Goal: Contribute content: Contribute content

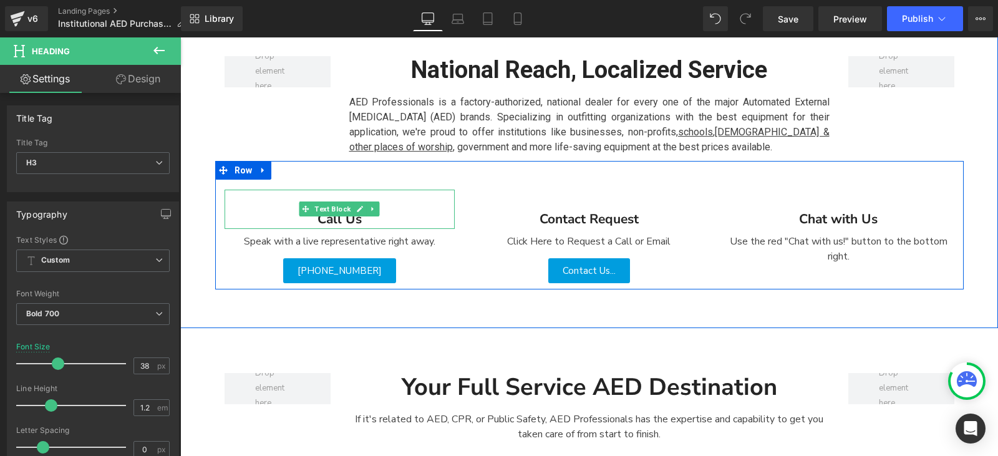
scroll to position [249, 0]
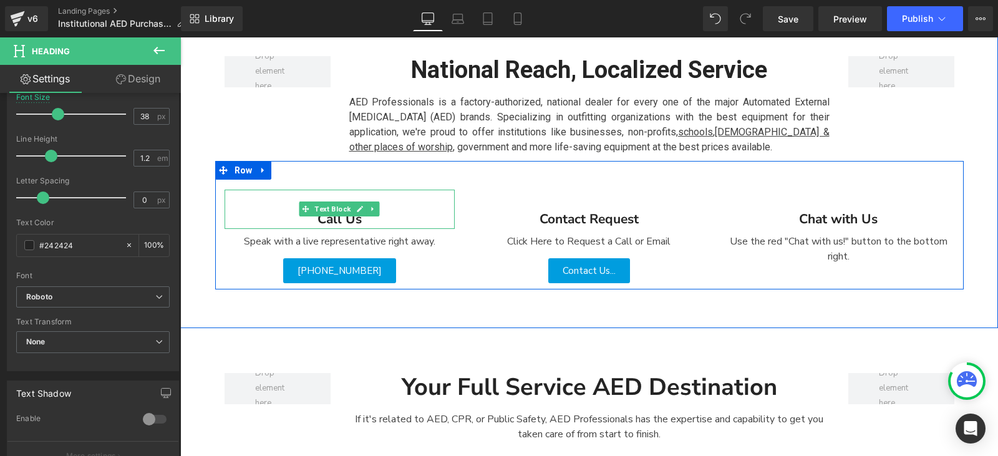
click at [332, 219] on div "Call Us" at bounding box center [340, 210] width 231 height 40
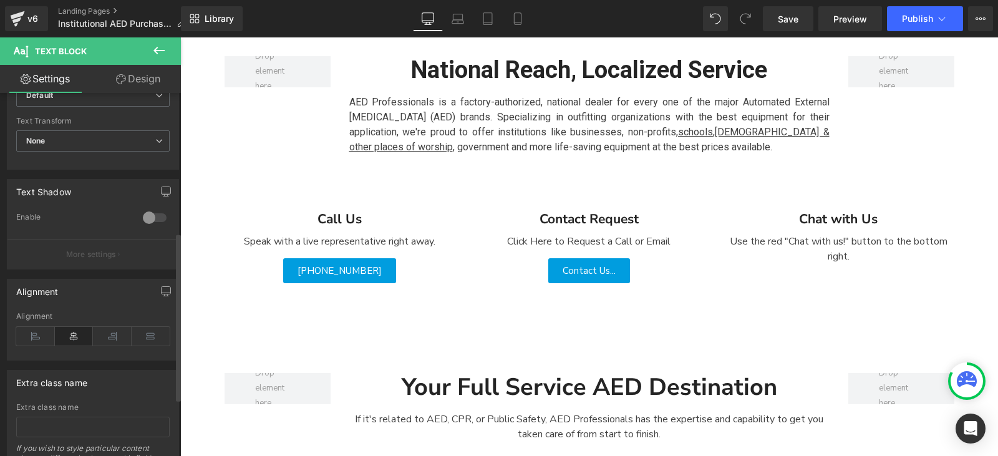
scroll to position [301, 0]
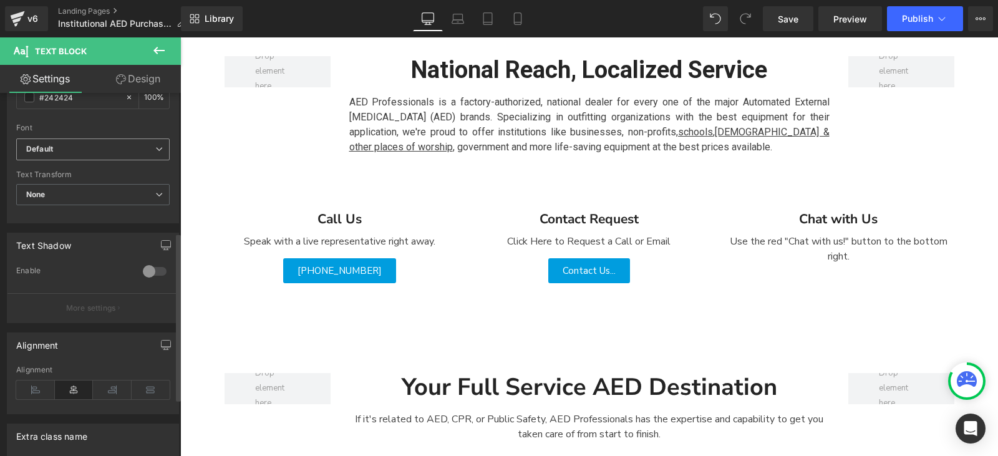
click at [109, 159] on span "Default" at bounding box center [92, 149] width 153 height 22
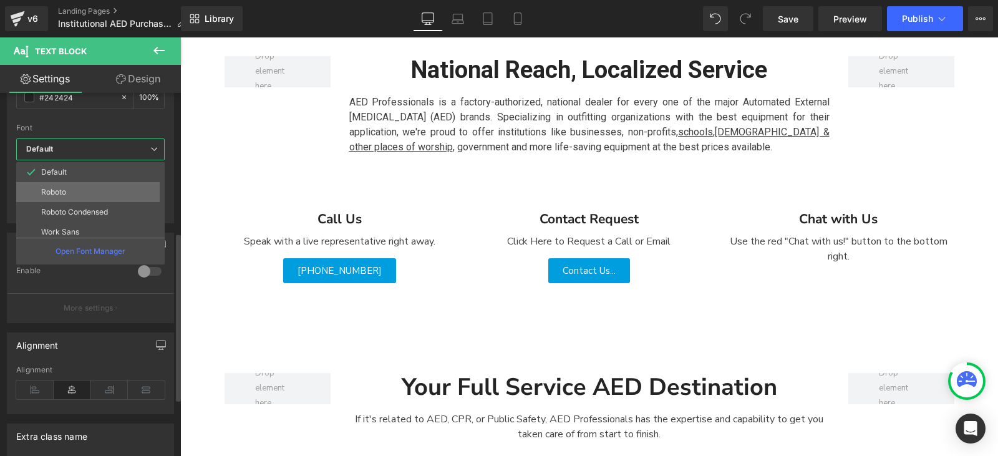
click at [104, 198] on li "Roboto" at bounding box center [93, 192] width 154 height 20
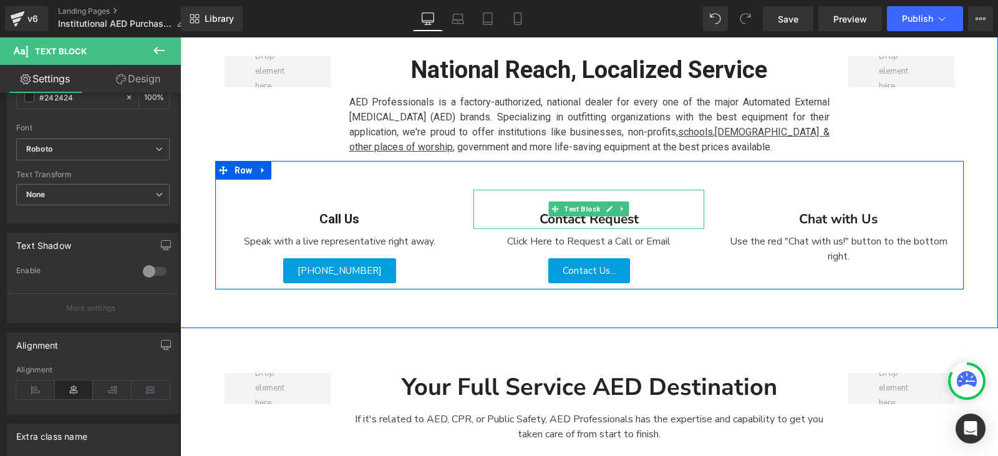
click at [568, 218] on div "Contact Request" at bounding box center [588, 210] width 231 height 40
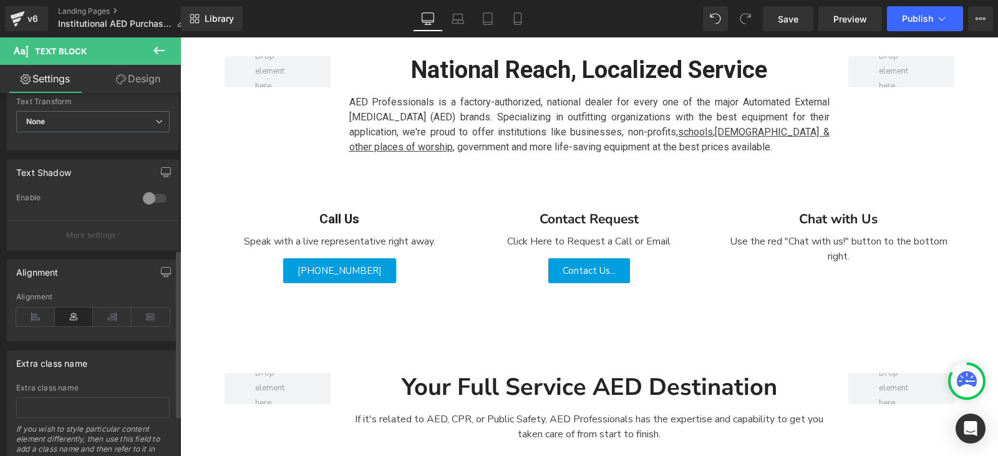
scroll to position [249, 0]
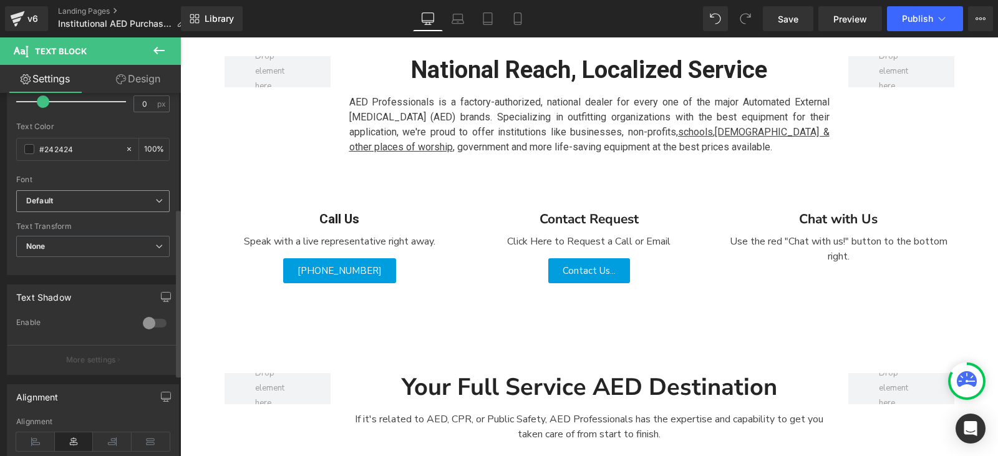
click at [92, 200] on b "Default" at bounding box center [90, 201] width 129 height 11
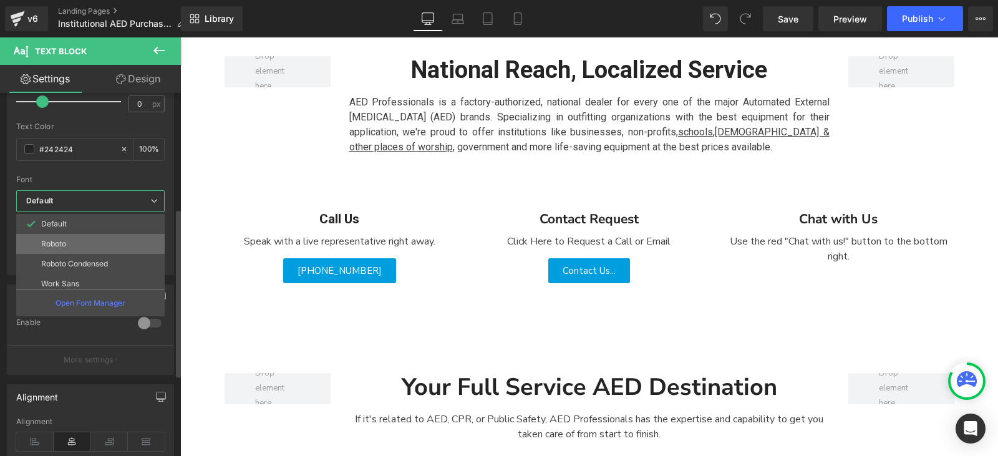
click at [97, 239] on li "Roboto" at bounding box center [93, 244] width 154 height 20
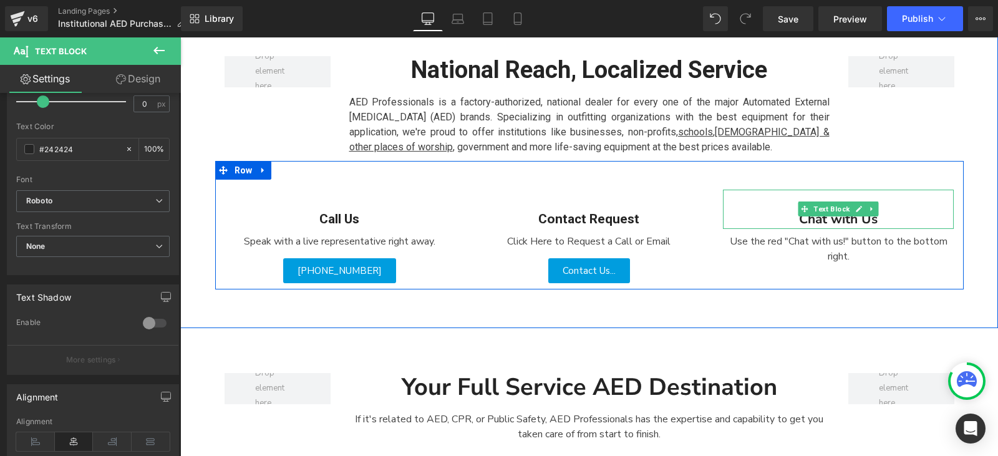
click at [784, 220] on div "Chat with Us" at bounding box center [838, 210] width 231 height 40
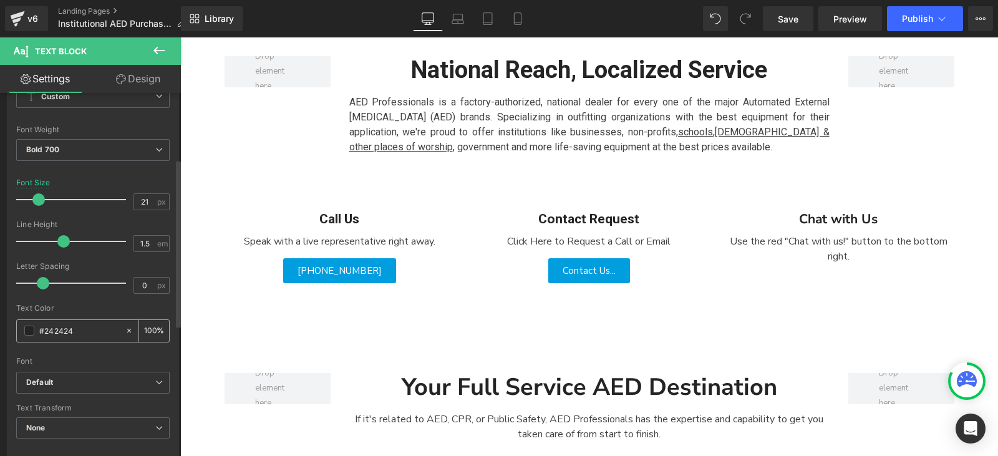
scroll to position [187, 0]
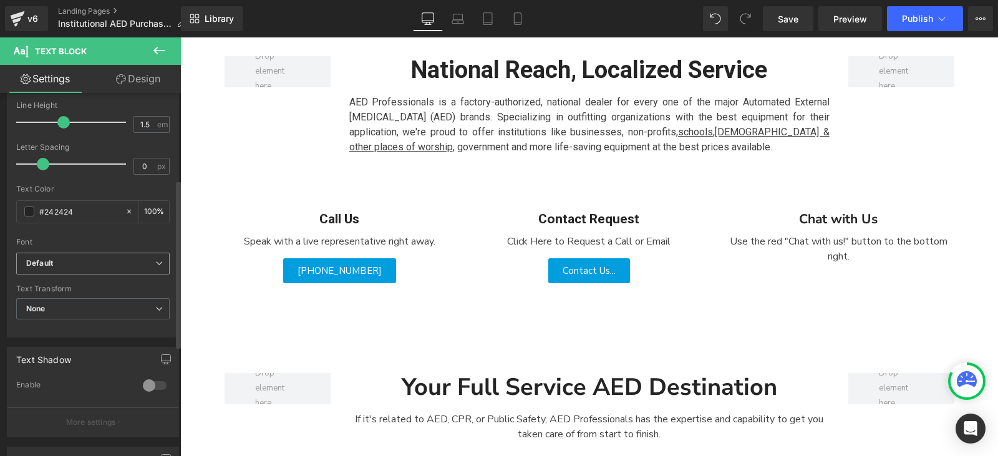
click at [123, 259] on b "Default" at bounding box center [90, 263] width 129 height 11
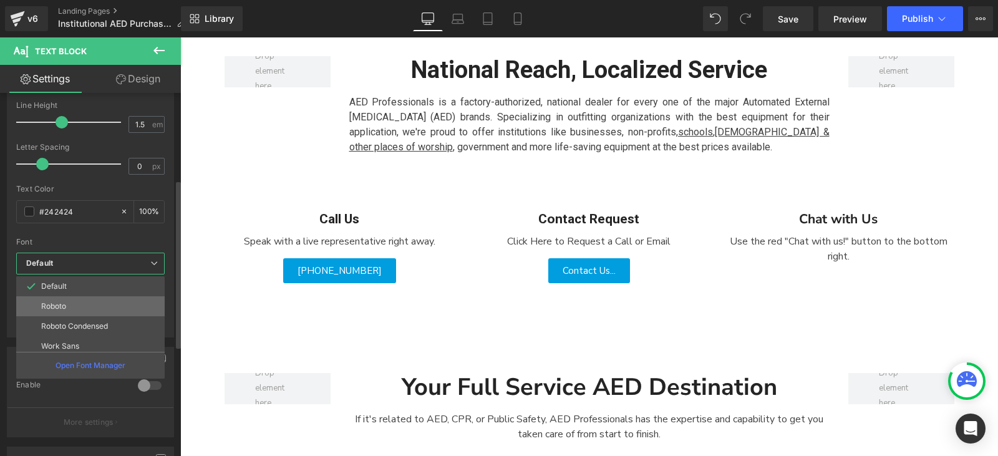
click at [100, 300] on li "Roboto" at bounding box center [93, 306] width 154 height 20
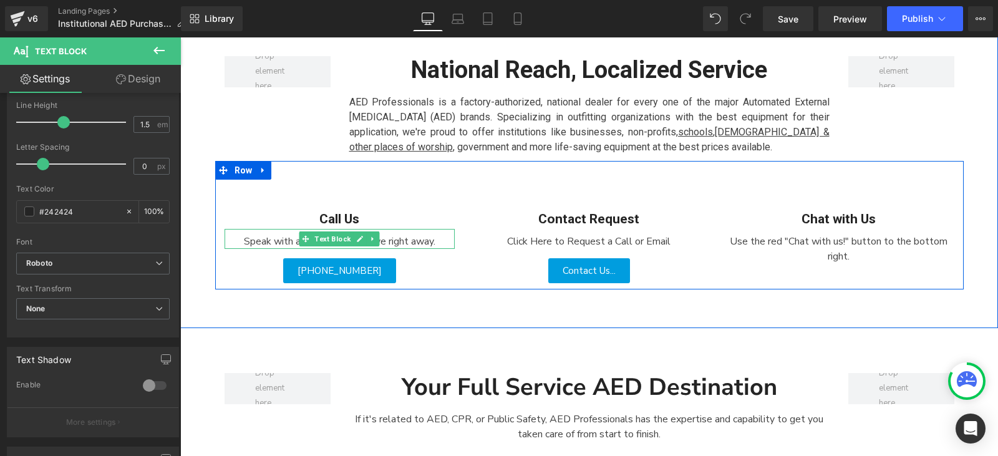
click at [258, 238] on div "Speak with a live representative right away." at bounding box center [340, 239] width 231 height 20
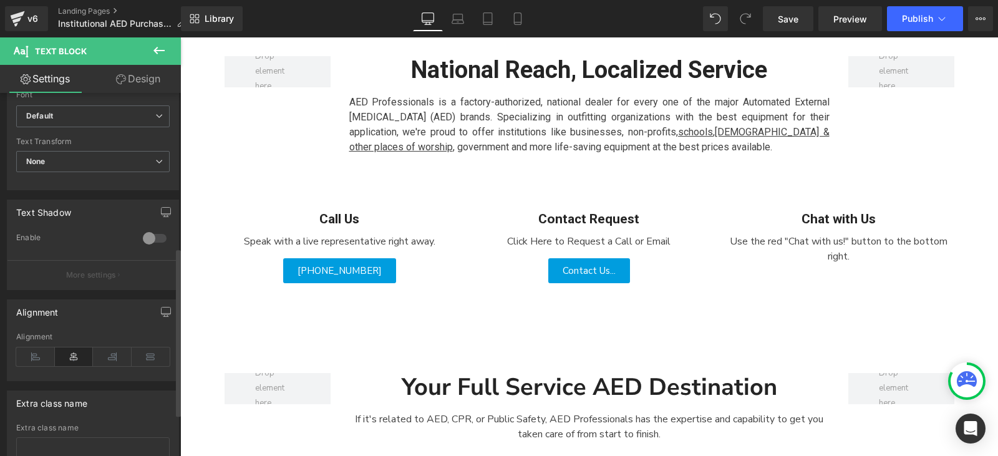
scroll to position [312, 0]
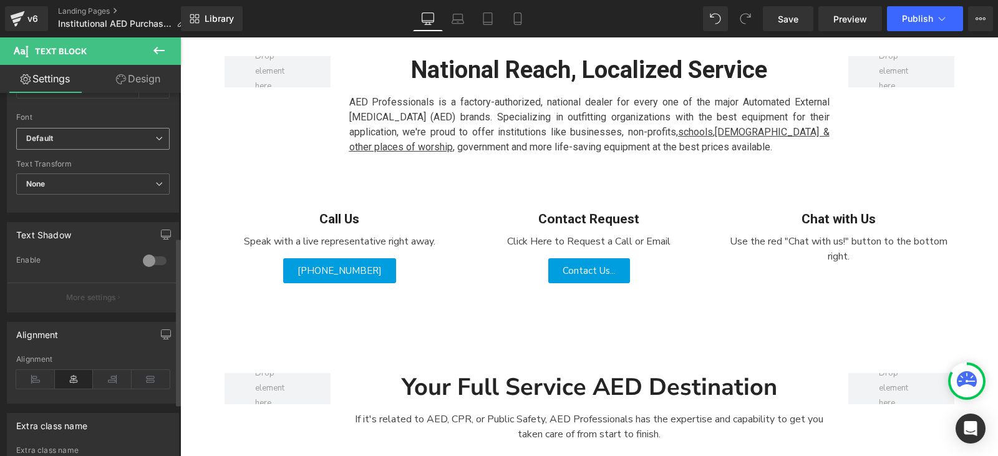
click at [94, 140] on b "Default" at bounding box center [90, 138] width 129 height 11
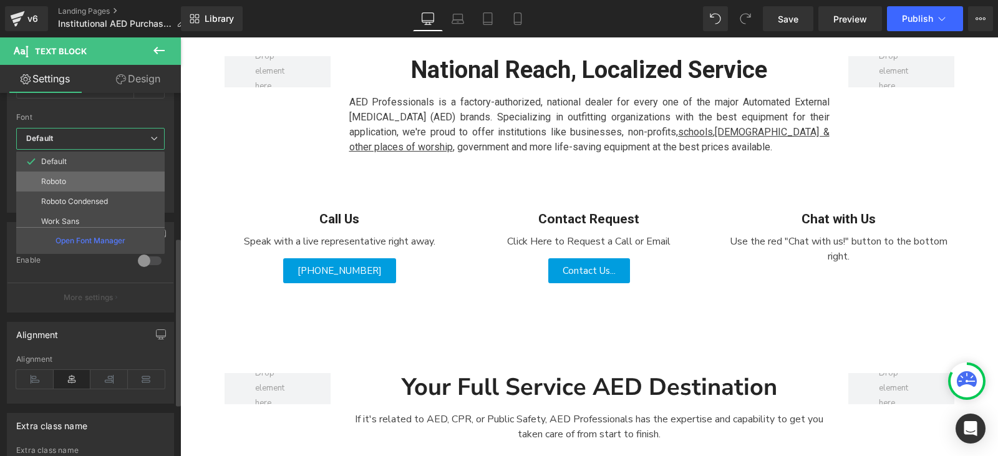
click at [94, 180] on li "Roboto" at bounding box center [93, 182] width 154 height 20
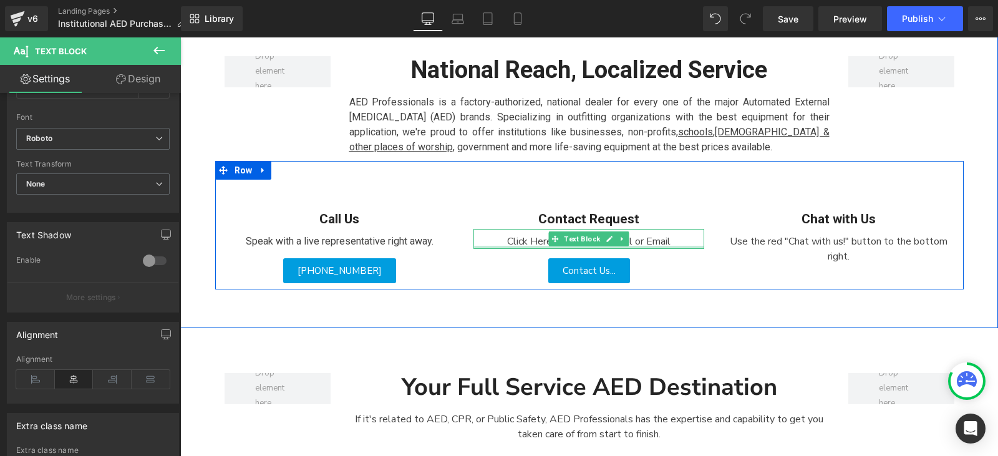
click at [514, 247] on div at bounding box center [588, 247] width 231 height 3
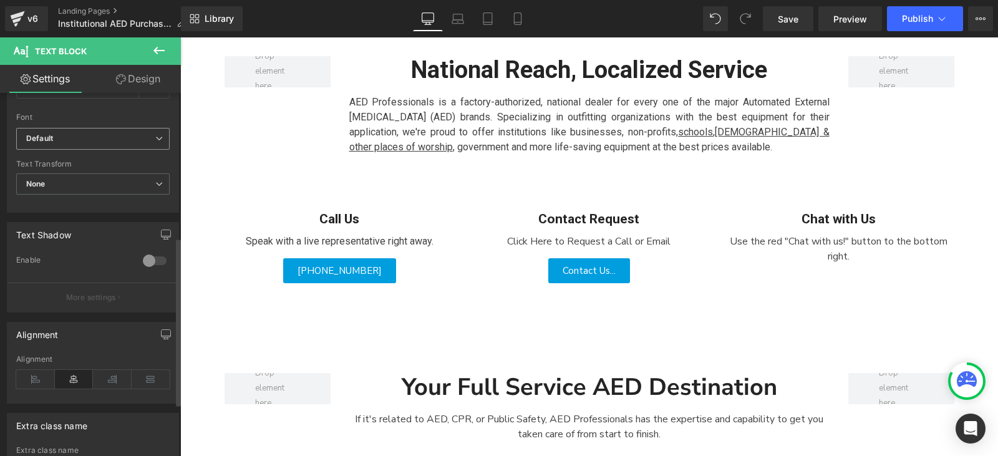
click at [100, 144] on span "Default" at bounding box center [92, 139] width 153 height 22
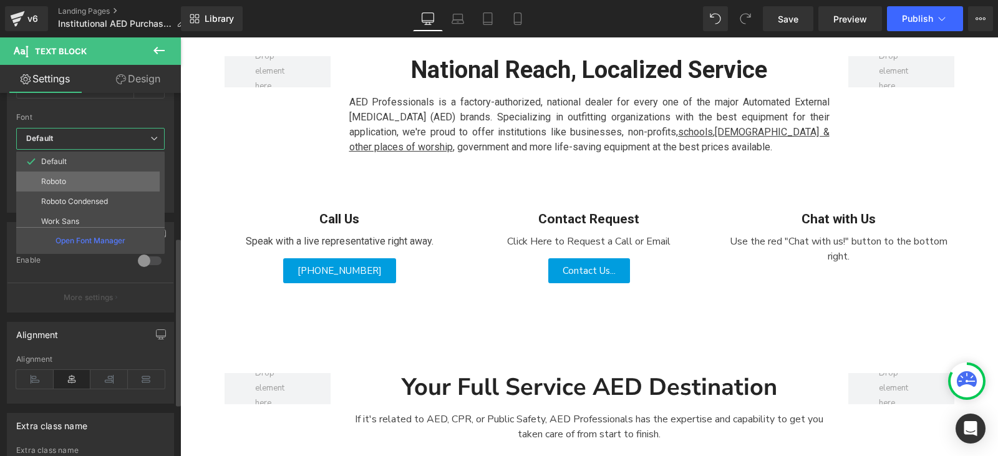
click at [119, 188] on li "Roboto" at bounding box center [93, 182] width 154 height 20
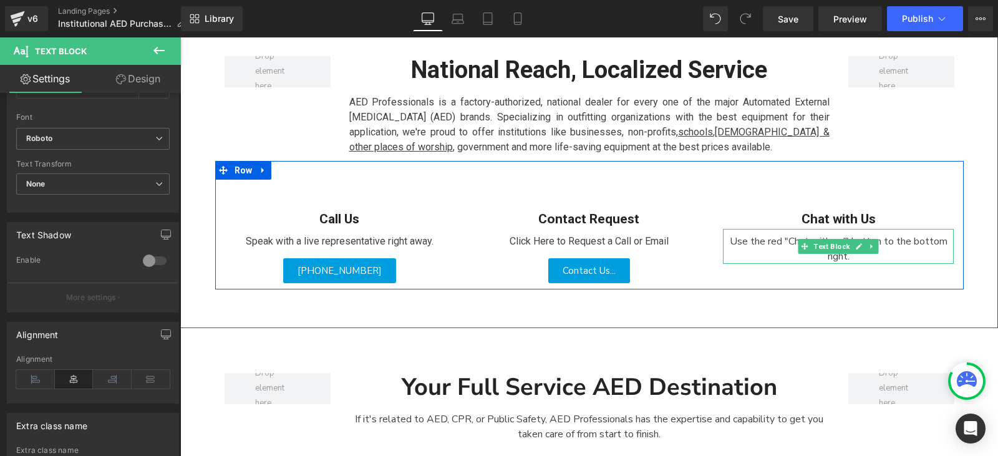
click at [753, 248] on div "Use the red "Chat with us!" button to the bottom right." at bounding box center [838, 246] width 231 height 35
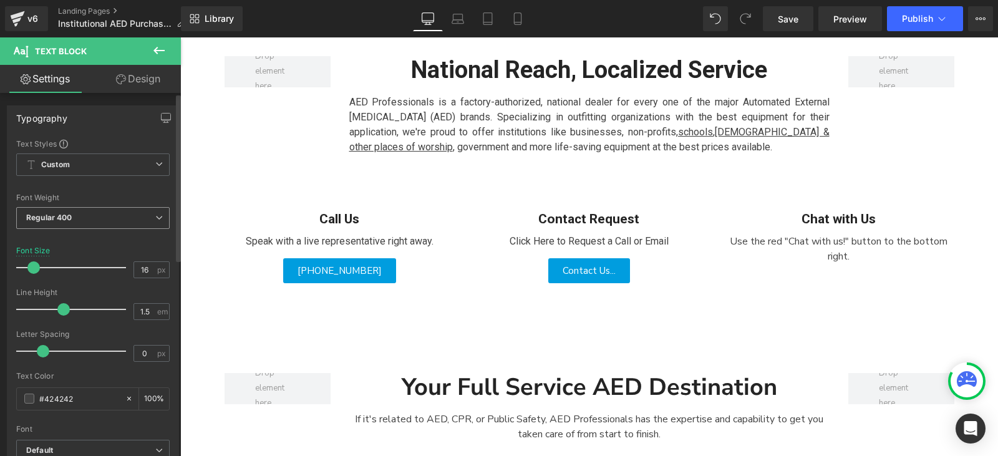
click at [79, 218] on span "Regular 400" at bounding box center [92, 218] width 153 height 22
click at [107, 201] on div "Font Weight" at bounding box center [92, 197] width 153 height 9
click at [108, 170] on span "Custom Setup Global Style" at bounding box center [92, 164] width 153 height 22
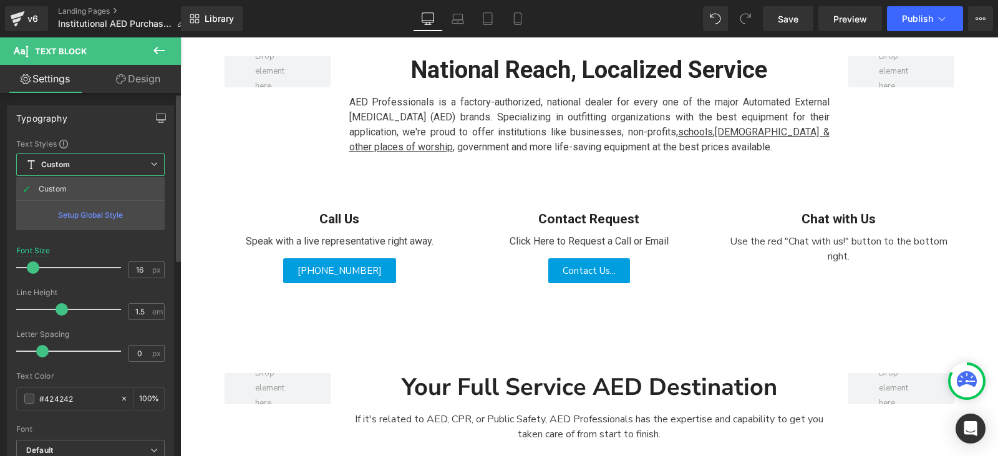
click at [120, 155] on span "Custom Setup Global Style" at bounding box center [90, 164] width 148 height 22
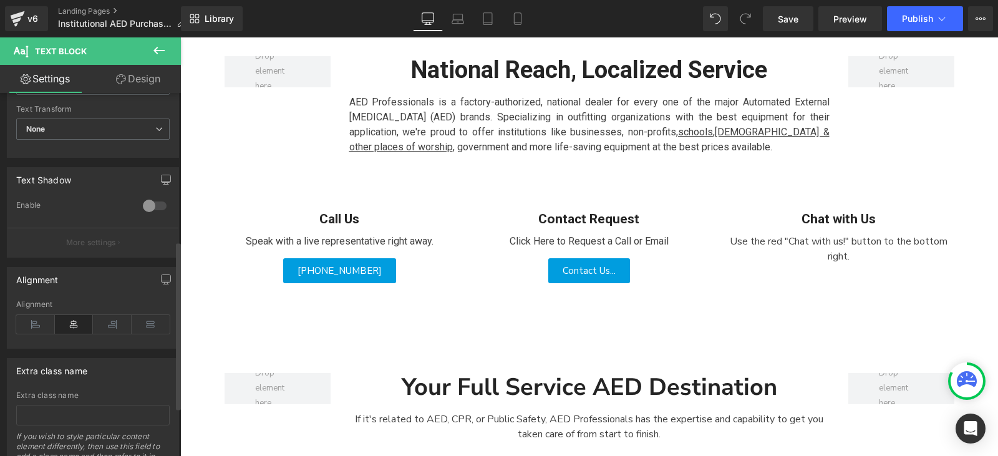
scroll to position [301, 0]
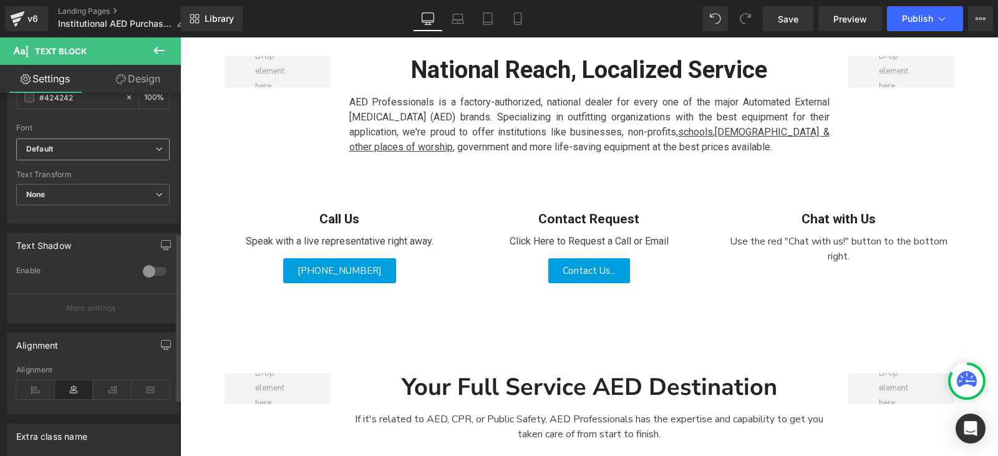
click at [106, 153] on b "Default" at bounding box center [90, 149] width 129 height 11
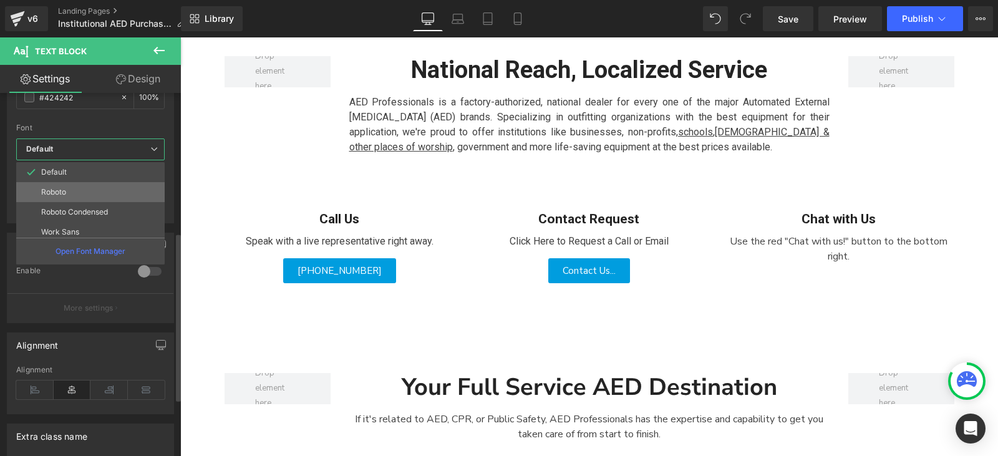
click at [100, 195] on li "Roboto" at bounding box center [93, 192] width 154 height 20
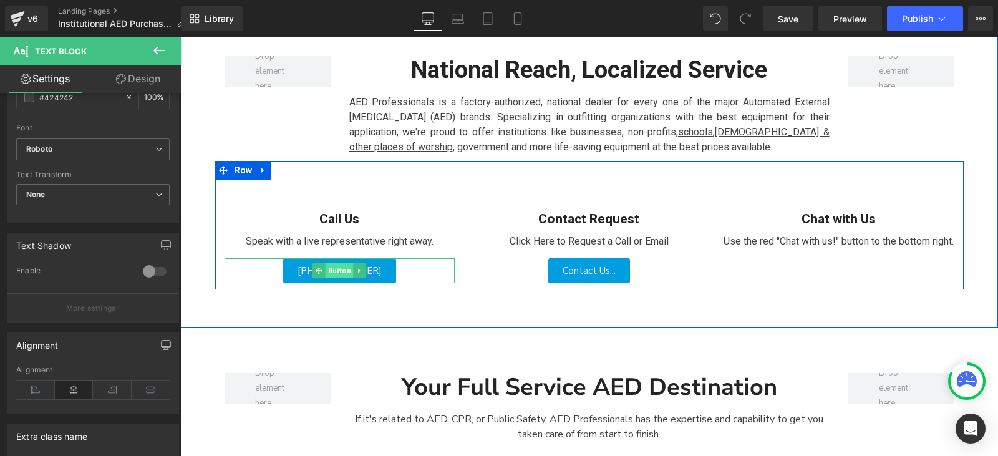
click at [326, 273] on span "Button" at bounding box center [340, 270] width 28 height 15
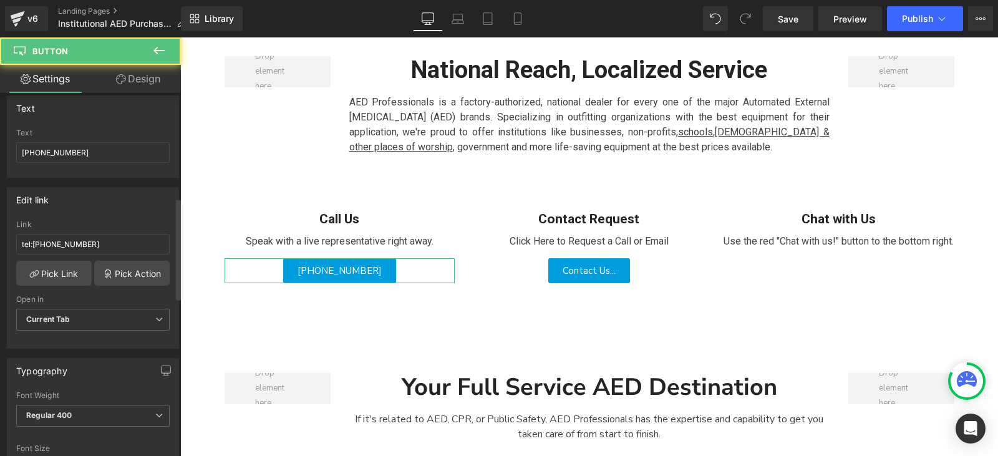
scroll to position [374, 0]
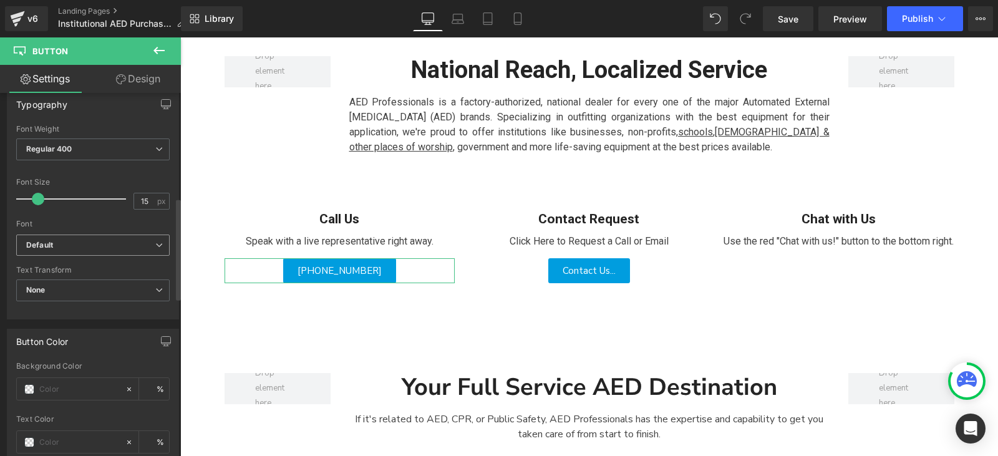
click at [113, 248] on b "Default" at bounding box center [90, 245] width 129 height 11
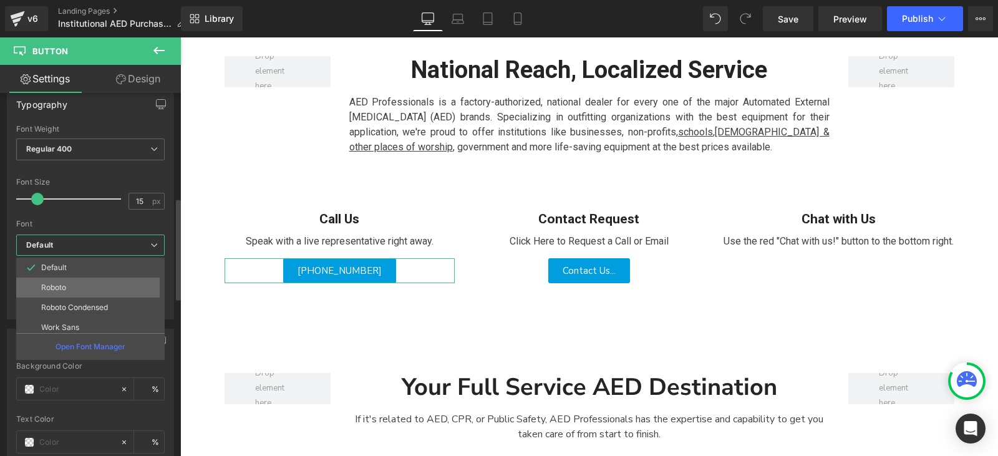
click at [103, 285] on li "Roboto" at bounding box center [93, 288] width 154 height 20
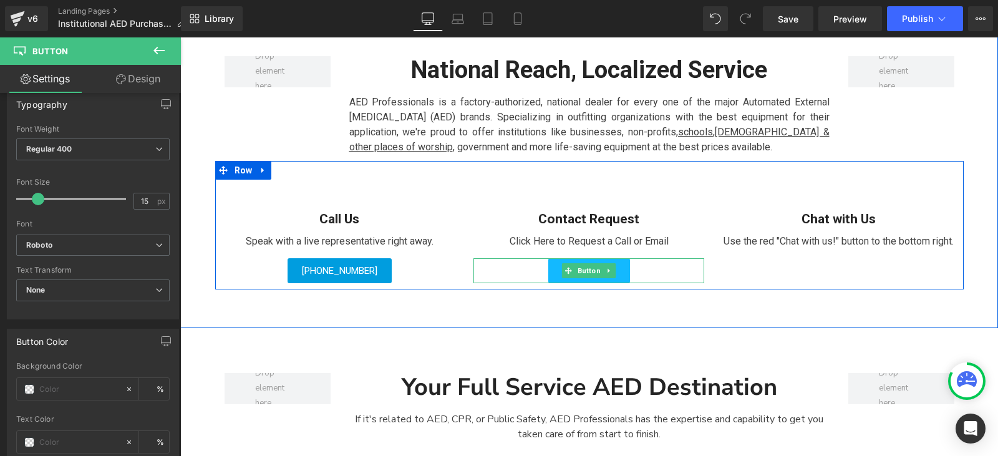
click at [581, 274] on span "Button" at bounding box center [589, 270] width 28 height 15
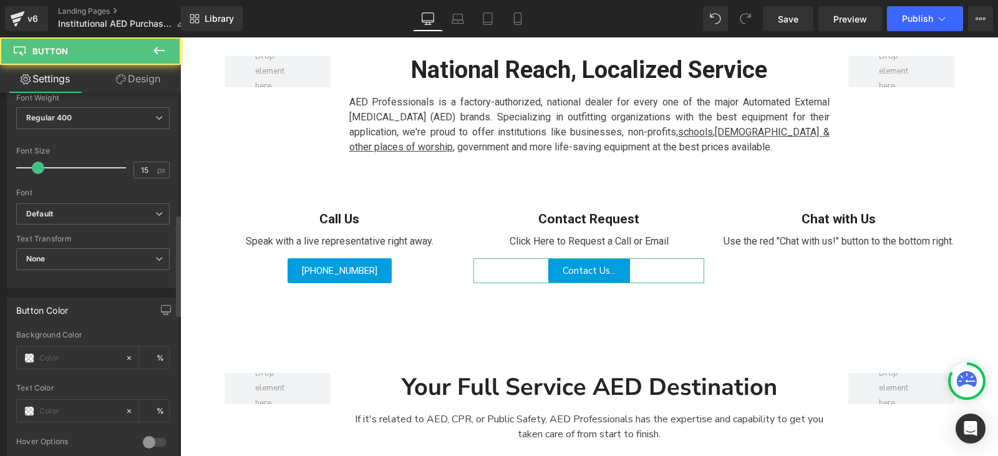
scroll to position [437, 0]
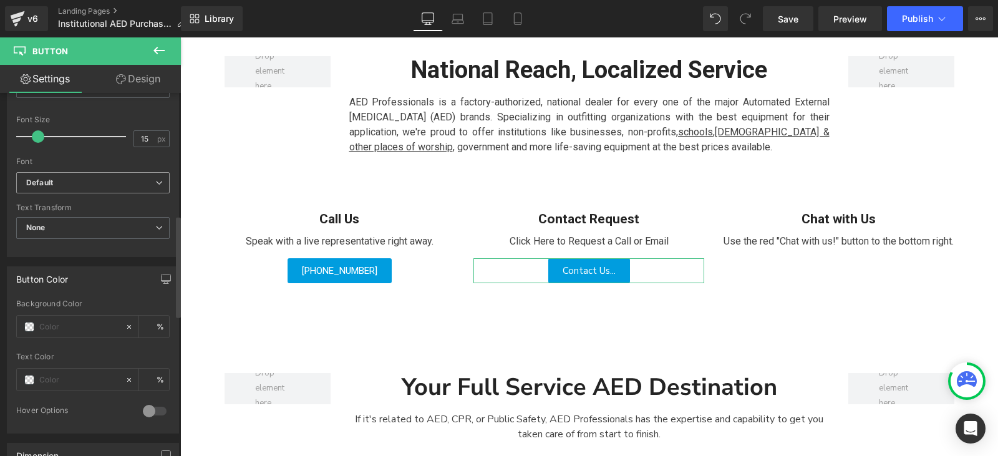
click at [101, 188] on b "Default" at bounding box center [90, 183] width 129 height 11
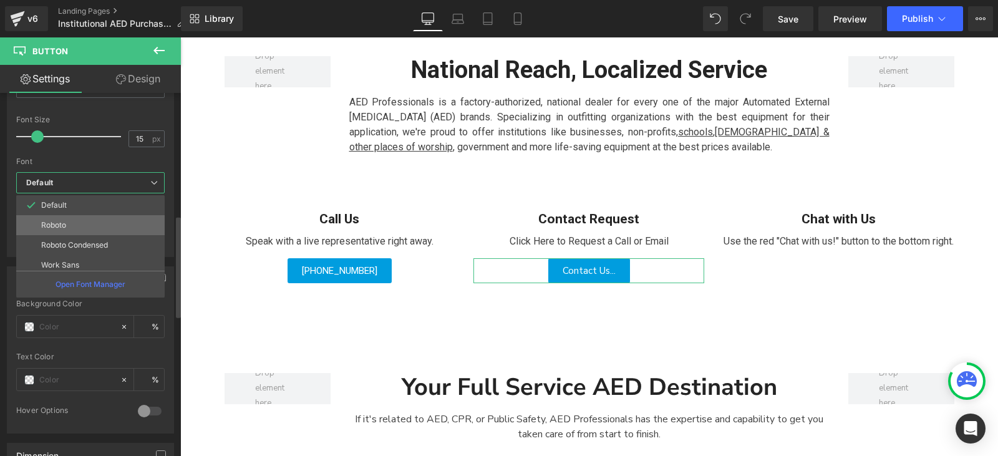
click at [97, 219] on li "Roboto" at bounding box center [93, 225] width 154 height 20
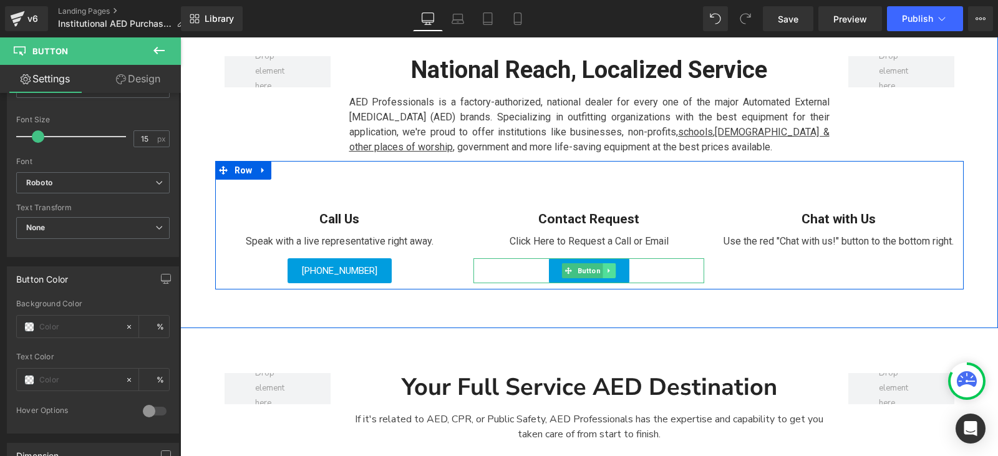
click at [611, 275] on link at bounding box center [609, 270] width 13 height 15
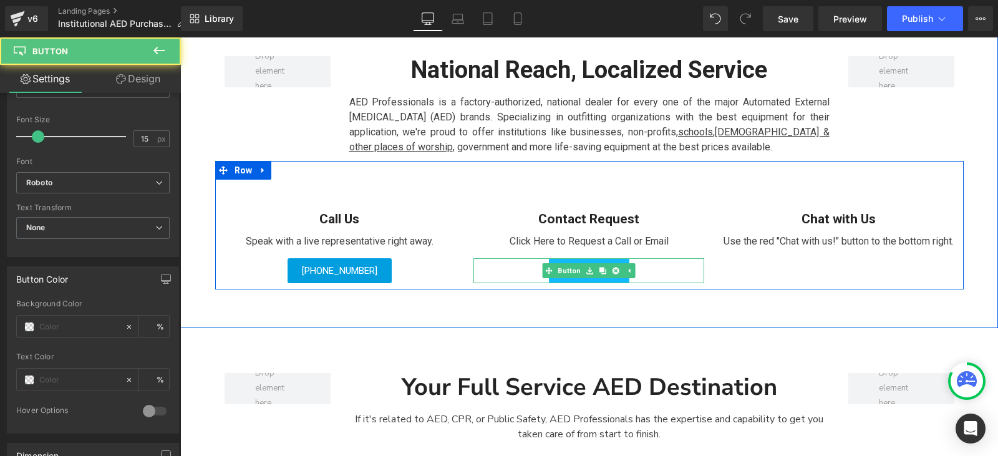
click at [559, 278] on link "Contact Us..." at bounding box center [589, 270] width 80 height 25
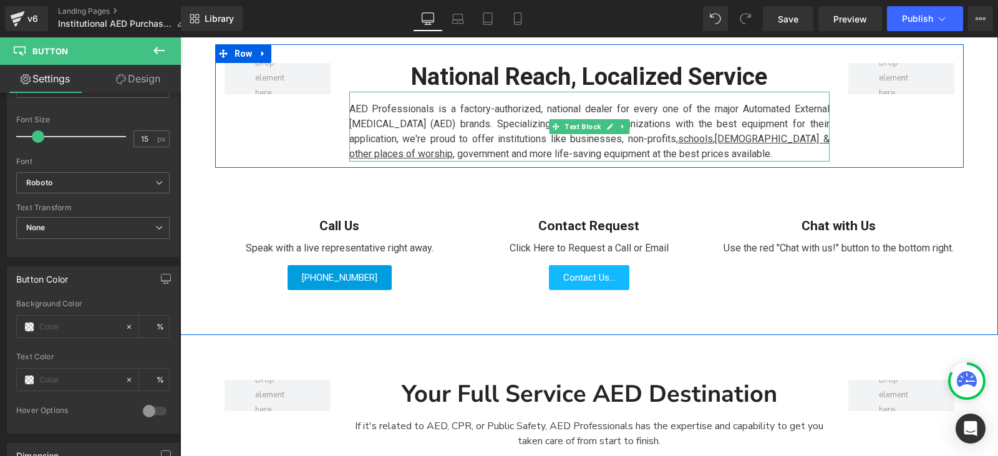
scroll to position [478, 0]
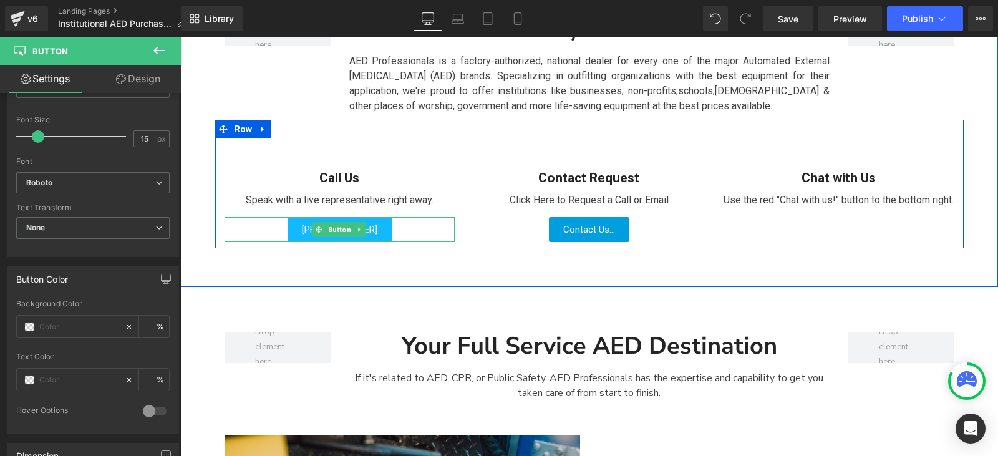
click at [370, 234] on link "[PHONE_NUMBER]" at bounding box center [339, 229] width 104 height 25
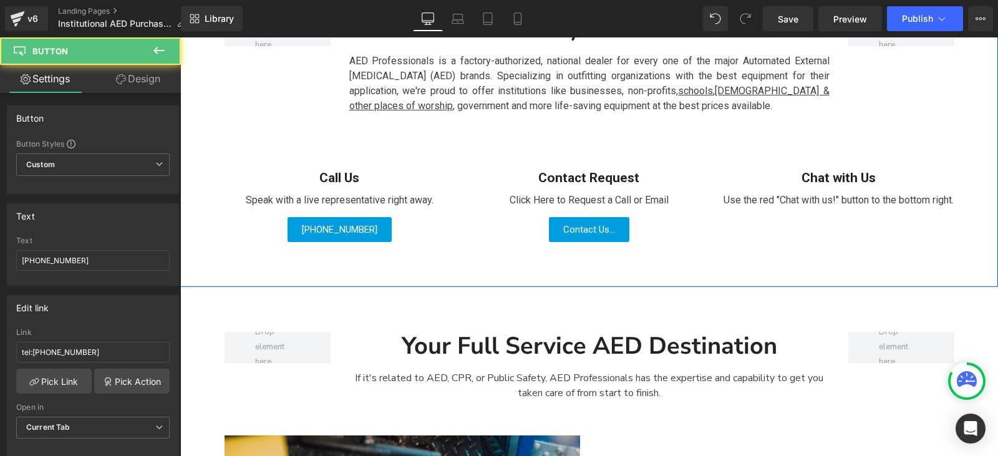
click at [503, 268] on div "National Reach, Localized Service Heading AED Professionals is a factory-author…" at bounding box center [589, 128] width 818 height 317
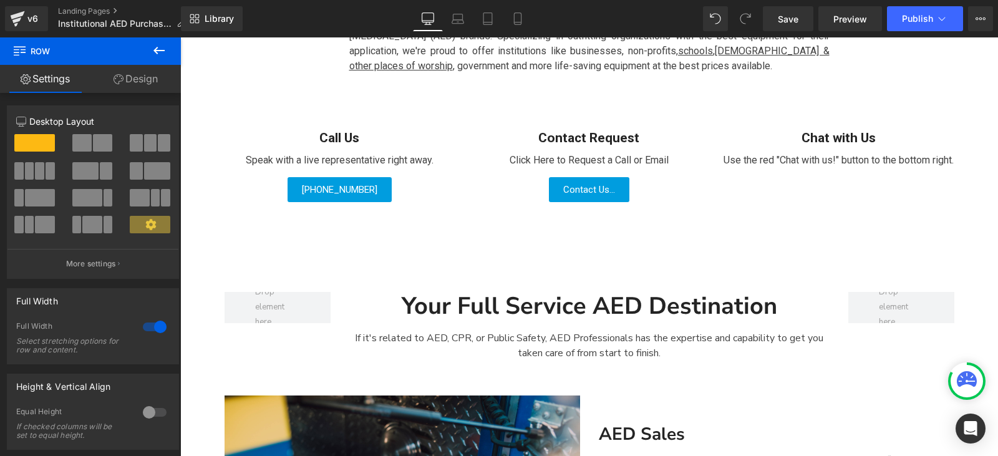
scroll to position [540, 0]
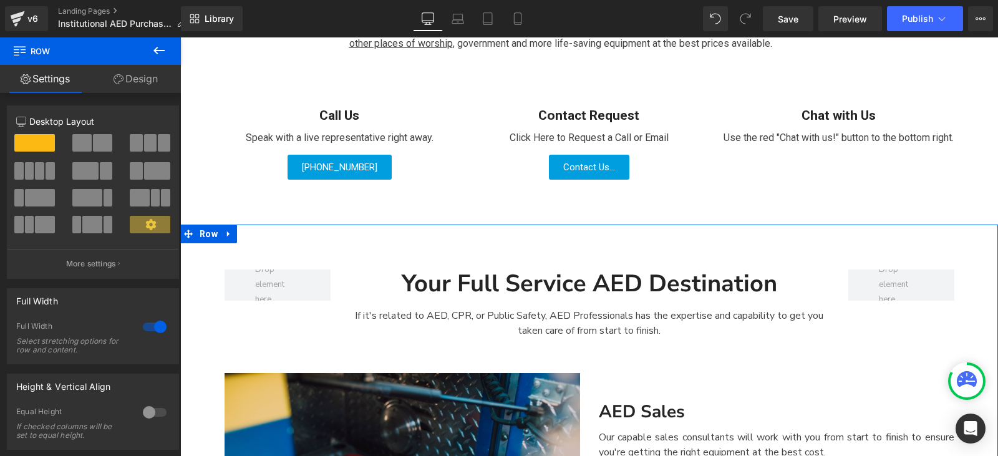
click at [510, 276] on strong "Your Full Service AED Destination" at bounding box center [589, 284] width 375 height 32
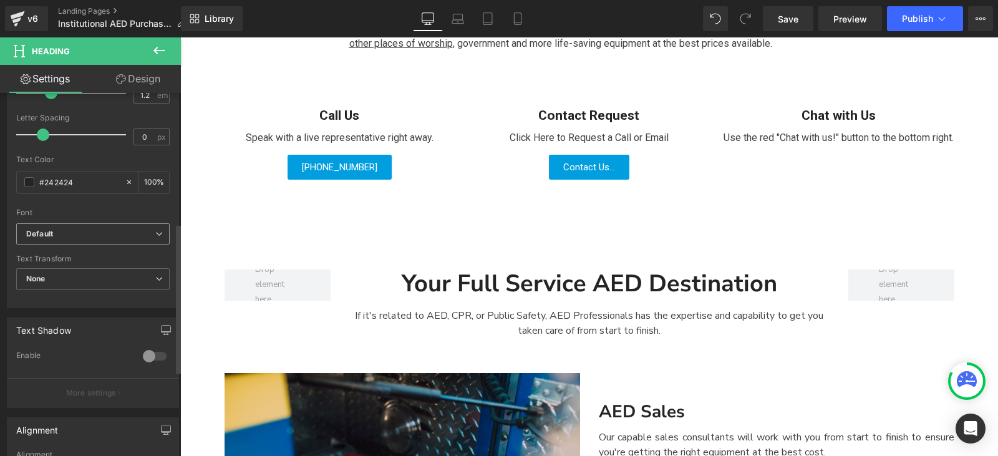
scroll to position [312, 0]
click at [101, 228] on span "Default" at bounding box center [92, 235] width 153 height 22
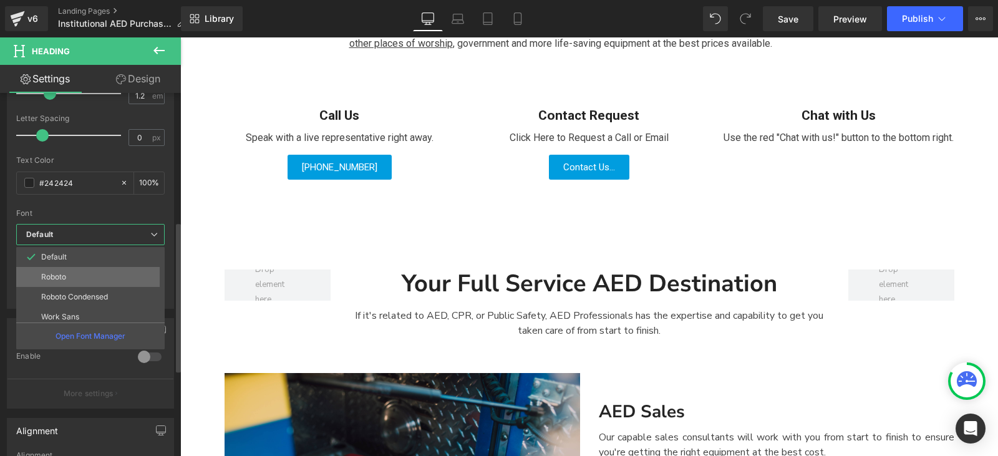
click at [119, 280] on li "Roboto" at bounding box center [93, 277] width 154 height 20
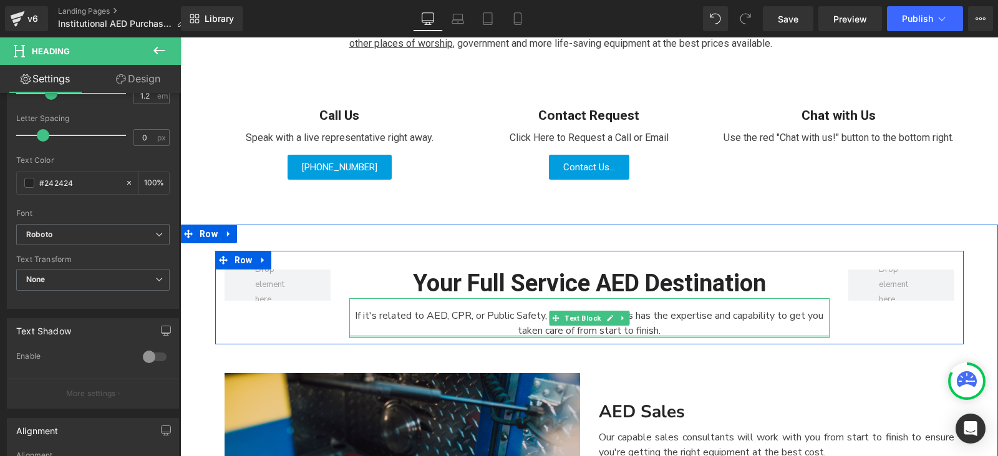
click at [516, 335] on div at bounding box center [589, 336] width 480 height 3
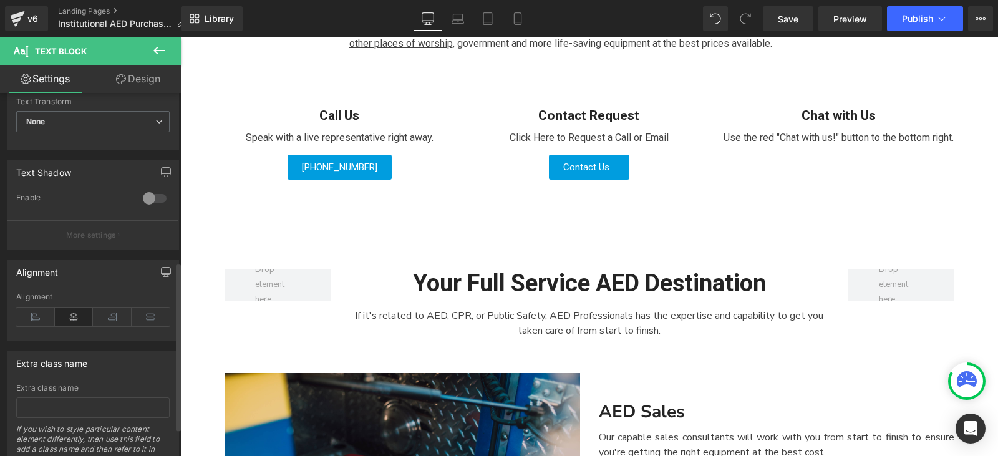
scroll to position [187, 0]
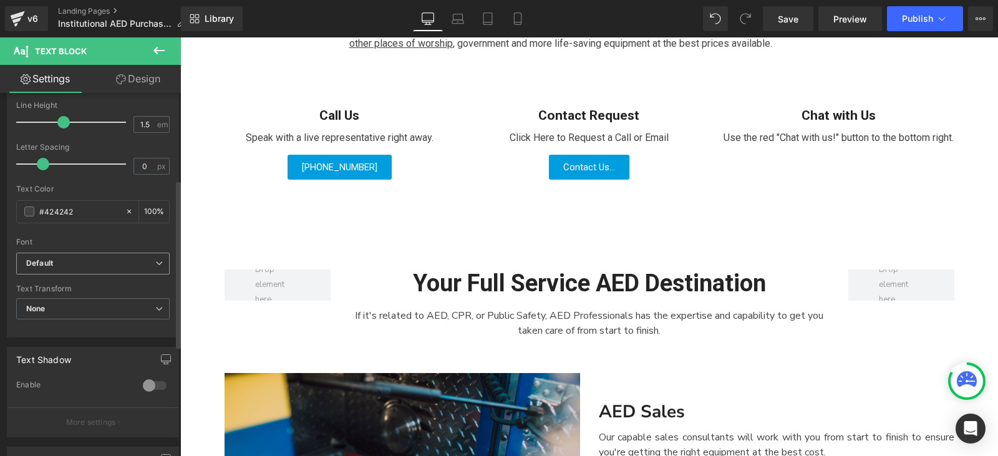
click at [95, 258] on b "Default" at bounding box center [90, 263] width 129 height 11
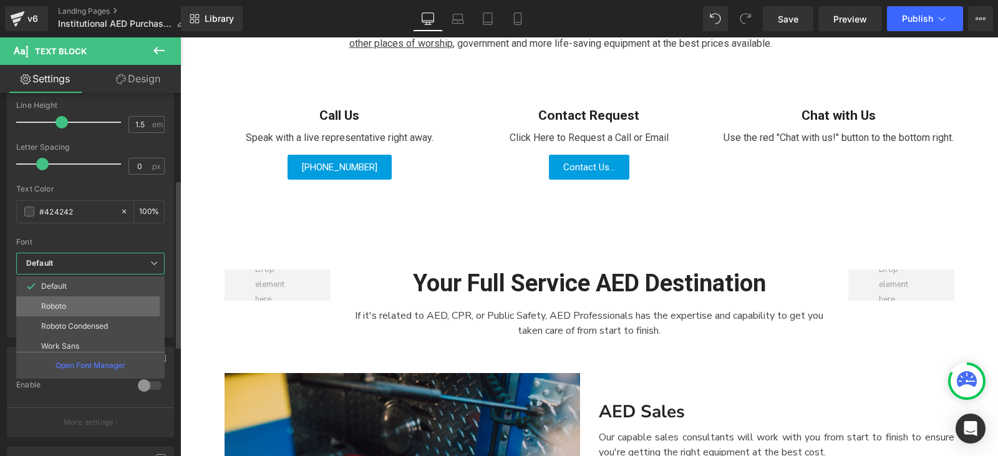
click at [95, 298] on li "Roboto" at bounding box center [93, 306] width 154 height 20
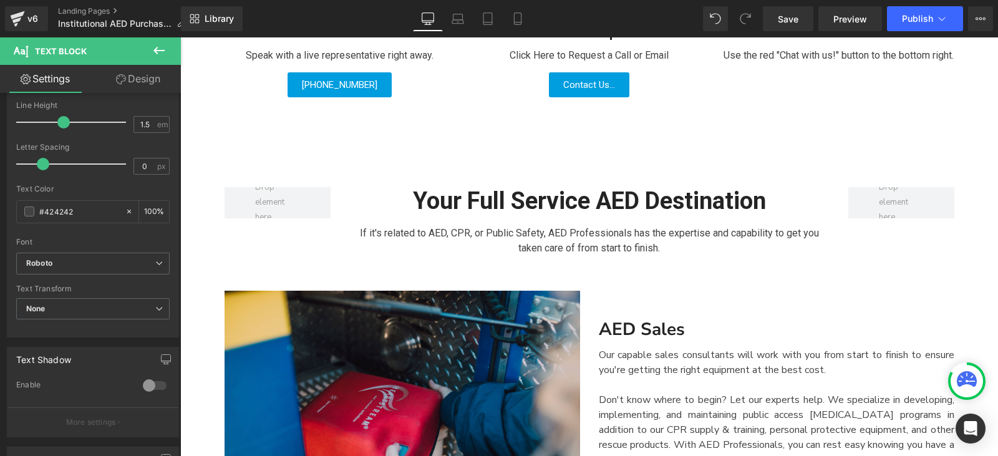
scroll to position [852, 0]
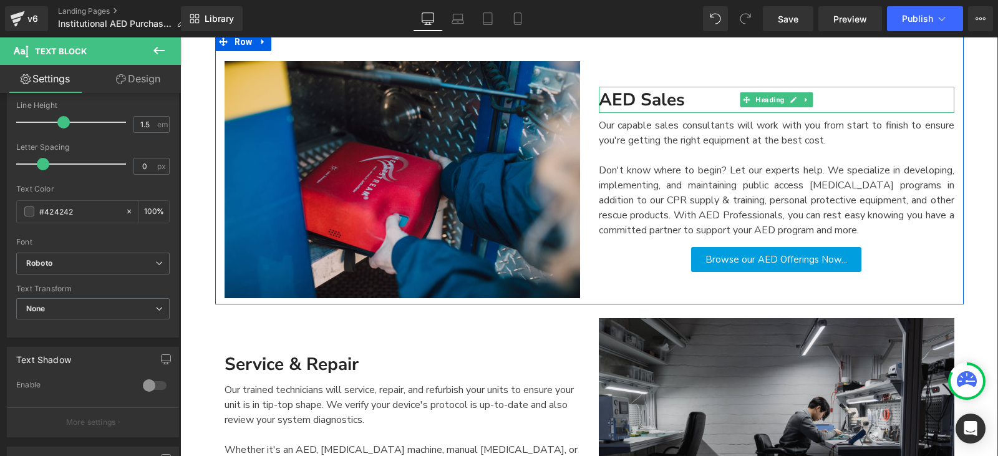
click at [643, 105] on div "AED Sales" at bounding box center [776, 100] width 355 height 26
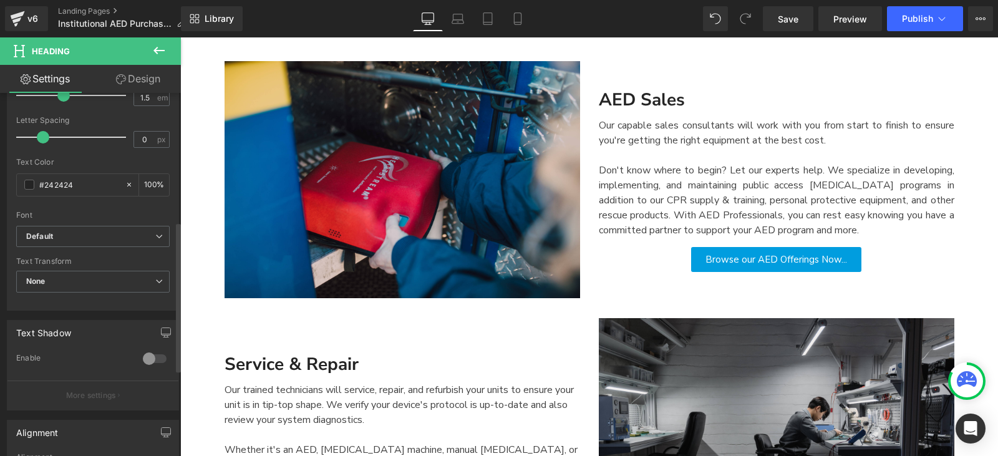
scroll to position [312, 0]
click at [117, 243] on span "Default" at bounding box center [92, 235] width 153 height 22
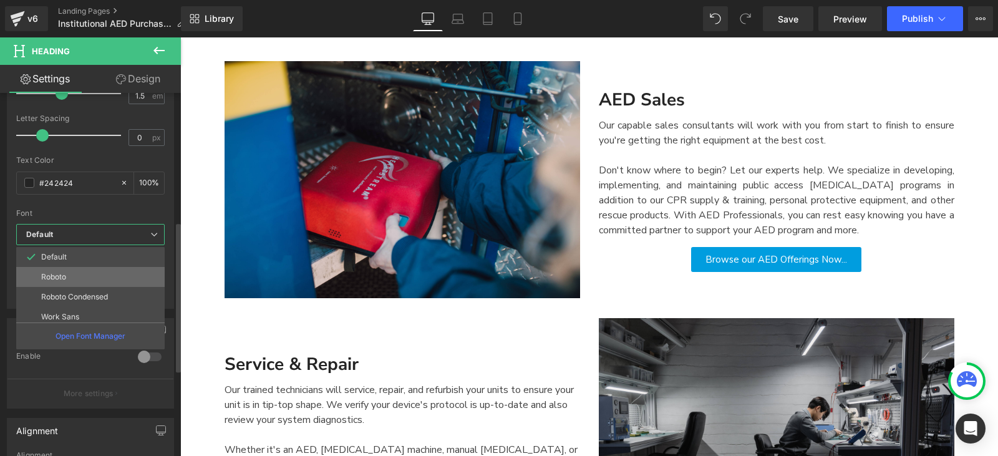
click at [114, 274] on li "Roboto" at bounding box center [93, 277] width 154 height 20
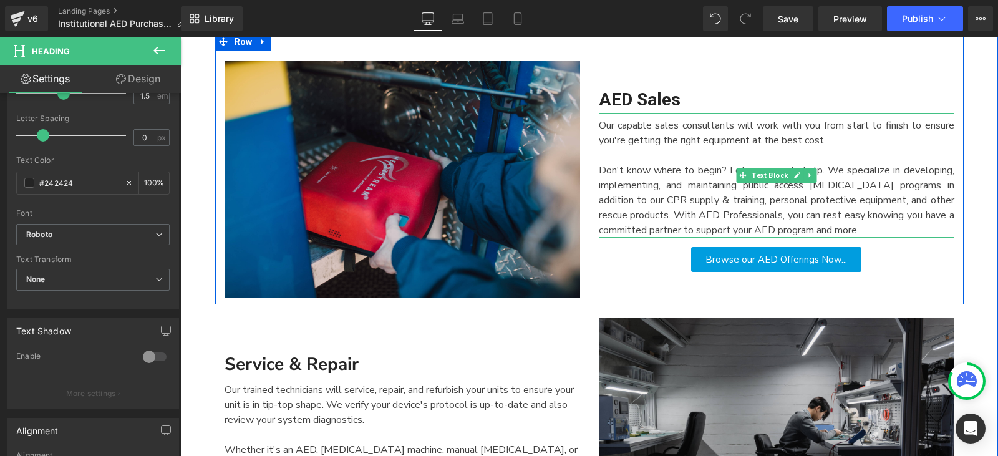
click at [623, 137] on div "Our capable sales consultants will work with you from start to finish to ensure…" at bounding box center [776, 175] width 355 height 125
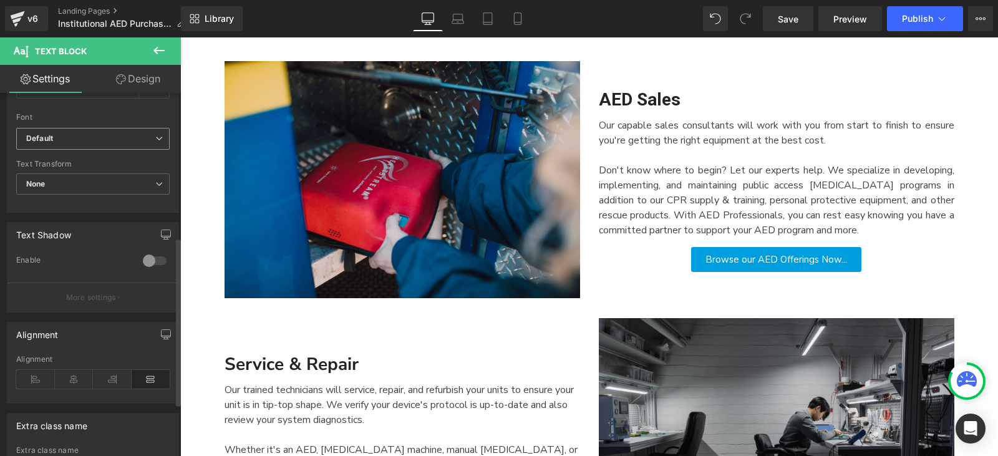
click at [79, 135] on b "Default" at bounding box center [90, 138] width 129 height 11
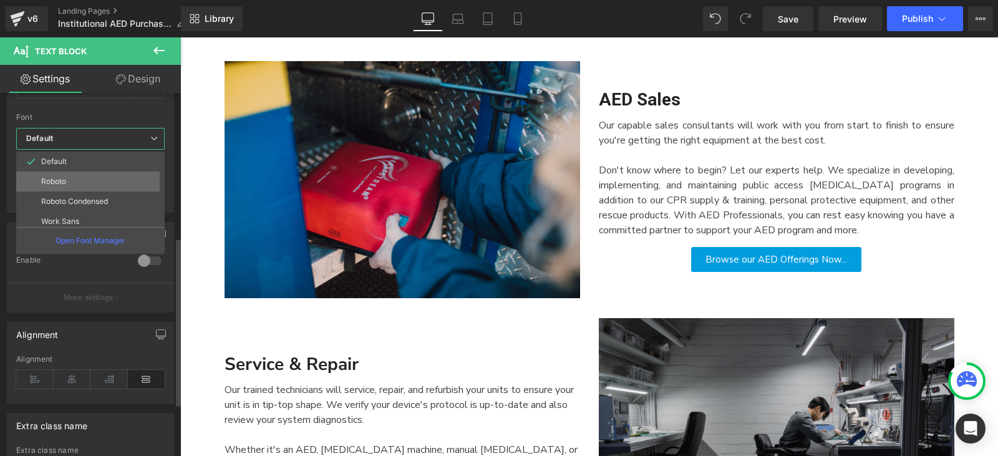
click at [85, 176] on li "Roboto" at bounding box center [93, 182] width 154 height 20
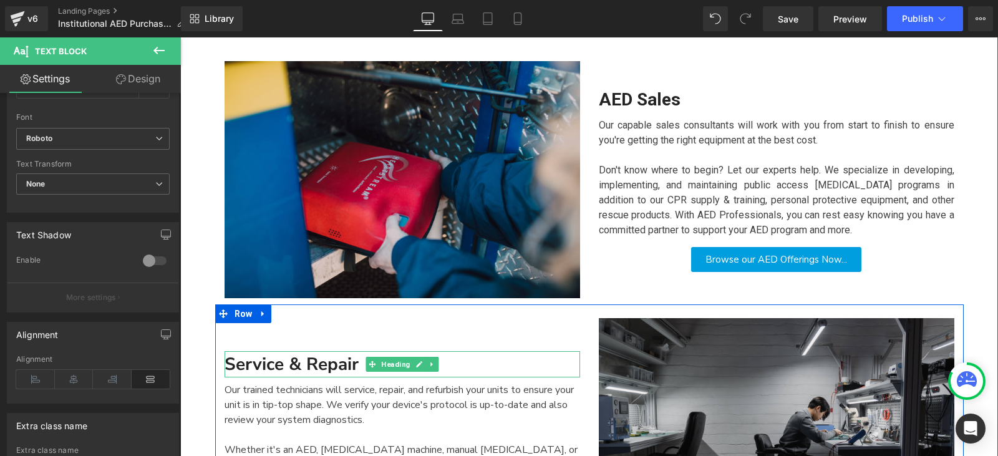
click at [327, 364] on div "Service & Repair" at bounding box center [402, 364] width 355 height 26
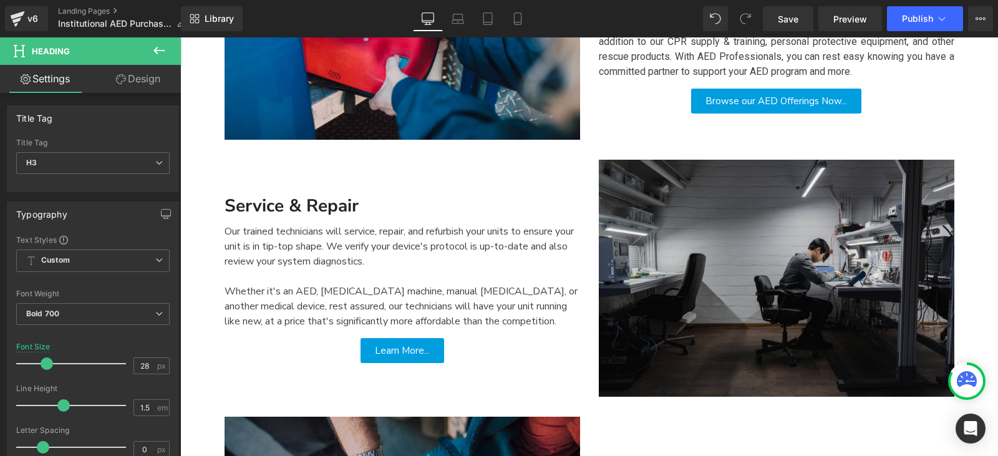
scroll to position [977, 0]
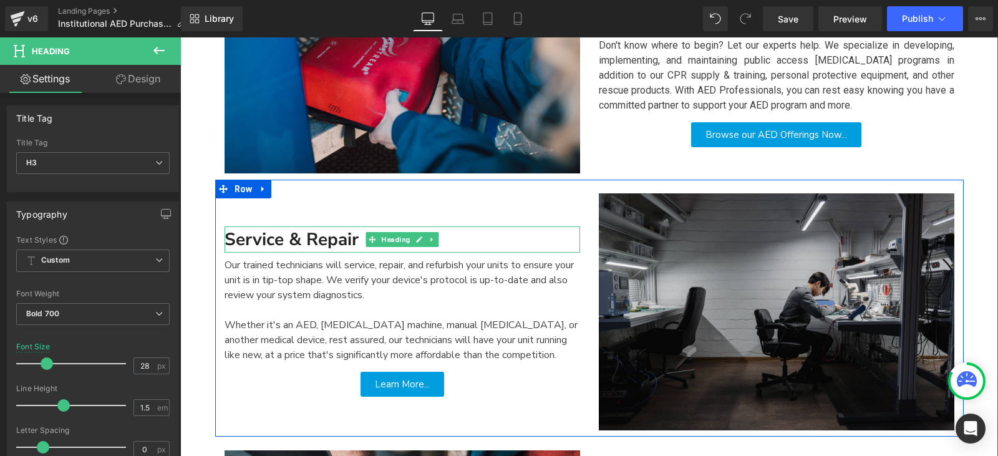
click at [307, 244] on div "Service & Repair" at bounding box center [402, 239] width 355 height 26
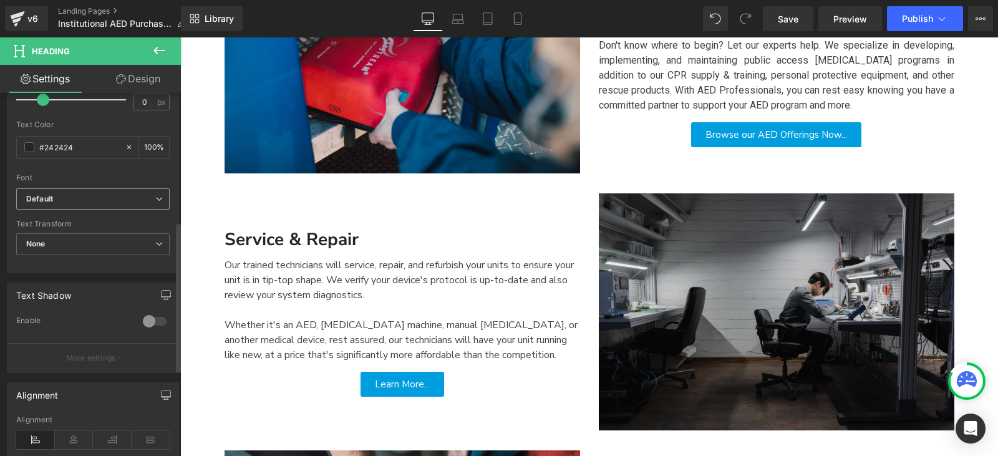
scroll to position [312, 0]
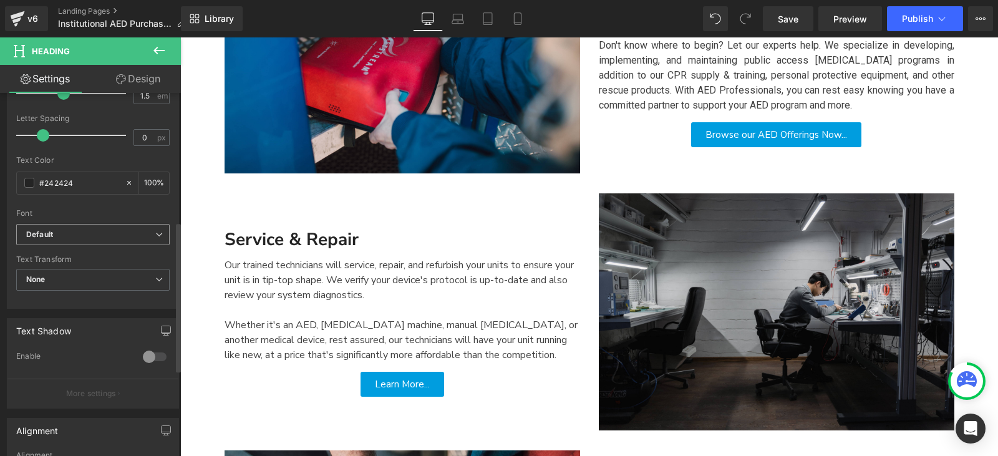
click at [102, 236] on b "Default" at bounding box center [90, 234] width 129 height 11
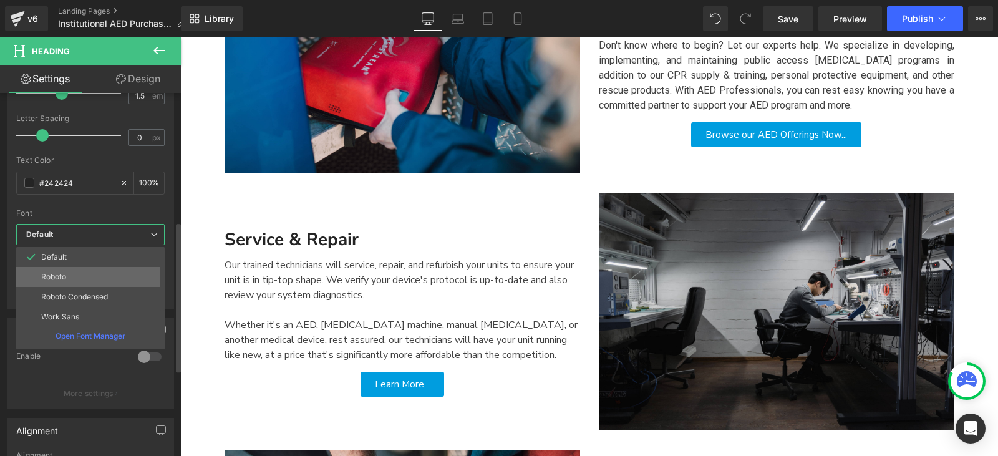
click at [95, 269] on li "Roboto" at bounding box center [93, 277] width 154 height 20
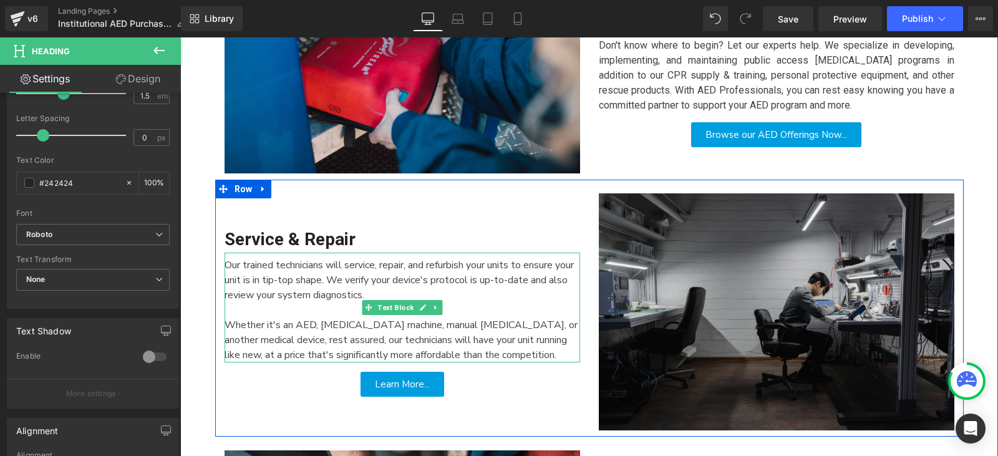
click at [238, 278] on div "Our trained technicians will service, repair, and refurbish your units to ensur…" at bounding box center [402, 308] width 355 height 110
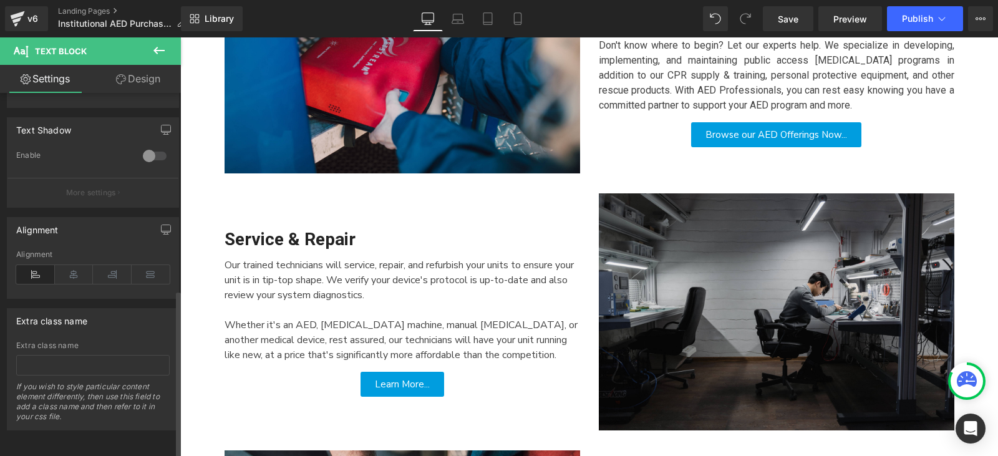
scroll to position [239, 0]
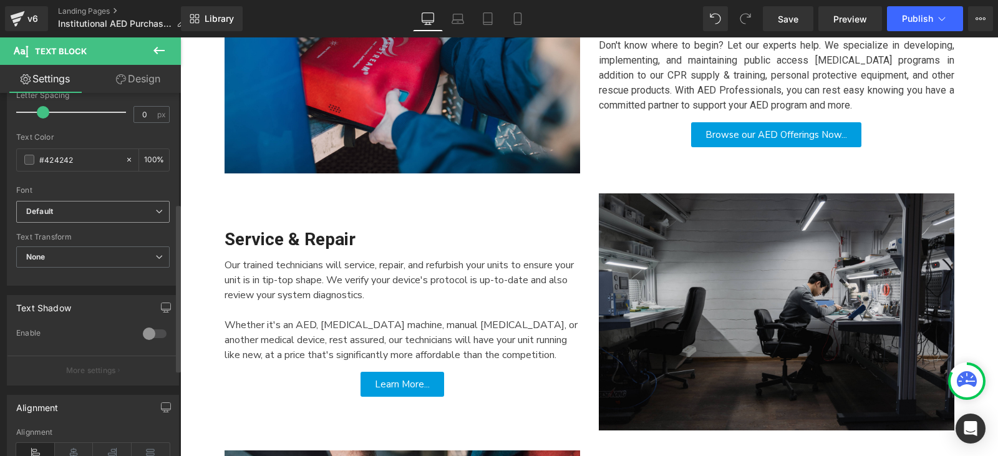
click at [117, 213] on b "Default" at bounding box center [90, 211] width 129 height 11
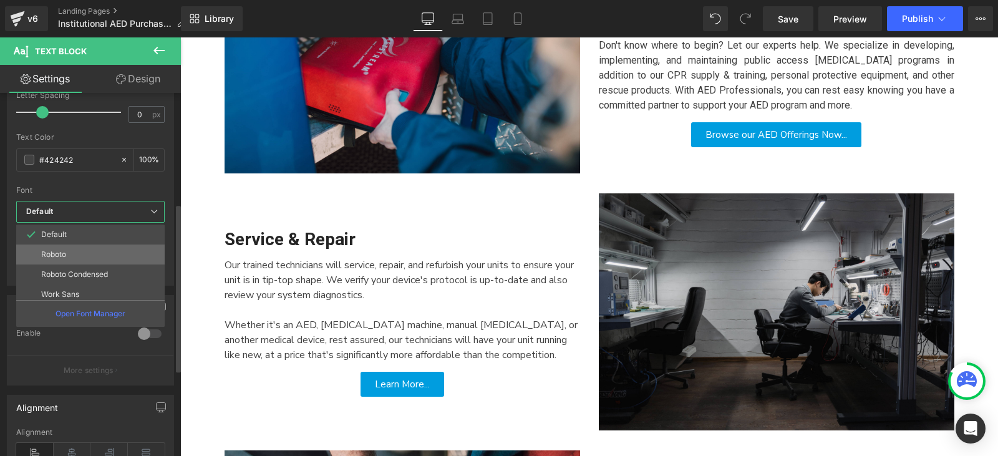
click at [115, 254] on li "Roboto" at bounding box center [93, 254] width 154 height 20
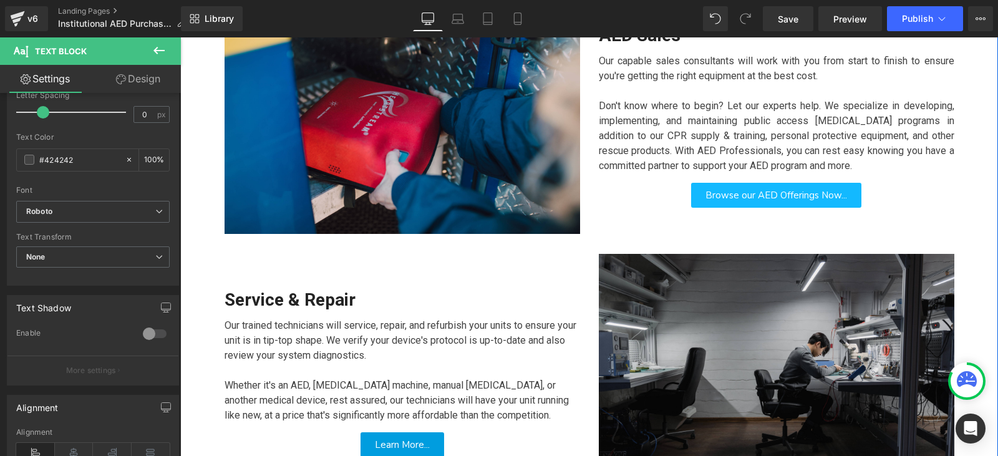
scroll to position [914, 0]
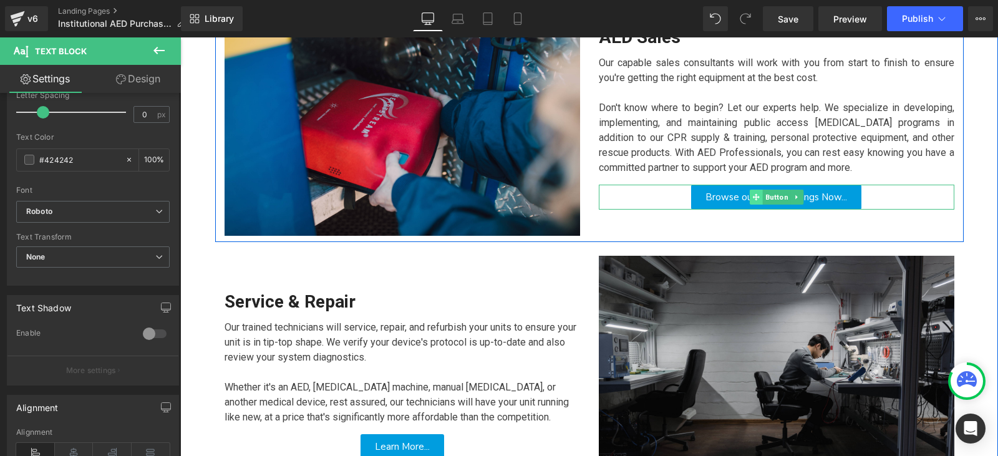
click at [757, 199] on span at bounding box center [755, 197] width 13 height 15
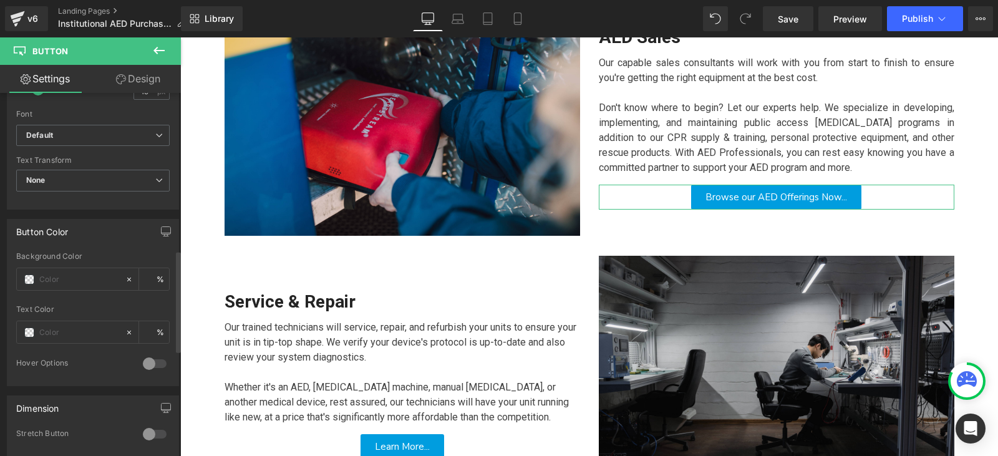
scroll to position [374, 0]
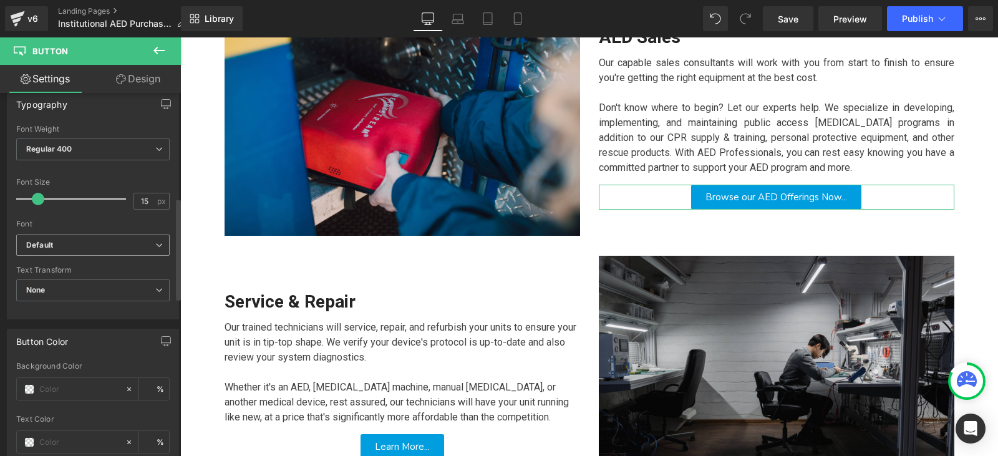
click at [104, 248] on b "Default" at bounding box center [90, 245] width 129 height 11
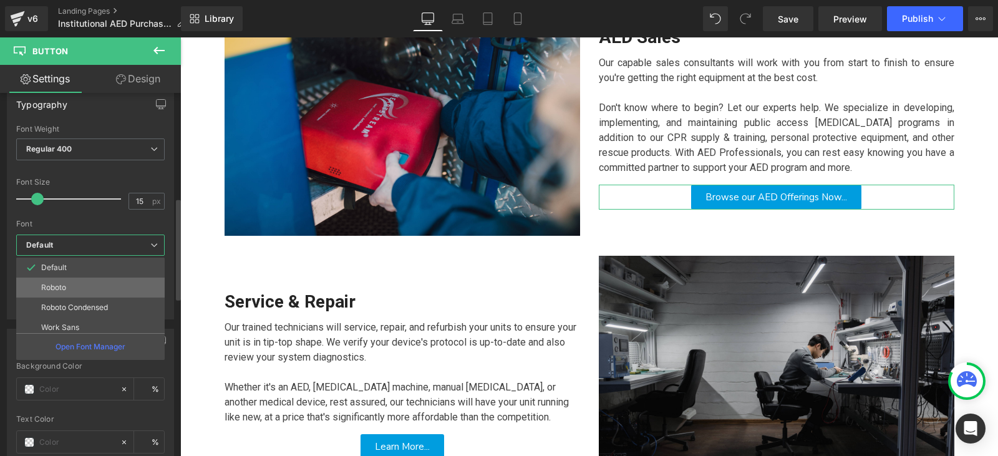
click at [110, 281] on li "Roboto" at bounding box center [93, 288] width 154 height 20
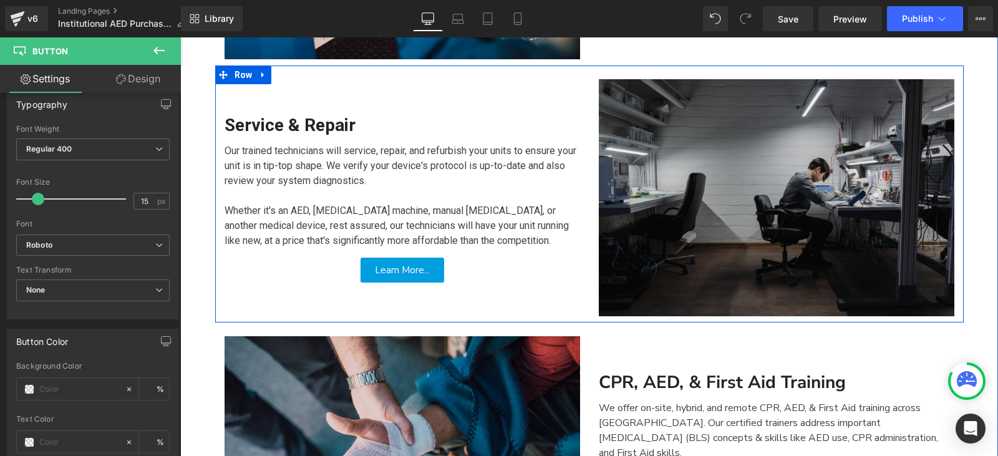
scroll to position [1101, 0]
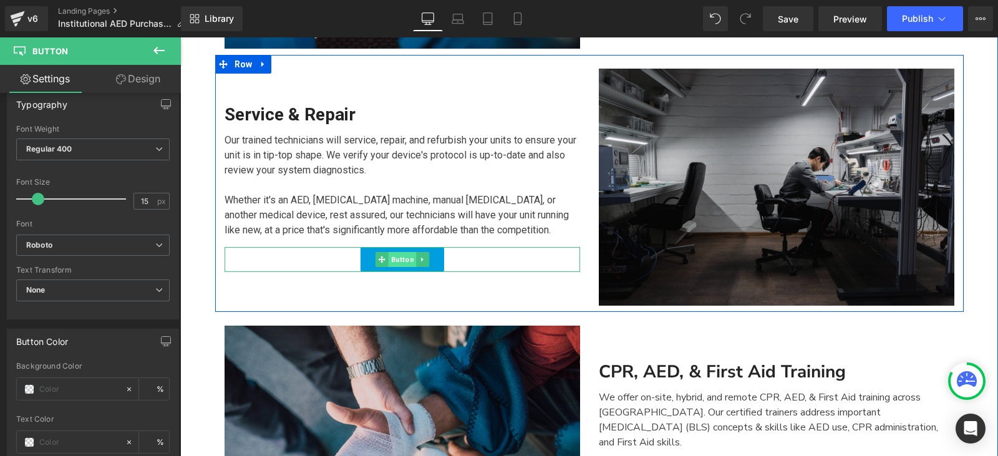
click at [394, 263] on span "Button" at bounding box center [402, 259] width 28 height 15
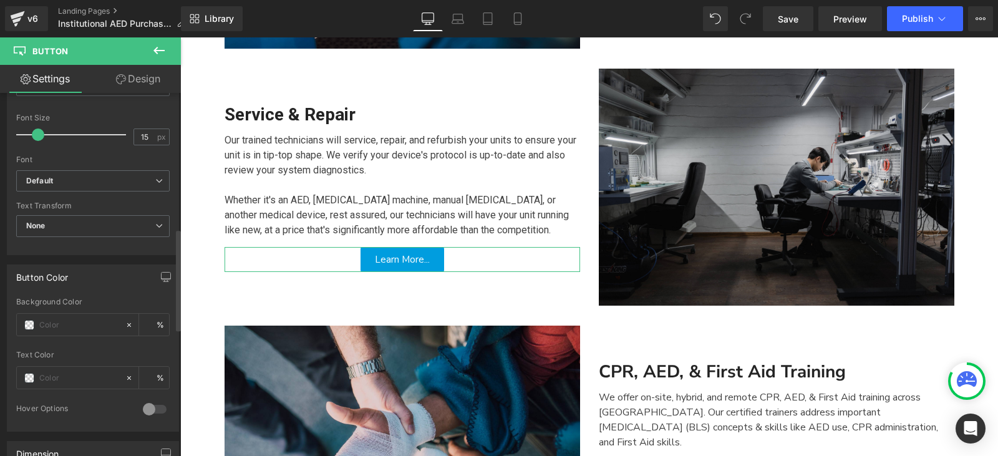
scroll to position [437, 0]
click at [89, 178] on b "Default" at bounding box center [90, 183] width 129 height 11
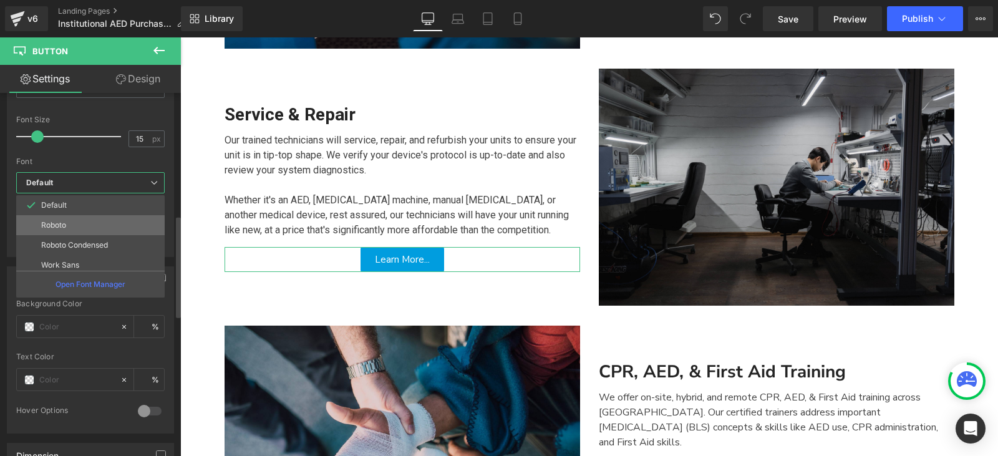
click at [89, 226] on li "Roboto" at bounding box center [93, 225] width 154 height 20
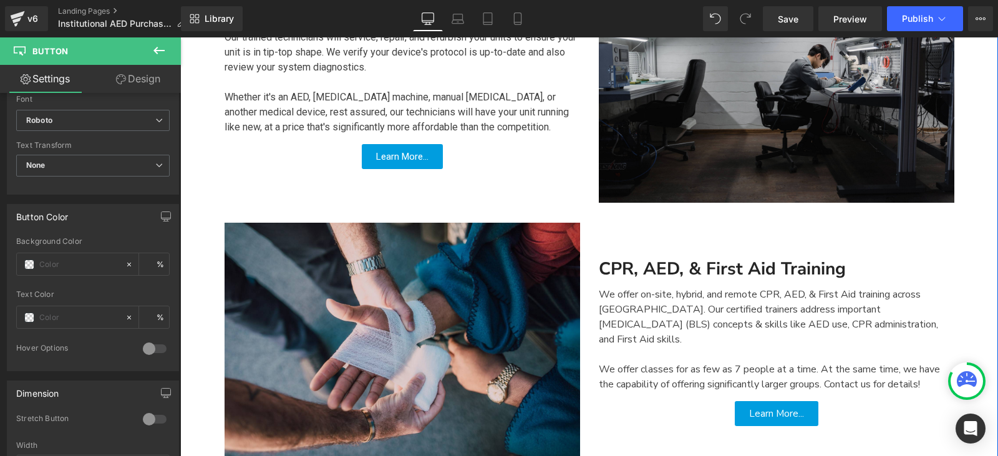
scroll to position [1226, 0]
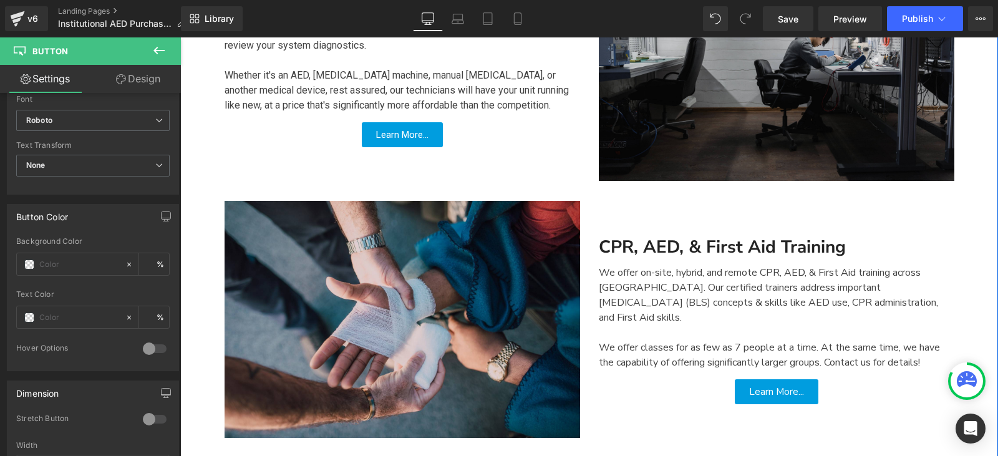
click at [641, 245] on div "CPR, AED, & First Aid Training" at bounding box center [776, 247] width 355 height 26
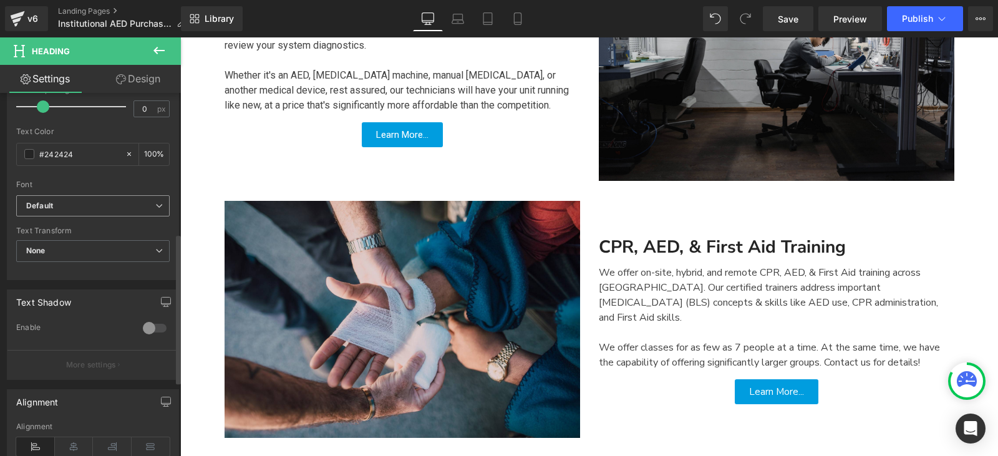
scroll to position [374, 0]
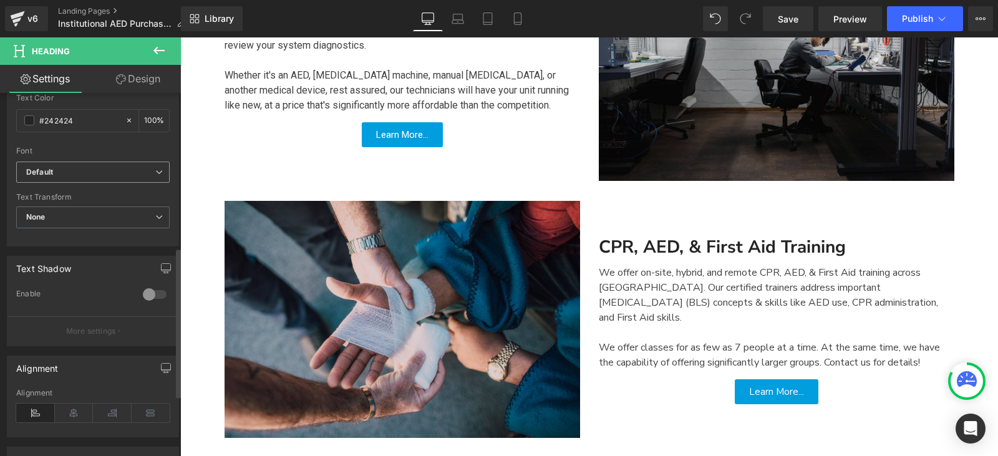
click at [131, 182] on span "Default" at bounding box center [92, 173] width 153 height 22
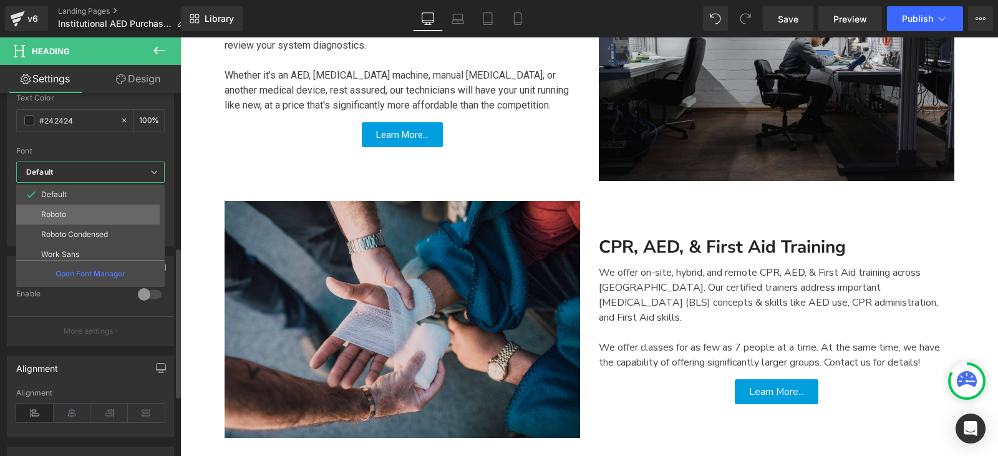
click at [127, 213] on li "Roboto" at bounding box center [93, 215] width 154 height 20
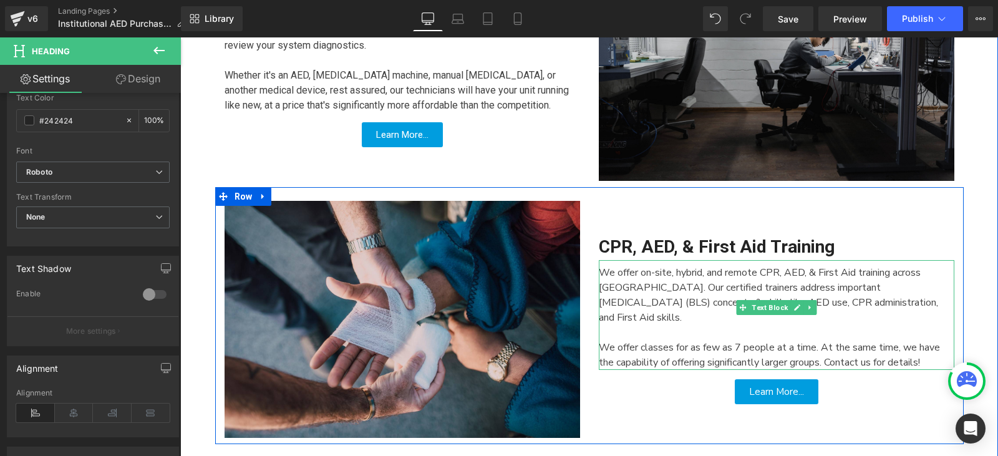
click at [635, 294] on div "We offer on-site, hybrid, and remote CPR, AED, & First Aid training across [GEO…" at bounding box center [776, 315] width 355 height 110
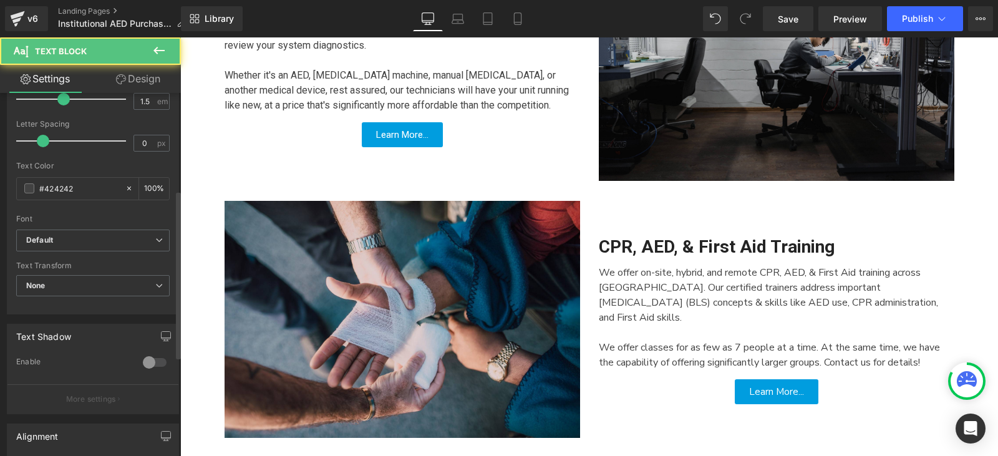
scroll to position [249, 0]
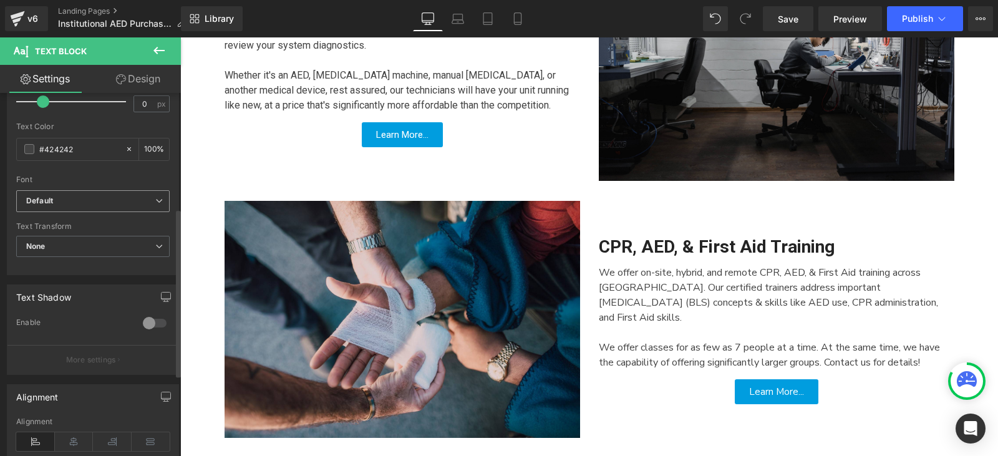
click at [116, 195] on span "Default" at bounding box center [92, 201] width 153 height 22
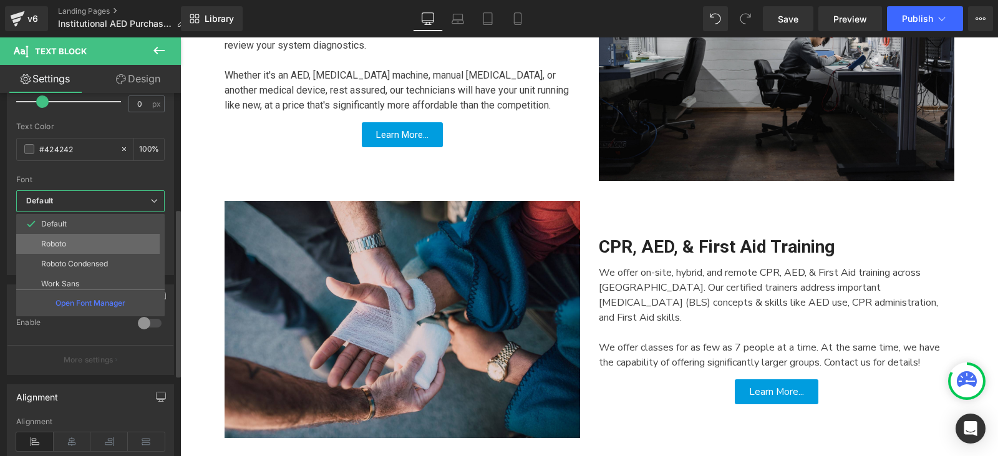
click at [107, 247] on li "Roboto" at bounding box center [93, 244] width 154 height 20
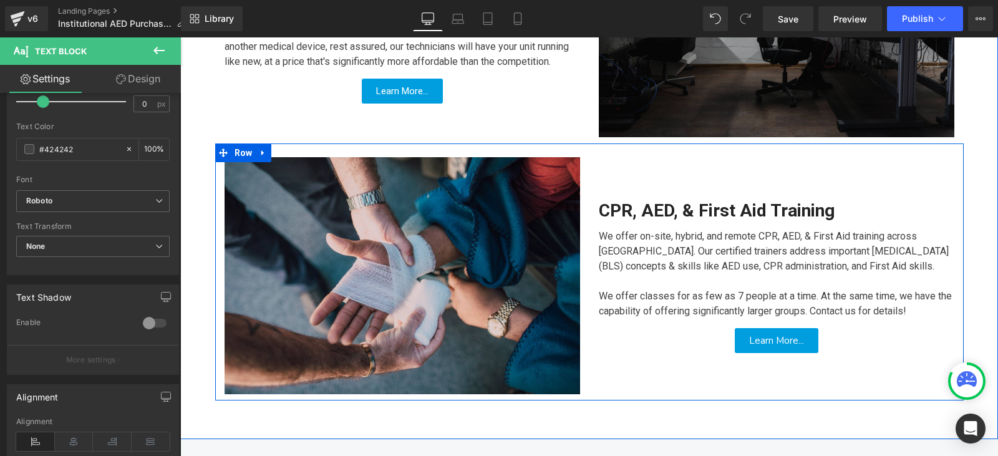
scroll to position [1288, 0]
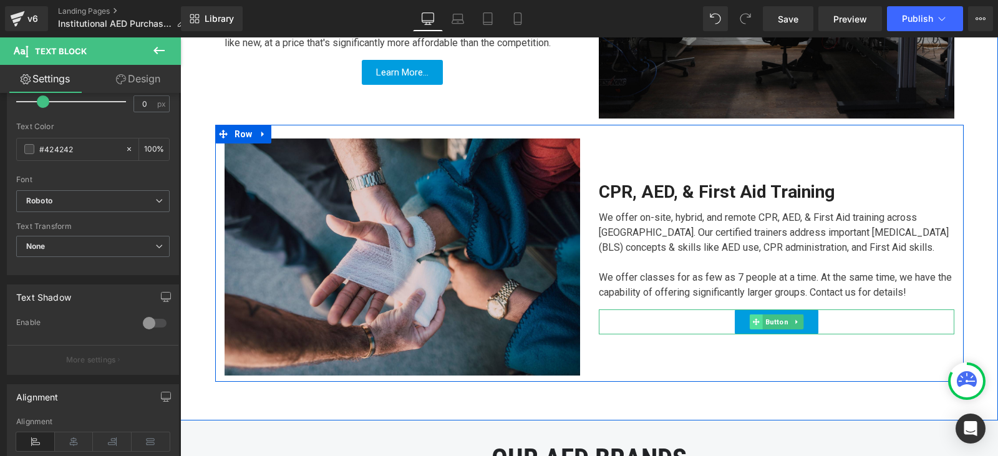
click at [751, 316] on span at bounding box center [755, 321] width 13 height 15
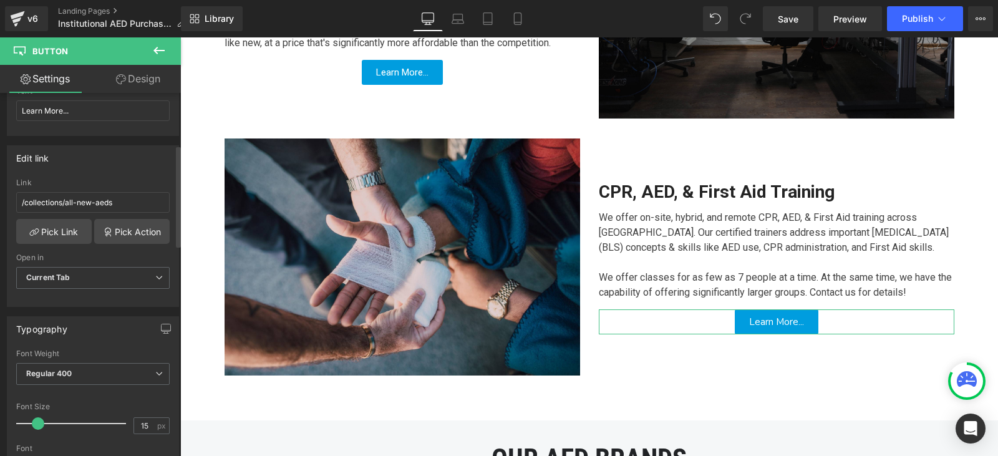
scroll to position [187, 0]
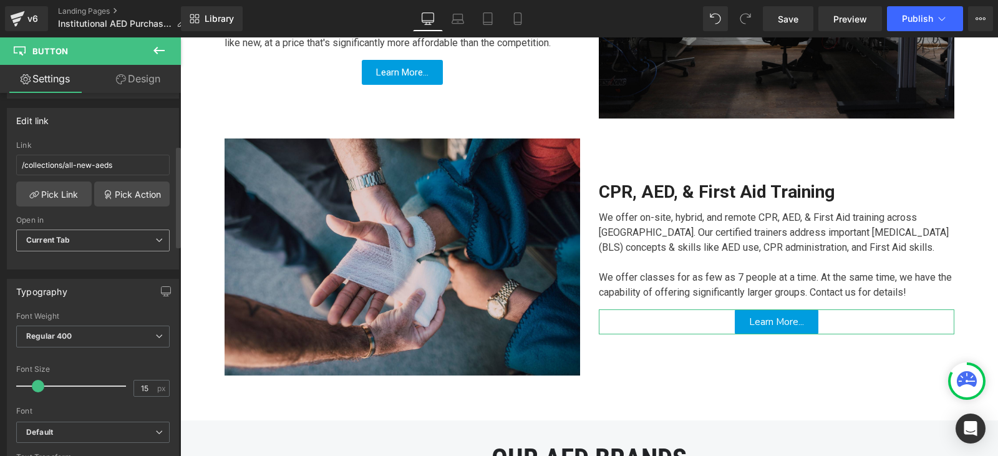
click at [93, 238] on span "Current Tab" at bounding box center [92, 240] width 153 height 22
click at [104, 242] on span "Current Tab" at bounding box center [90, 240] width 148 height 22
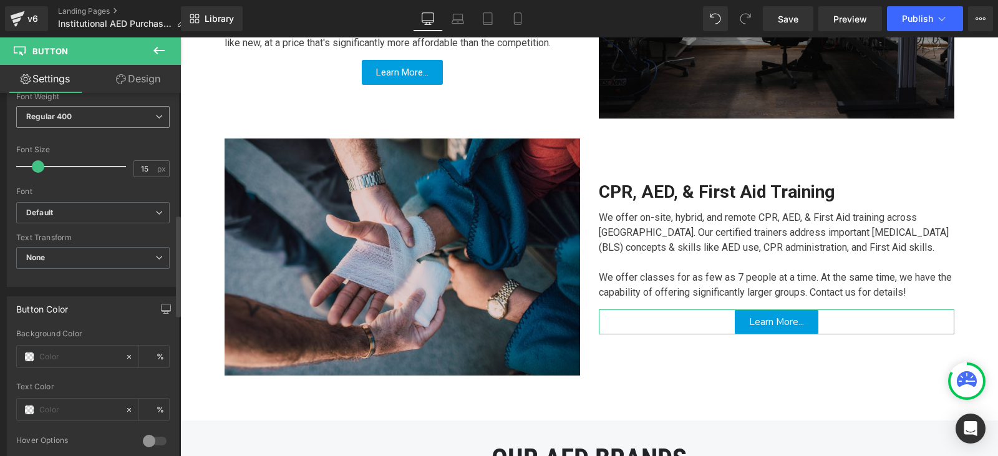
scroll to position [437, 0]
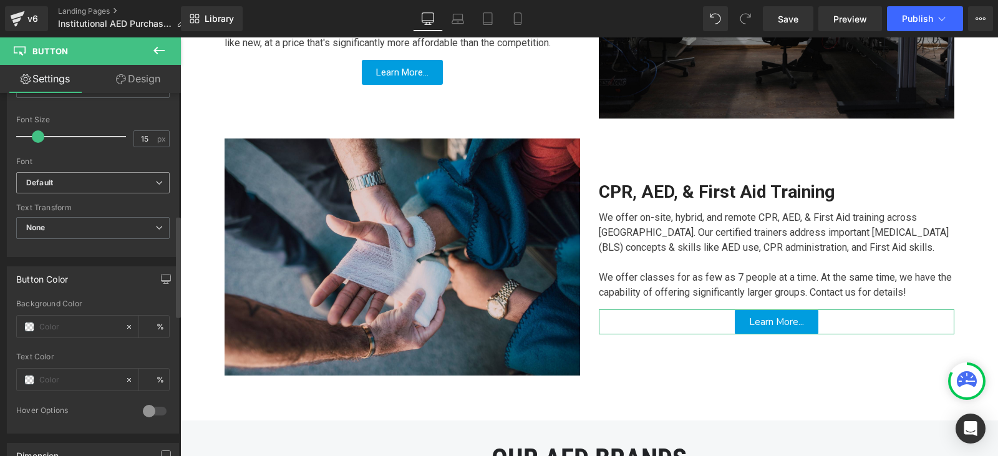
click at [87, 180] on b "Default" at bounding box center [90, 183] width 129 height 11
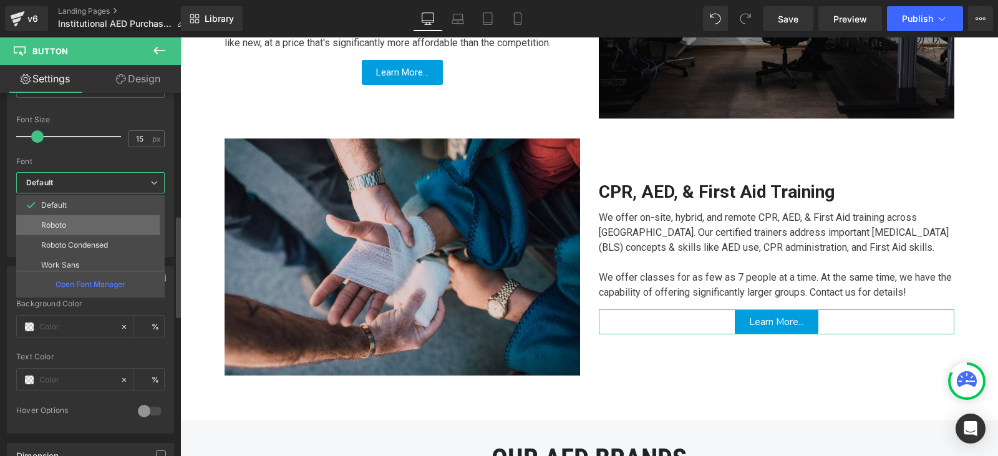
click at [87, 218] on li "Roboto" at bounding box center [93, 225] width 154 height 20
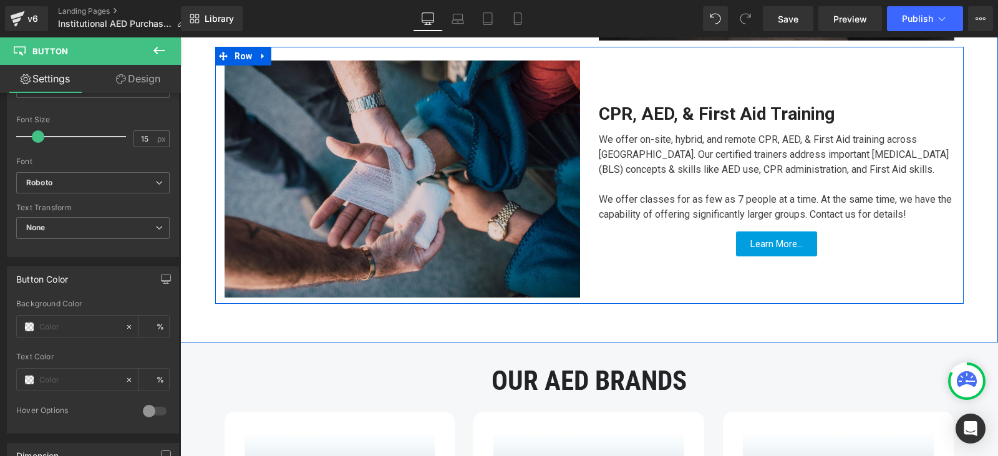
scroll to position [1476, 0]
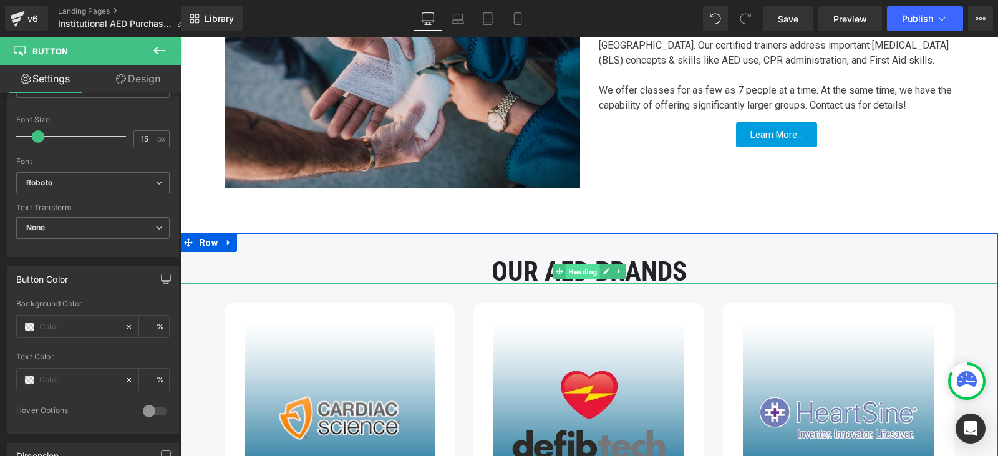
click at [579, 275] on span "Heading" at bounding box center [583, 271] width 34 height 15
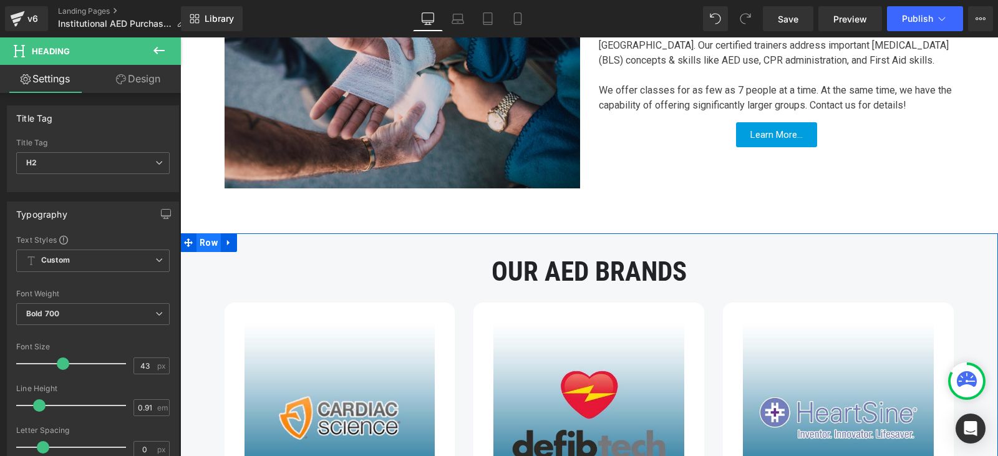
click at [213, 240] on span "Row" at bounding box center [208, 242] width 24 height 19
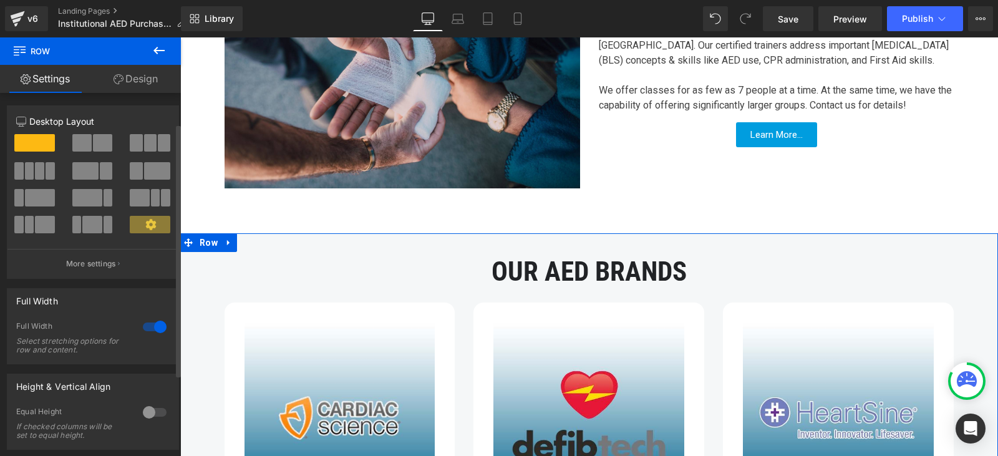
scroll to position [160, 0]
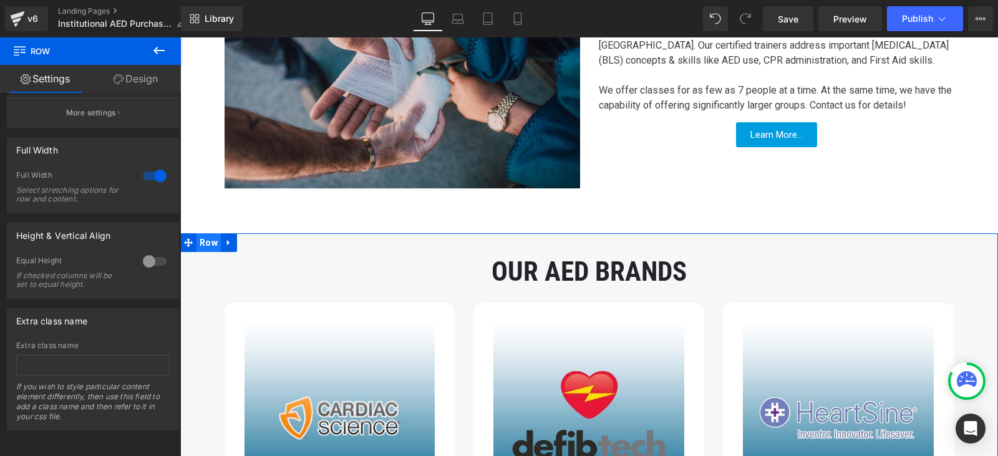
click at [202, 248] on span "Row" at bounding box center [208, 242] width 24 height 19
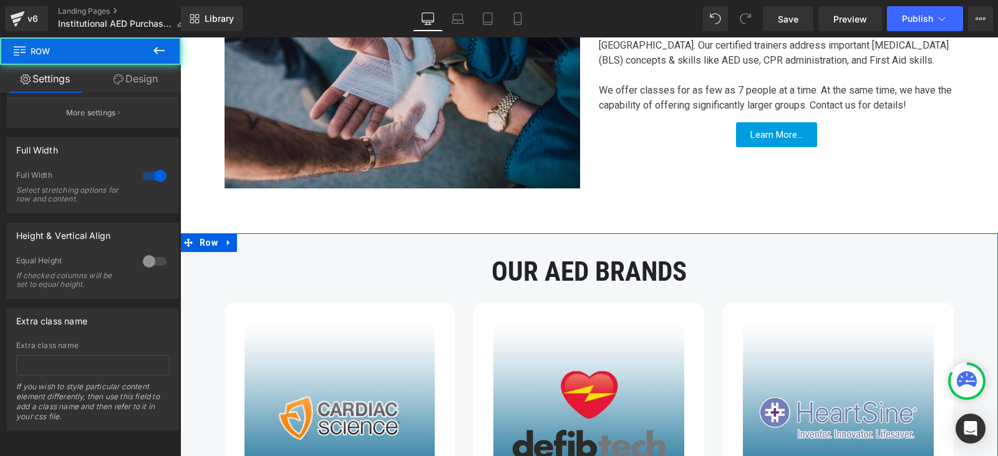
click at [127, 87] on link "Design" at bounding box center [135, 79] width 90 height 28
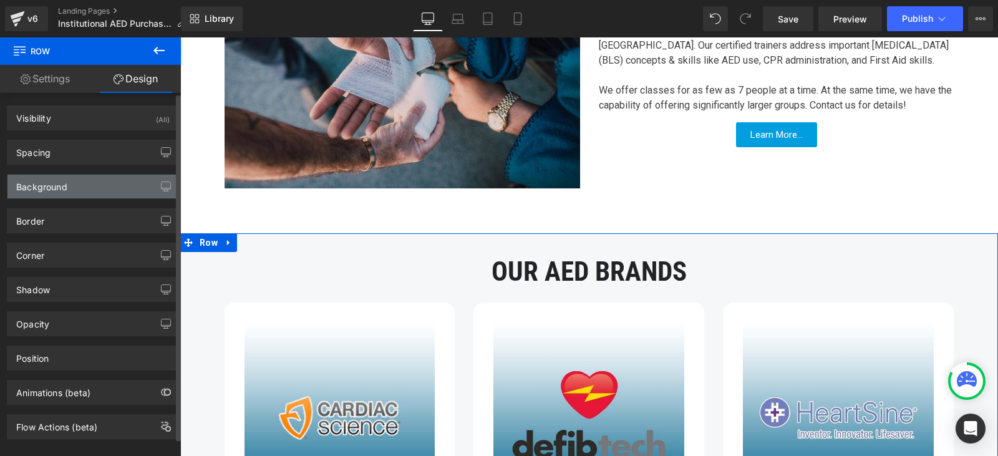
click at [99, 186] on div "Background" at bounding box center [92, 187] width 171 height 24
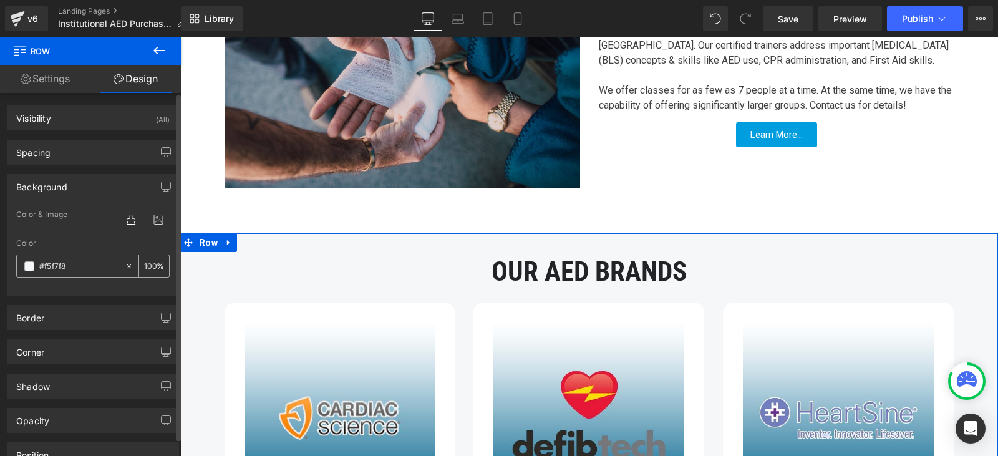
click at [127, 266] on icon at bounding box center [129, 266] width 9 height 9
type input "none"
type input "0"
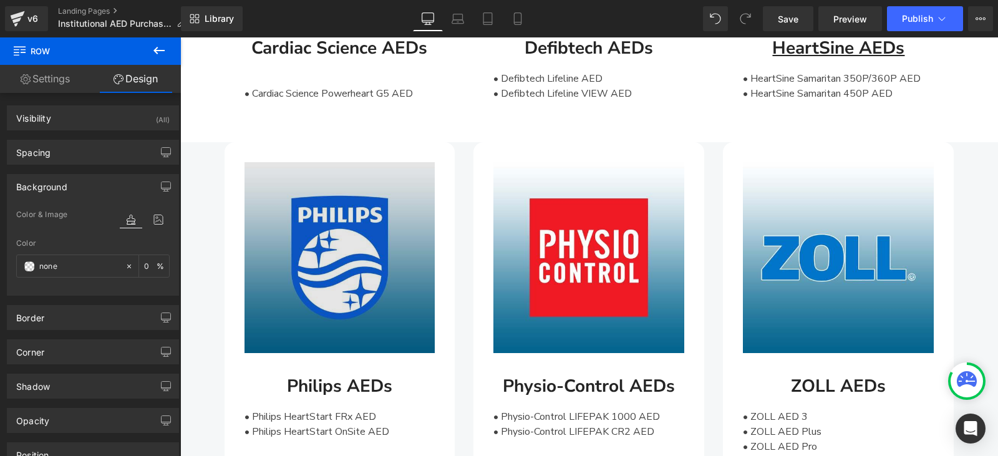
scroll to position [1974, 0]
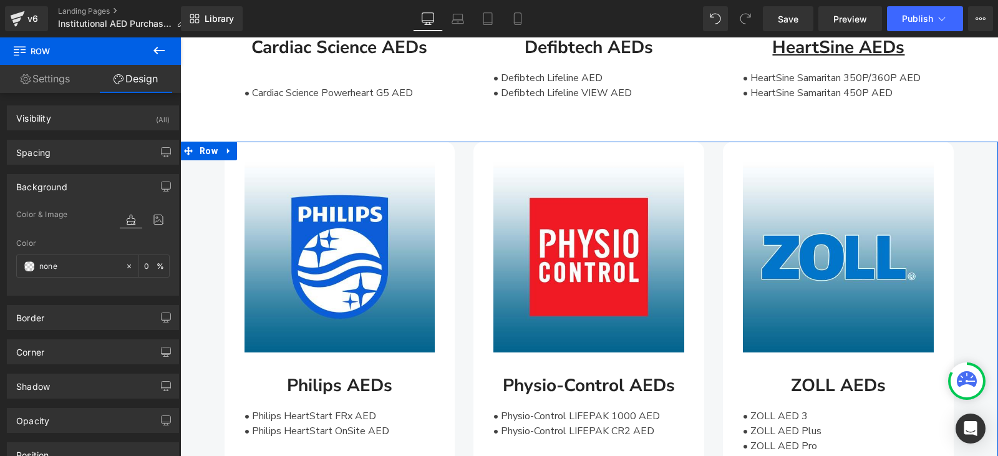
click at [195, 181] on div "Image Philips AEDs Text Block • Philips HeartStart FRx AED • Philips HeartStart…" at bounding box center [589, 311] width 818 height 338
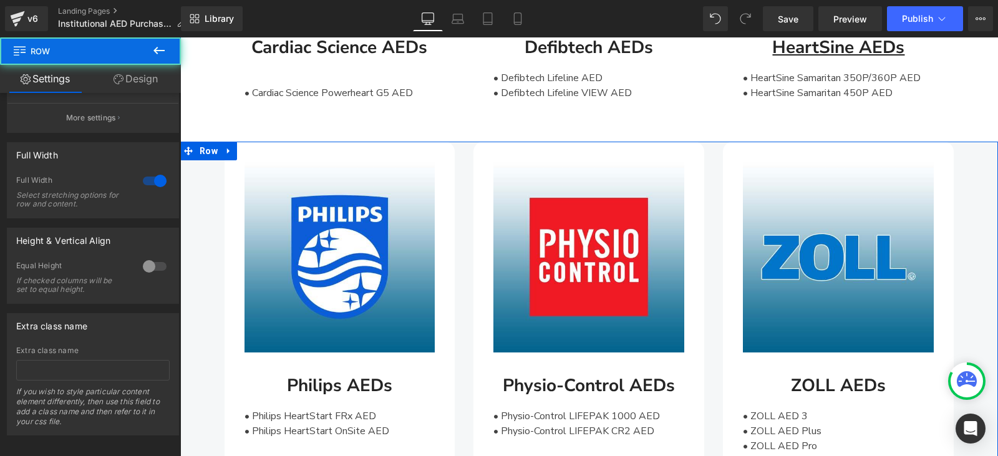
scroll to position [160, 0]
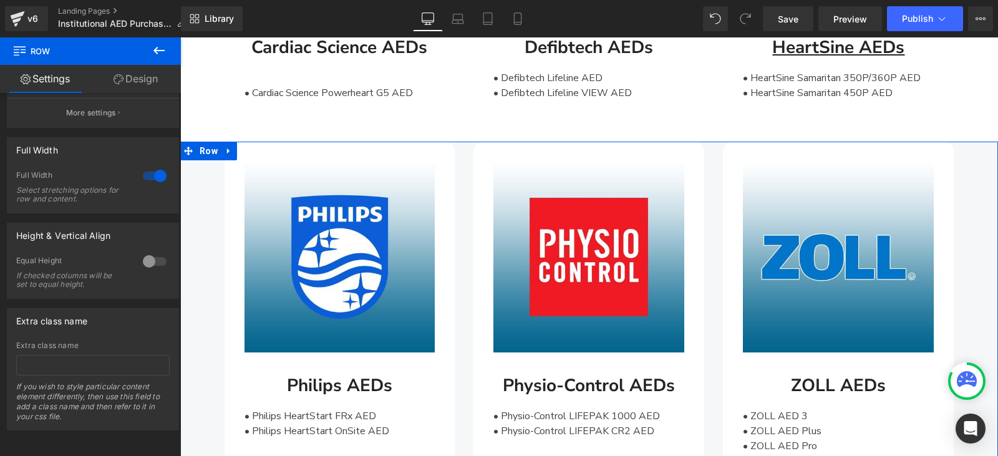
click at [135, 72] on link "Design" at bounding box center [135, 79] width 90 height 28
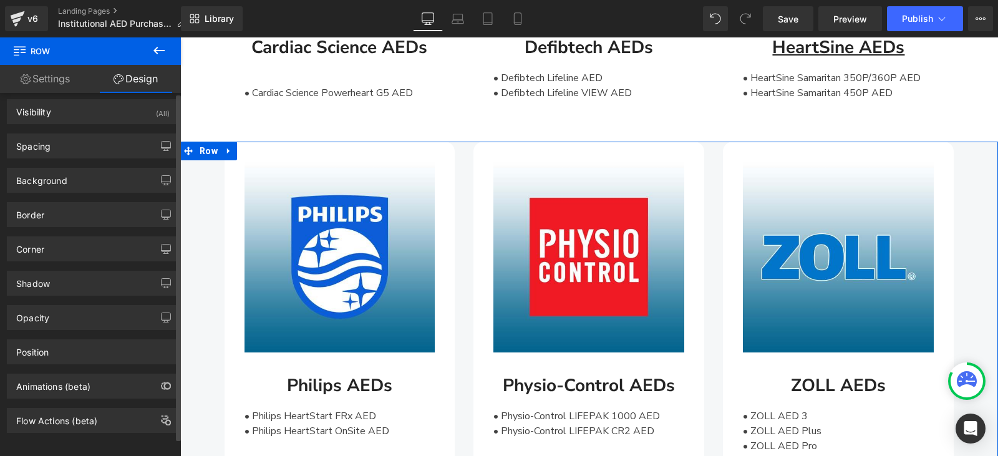
scroll to position [0, 0]
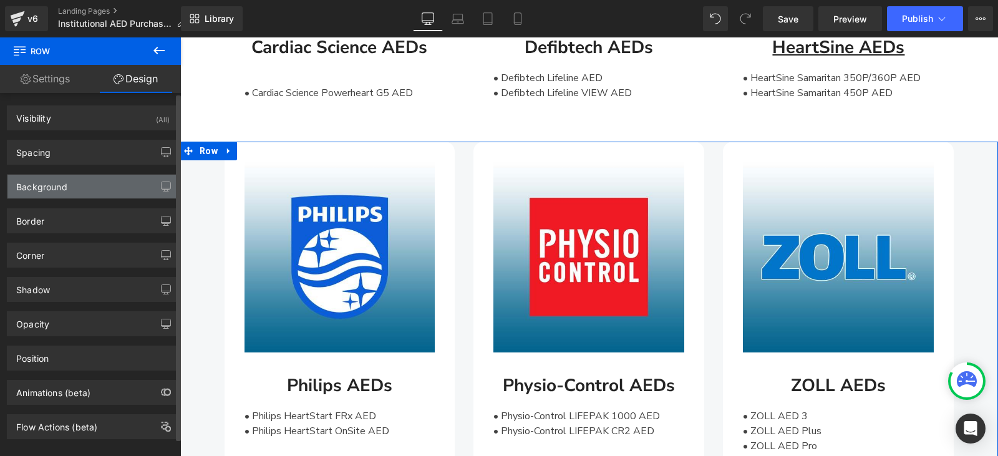
click at [85, 185] on div "Background" at bounding box center [92, 187] width 171 height 24
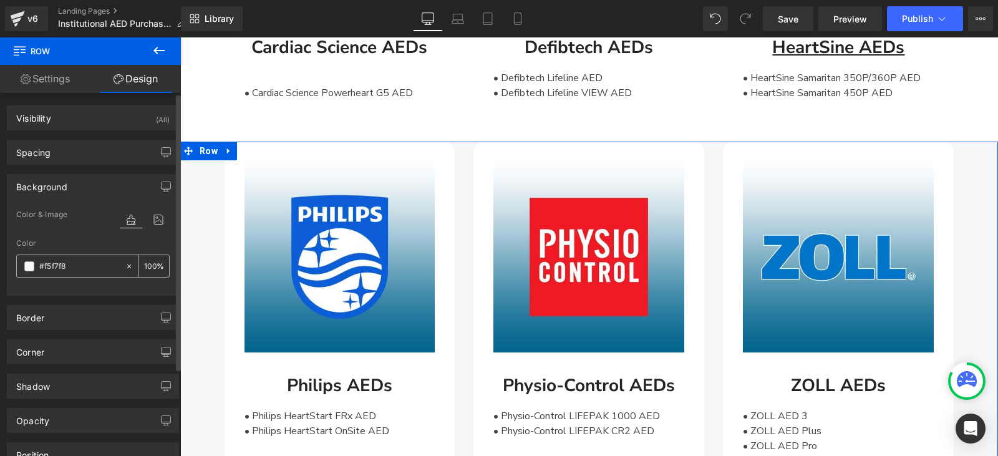
click at [125, 269] on icon at bounding box center [129, 266] width 9 height 9
type input "none"
type input "0"
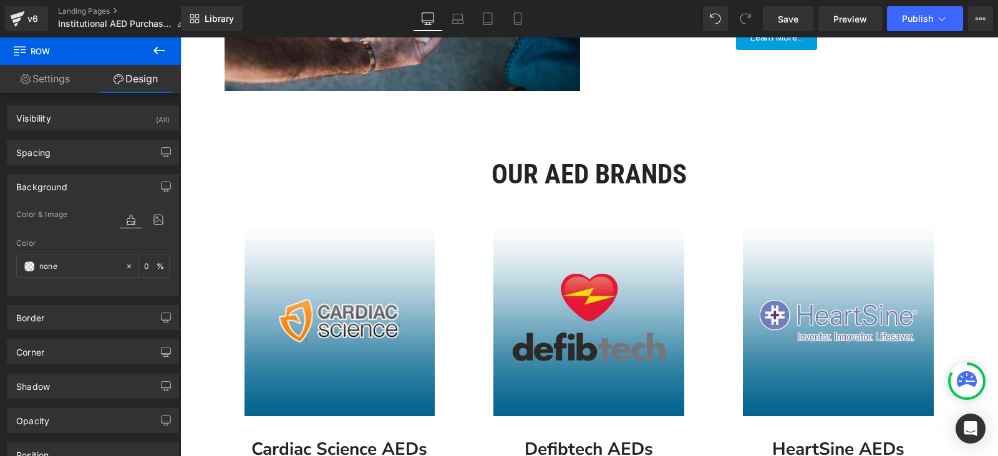
scroll to position [1538, 0]
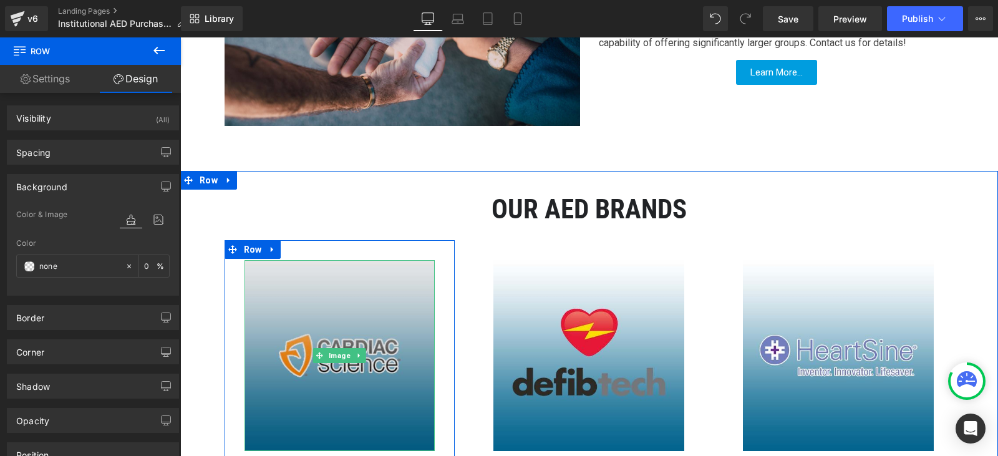
click at [372, 292] on img at bounding box center [339, 355] width 191 height 191
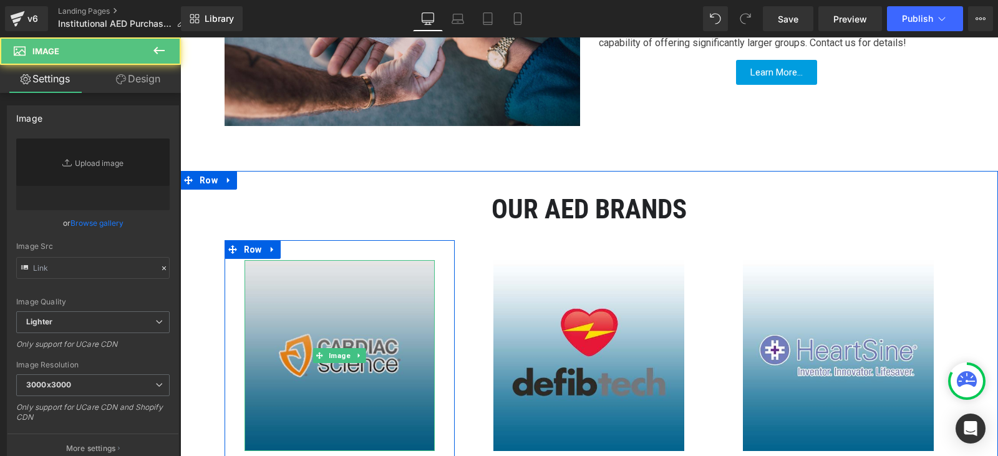
type input "[URL][DOMAIN_NAME]"
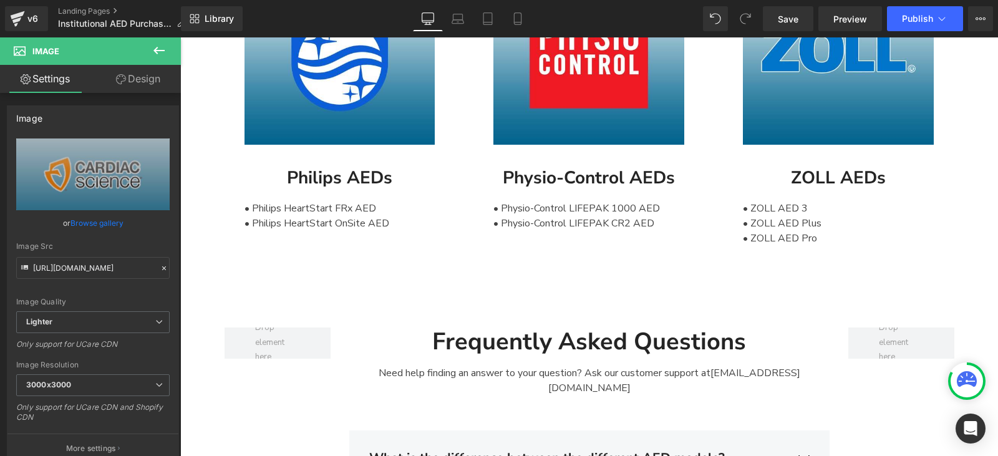
scroll to position [2162, 0]
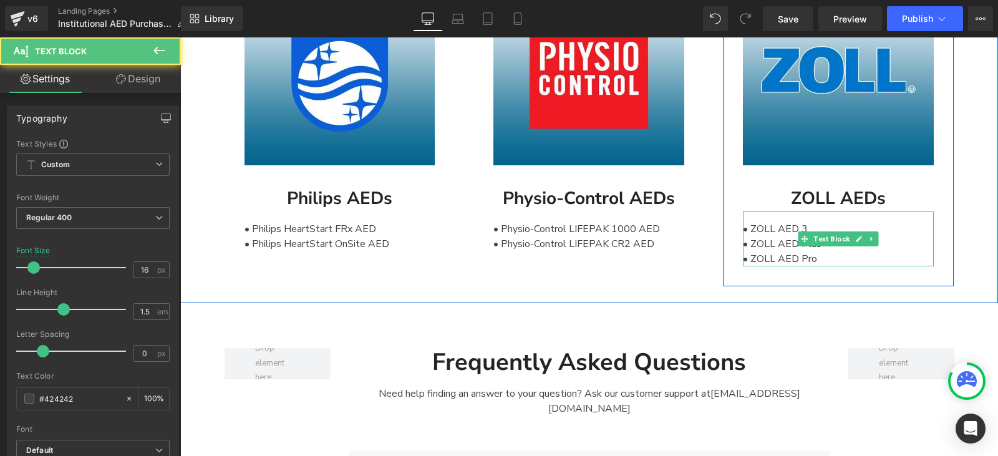
click at [821, 259] on div "• ZOLL AED Pro" at bounding box center [838, 258] width 191 height 15
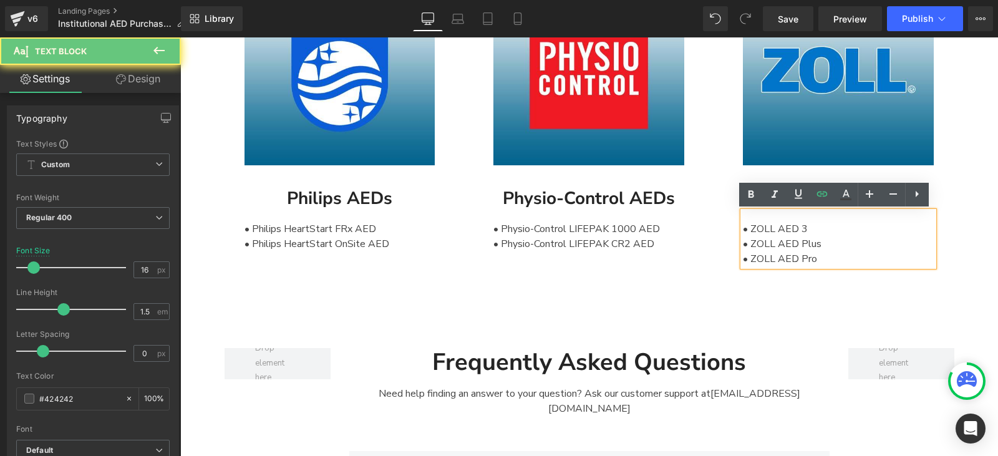
click at [824, 258] on div "• ZOLL AED Pro" at bounding box center [838, 258] width 191 height 15
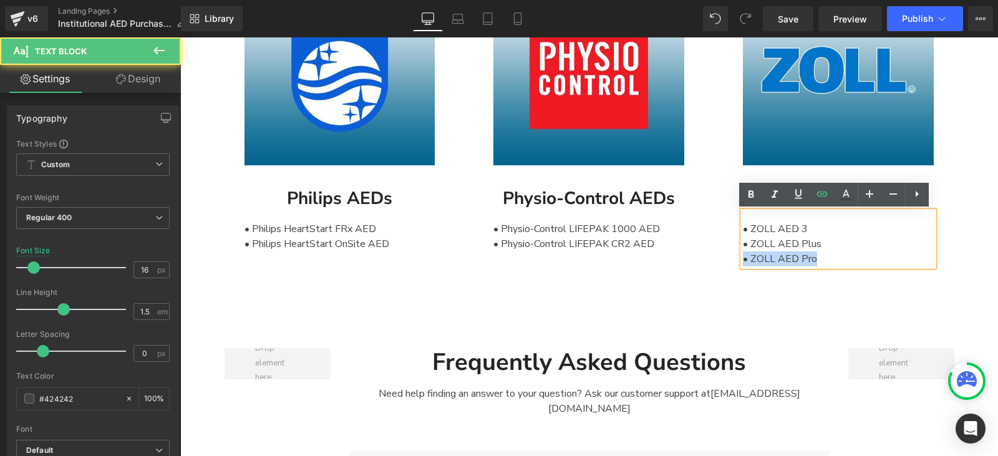
drag, startPoint x: 836, startPoint y: 261, endPoint x: 713, endPoint y: 263, distance: 123.5
click at [713, 263] on div "Image ZOLL AEDs Text Block • ZOLL AED 3 • ZOLL AED Plus • ZOLL AED Pro Text Blo…" at bounding box center [837, 120] width 249 height 332
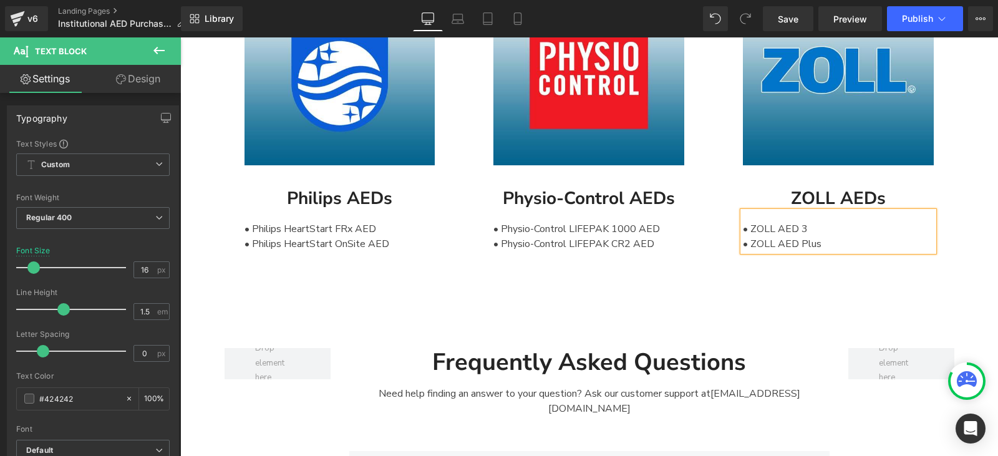
click at [775, 301] on div "Image Philips AEDs Text Block • Philips HeartStart FRx AED • Philips HeartStart…" at bounding box center [589, 128] width 818 height 349
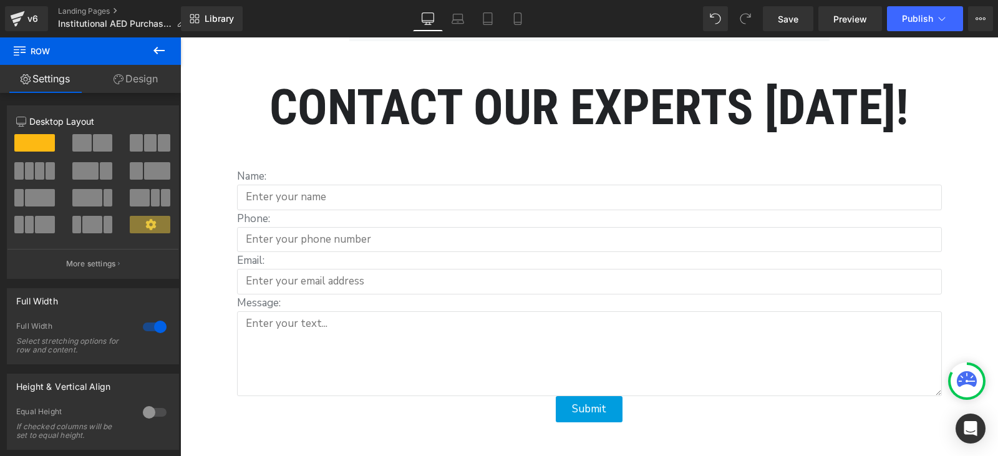
scroll to position [2598, 0]
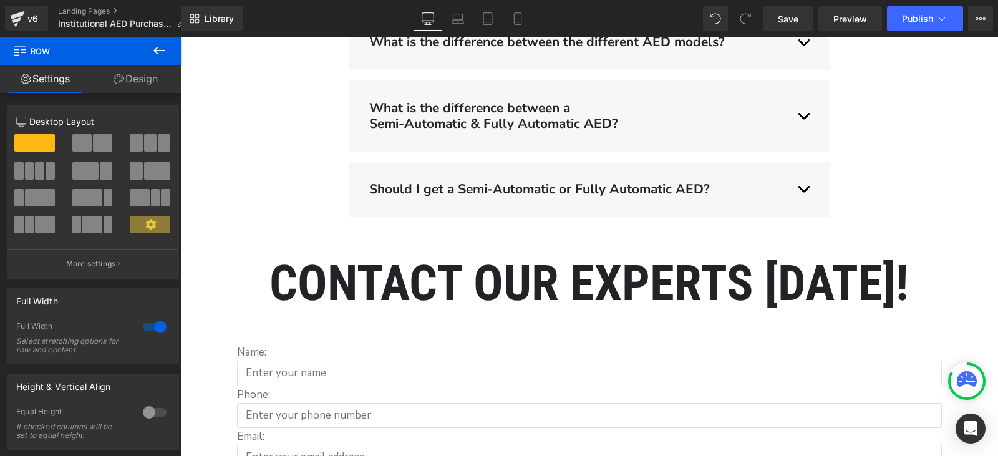
click at [505, 262] on h2 "CONTACT OUR EXPERTS [DATE]!" at bounding box center [589, 283] width 818 height 45
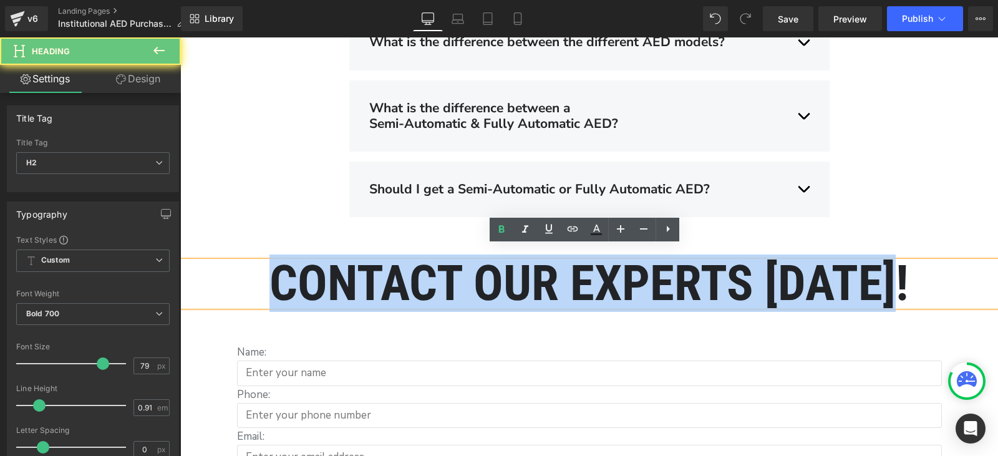
click at [505, 262] on h2 "CONTACT OUR EXPERTS [DATE]!" at bounding box center [589, 283] width 818 height 45
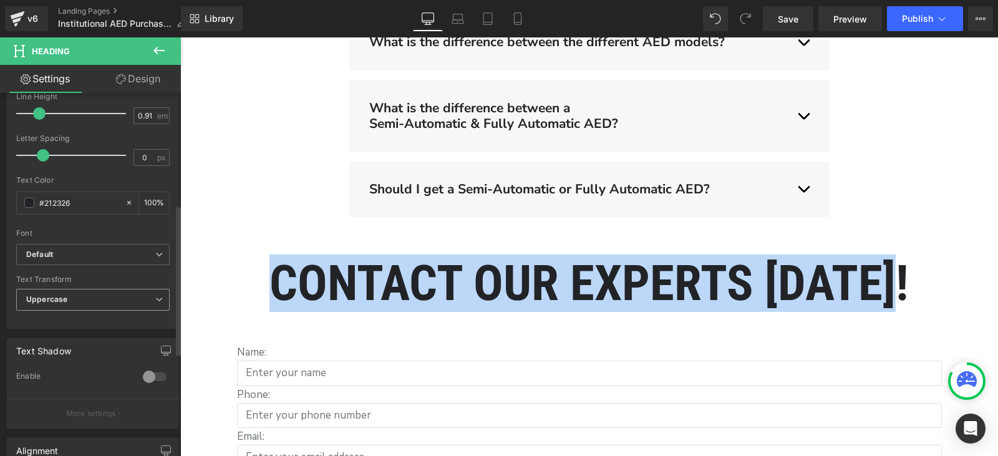
scroll to position [312, 0]
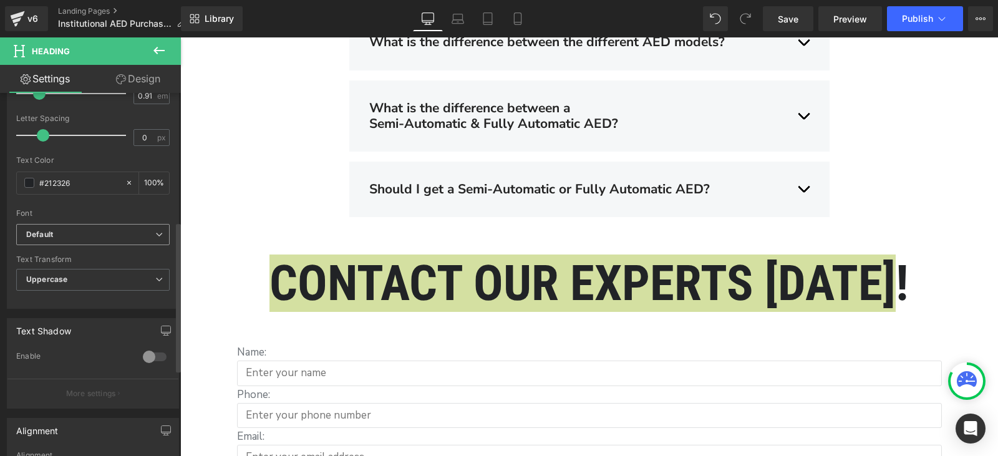
click at [76, 237] on b "Default" at bounding box center [90, 234] width 129 height 11
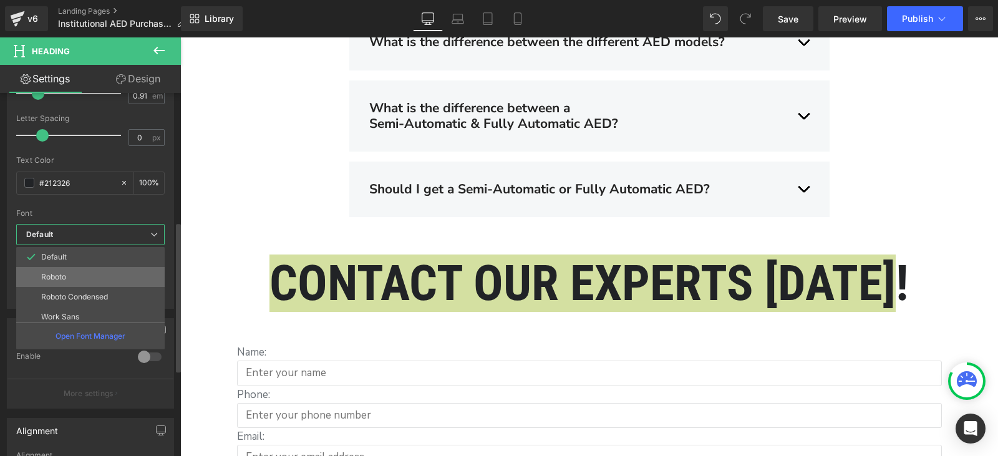
click at [68, 271] on li "Roboto" at bounding box center [93, 277] width 154 height 20
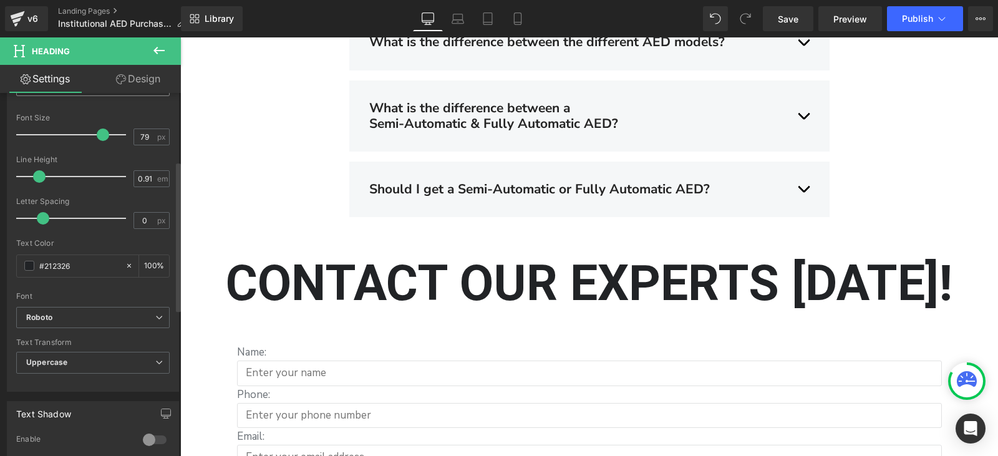
scroll to position [62, 0]
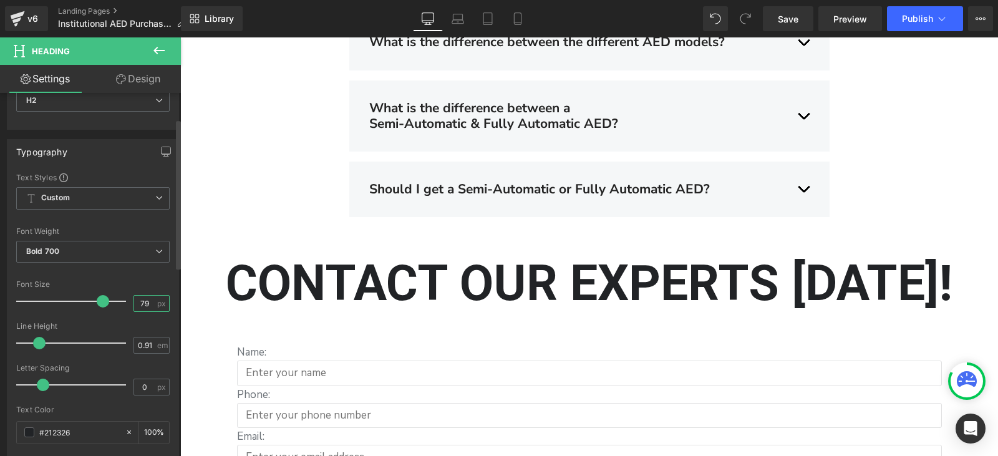
click at [134, 307] on input "79" at bounding box center [145, 304] width 22 height 16
type input "28"
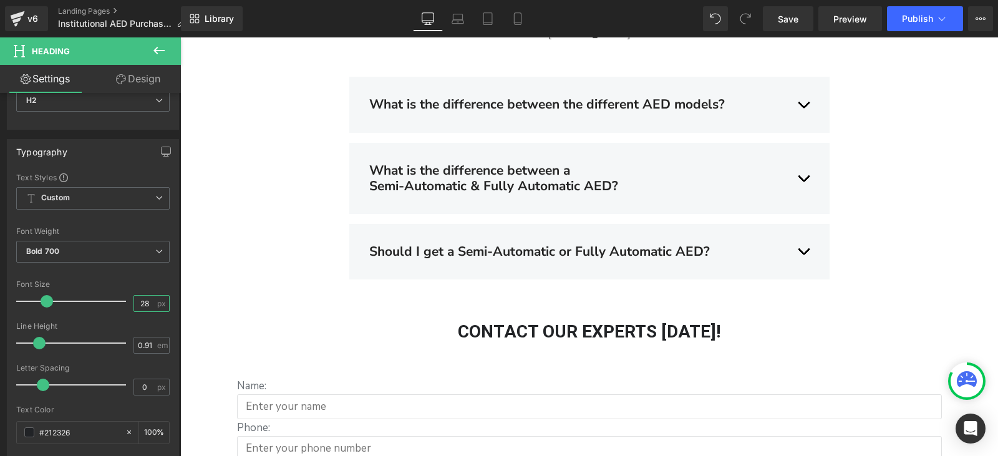
scroll to position [2286, 0]
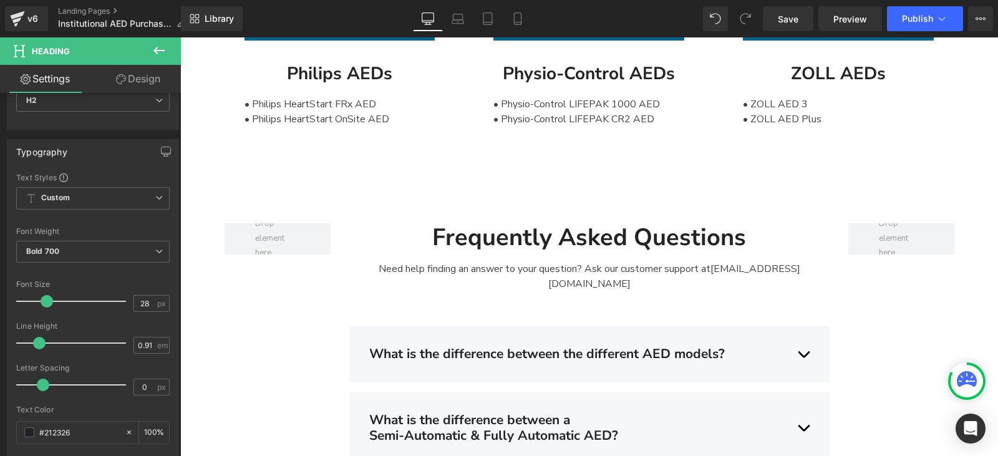
click at [550, 232] on div "Frequently Asked Questions Heading" at bounding box center [589, 237] width 480 height 29
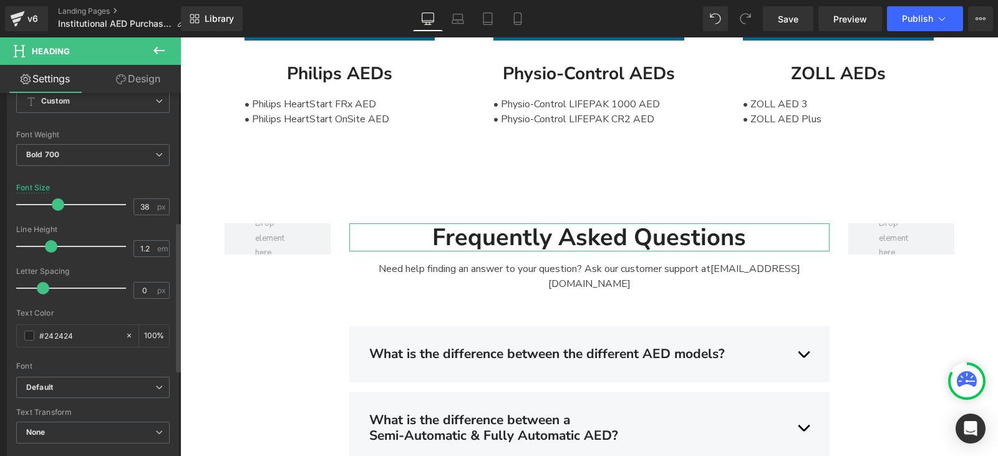
scroll to position [0, 0]
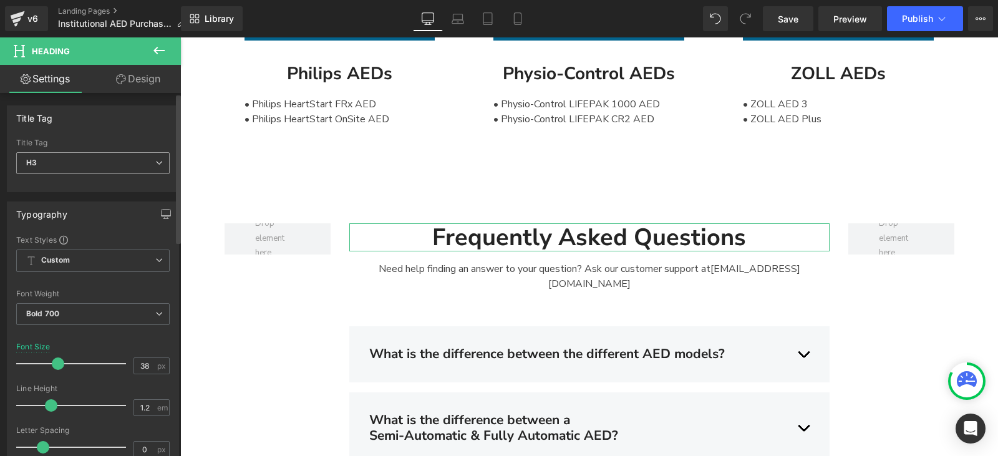
click at [97, 154] on span "H3" at bounding box center [92, 163] width 153 height 22
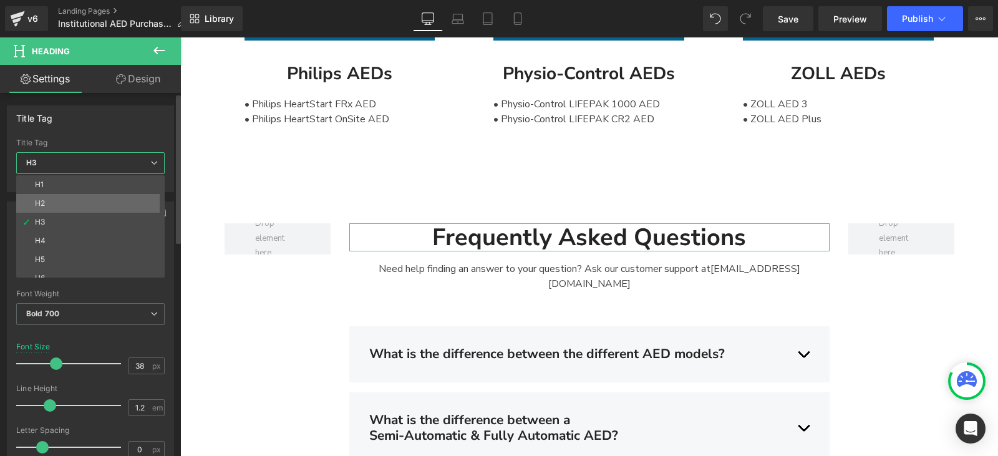
click at [84, 205] on li "H2" at bounding box center [93, 203] width 154 height 19
type input "100"
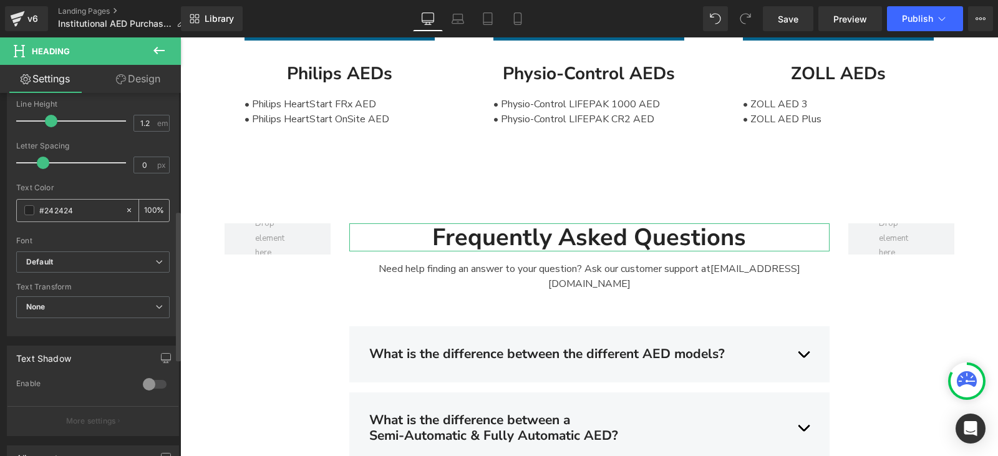
scroll to position [249, 0]
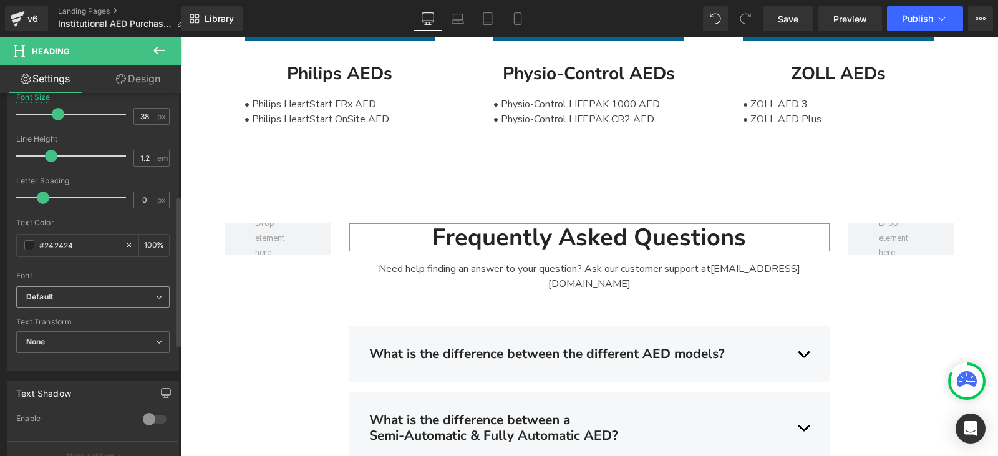
click at [87, 304] on span "Default" at bounding box center [92, 297] width 153 height 22
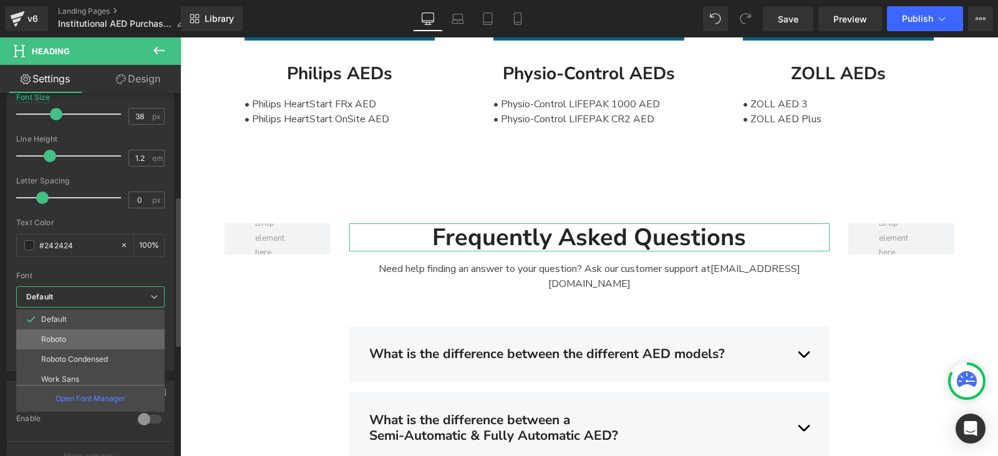
click at [99, 340] on li "Roboto" at bounding box center [93, 339] width 154 height 20
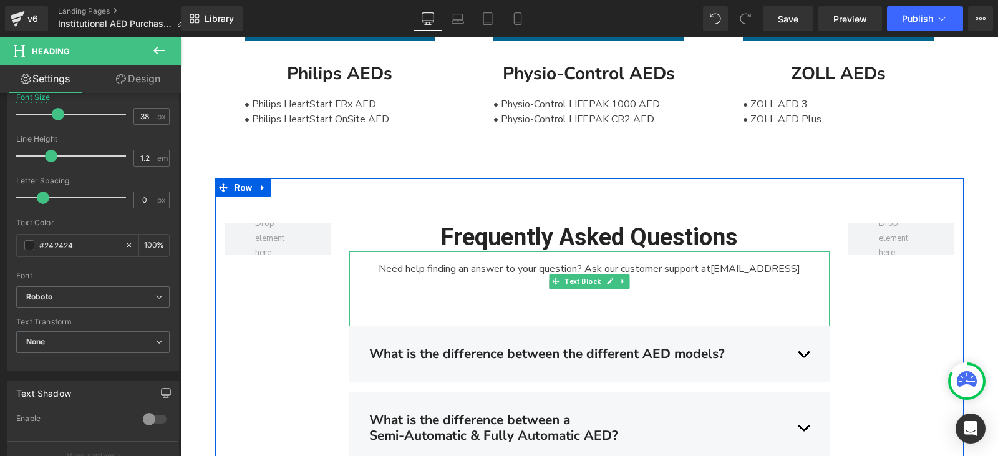
click at [453, 264] on div "Need help finding an answer to your question? Ask our customer support at [EMAI…" at bounding box center [589, 288] width 480 height 75
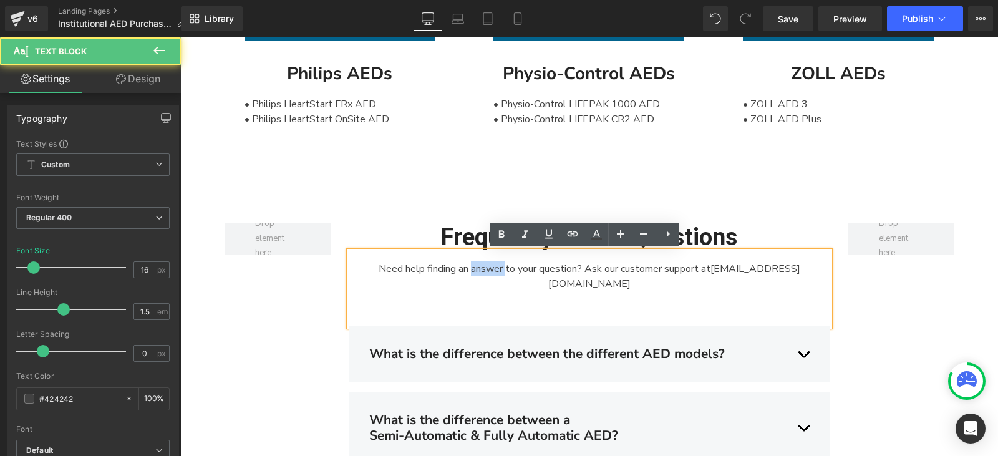
click at [453, 264] on div "Need help finding an answer to your question? Ask our customer support at [EMAI…" at bounding box center [589, 288] width 480 height 75
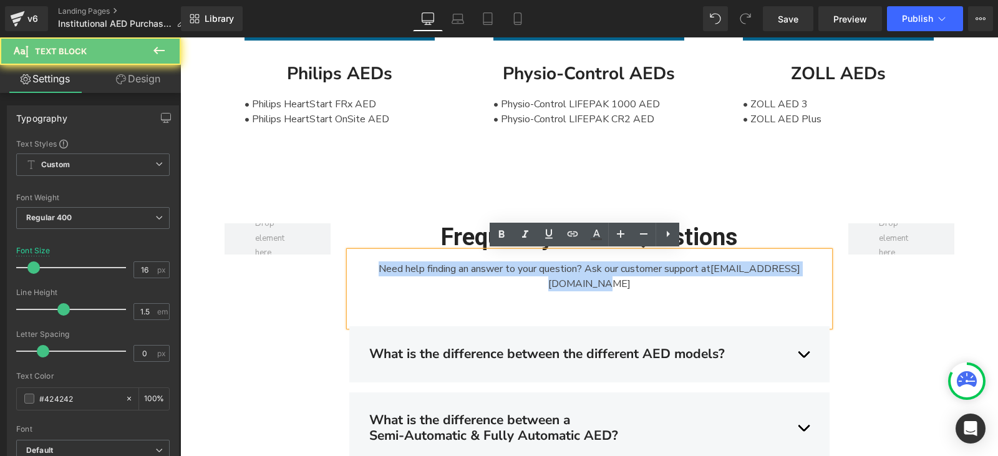
click at [453, 264] on div "Need help finding an answer to your question? Ask our customer support at [EMAI…" at bounding box center [589, 288] width 480 height 75
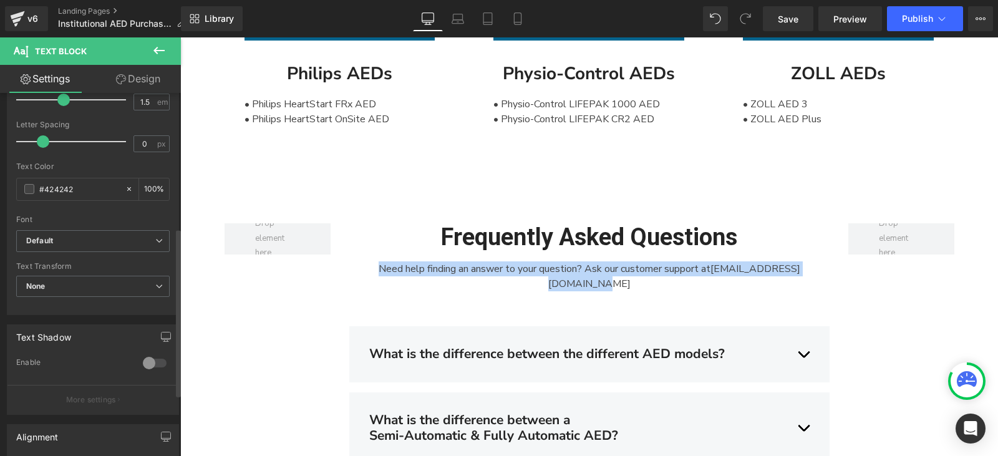
scroll to position [312, 0]
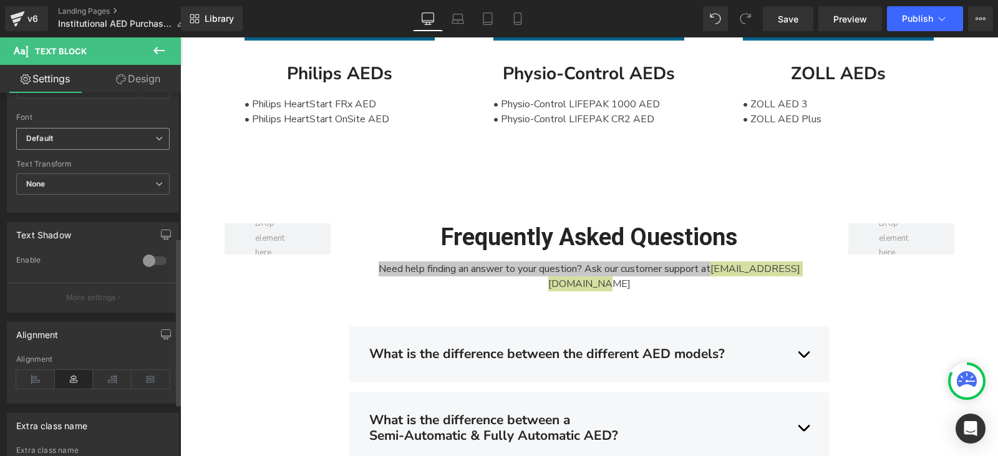
click at [100, 128] on span "Default" at bounding box center [92, 139] width 153 height 22
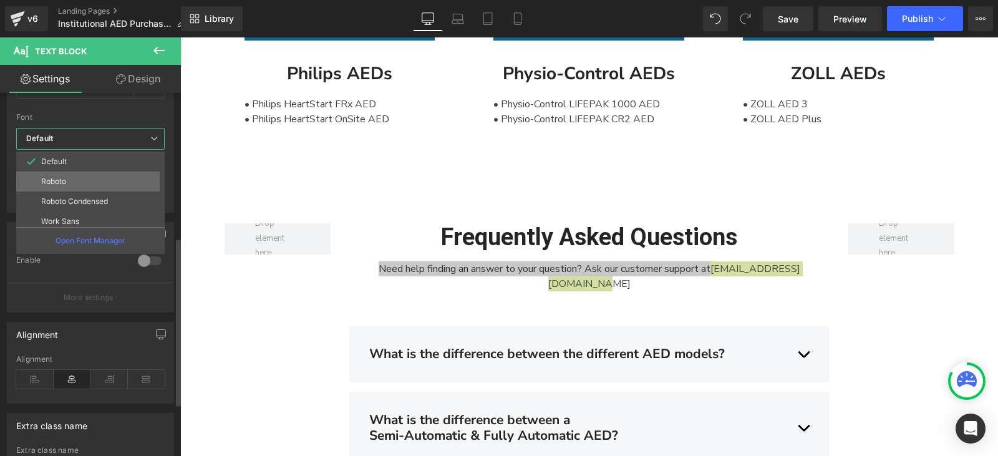
click at [72, 178] on li "Roboto" at bounding box center [93, 182] width 154 height 20
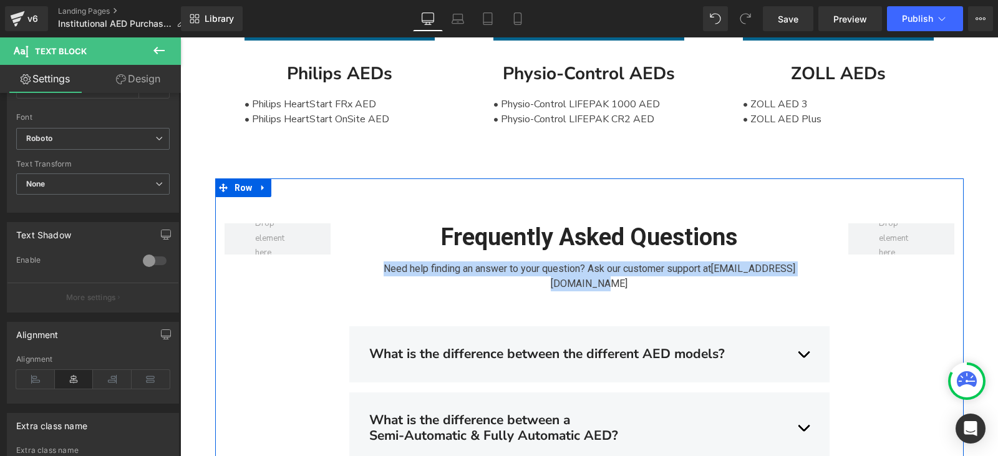
click at [917, 318] on div "Frequently Asked Questions Heading Need help finding an answer to your question…" at bounding box center [589, 375] width 748 height 395
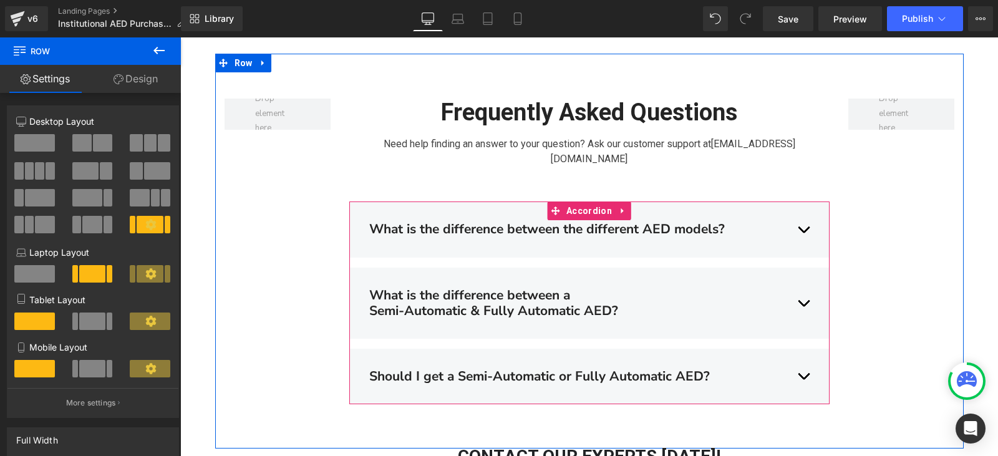
scroll to position [2473, 0]
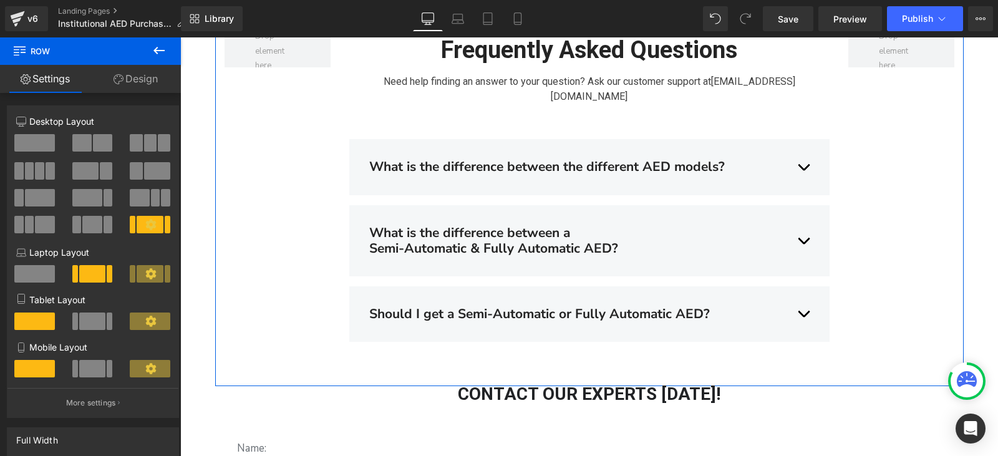
click at [882, 261] on div "Frequently Asked Questions Heading Need help finding an answer to your question…" at bounding box center [589, 188] width 748 height 395
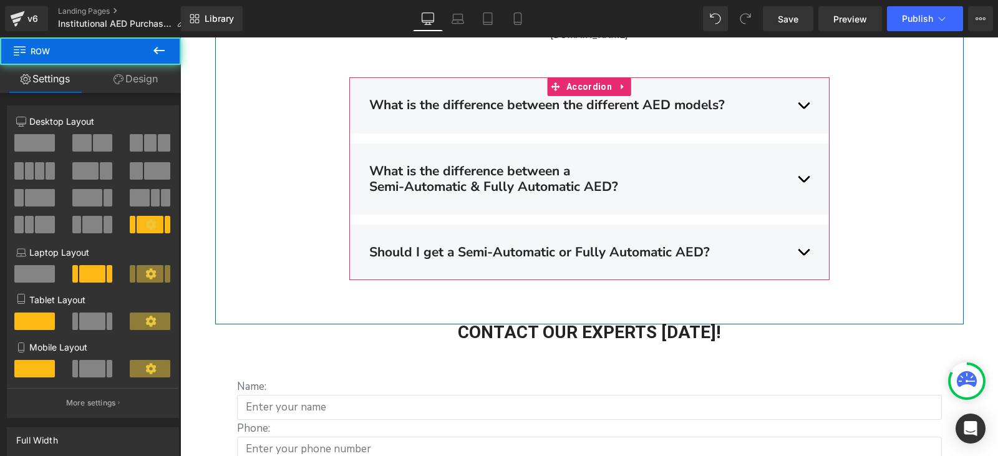
scroll to position [2536, 0]
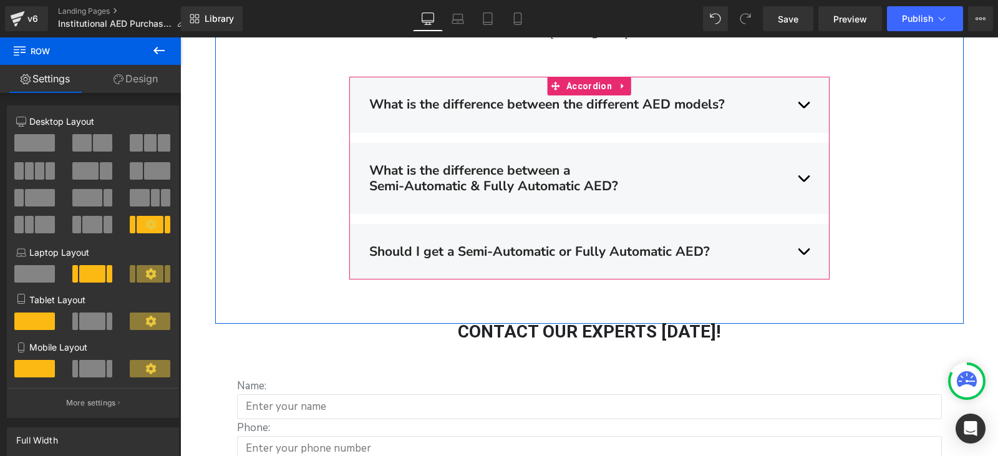
click at [798, 97] on div "What is the difference between the different AED models? Text Block" at bounding box center [589, 105] width 440 height 16
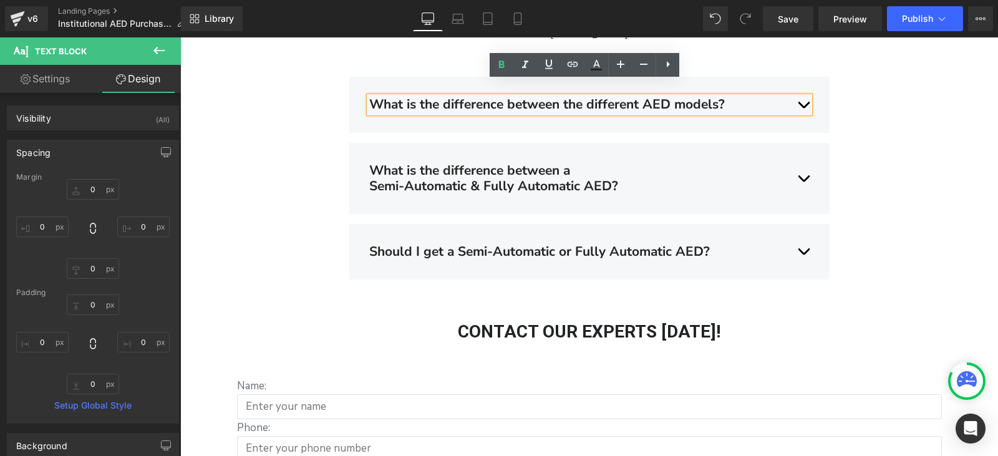
click at [796, 97] on div "What is the difference between the different AED models?" at bounding box center [589, 105] width 440 height 16
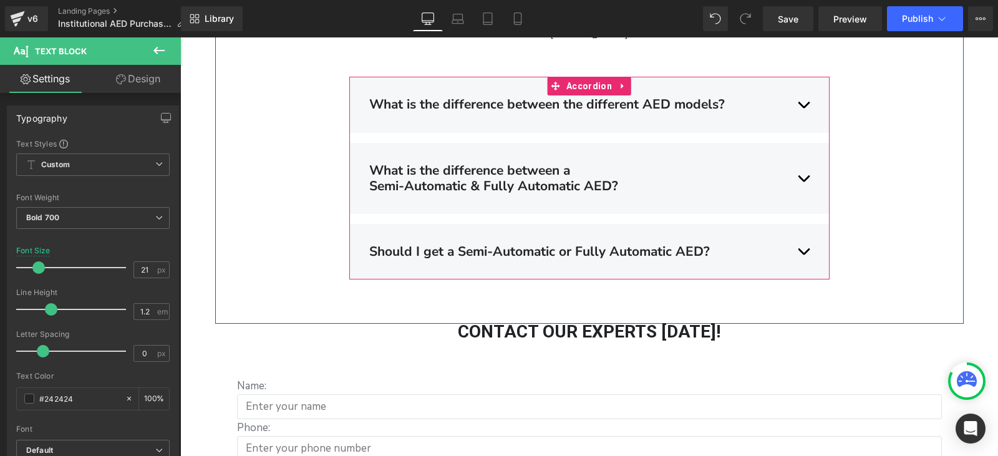
click at [473, 108] on div "What is the difference between the different AED models? Text Block The short a…" at bounding box center [589, 105] width 480 height 56
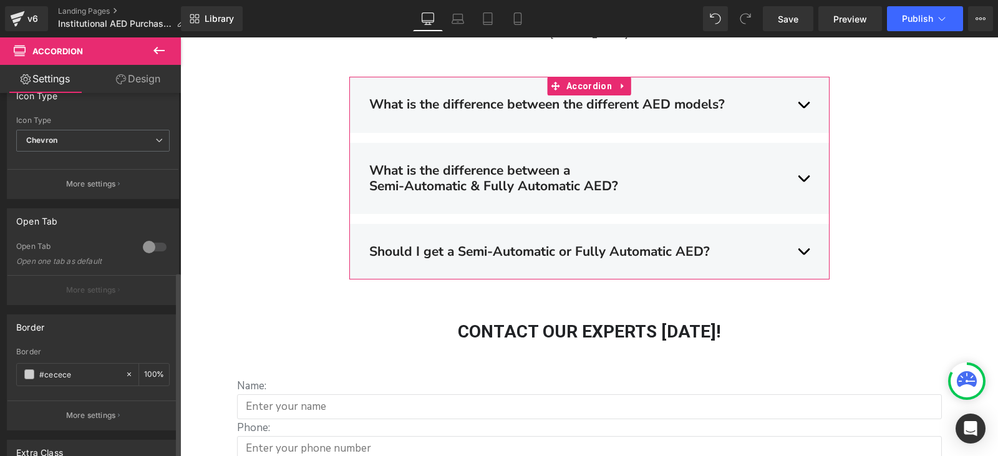
scroll to position [0, 0]
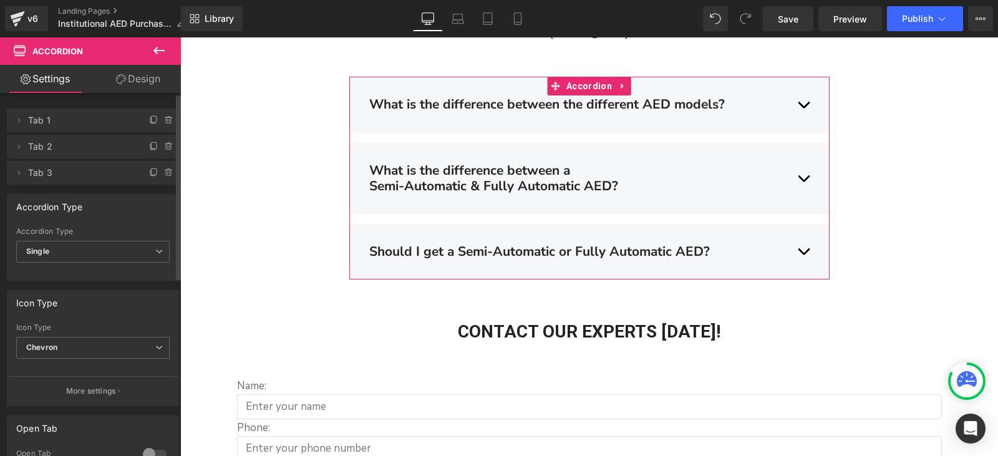
click at [108, 384] on button "More settings" at bounding box center [92, 390] width 171 height 29
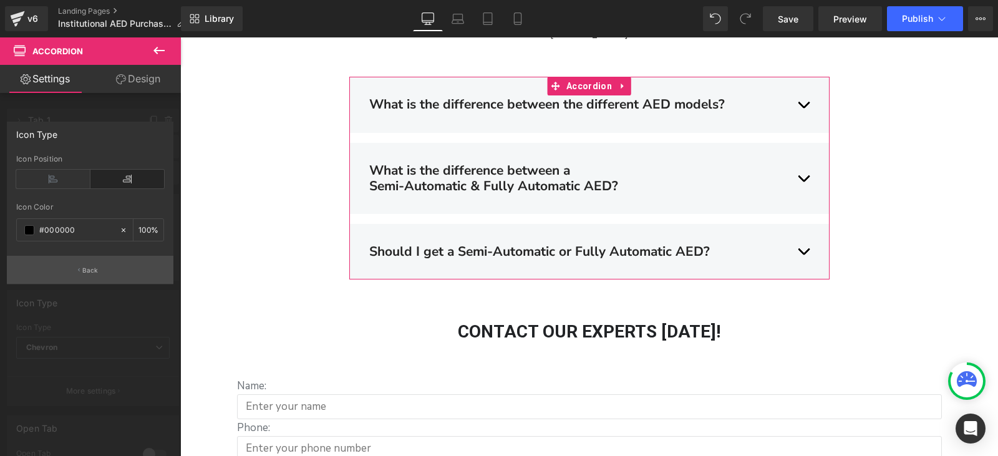
click at [104, 268] on button "Back" at bounding box center [90, 270] width 167 height 28
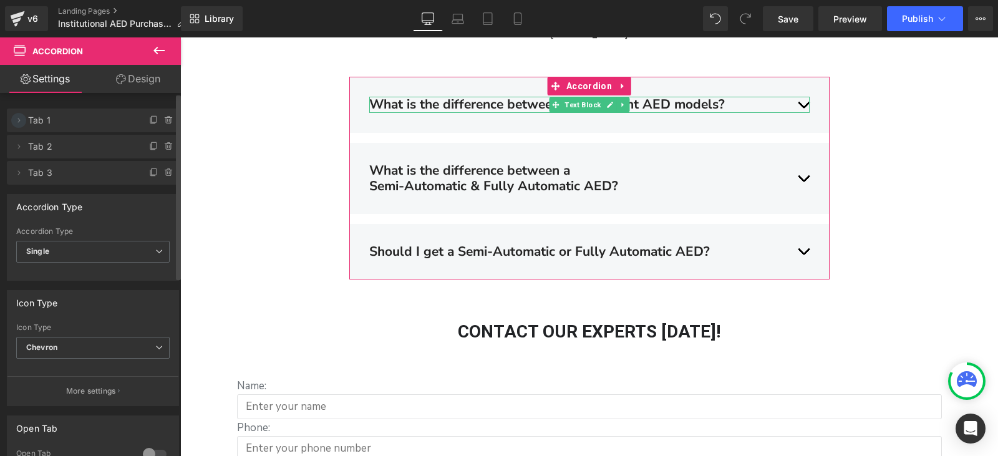
click at [16, 120] on icon at bounding box center [19, 120] width 10 height 10
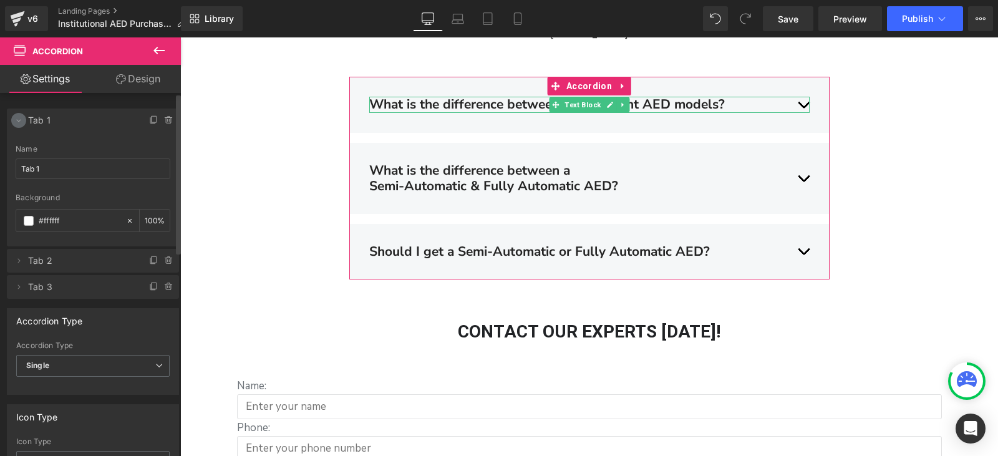
click at [17, 120] on icon at bounding box center [19, 120] width 10 height 10
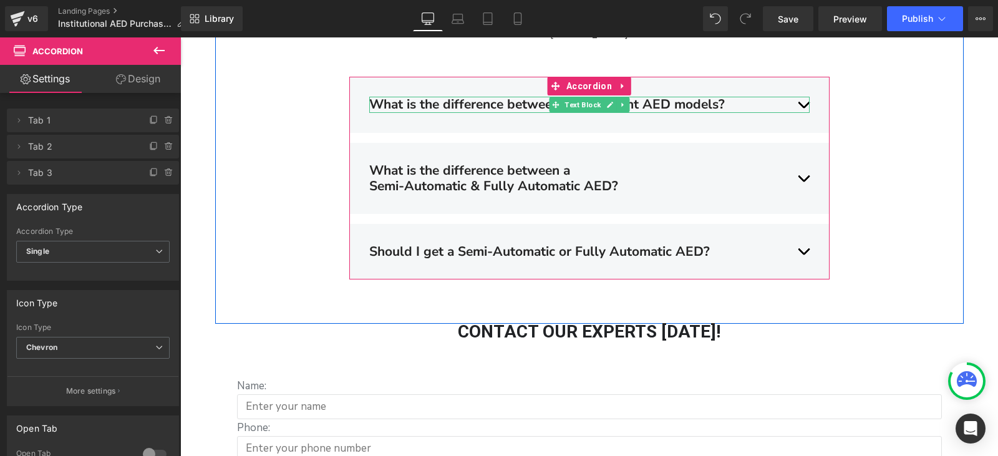
click at [800, 97] on div "What is the difference between the different AED models?" at bounding box center [589, 105] width 440 height 16
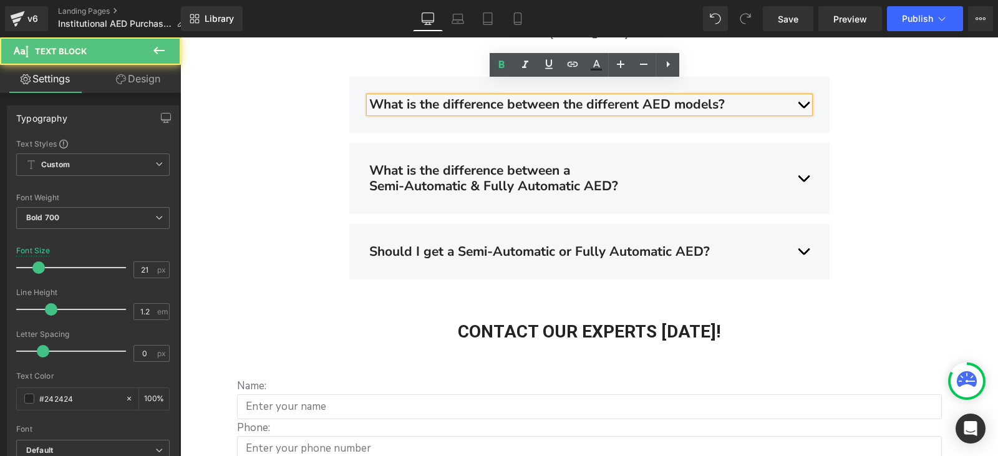
click at [808, 96] on div "What is the difference between the different AED models? Text Block The short a…" at bounding box center [589, 105] width 480 height 56
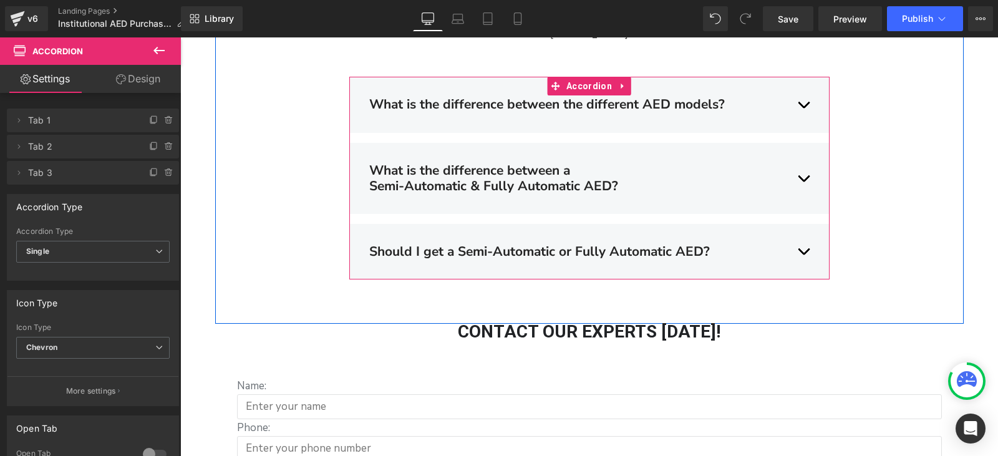
click at [809, 98] on div "What is the difference between the different AED models? Text Block The short a…" at bounding box center [589, 105] width 480 height 56
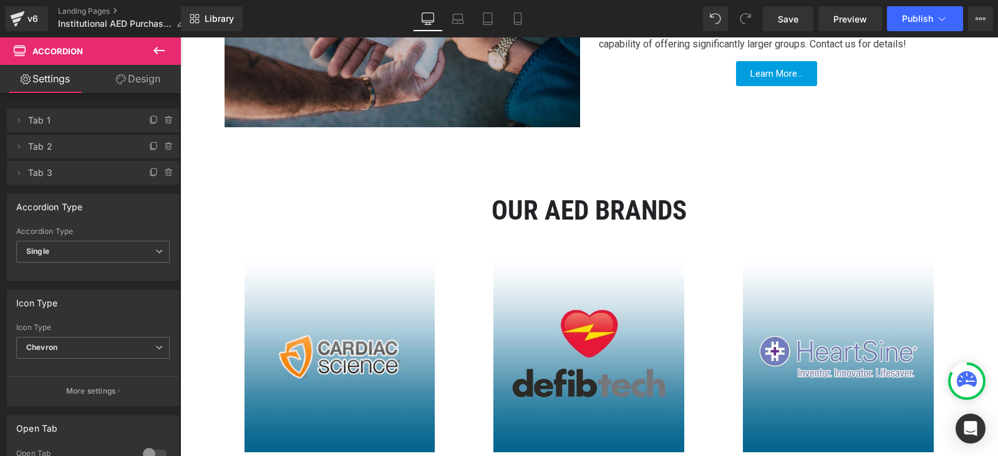
scroll to position [1413, 0]
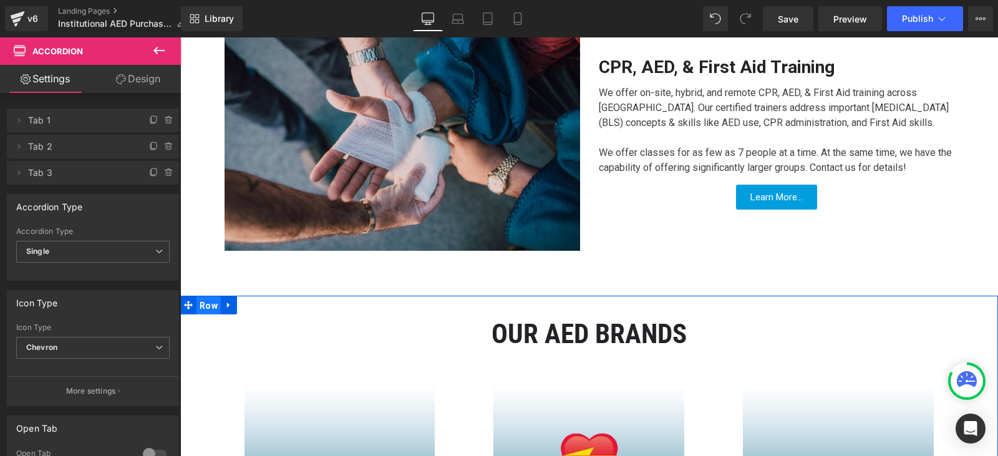
click at [203, 311] on span "Row" at bounding box center [208, 305] width 24 height 19
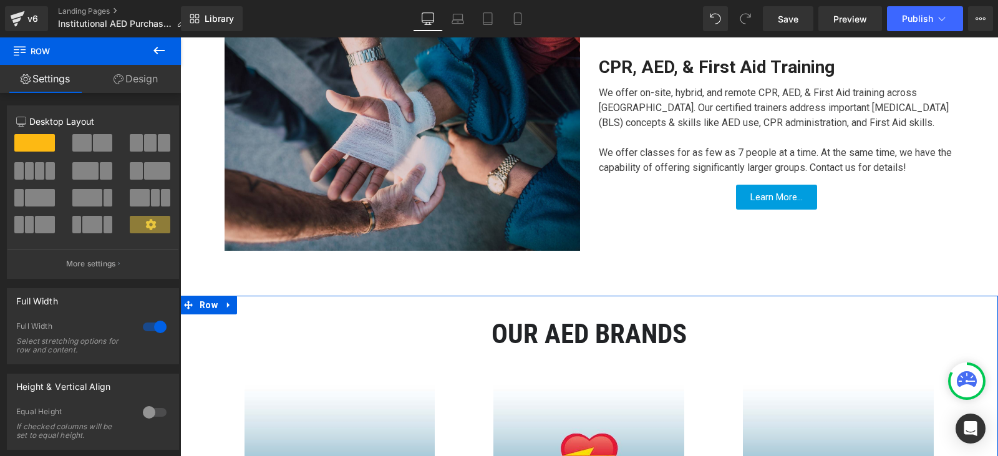
click at [133, 75] on link "Design" at bounding box center [135, 79] width 90 height 28
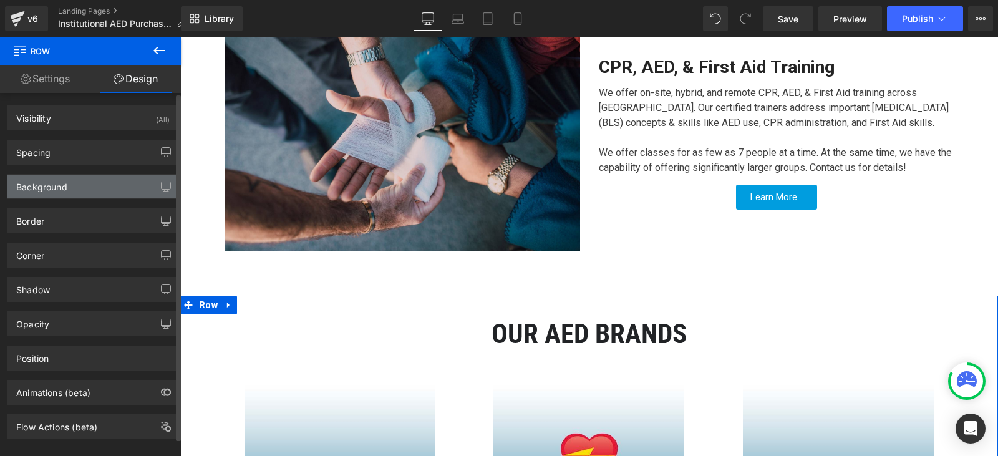
click at [70, 182] on div "Background" at bounding box center [92, 187] width 171 height 24
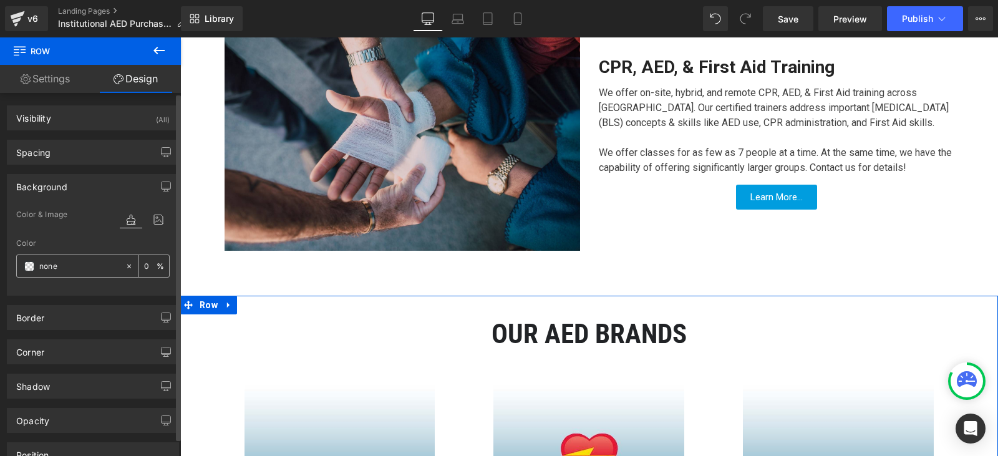
click at [24, 267] on span at bounding box center [29, 266] width 10 height 10
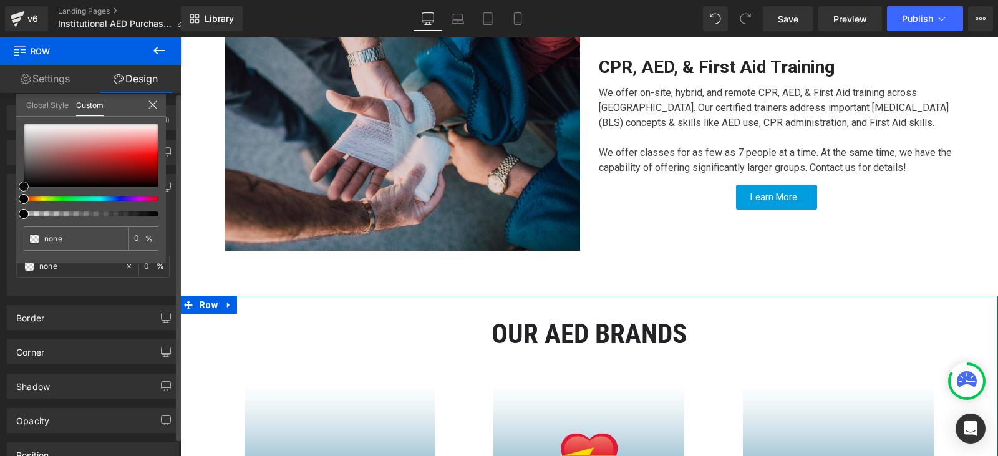
type input "#775959"
type input "100"
type input "#775959"
type input "100"
type input "#765a5a"
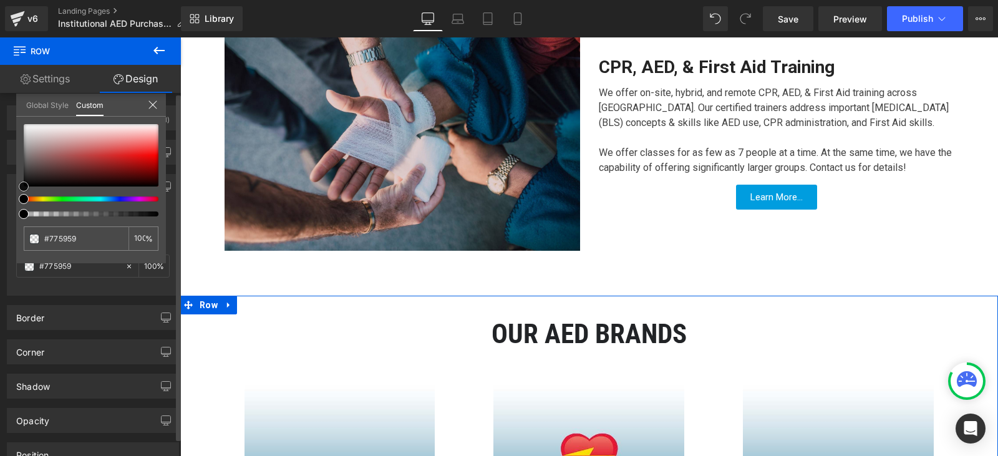
type input "#765a5a"
type input "#7a6060"
type input "#847575"
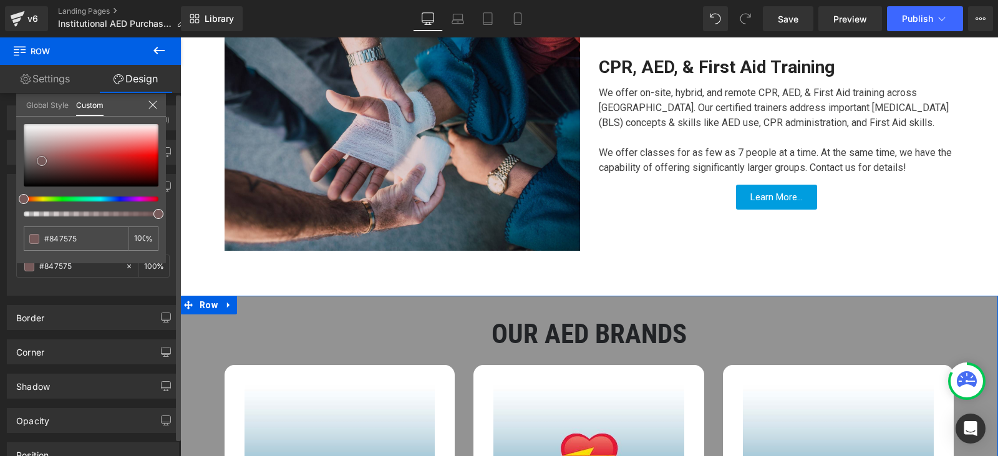
type input "#939393"
type input "#a3a3a3"
type input "#afafaf"
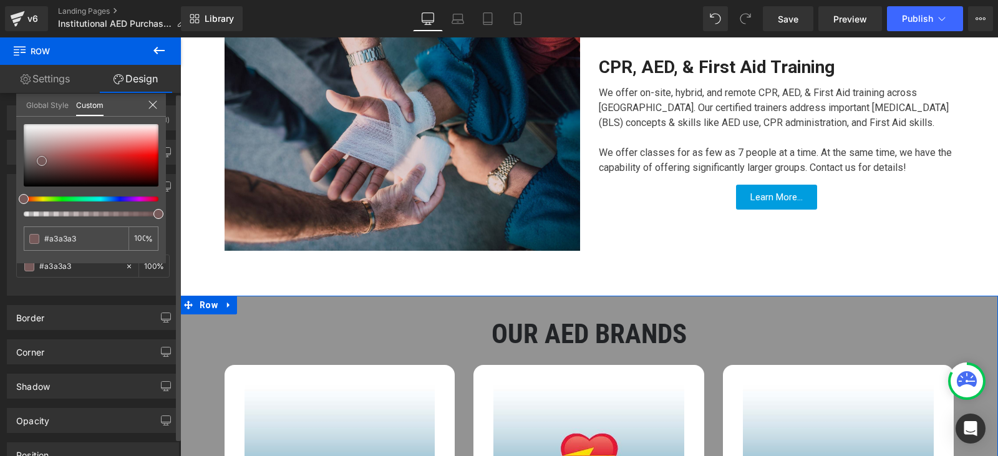
type input "#afafaf"
type input "#b5b5b5"
type input "#bababa"
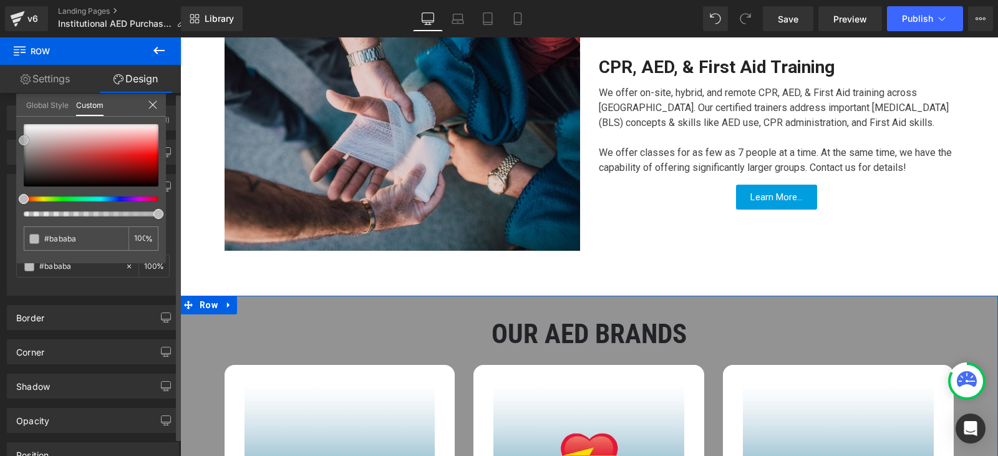
type input "#bfbfbf"
type input "#c4c4c4"
type input "#c9c9c9"
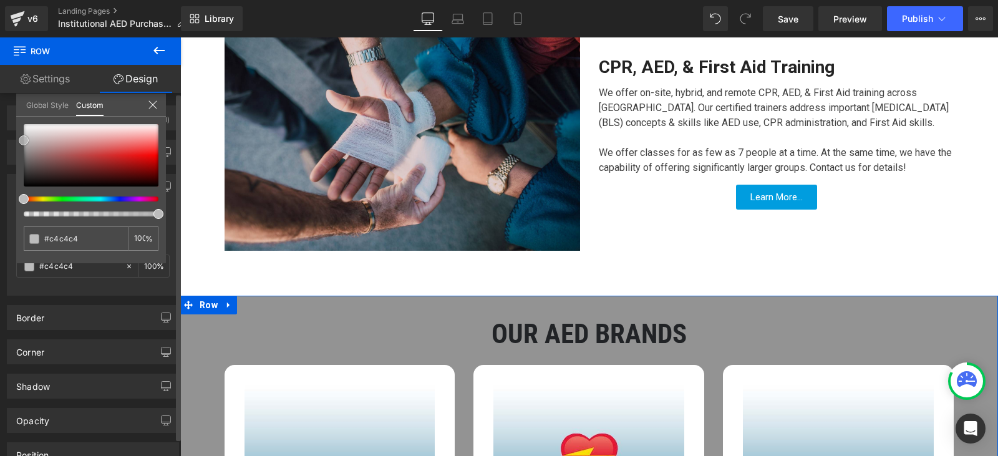
type input "#c9c9c9"
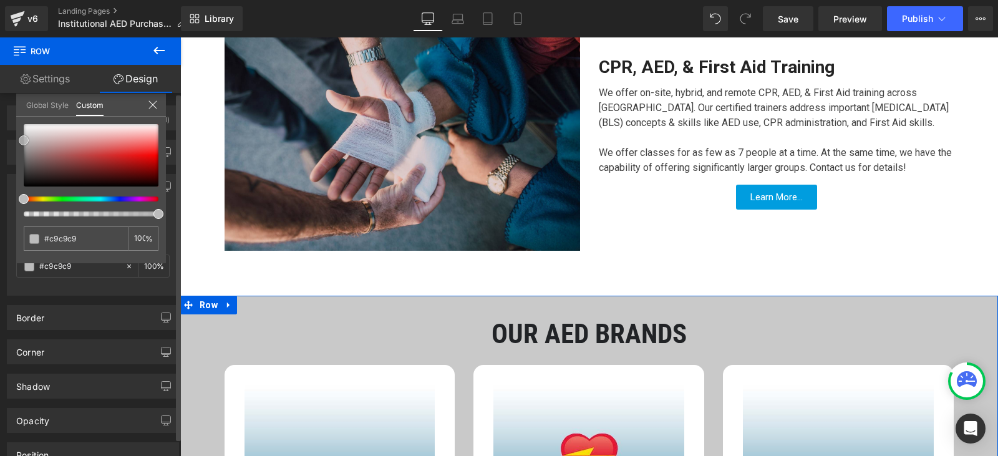
type input "#cccccc"
type input "#cecece"
type input "#d1d1d1"
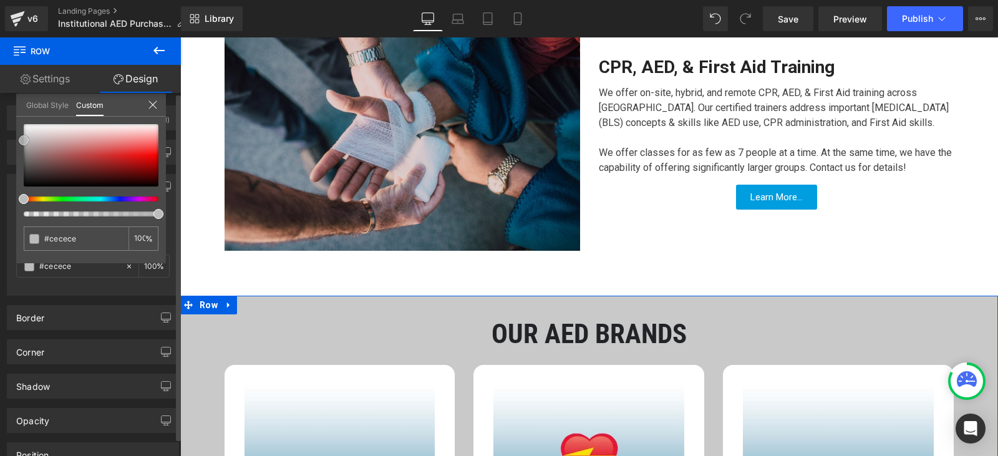
type input "#d1d1d1"
type input "#d6d6d6"
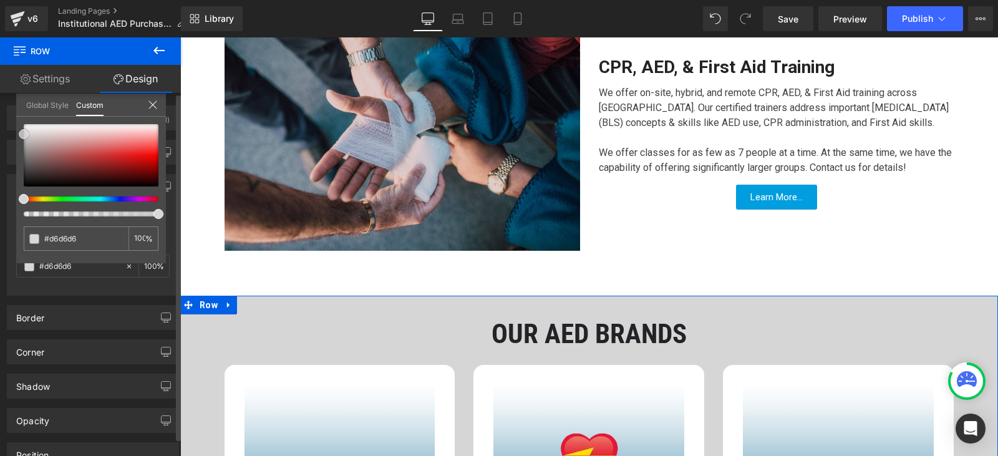
type input "#dbdbdb"
type input "#e5e5e5"
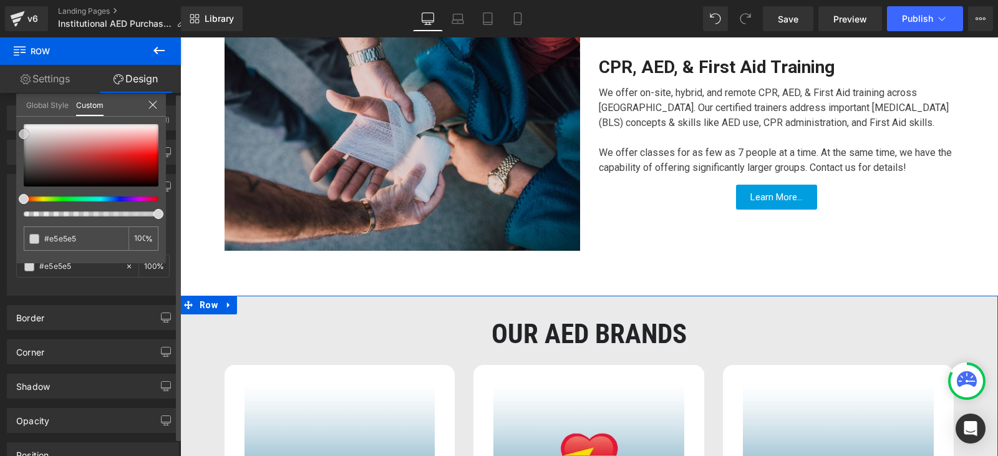
type input "#eaeaea"
type input "#efefef"
type input "#ffffff"
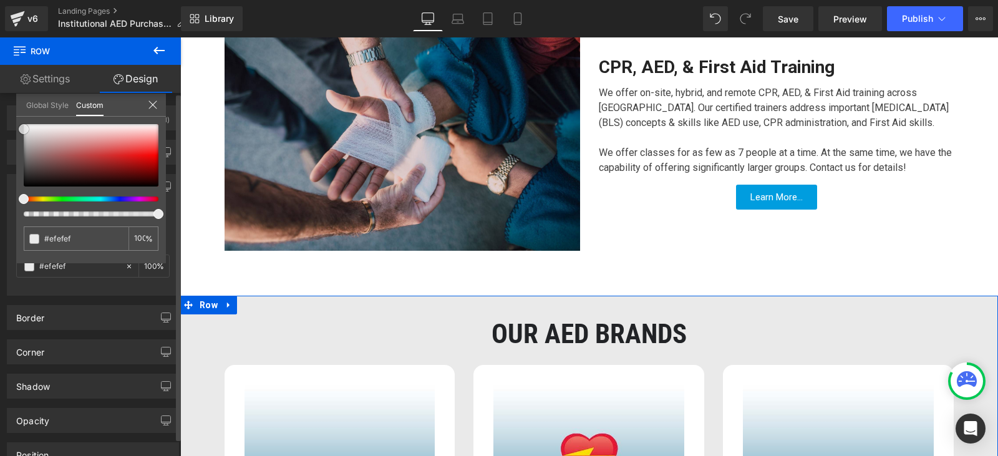
type input "#ffffff"
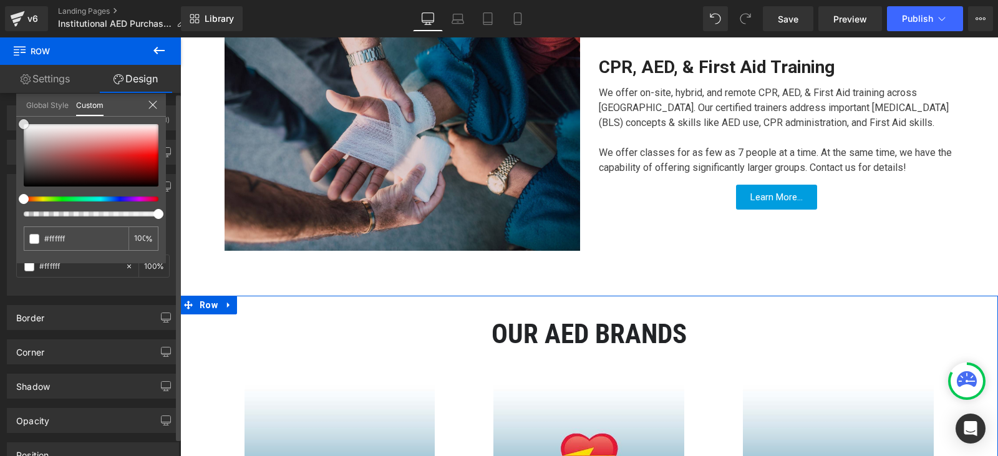
type input "#efefef"
type input "#bfbfbf"
type input "#636363"
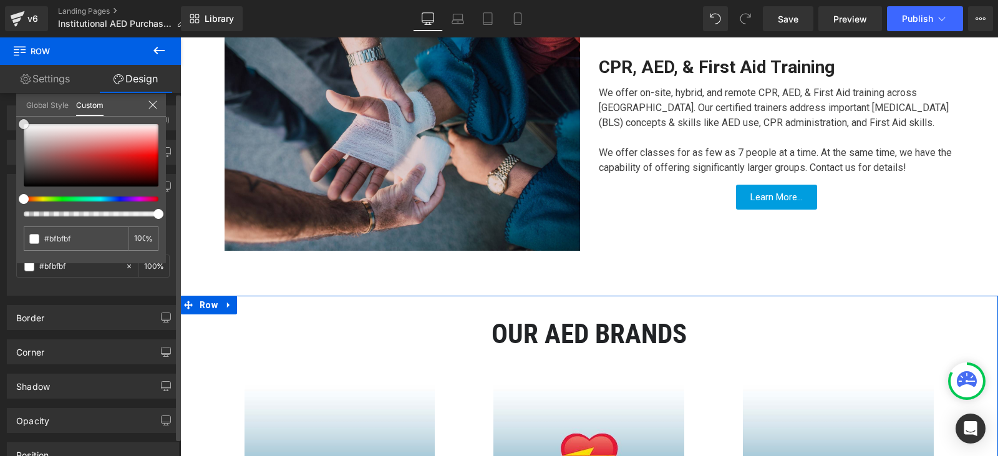
type input "#636363"
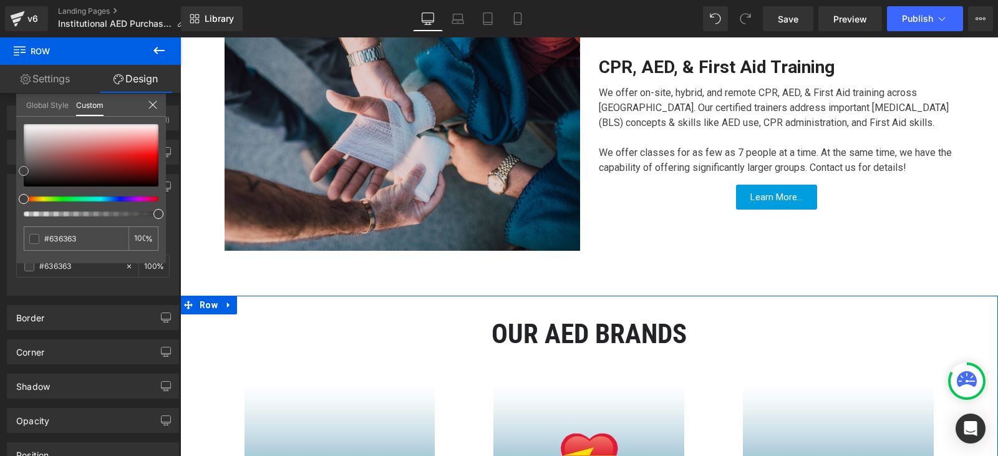
type input "#232323"
type input "#000000"
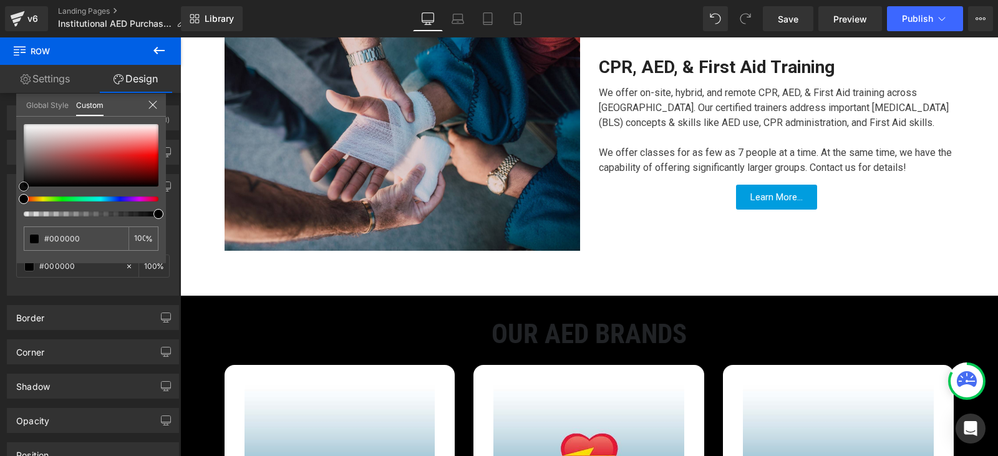
drag, startPoint x: 42, startPoint y: 161, endPoint x: -13, endPoint y: 237, distance: 94.2
click at [0, 237] on html "Row You are previewing how the will restyle your page. You can not edit Element…" at bounding box center [499, 228] width 998 height 456
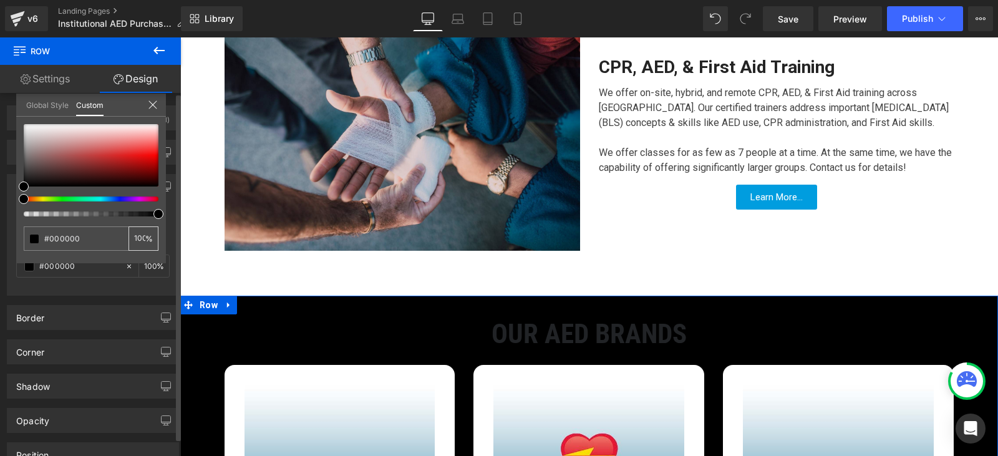
click at [132, 234] on div "100 %" at bounding box center [143, 238] width 30 height 24
click at [137, 235] on input "100" at bounding box center [139, 238] width 11 height 9
type input "15"
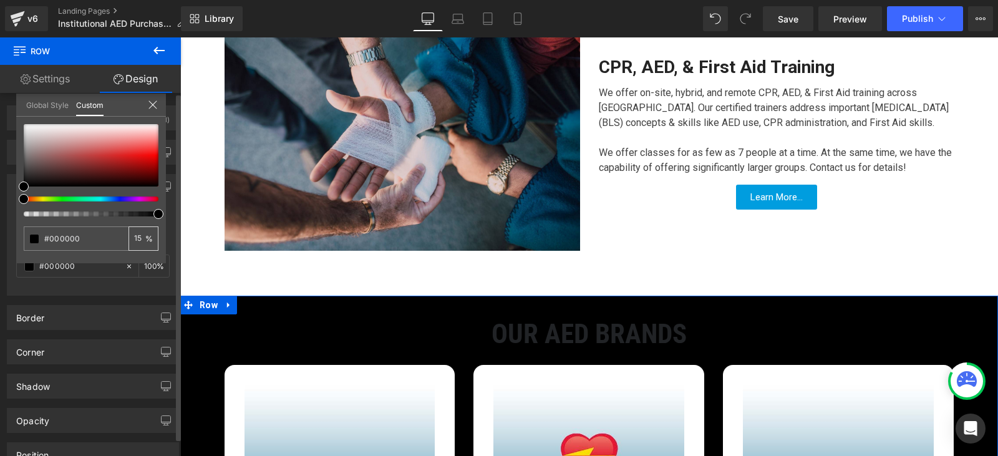
type input "15"
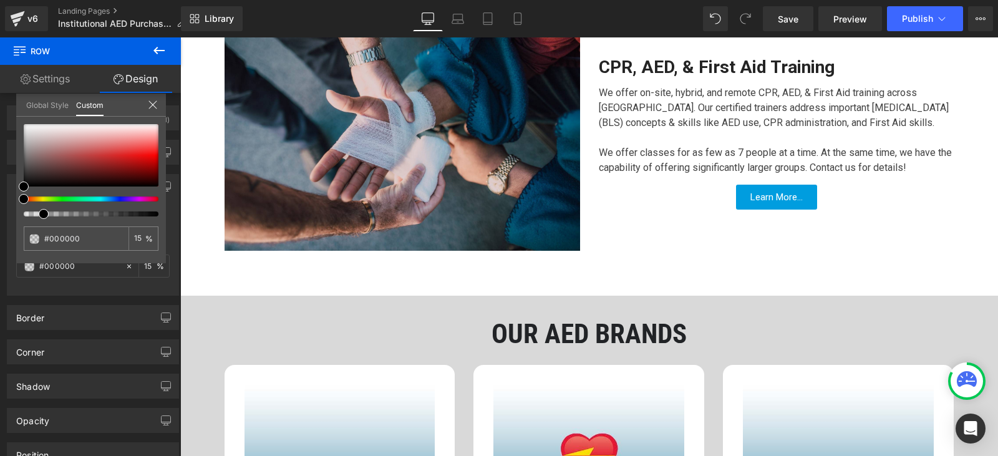
type input "1"
type input "10"
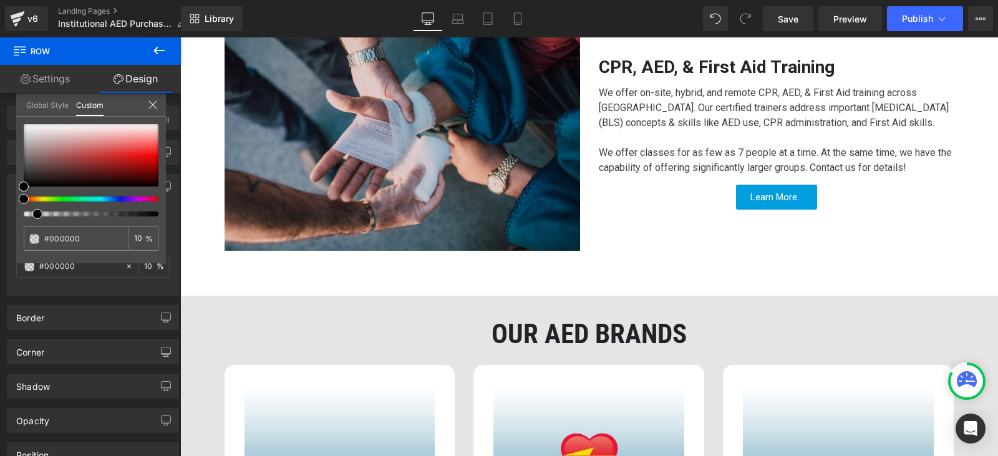
type input "10"
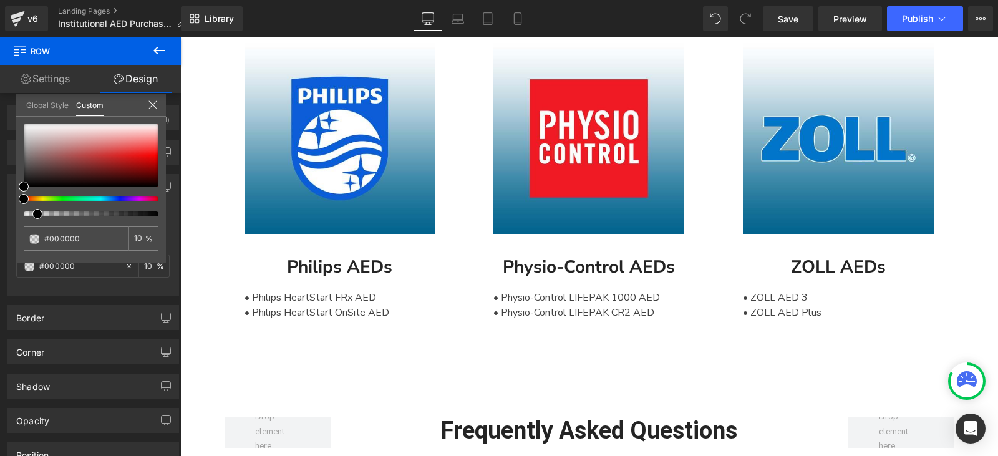
scroll to position [2099, 0]
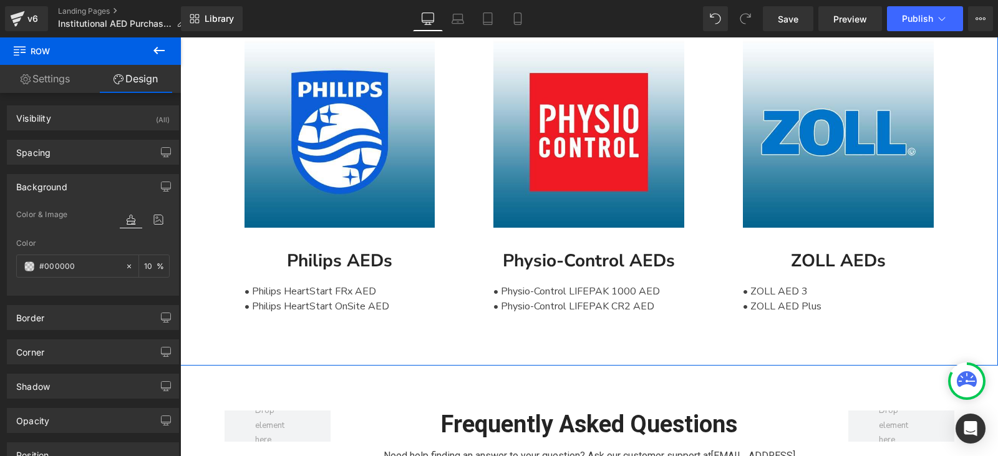
click at [206, 245] on div "Image Philips AEDs Text Block • Philips HeartStart FRx AED • Philips HeartStart…" at bounding box center [589, 186] width 818 height 338
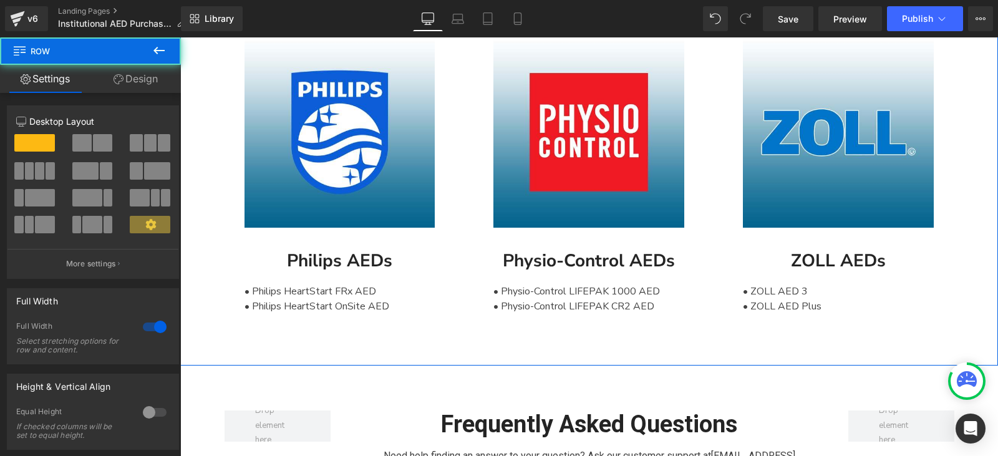
click at [116, 75] on icon at bounding box center [119, 79] width 10 height 10
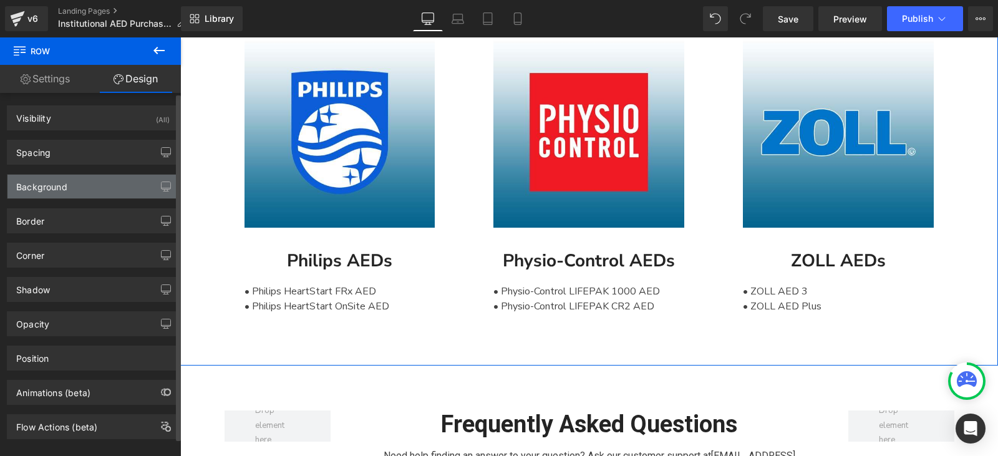
click at [82, 176] on div "Background" at bounding box center [92, 187] width 171 height 24
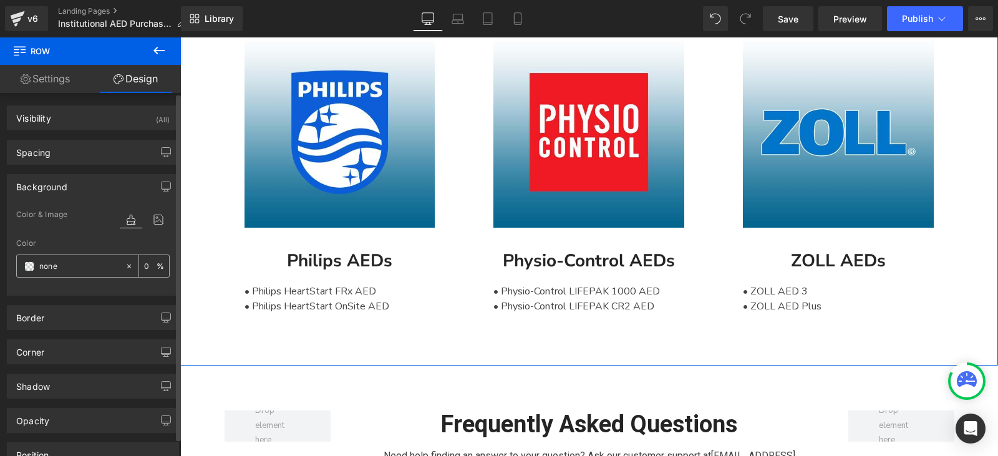
drag, startPoint x: 64, startPoint y: 266, endPoint x: 53, endPoint y: 266, distance: 11.2
click at [63, 266] on input "none" at bounding box center [79, 266] width 80 height 14
click at [32, 268] on span at bounding box center [29, 266] width 10 height 10
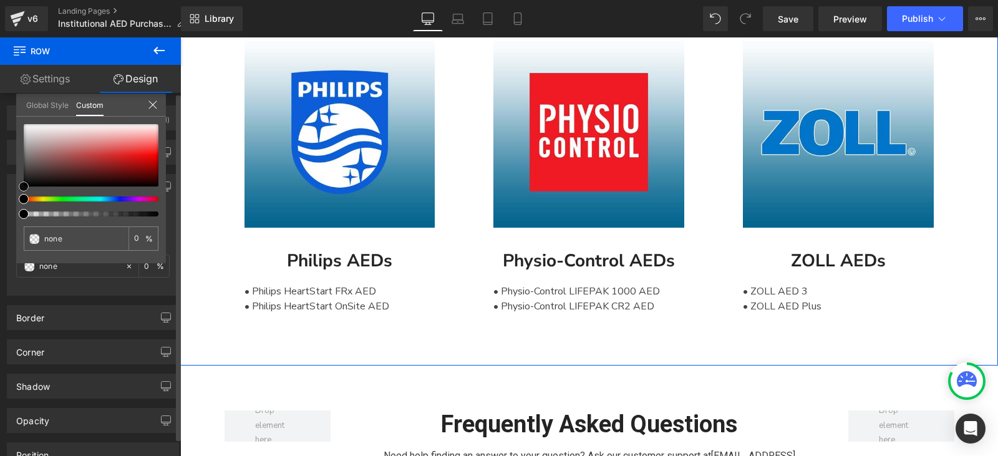
type input "#ba9191"
type input "100"
type input "#ba9191"
type input "100"
type input "#b88e8e"
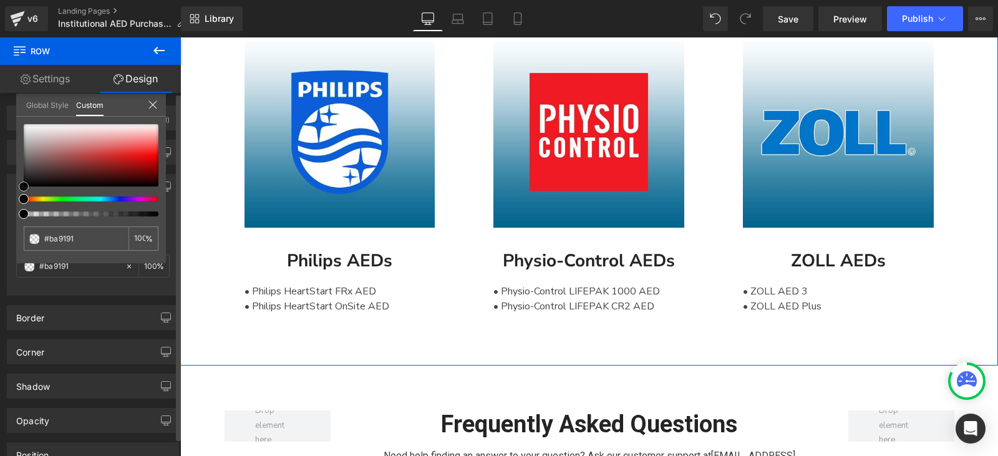
type input "#b88e8e"
type input "#b58b8b"
type input "#a27676"
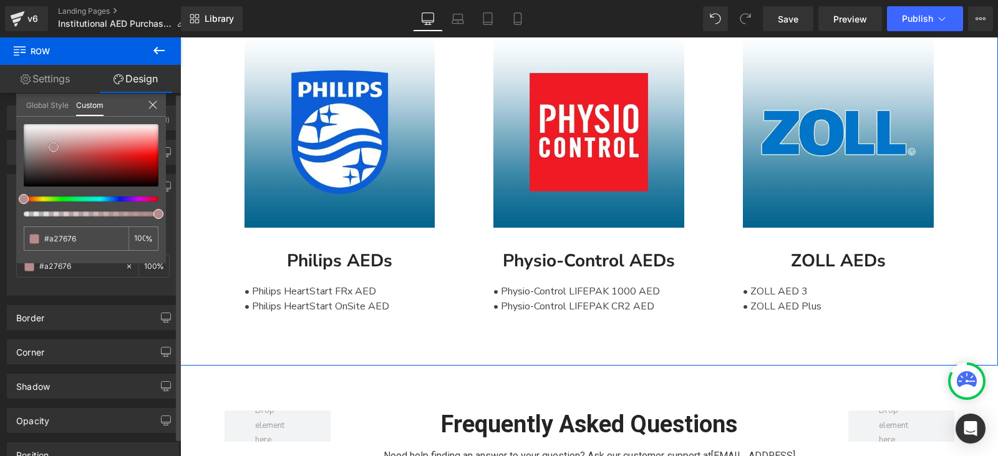
type input "#625050"
type input "#3f3a3a"
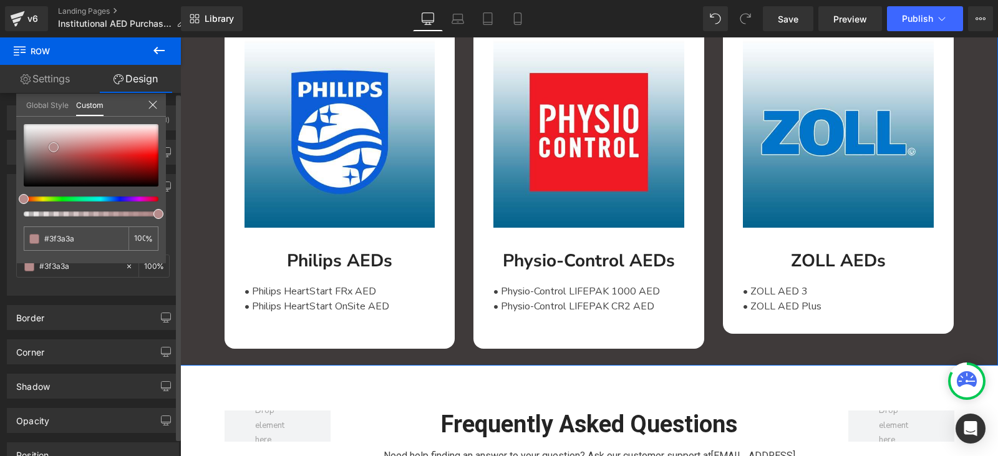
type input "#282828"
type input "#161616"
type input "#0a0a0a"
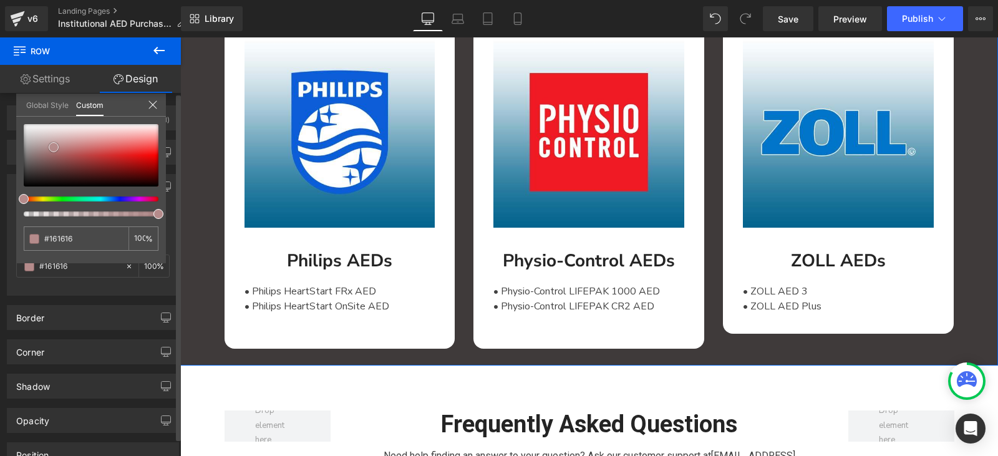
type input "#0a0a0a"
type input "#020202"
type input "#000000"
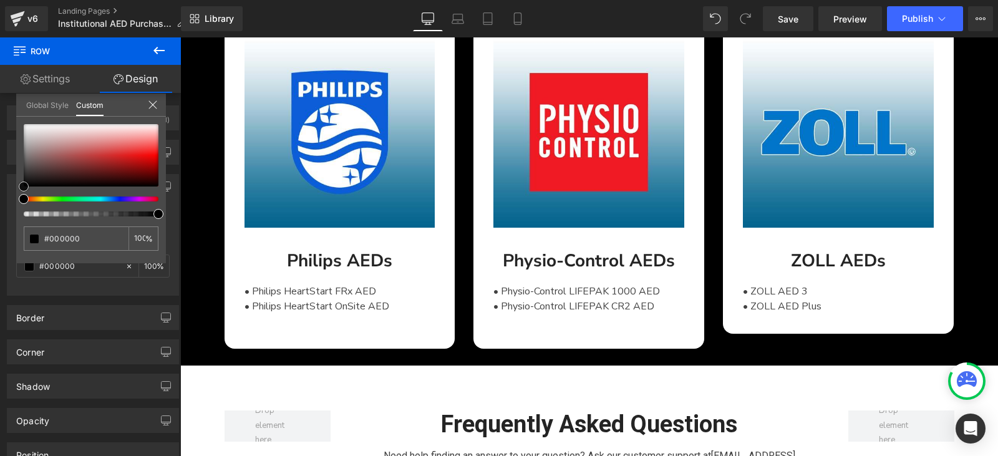
drag, startPoint x: 54, startPoint y: 147, endPoint x: -15, endPoint y: 226, distance: 105.2
click at [0, 226] on html "Row You are previewing how the will restyle your page. You can not edit Element…" at bounding box center [499, 228] width 998 height 456
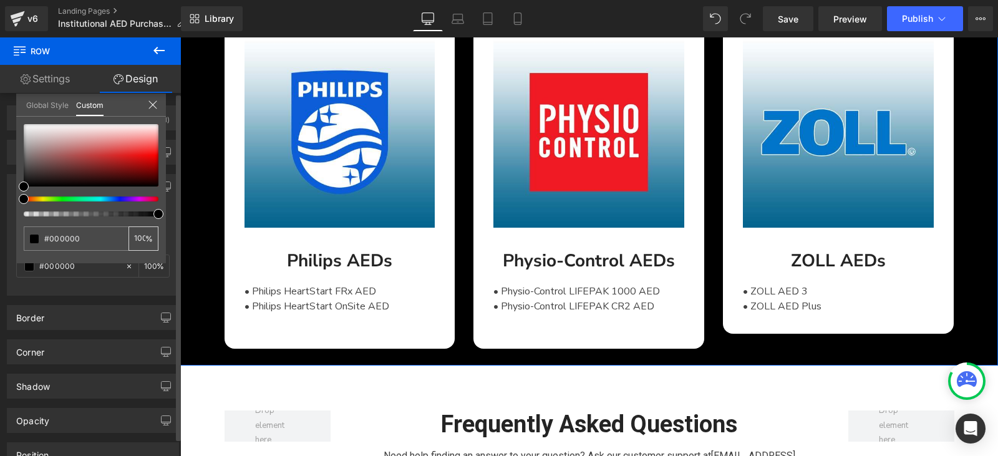
click at [139, 240] on input "100" at bounding box center [139, 238] width 11 height 9
type input "1"
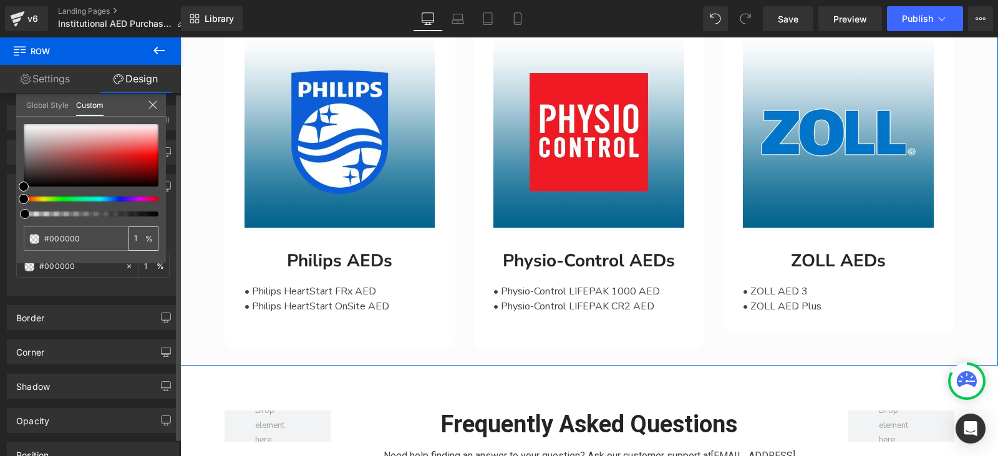
type input "10"
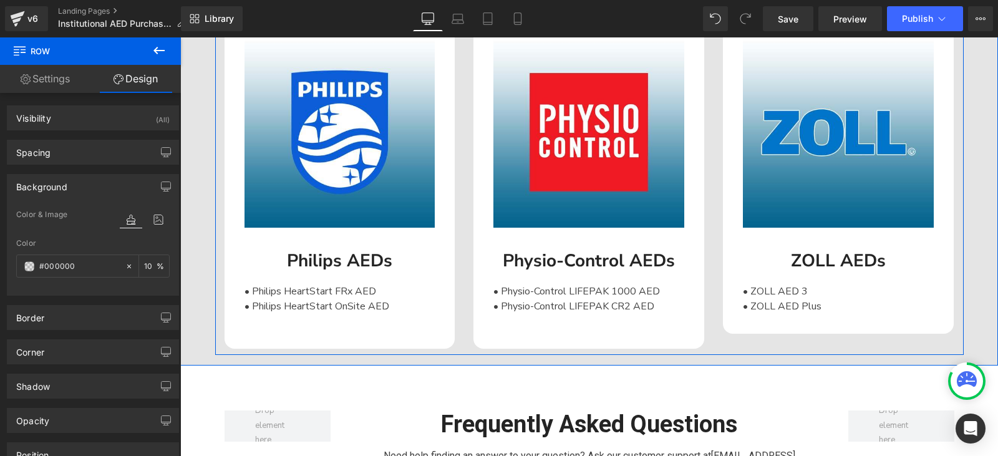
click at [573, 313] on div "• Physio-Control LIFEPAK 1000 AED • Physio-Control LIFEPAK CR2 AED" at bounding box center [588, 301] width 191 height 55
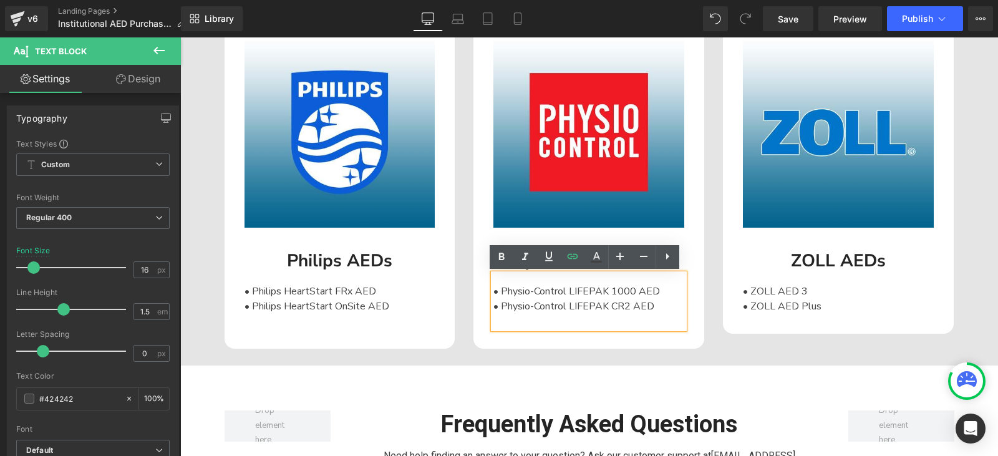
click at [644, 322] on div at bounding box center [588, 321] width 191 height 15
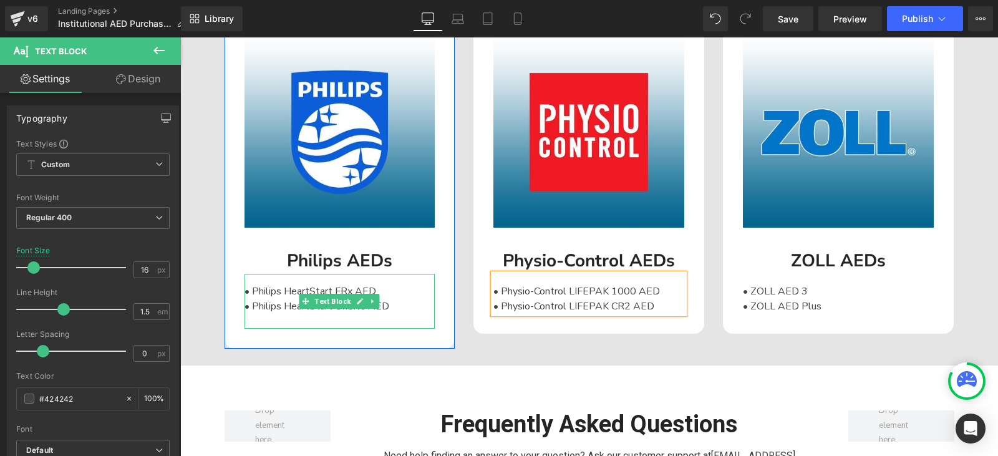
click at [385, 307] on div "• Philips HeartStart OnSite AED" at bounding box center [339, 306] width 191 height 15
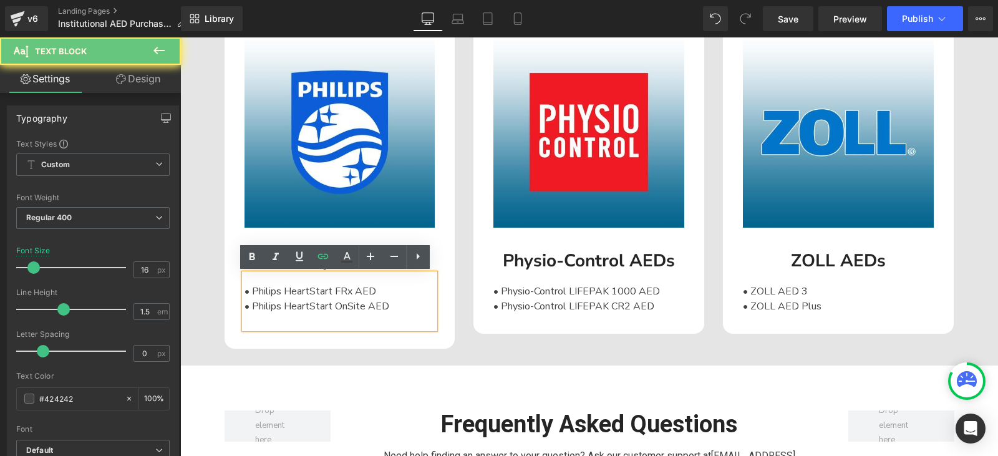
click at [303, 321] on div at bounding box center [339, 321] width 191 height 15
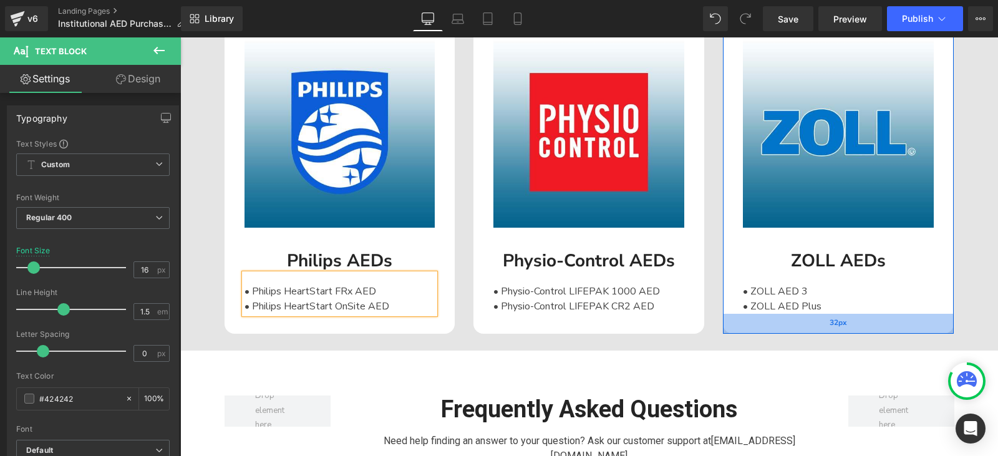
click at [843, 319] on div "32px" at bounding box center [838, 324] width 231 height 20
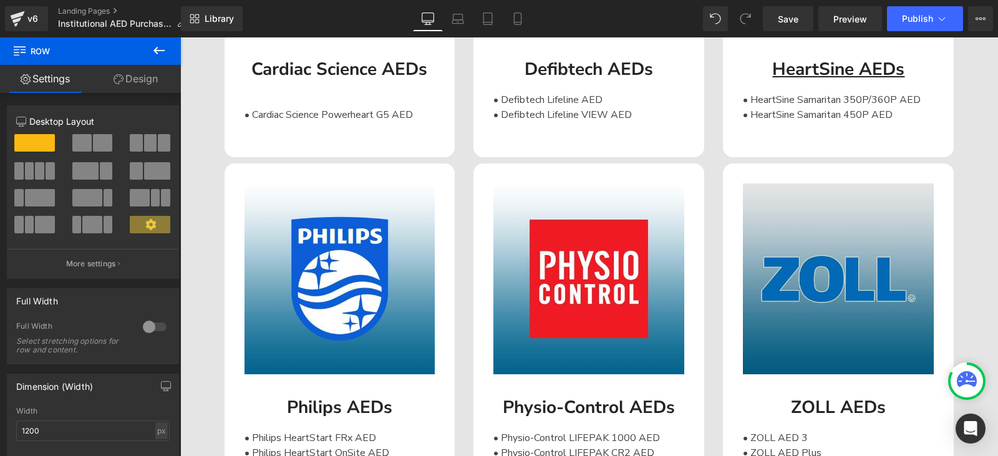
scroll to position [1974, 0]
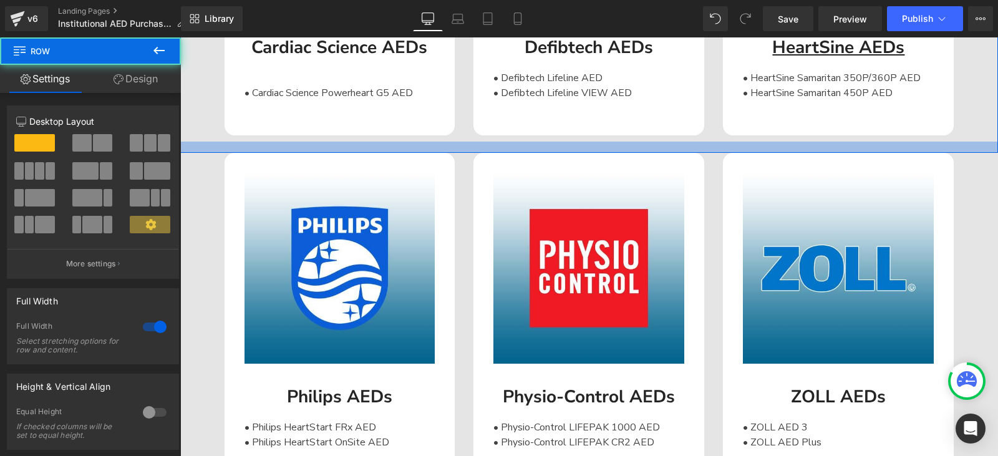
drag, startPoint x: 615, startPoint y: 138, endPoint x: 610, endPoint y: 149, distance: 12.3
click at [610, 149] on div at bounding box center [589, 147] width 818 height 11
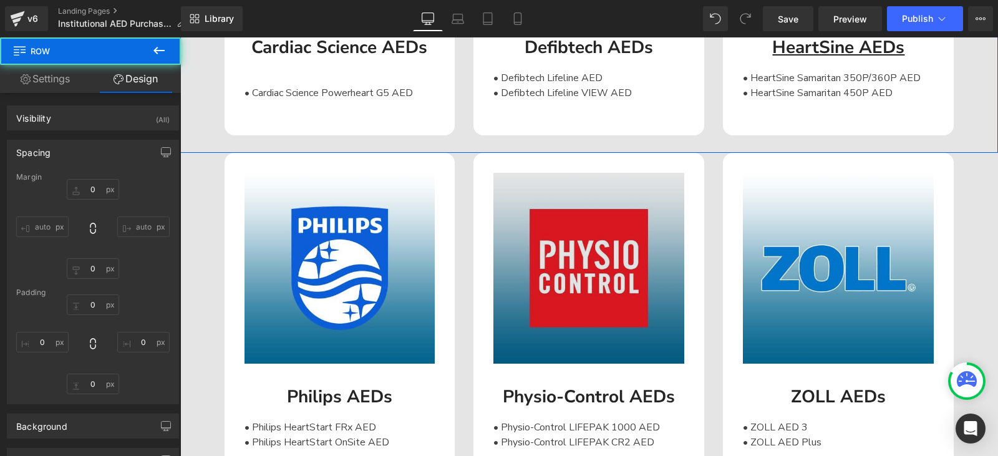
type input "0"
type input "42"
type input "0"
type input "18"
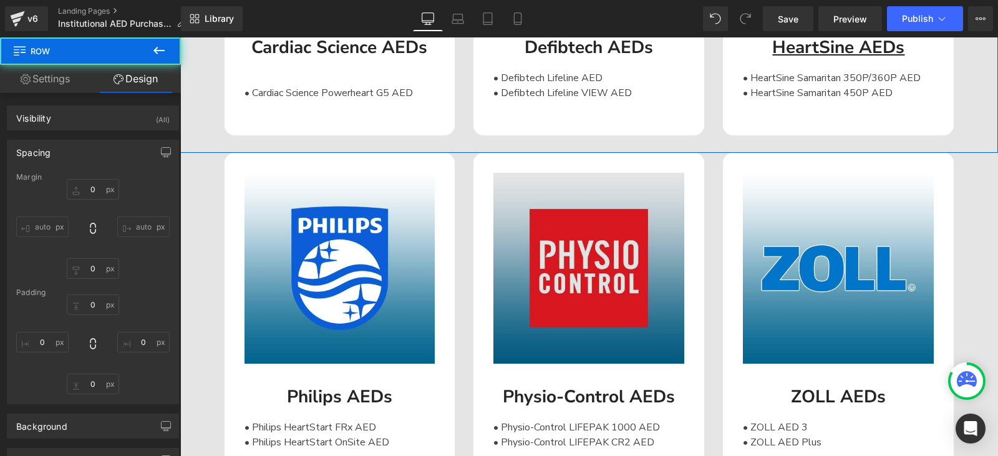
type input "0"
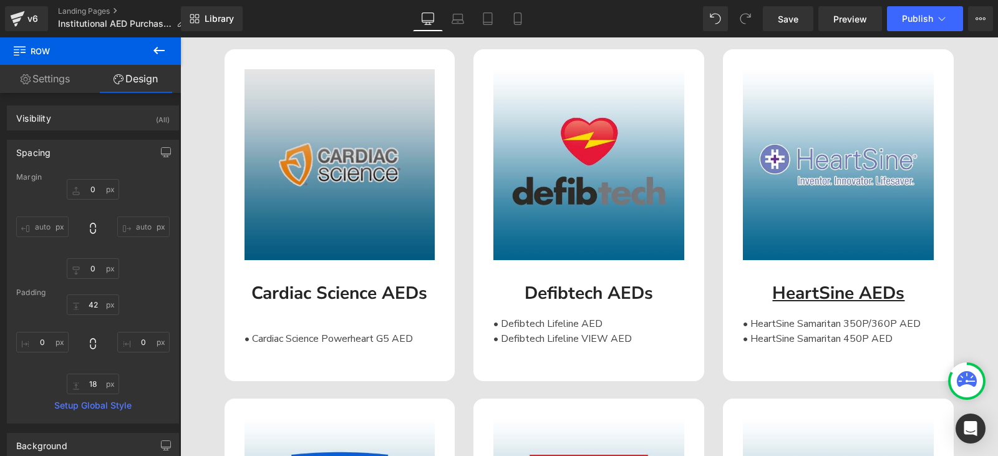
scroll to position [1725, 0]
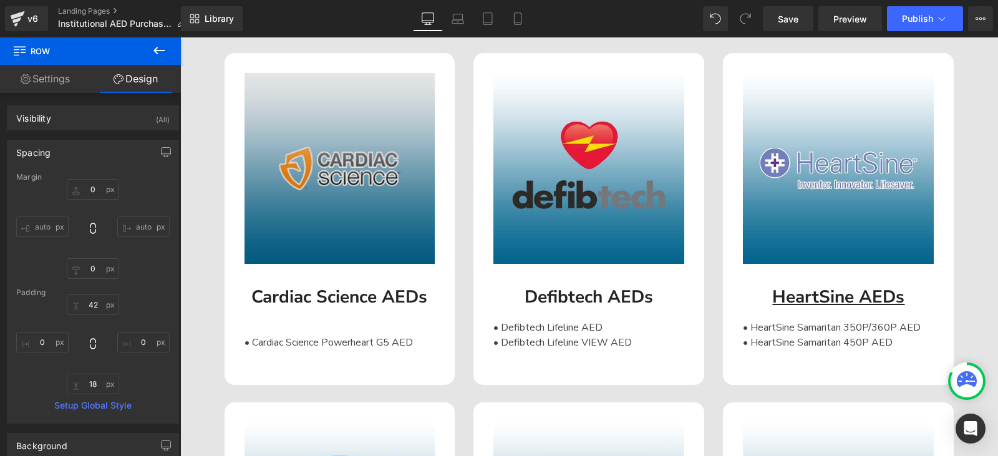
click at [336, 190] on img at bounding box center [339, 168] width 191 height 191
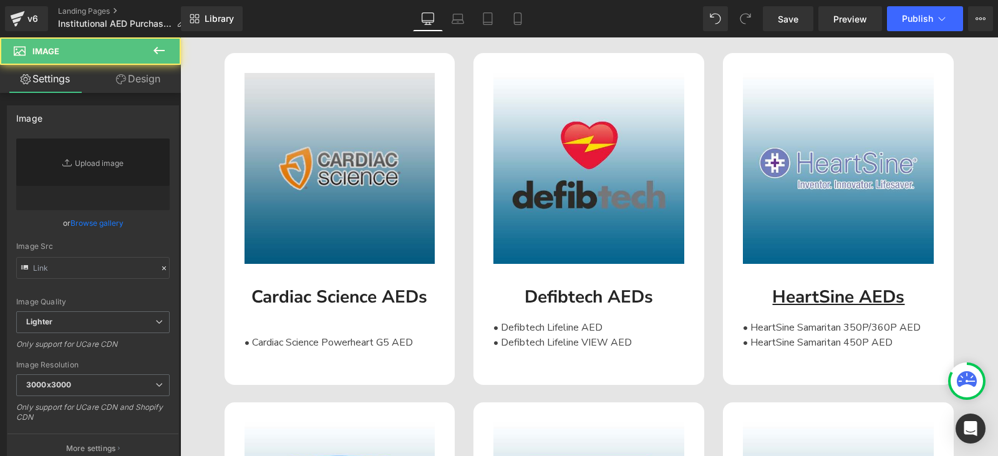
type input "[URL][DOMAIN_NAME]"
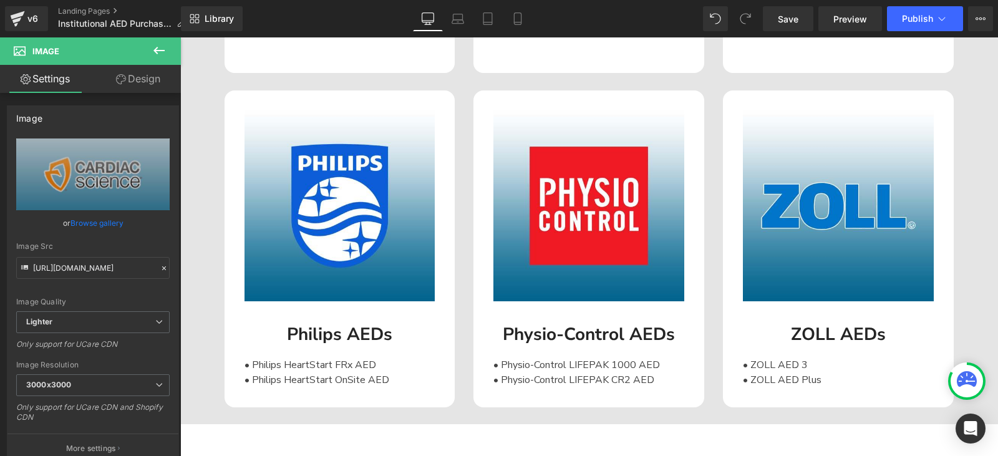
scroll to position [1663, 0]
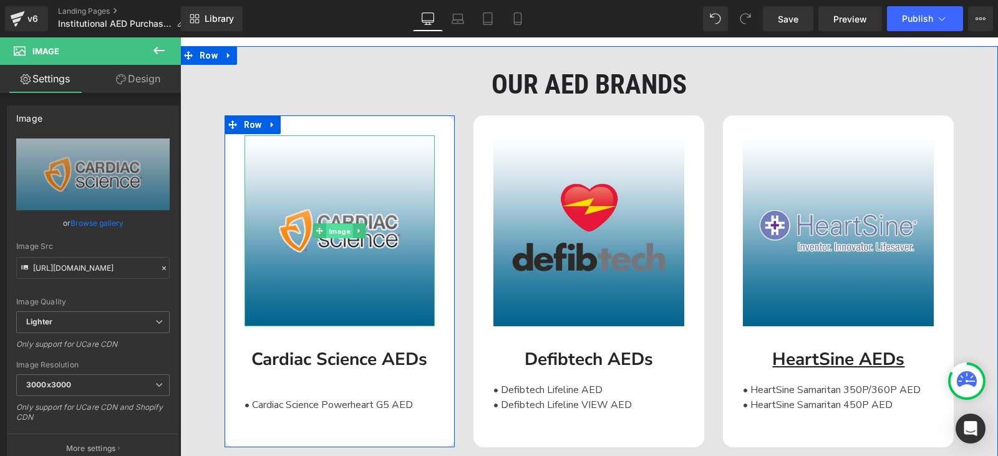
click at [326, 233] on span "Image" at bounding box center [339, 231] width 27 height 15
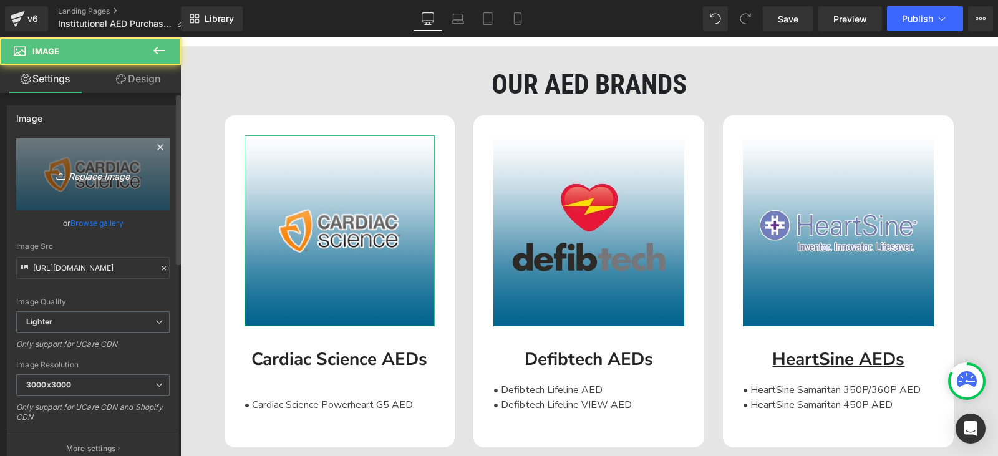
click at [107, 185] on link "Replace Image" at bounding box center [92, 174] width 153 height 72
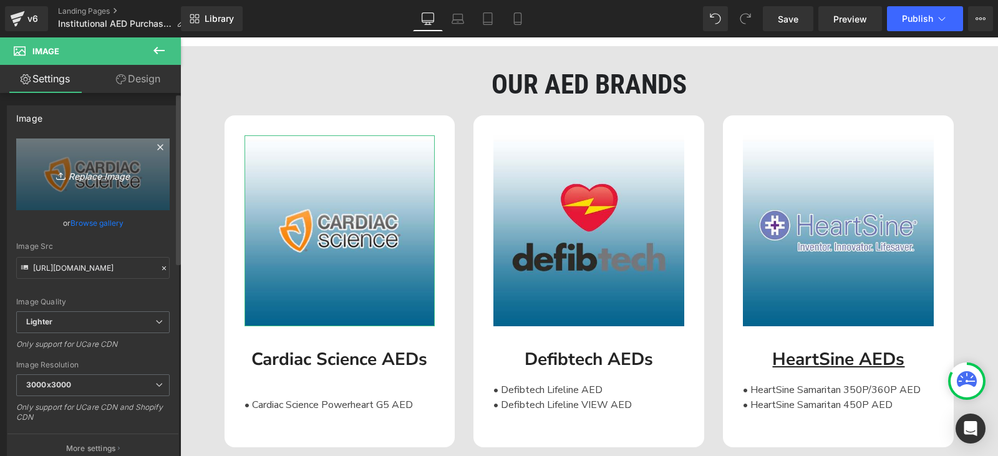
type input "C:\fakepath\Cardiac Science Logo.png"
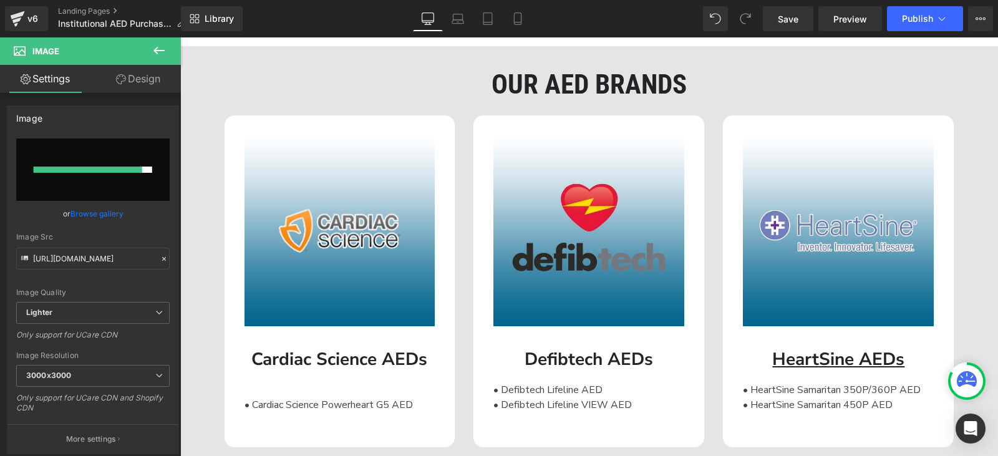
type input "[URL][DOMAIN_NAME]"
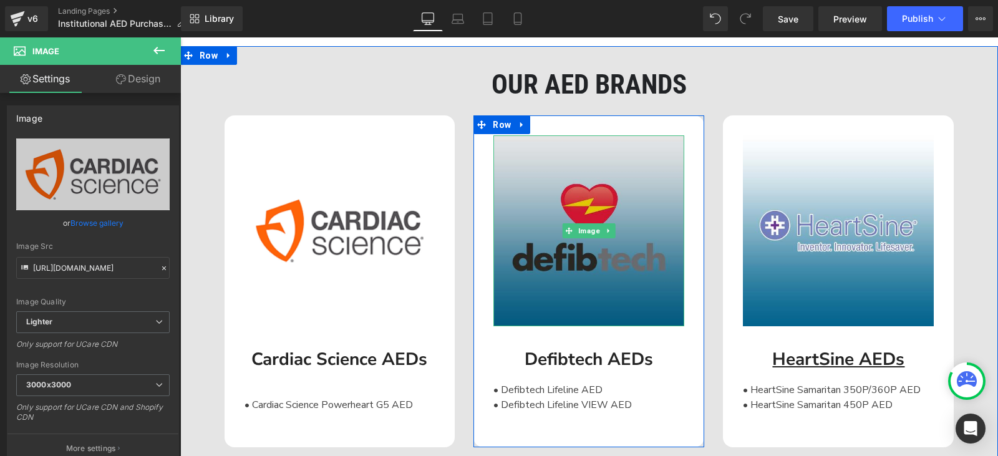
click at [670, 234] on img at bounding box center [588, 230] width 191 height 191
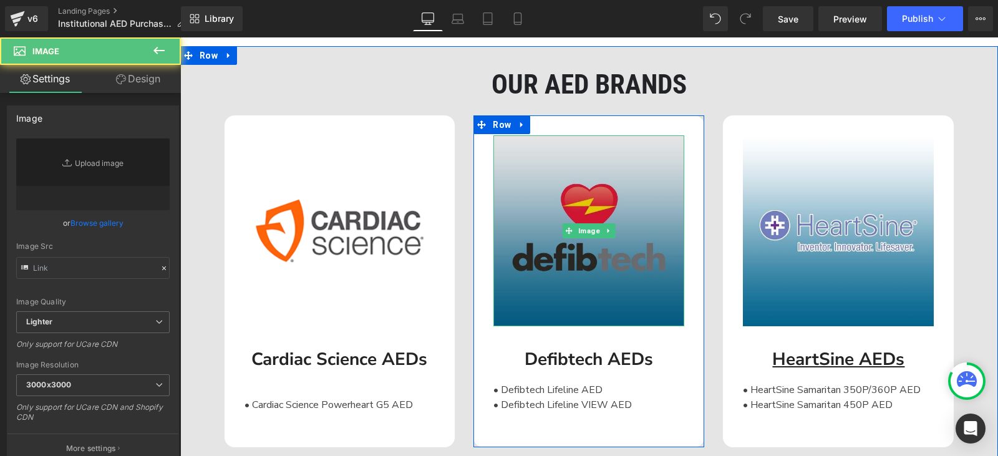
type input "[URL][DOMAIN_NAME]"
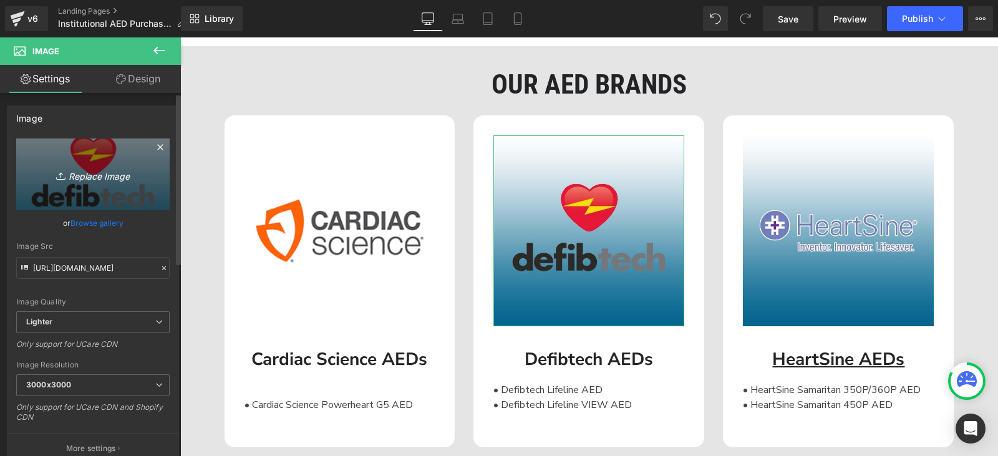
click at [92, 178] on icon "Replace Image" at bounding box center [93, 175] width 100 height 16
type input "C:\fakepath\Defibtech Logo.png"
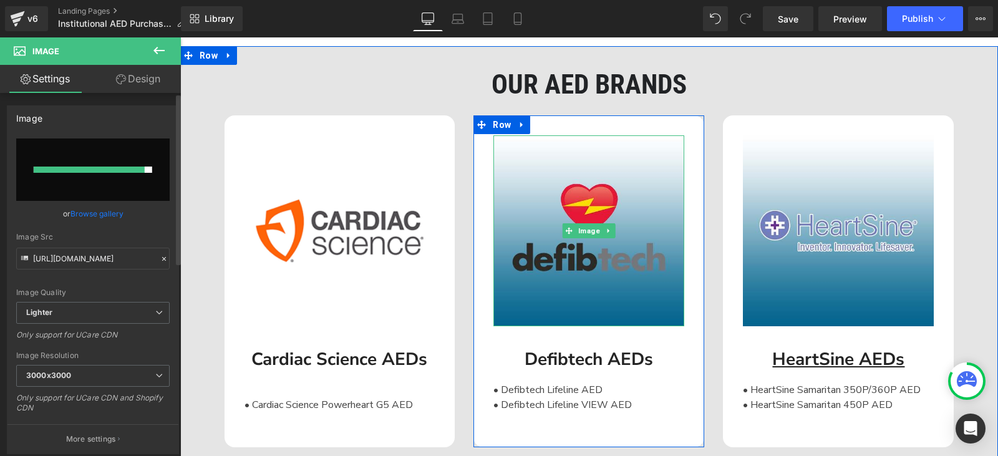
type input "[URL][DOMAIN_NAME]"
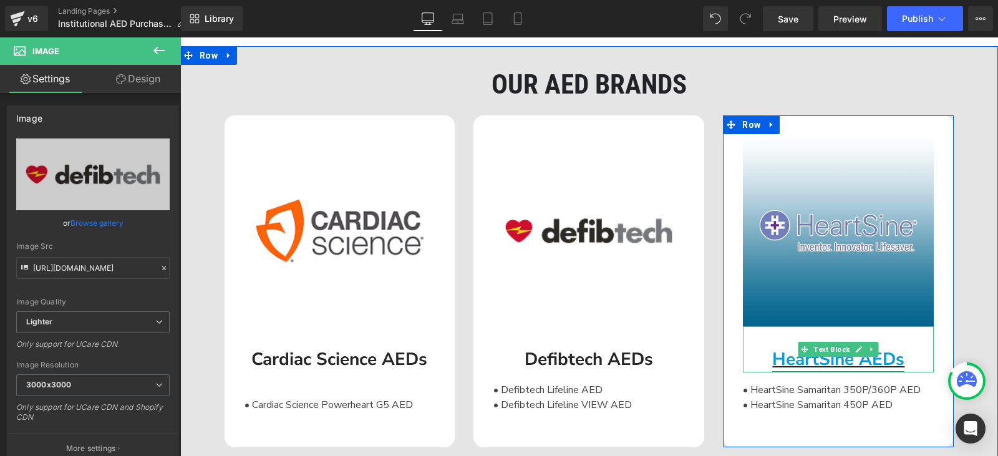
click at [802, 359] on link "HeartSine AEDs" at bounding box center [838, 359] width 132 height 24
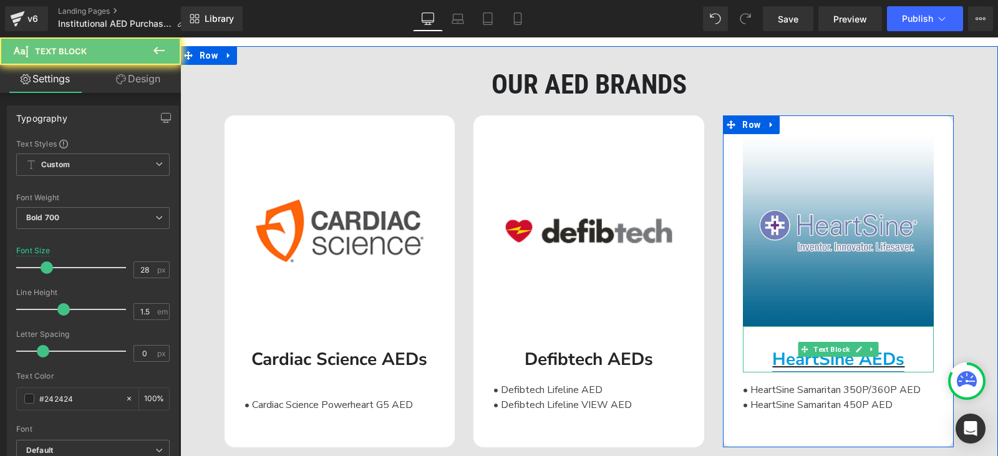
click at [772, 357] on link "HeartSine AEDs" at bounding box center [838, 359] width 132 height 24
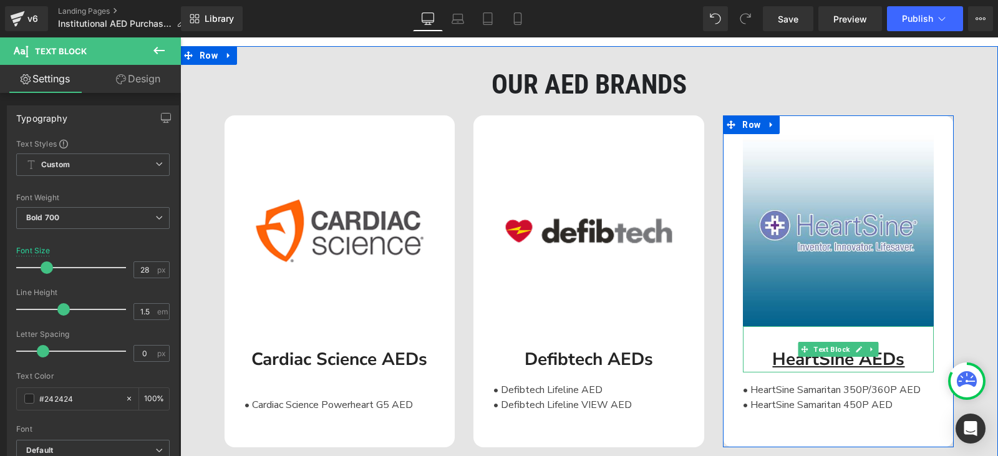
click at [765, 344] on div "HeartSine AEDs" at bounding box center [838, 349] width 191 height 46
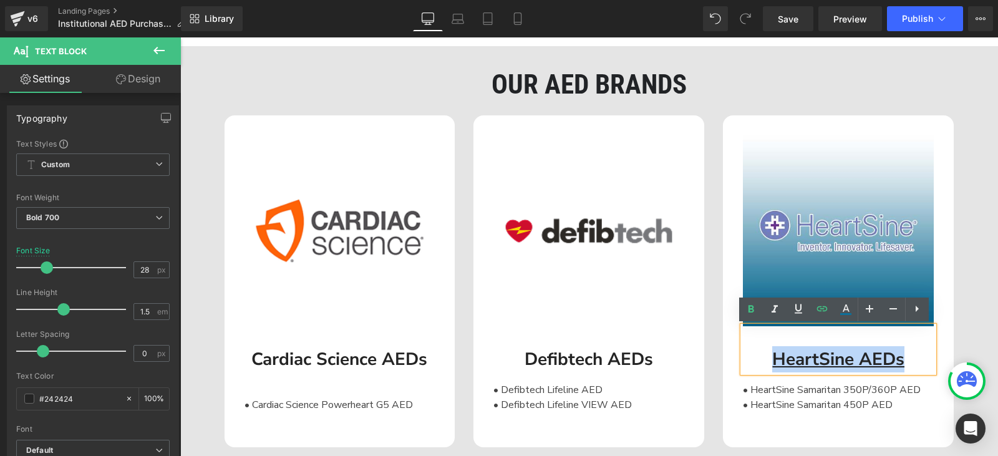
drag, startPoint x: 765, startPoint y: 350, endPoint x: 924, endPoint y: 368, distance: 159.4
click at [924, 368] on div "HeartSine AEDs" at bounding box center [838, 349] width 191 height 46
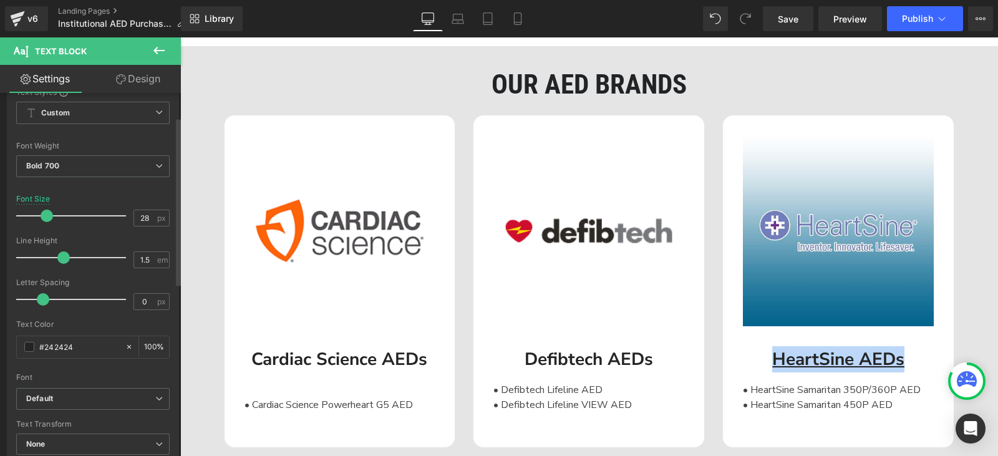
scroll to position [0, 0]
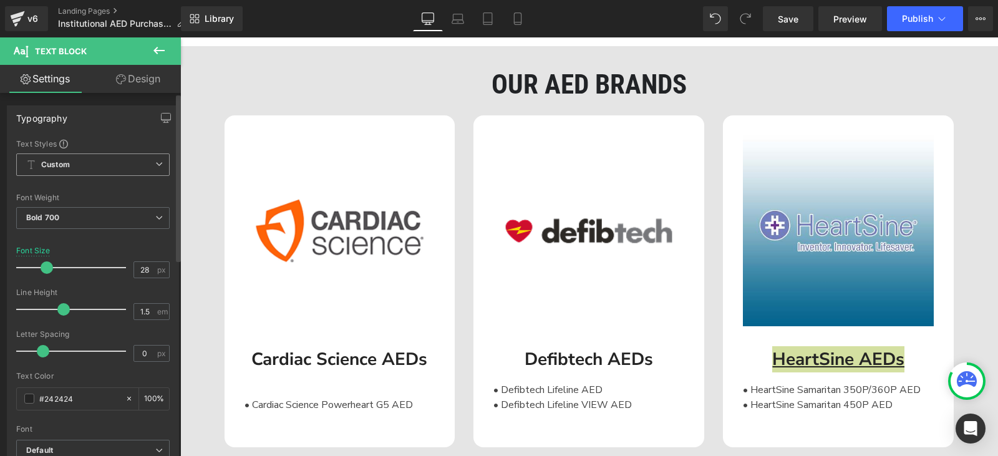
click at [94, 164] on span "Custom Setup Global Style" at bounding box center [92, 164] width 153 height 22
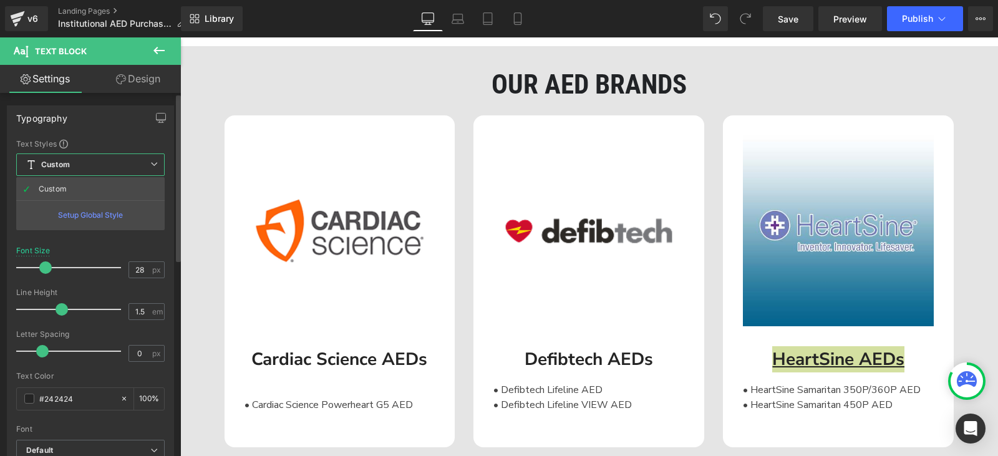
click at [94, 165] on span "Custom Setup Global Style" at bounding box center [90, 164] width 148 height 22
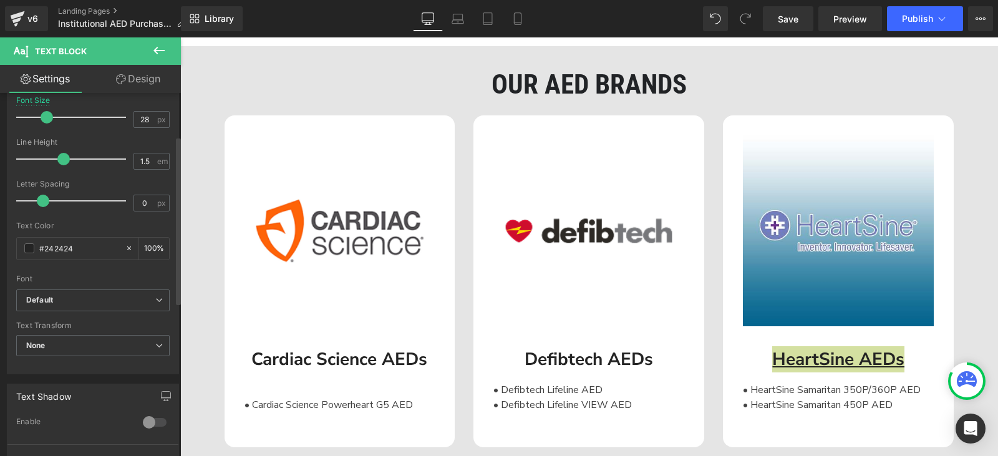
scroll to position [187, 0]
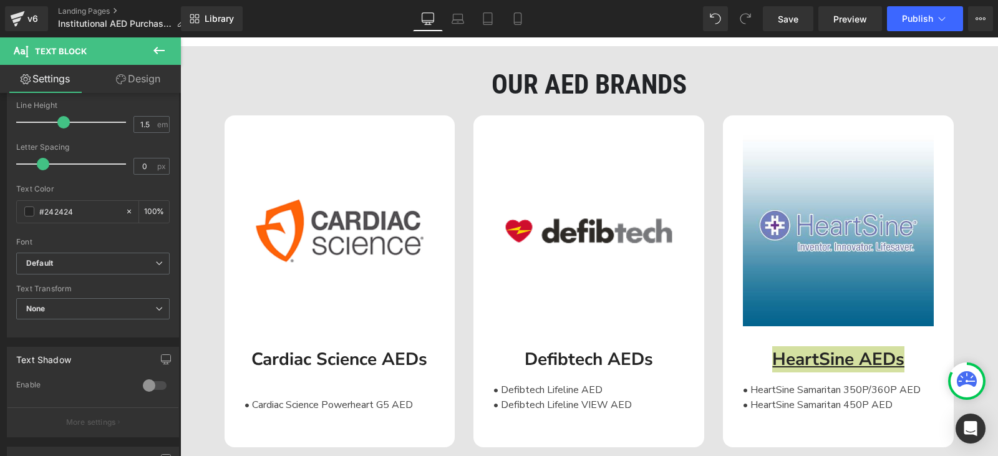
click at [132, 84] on link "Design" at bounding box center [138, 79] width 90 height 28
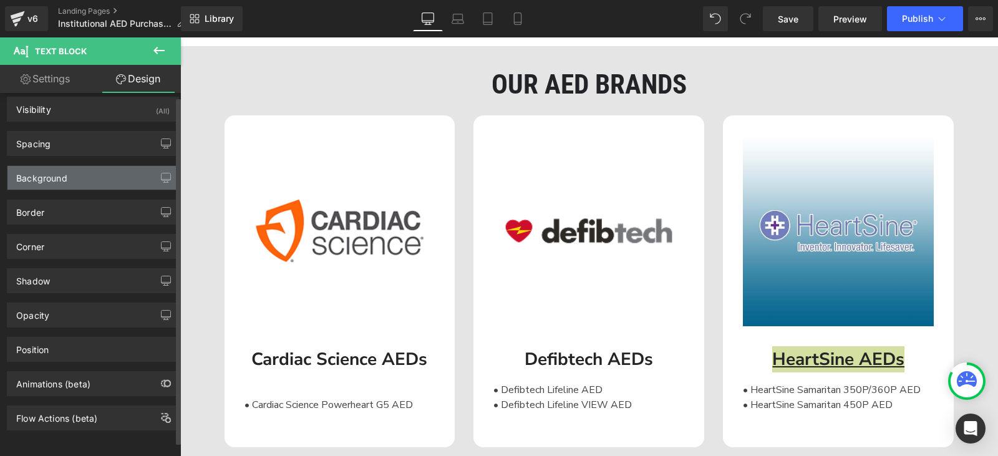
scroll to position [0, 0]
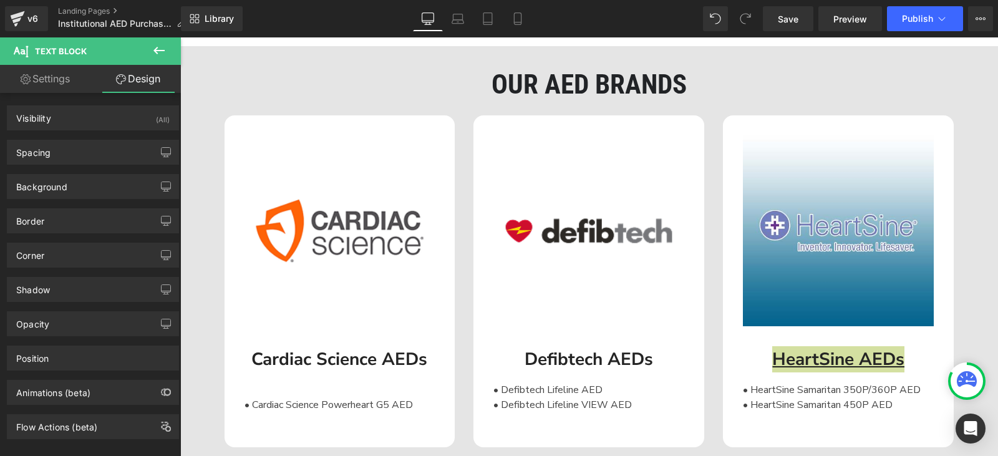
click at [47, 79] on link "Settings" at bounding box center [45, 79] width 90 height 28
type input "100"
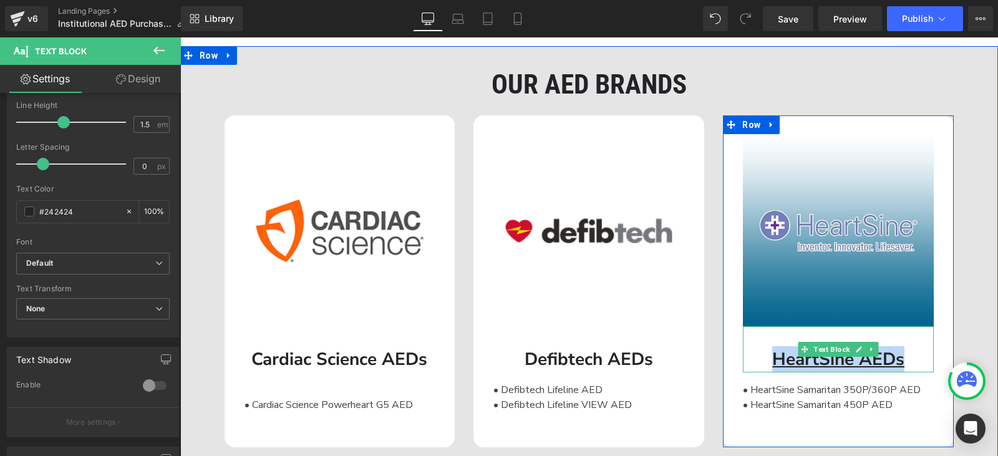
click at [763, 358] on div "HeartSine AEDs" at bounding box center [838, 349] width 191 height 46
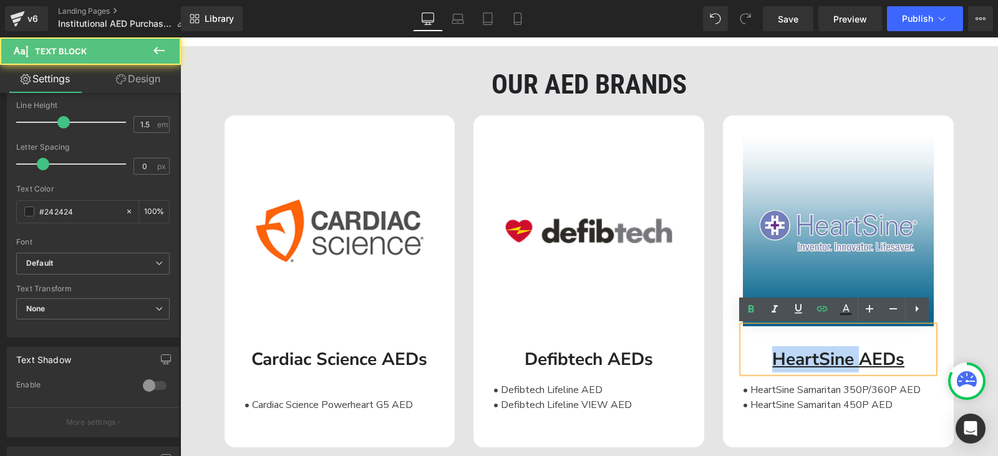
click at [763, 358] on div "HeartSine AEDs" at bounding box center [838, 349] width 191 height 46
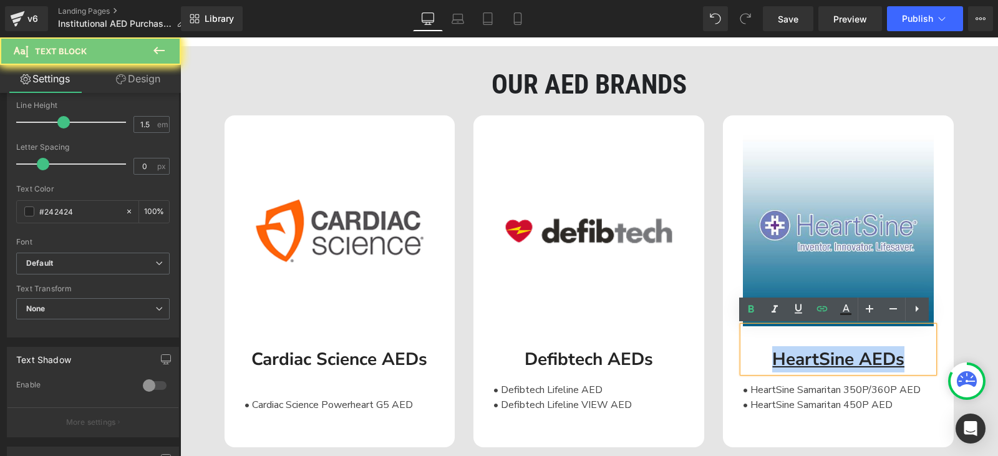
click at [763, 358] on div "HeartSine AEDs" at bounding box center [838, 349] width 191 height 46
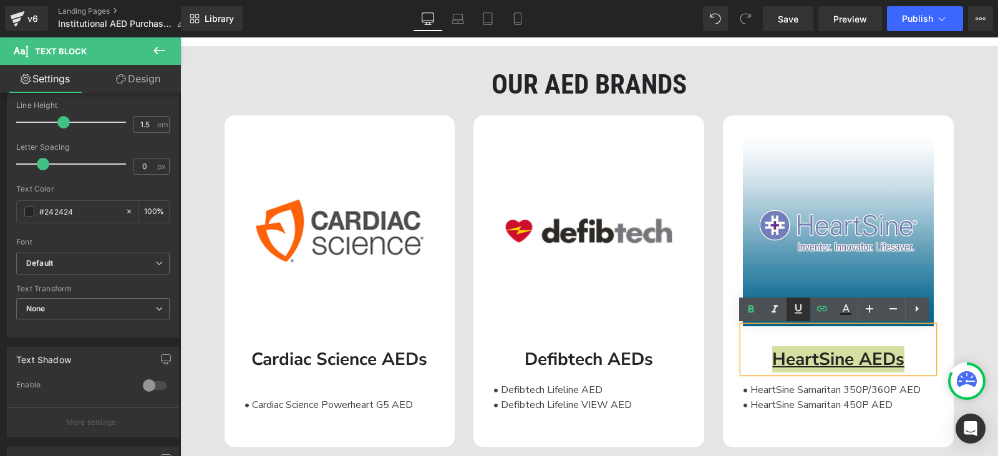
click at [793, 311] on icon at bounding box center [798, 308] width 15 height 15
click at [950, 344] on div "Image HeartSine AEDs Text Block • HeartSine Samaritan 350P/360P AED • HeartSine…" at bounding box center [837, 281] width 249 height 332
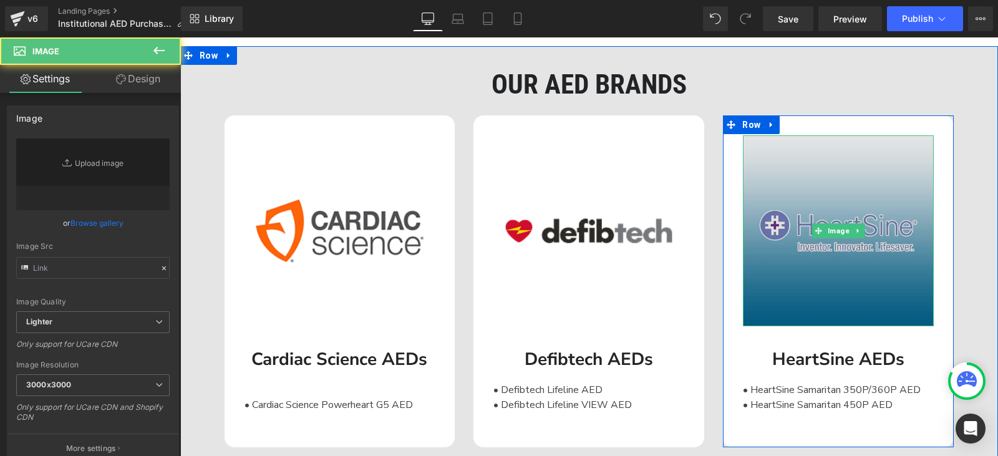
type input "[URL][DOMAIN_NAME]"
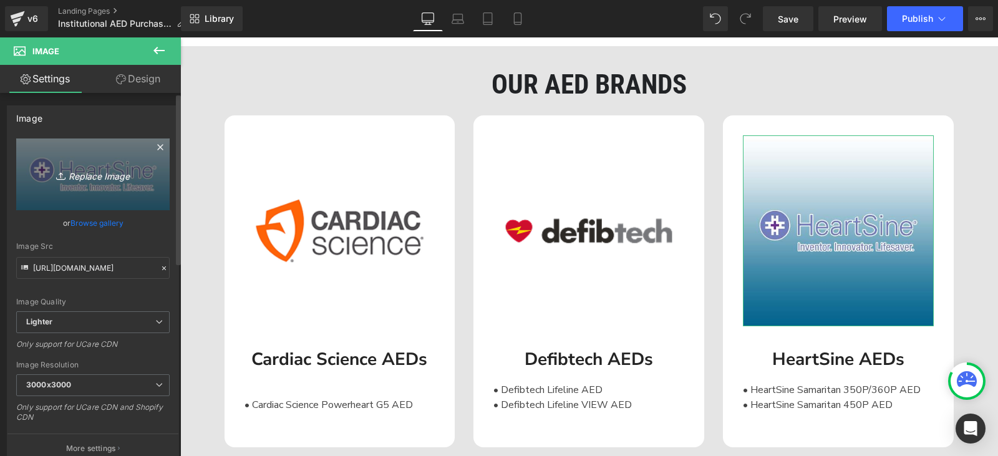
click at [98, 168] on icon "Replace Image" at bounding box center [93, 175] width 100 height 16
type input "C:\fakepath\HeartSine Logo.png"
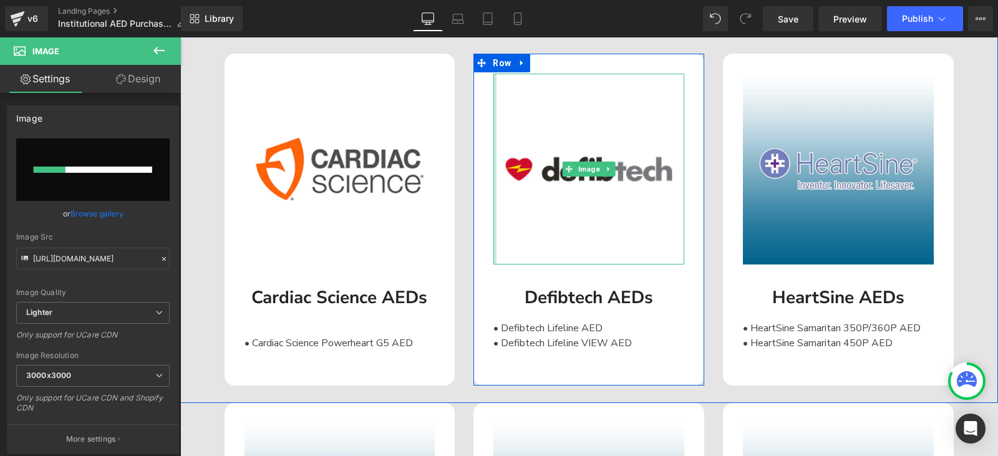
scroll to position [1725, 0]
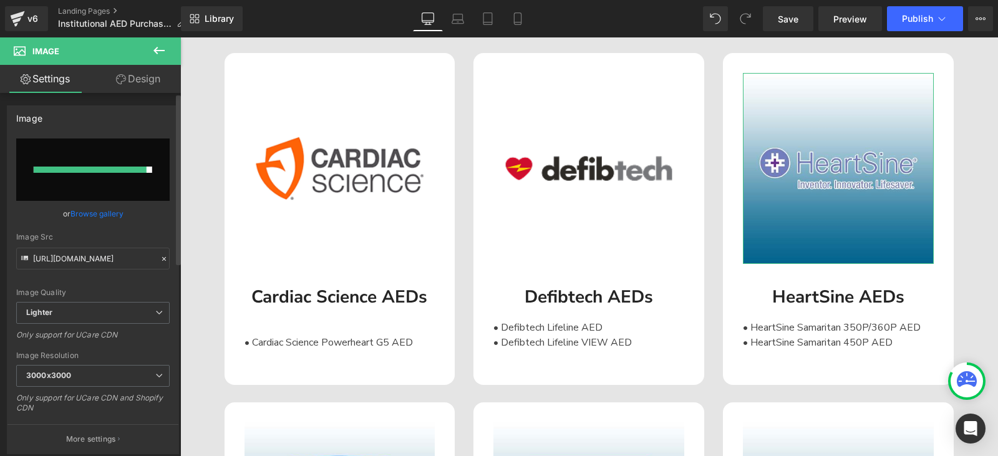
click at [102, 215] on link "Browse gallery" at bounding box center [96, 214] width 53 height 22
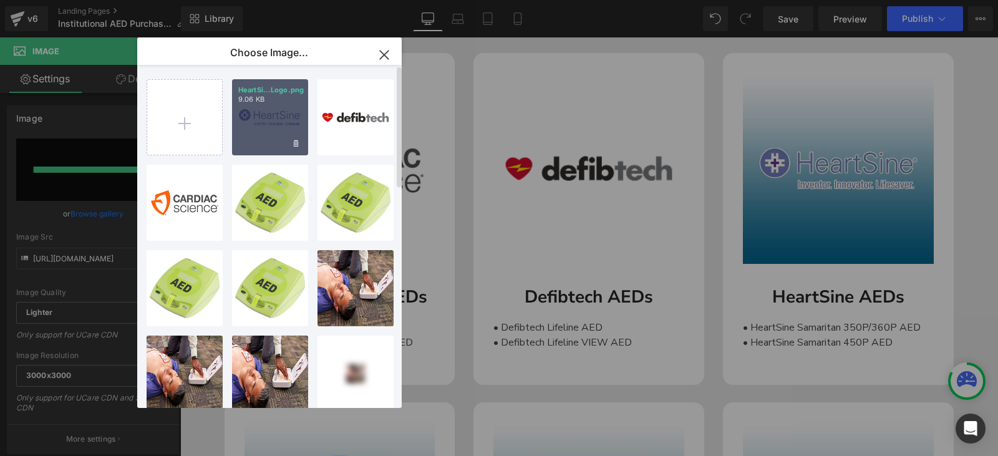
drag, startPoint x: 263, startPoint y: 118, endPoint x: 84, endPoint y: 80, distance: 182.9
click at [263, 118] on div "HeartSi...Logo.png 9.06 KB" at bounding box center [270, 117] width 76 height 76
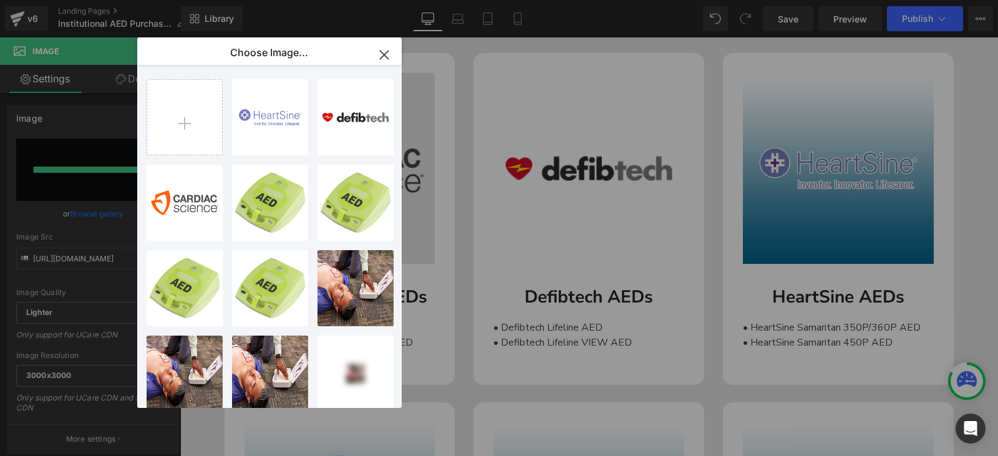
type input "[URL][DOMAIN_NAME]"
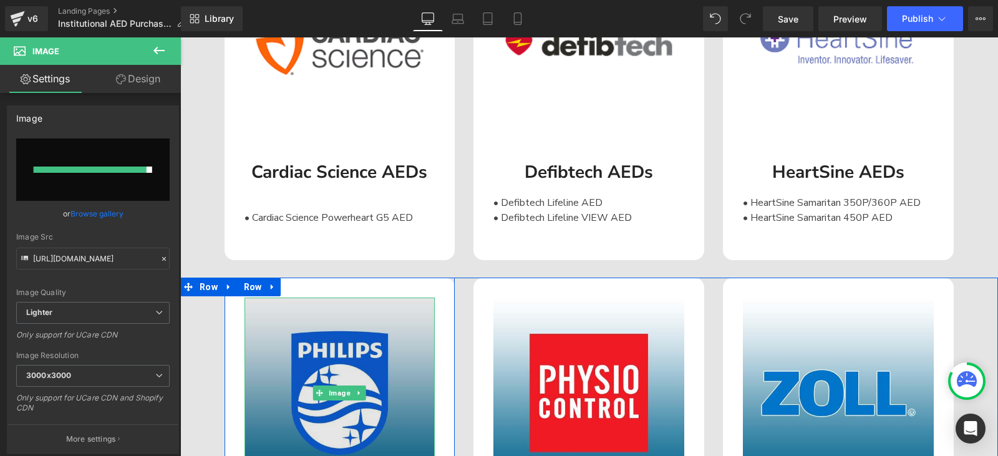
scroll to position [1912, 0]
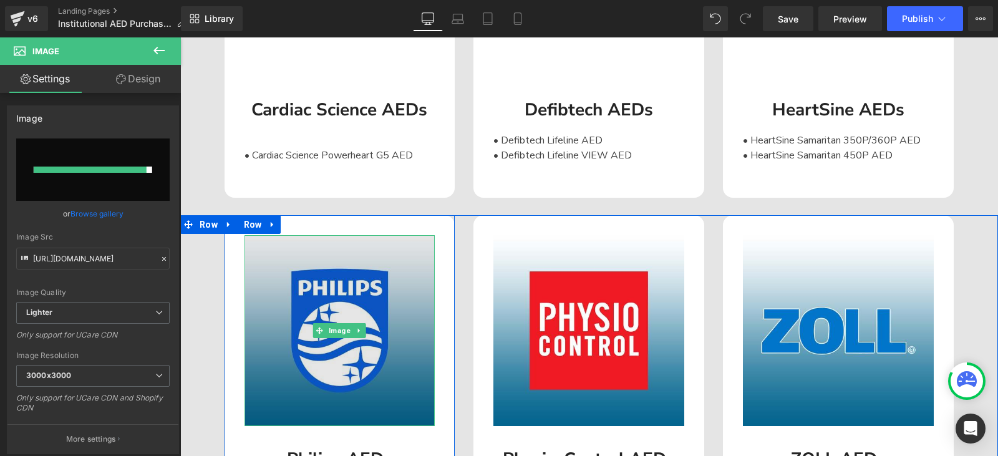
click at [360, 292] on img at bounding box center [339, 330] width 191 height 191
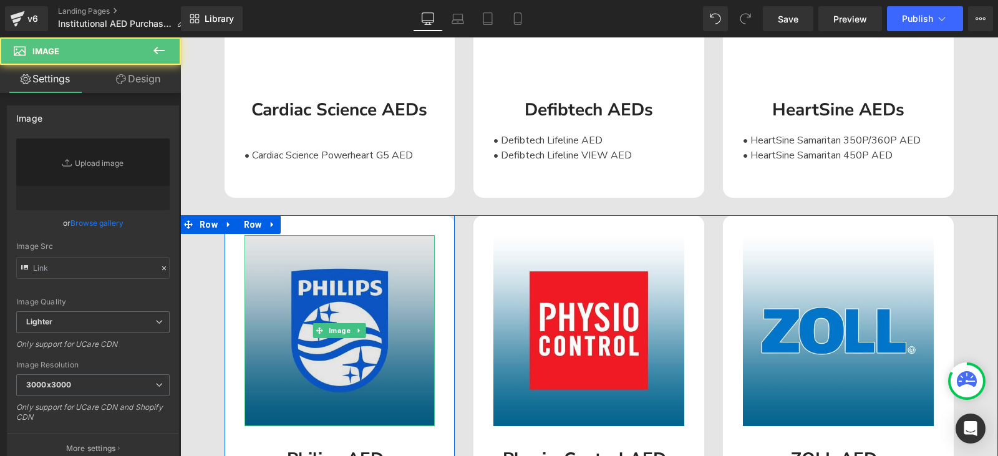
type input "[URL][DOMAIN_NAME]"
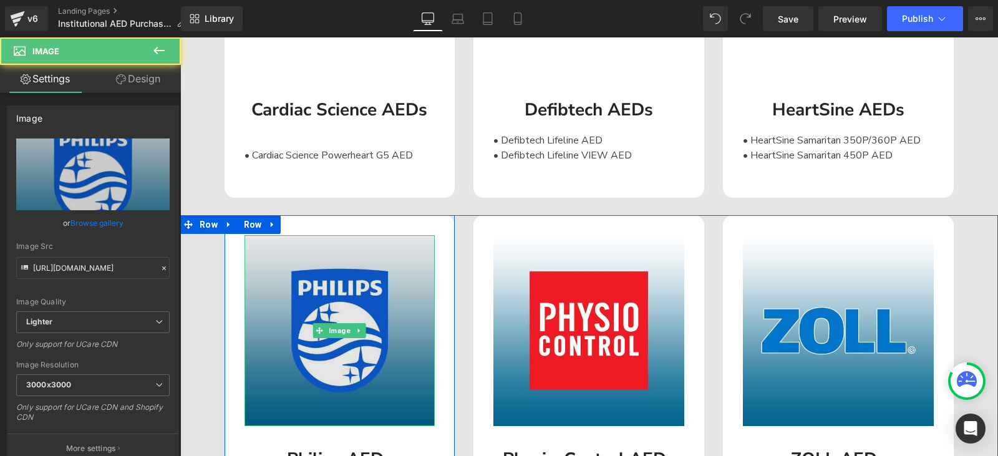
click at [339, 282] on img at bounding box center [339, 330] width 191 height 191
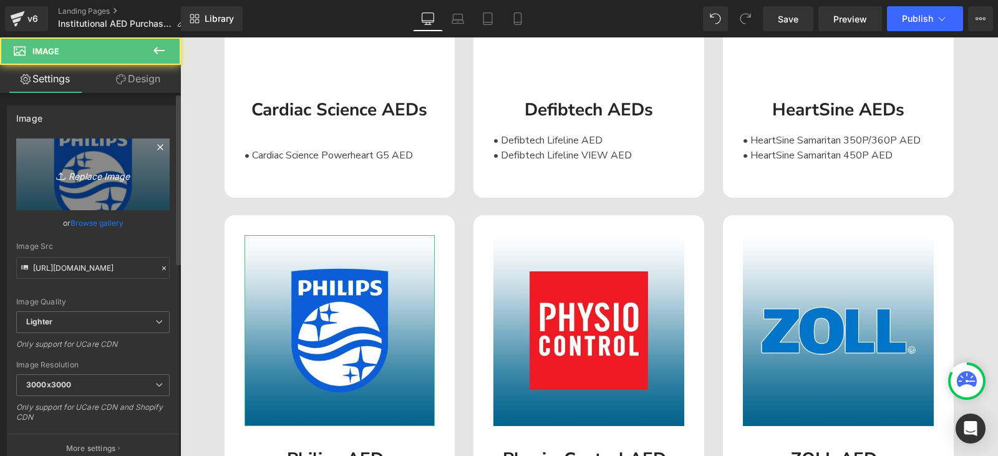
click at [95, 166] on link "Replace Image" at bounding box center [92, 174] width 153 height 72
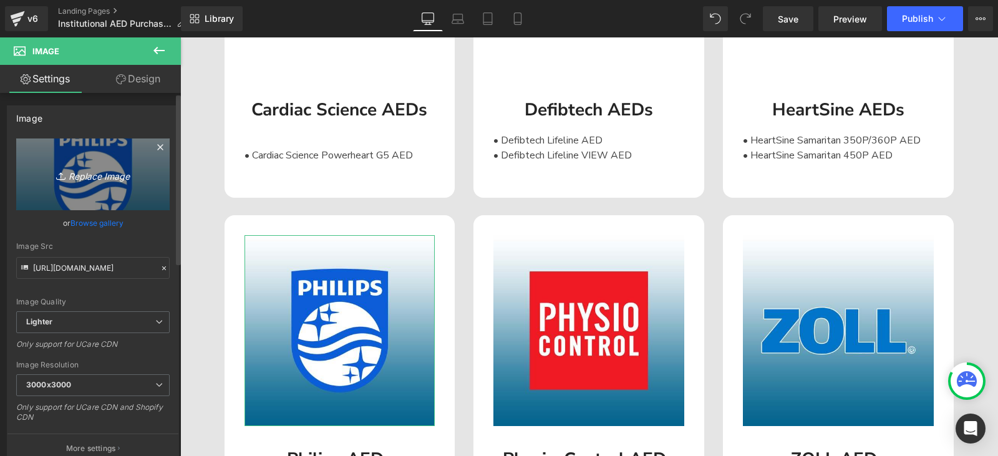
type input "C:\fakepath\Philips Logo.png"
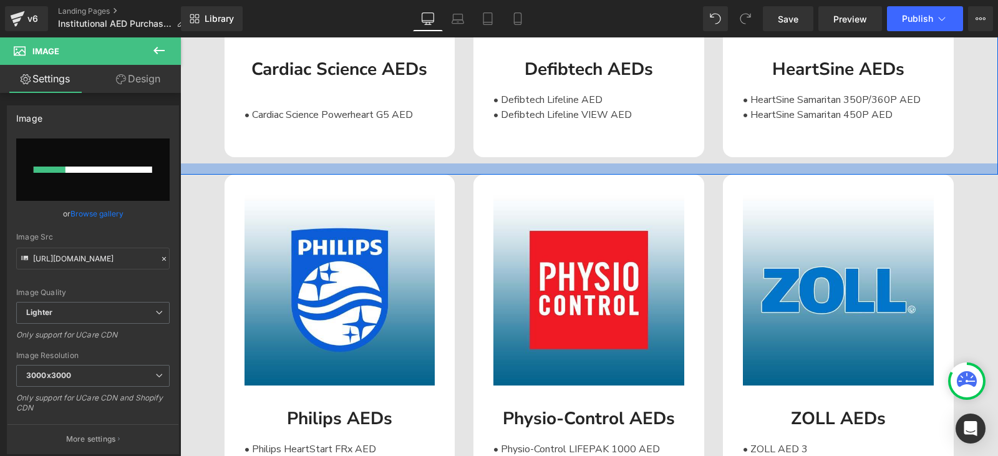
scroll to position [1974, 0]
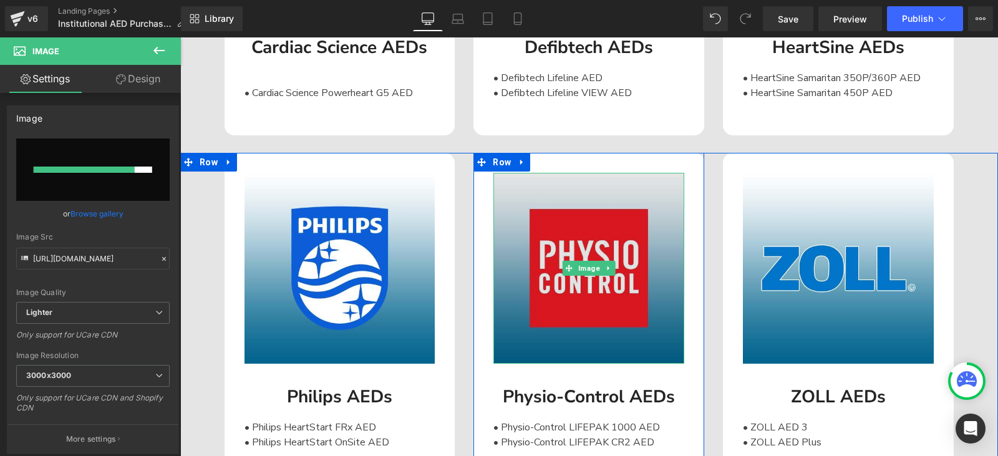
click at [511, 301] on img at bounding box center [588, 268] width 191 height 191
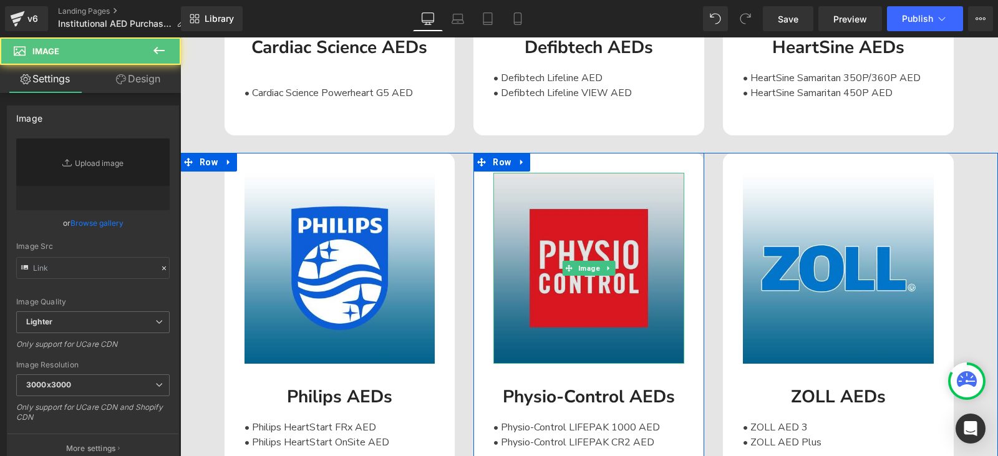
type input "[URL][DOMAIN_NAME]"
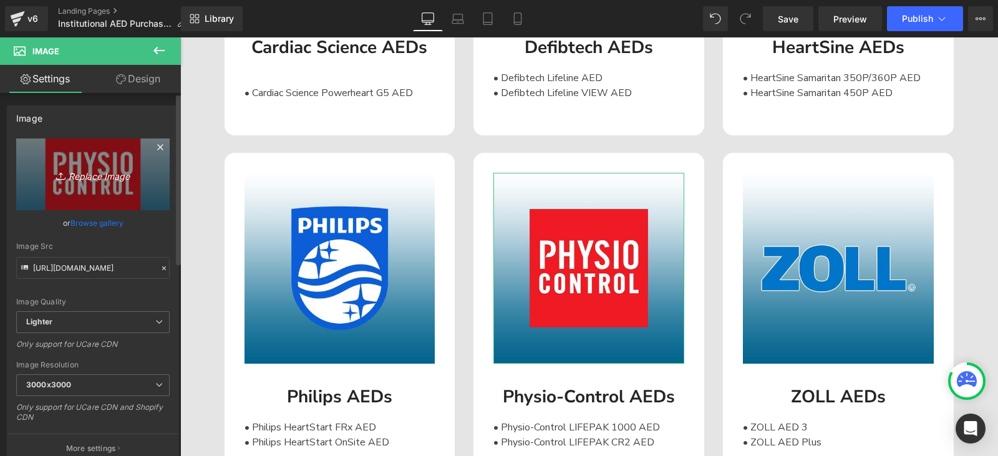
click at [85, 175] on icon "Replace Image" at bounding box center [93, 175] width 100 height 16
type input "C:\fakepath\Physio Control Logo.png"
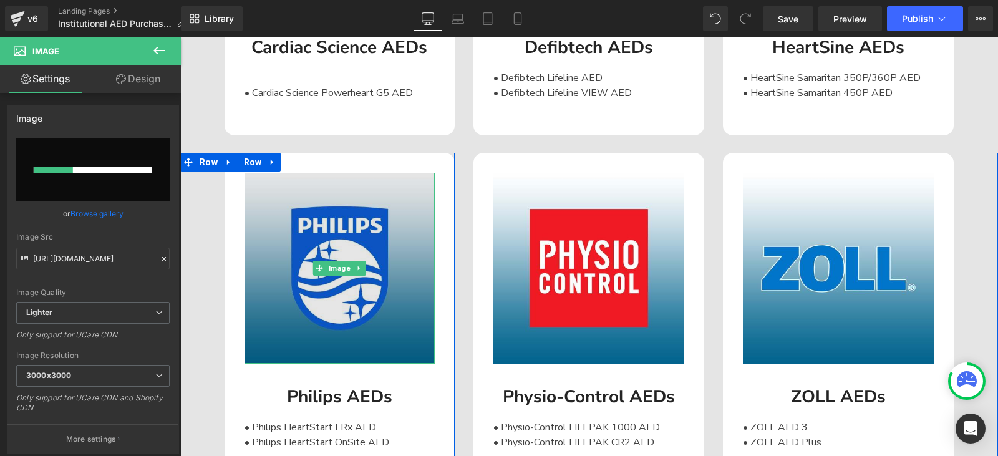
click at [366, 319] on img at bounding box center [339, 268] width 191 height 191
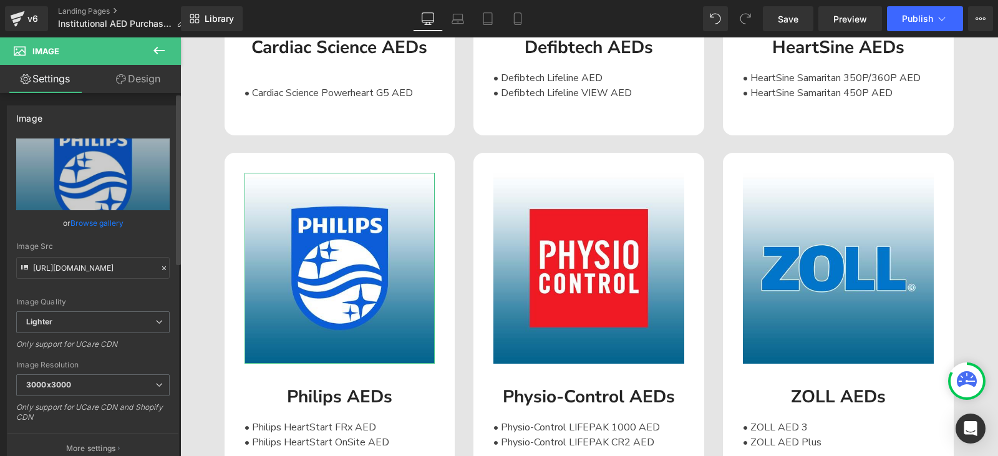
click at [89, 223] on link "Browse gallery" at bounding box center [96, 223] width 53 height 22
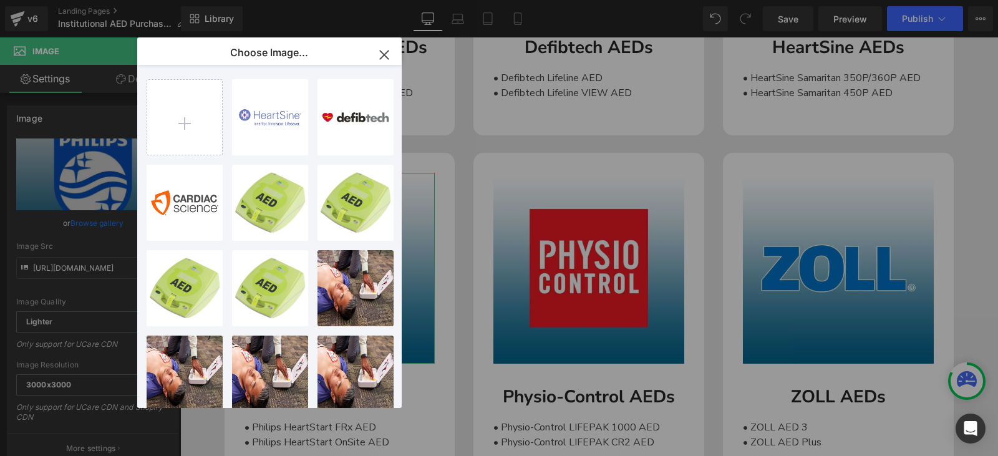
click at [85, 0] on div "Image You are previewing how the will restyle your page. You can not edit Eleme…" at bounding box center [499, 0] width 998 height 0
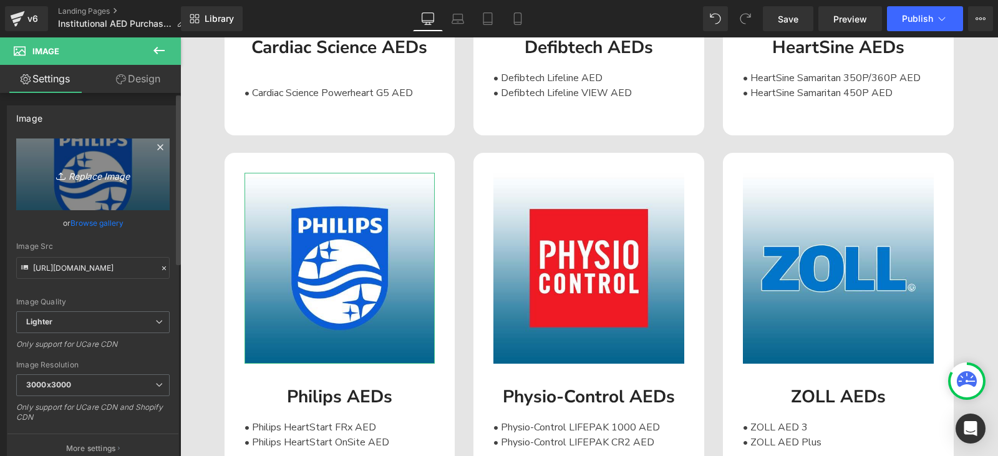
click at [97, 166] on link "Replace Image" at bounding box center [92, 174] width 153 height 72
type input "C:\fakepath\Philips Logo.png"
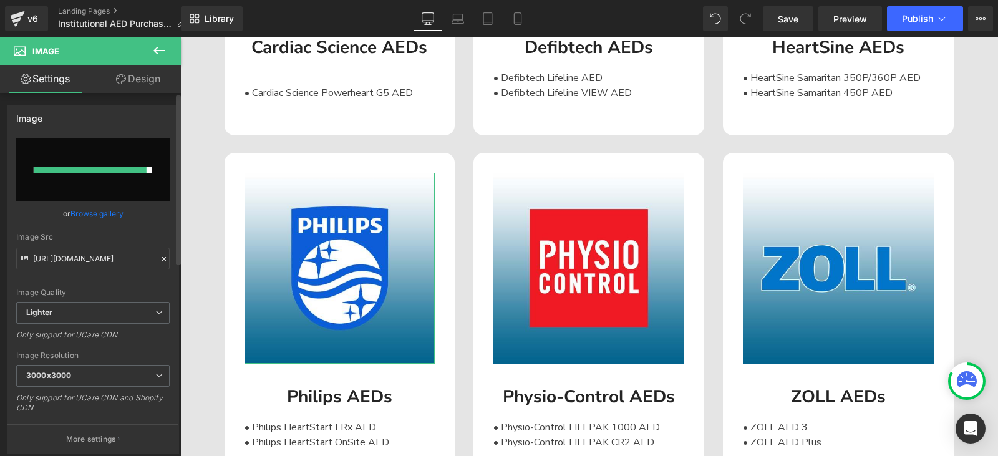
click at [112, 215] on link "Browse gallery" at bounding box center [96, 214] width 53 height 22
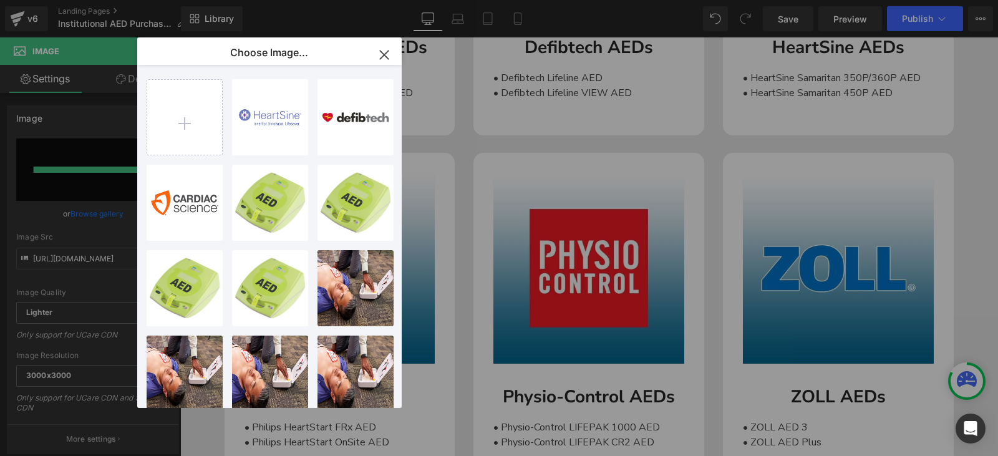
click at [382, 59] on icon "button" at bounding box center [384, 55] width 20 height 20
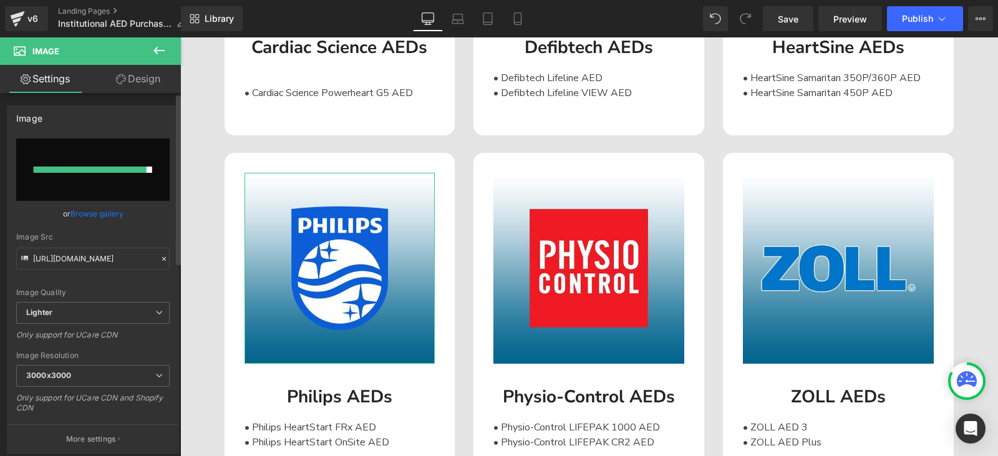
click at [97, 211] on link "Browse gallery" at bounding box center [96, 214] width 53 height 22
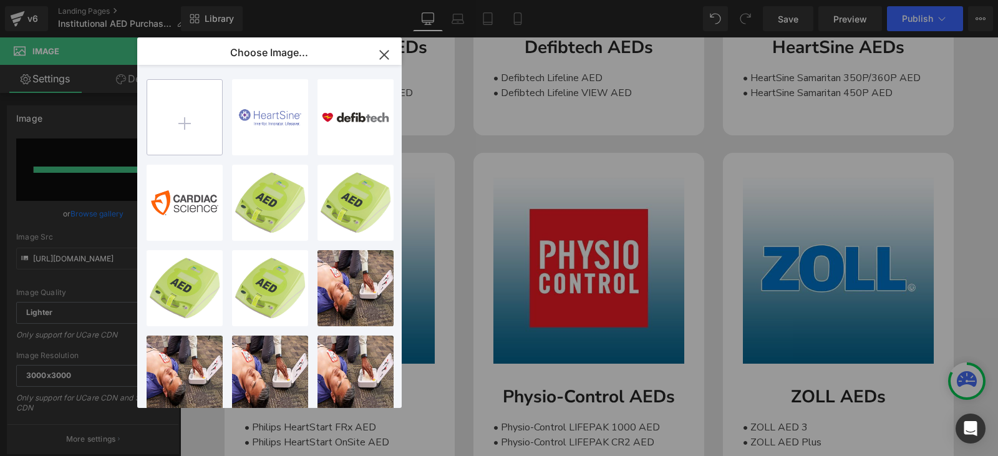
click at [205, 113] on input "file" at bounding box center [184, 117] width 75 height 75
type input "C:\fakepath\Philips Logo.png"
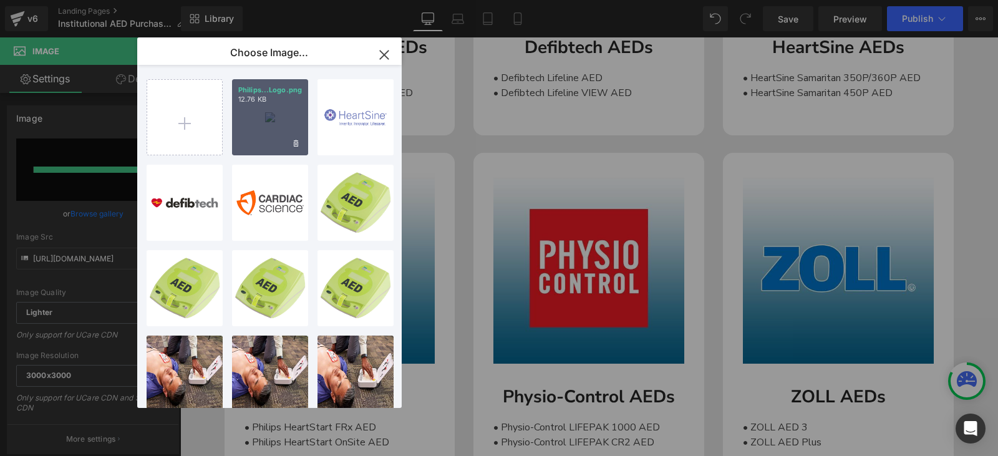
click at [281, 127] on div "Philips...Logo.png 12.76 KB" at bounding box center [270, 117] width 76 height 76
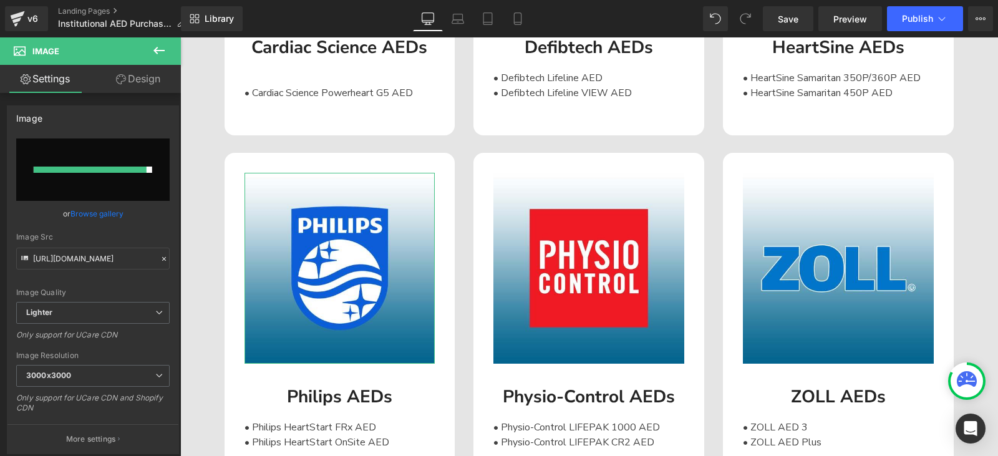
click at [112, 211] on link "Browse gallery" at bounding box center [96, 214] width 53 height 22
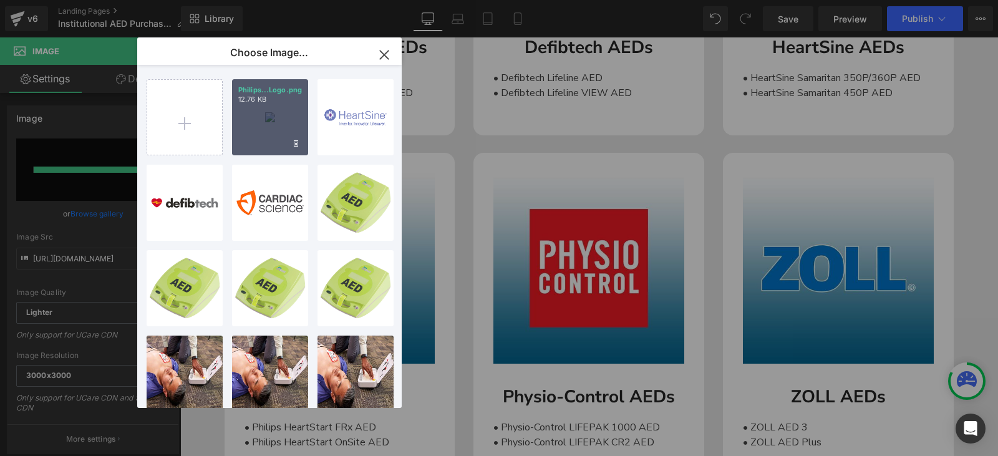
click at [283, 115] on div "Philips...Logo.png 12.76 KB" at bounding box center [270, 117] width 76 height 76
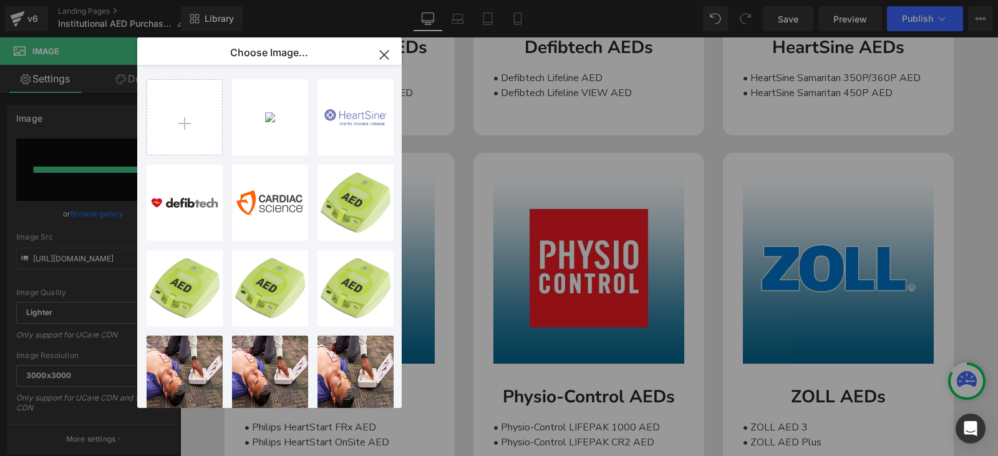
type input "[URL][DOMAIN_NAME]"
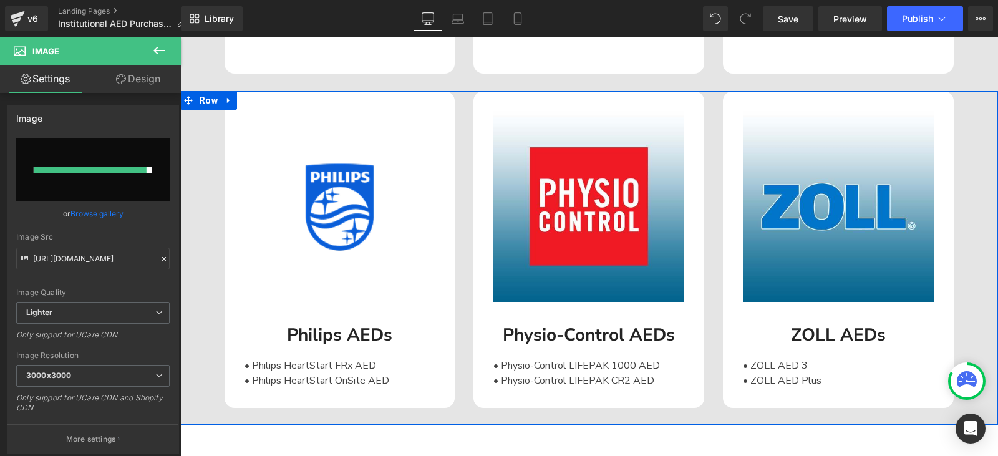
scroll to position [2037, 0]
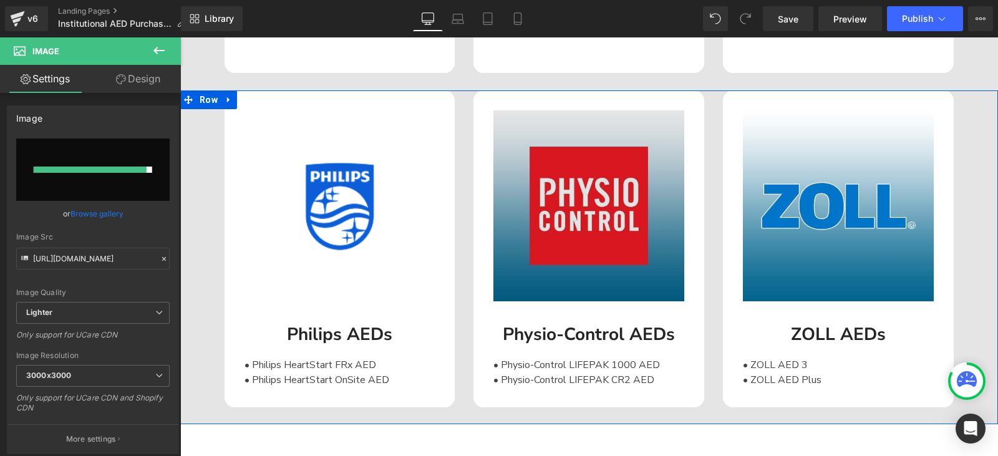
click at [542, 191] on img at bounding box center [588, 205] width 191 height 191
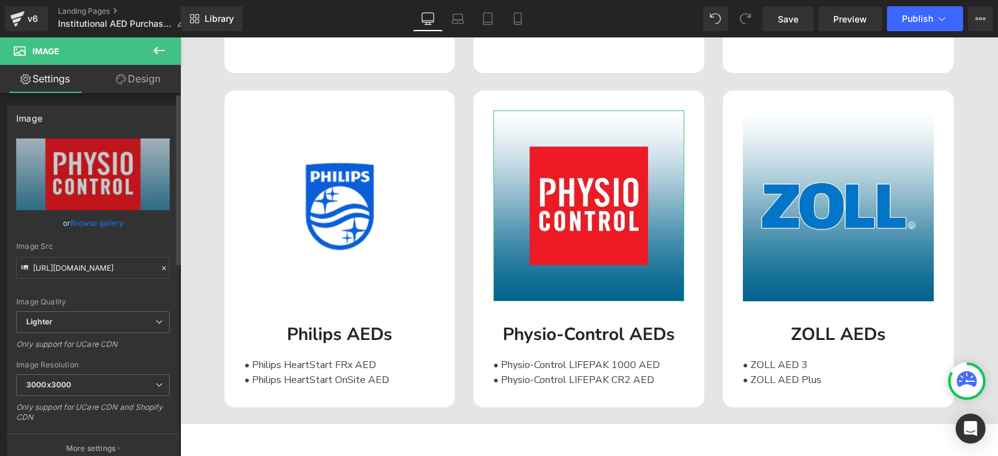
click at [92, 228] on link "Browse gallery" at bounding box center [96, 223] width 53 height 22
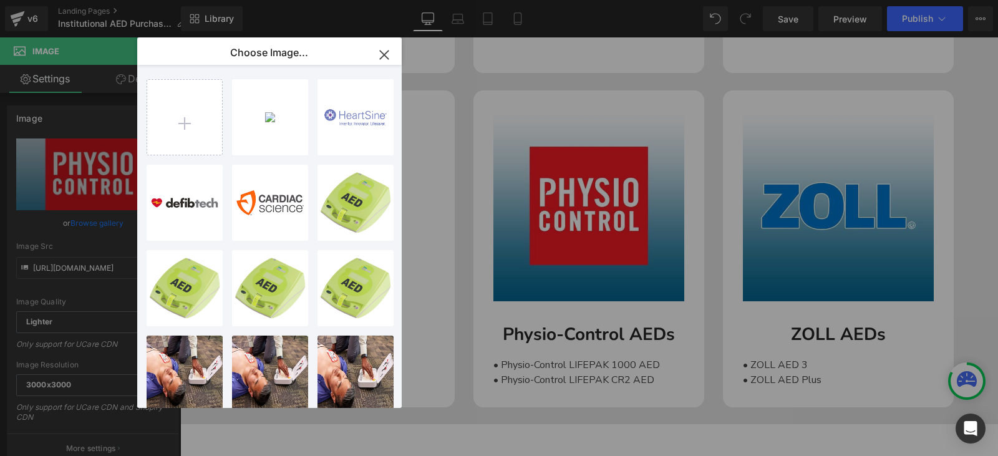
click at [143, 121] on div "Philips...Logo.png 12.76 KB Delete image? Yes No HeartSi...Logo.png 9.06 KB Del…" at bounding box center [269, 236] width 264 height 343
click at [155, 118] on input "file" at bounding box center [184, 117] width 75 height 75
type input "C:\fakepath\Physio Control Logo.png"
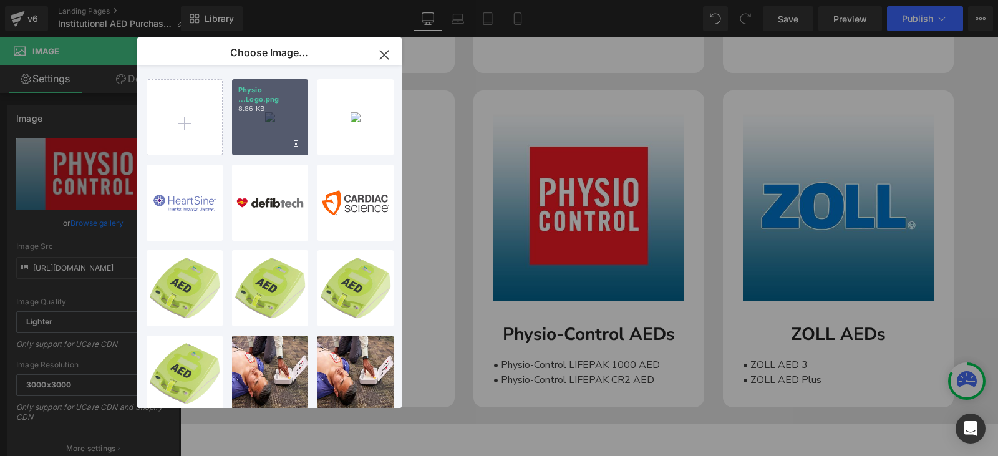
drag, startPoint x: 277, startPoint y: 110, endPoint x: 97, endPoint y: 72, distance: 184.2
click at [277, 110] on p "8.86 KB" at bounding box center [270, 108] width 64 height 9
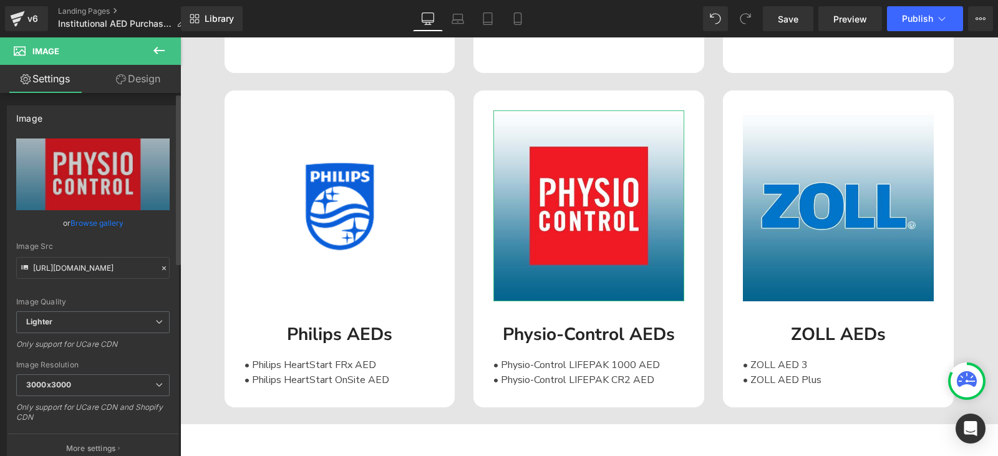
click at [107, 223] on link "Browse gallery" at bounding box center [96, 223] width 53 height 22
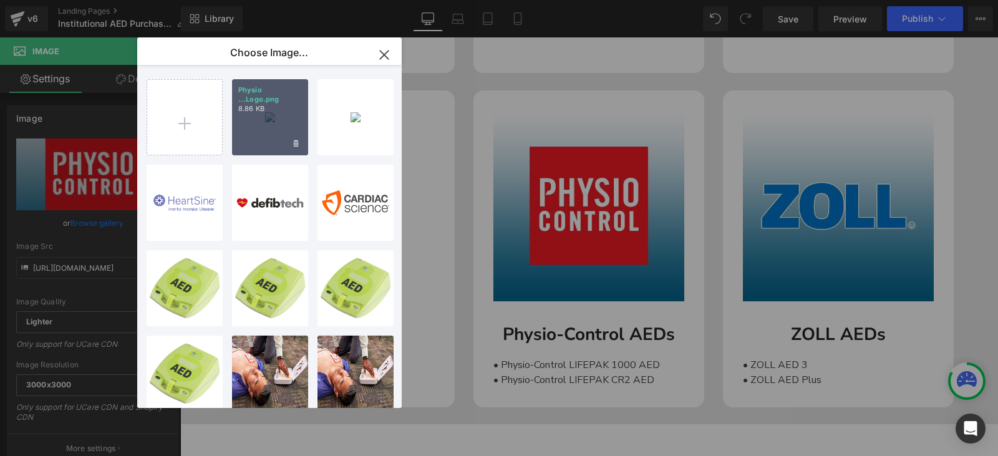
click at [256, 117] on div "Physio ...Logo.png 8.86 KB" at bounding box center [270, 117] width 76 height 76
type input "[URL][DOMAIN_NAME]"
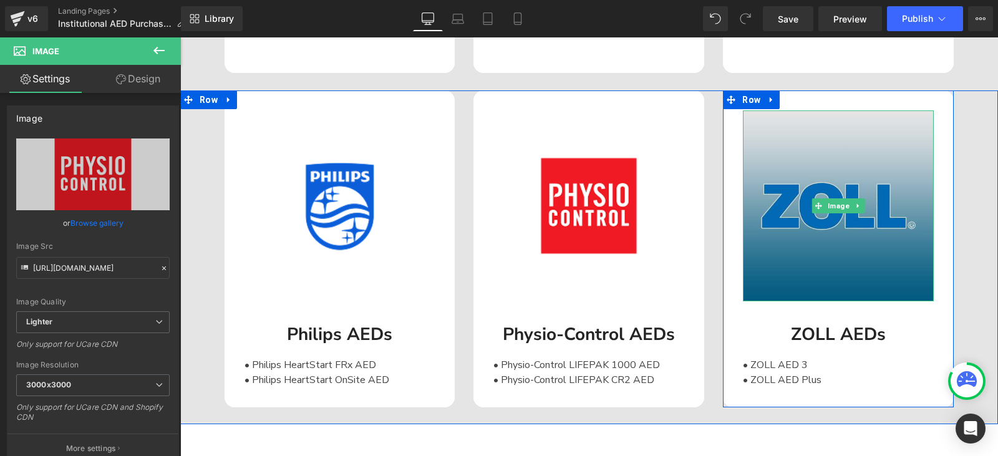
click at [801, 201] on img at bounding box center [838, 205] width 191 height 191
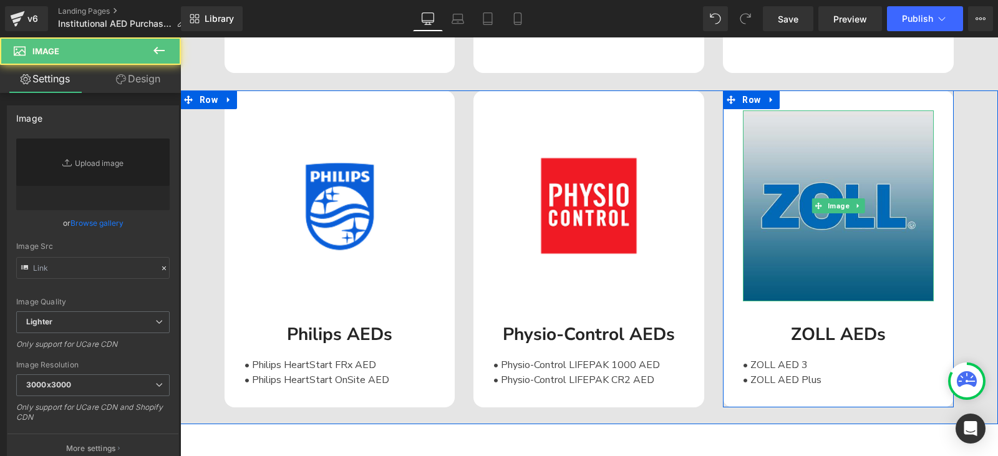
type input "[URL][DOMAIN_NAME]"
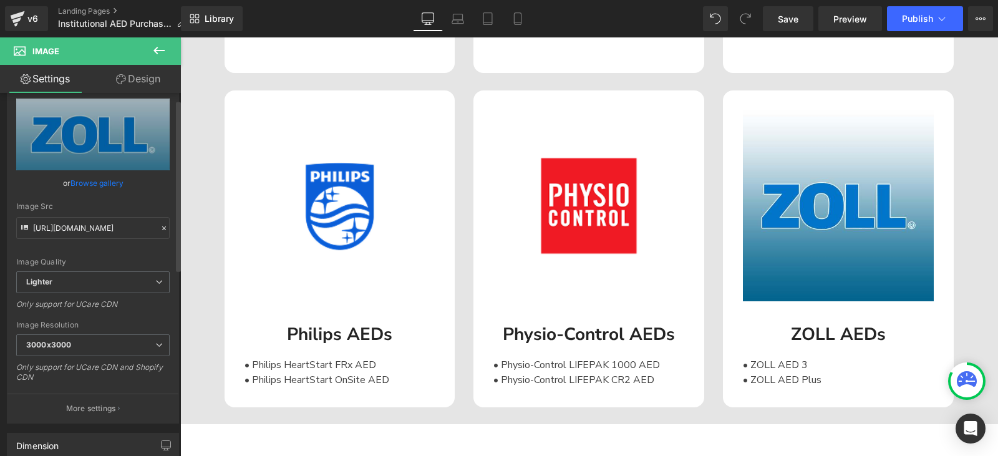
scroll to position [62, 0]
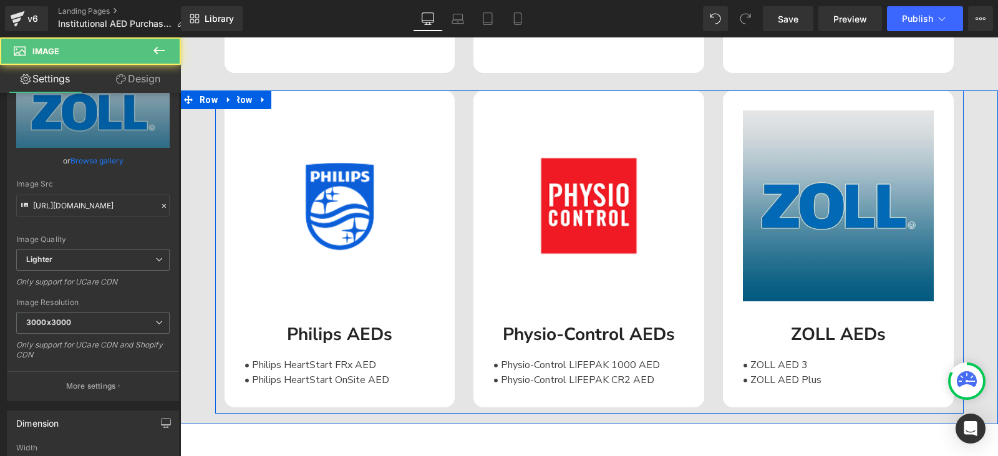
click at [826, 193] on img at bounding box center [838, 205] width 191 height 191
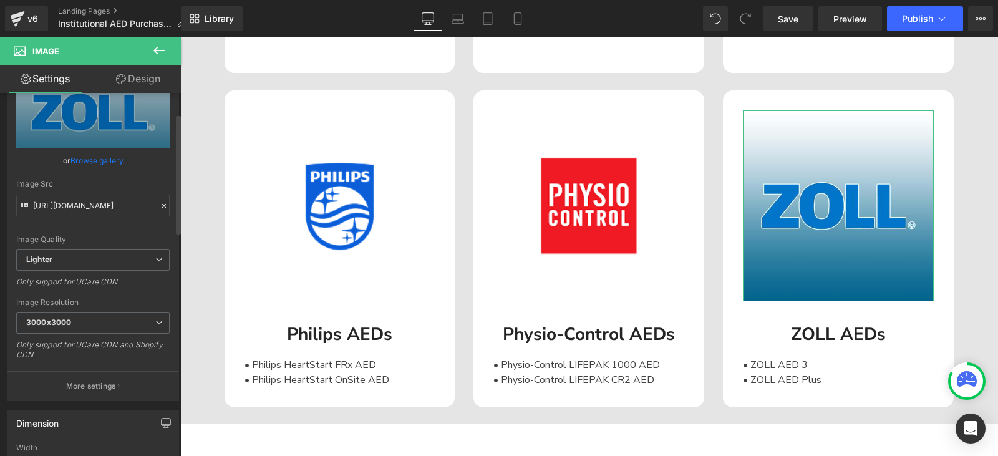
click at [87, 156] on link "Browse gallery" at bounding box center [96, 161] width 53 height 22
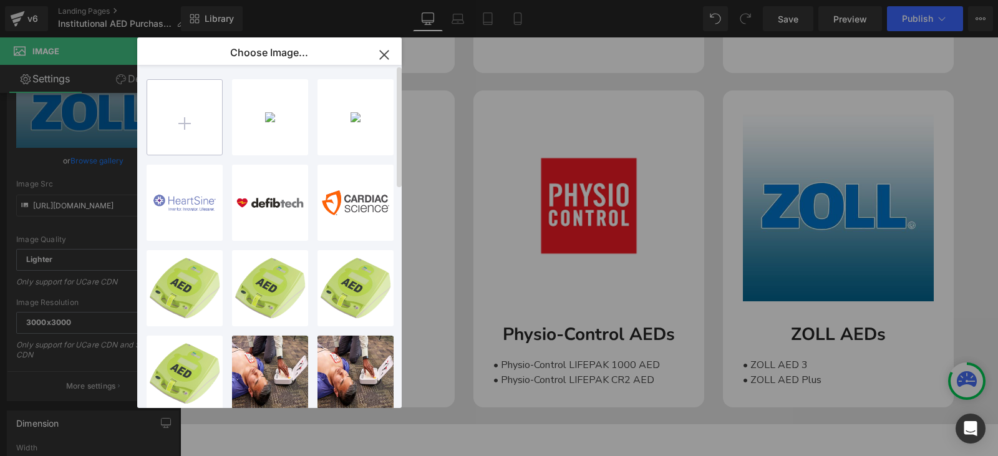
click at [168, 123] on input "file" at bounding box center [184, 117] width 75 height 75
type input "C:\fakepath\Zoll Logo.png"
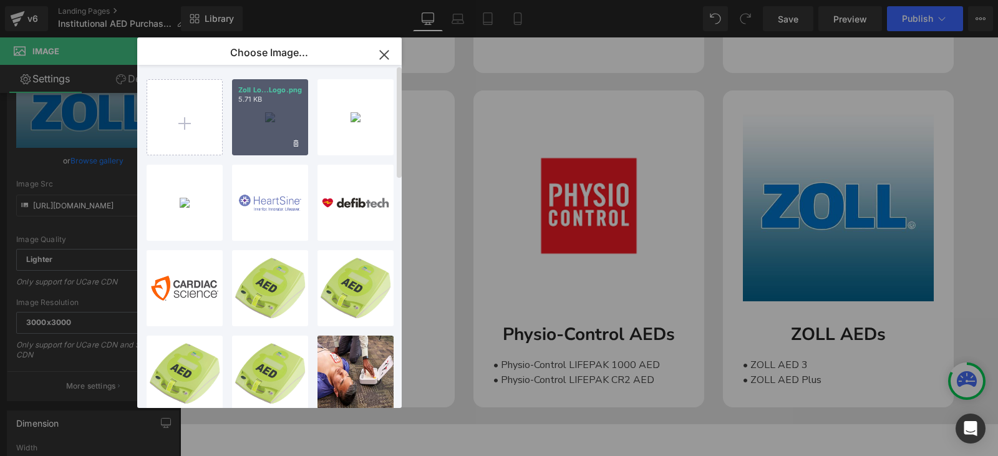
click at [261, 110] on div "Zoll Lo...Logo.png 5.71 KB" at bounding box center [270, 117] width 76 height 76
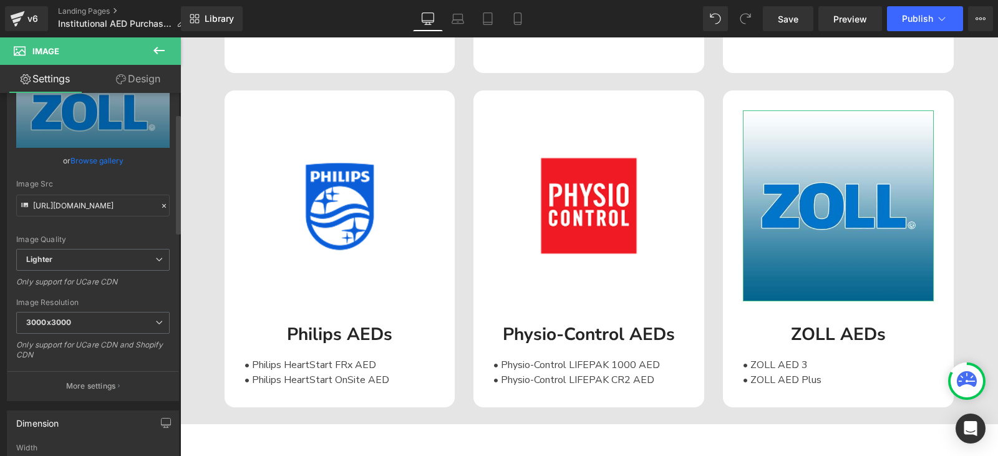
click at [102, 169] on link "Browse gallery" at bounding box center [96, 161] width 53 height 22
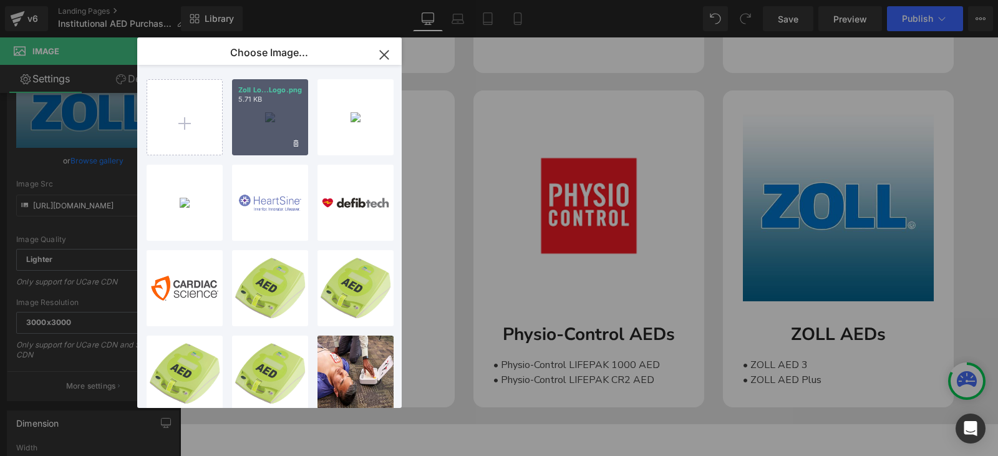
click at [281, 145] on div "Zoll Lo...Logo.png 5.71 KB" at bounding box center [270, 117] width 76 height 76
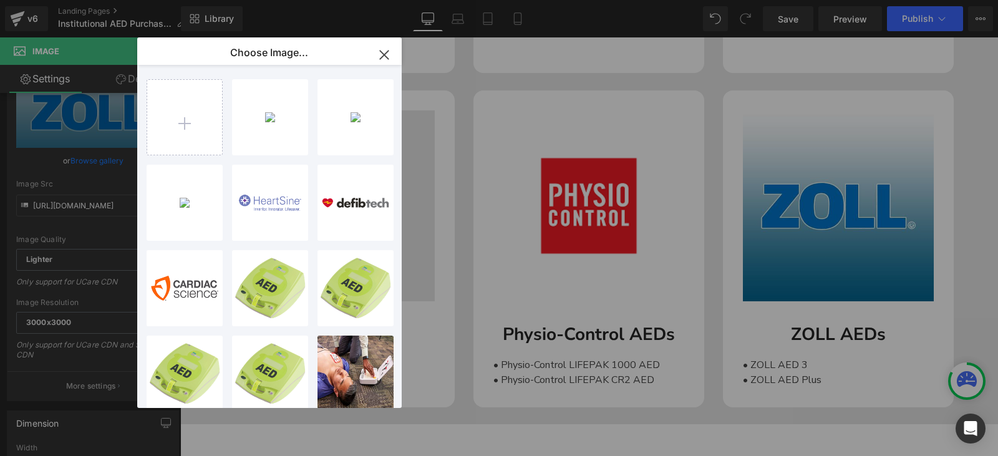
type input "[URL][DOMAIN_NAME]"
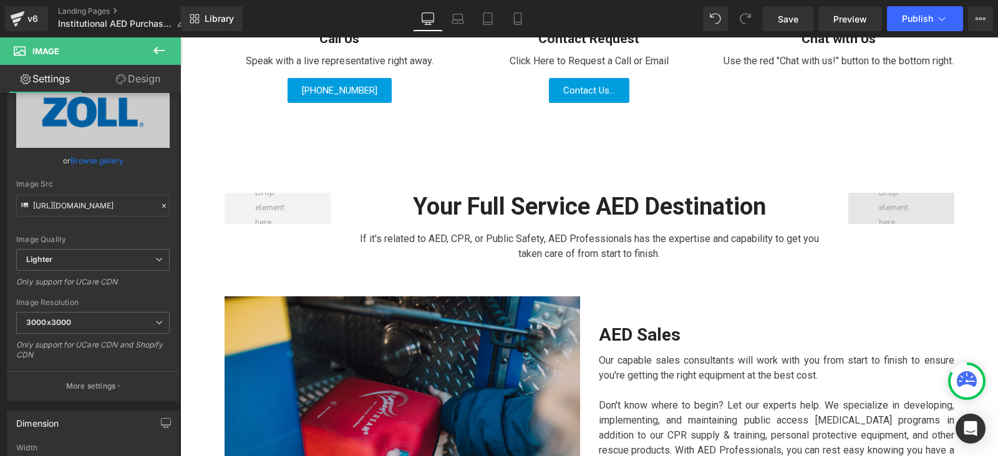
scroll to position [790, 0]
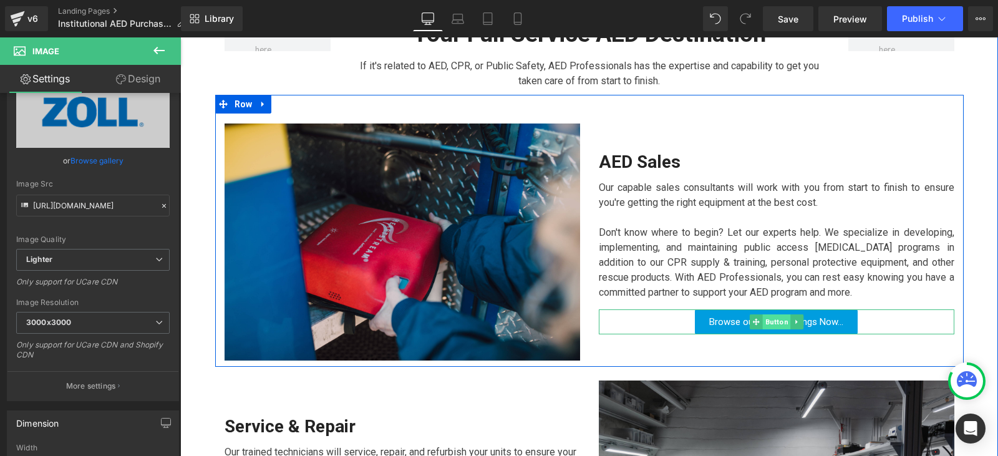
click at [771, 326] on span "Button" at bounding box center [776, 321] width 28 height 15
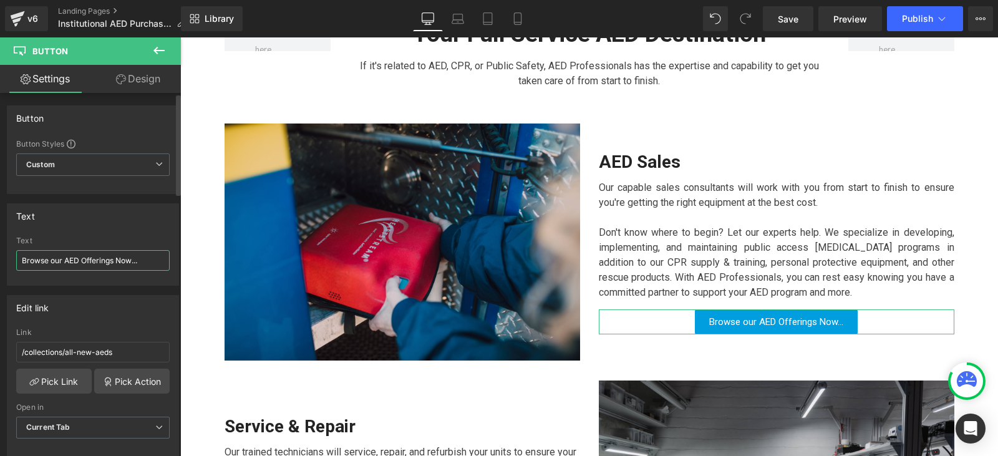
click at [115, 254] on input "Browse our AED Offerings Now..." at bounding box center [92, 260] width 153 height 21
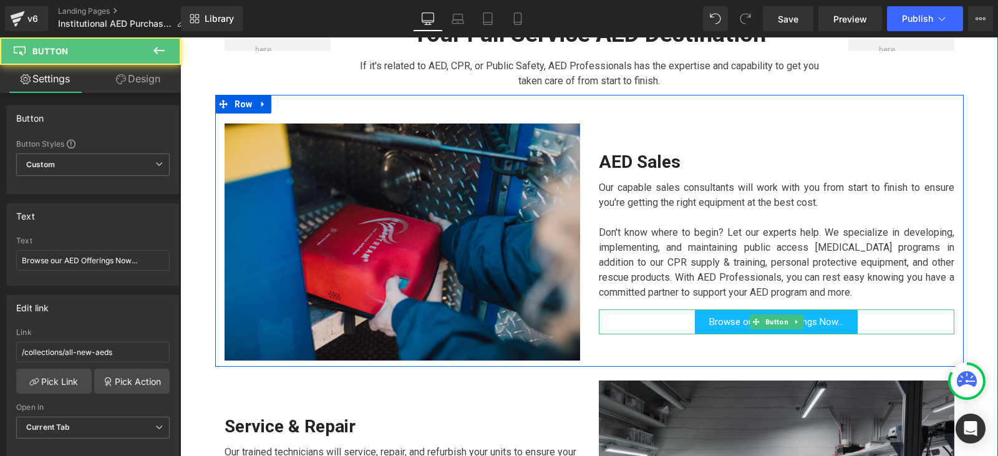
click at [728, 321] on span "Browse our AED Offerings Now..." at bounding box center [776, 321] width 134 height 11
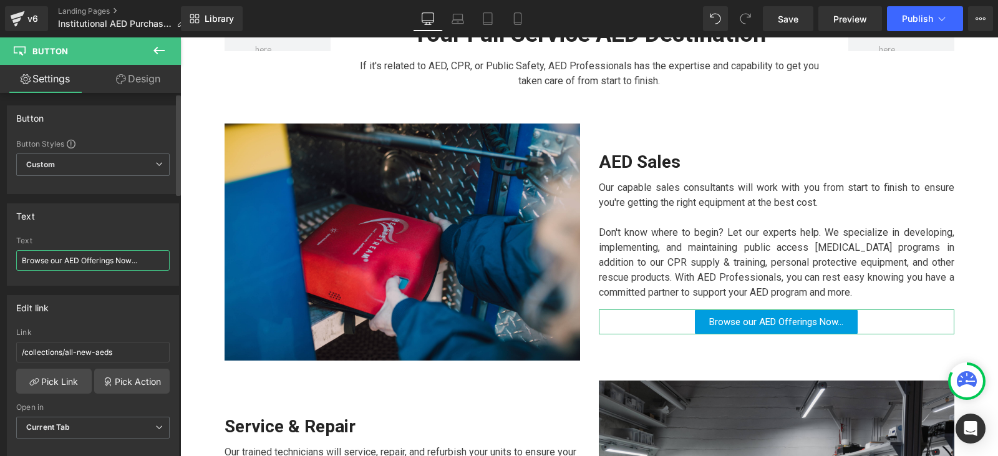
click at [112, 261] on input "Browse our AED Offerings Now..." at bounding box center [92, 260] width 153 height 21
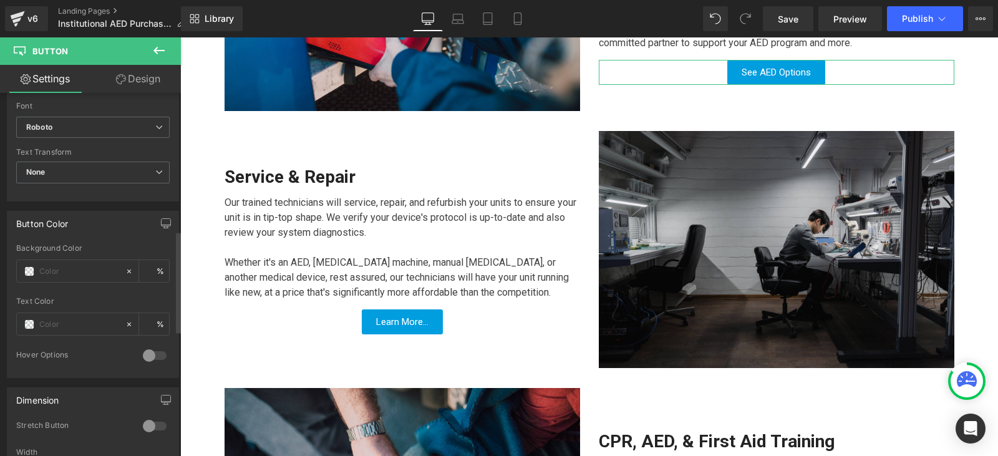
scroll to position [499, 0]
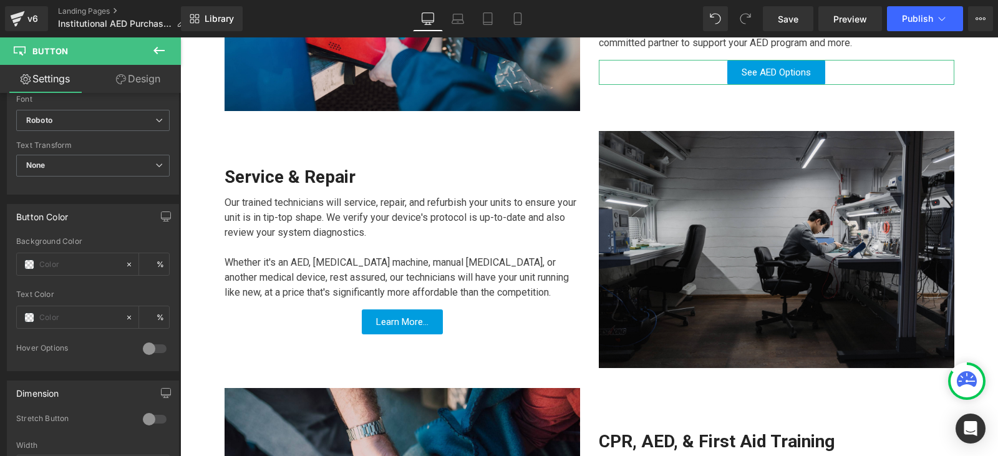
type input "See AED Options"
click at [137, 85] on link "Design" at bounding box center [138, 79] width 90 height 28
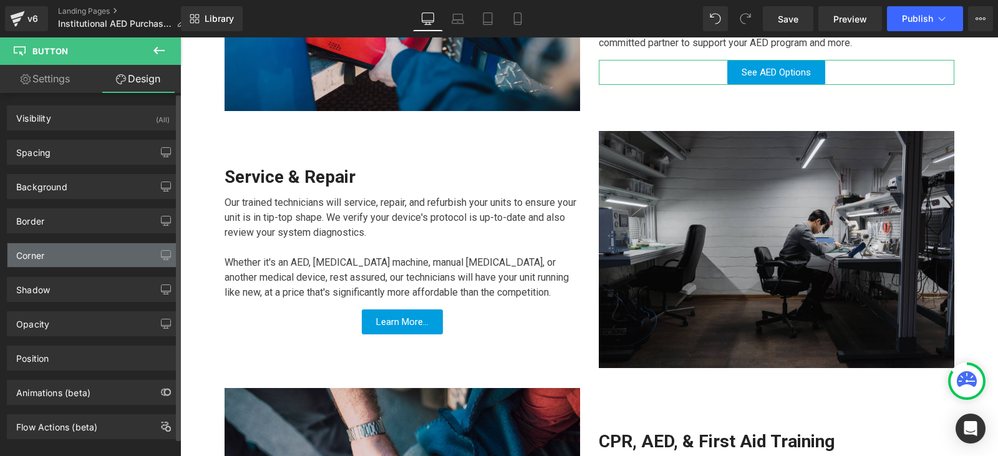
click at [104, 259] on div "Corner" at bounding box center [92, 255] width 171 height 24
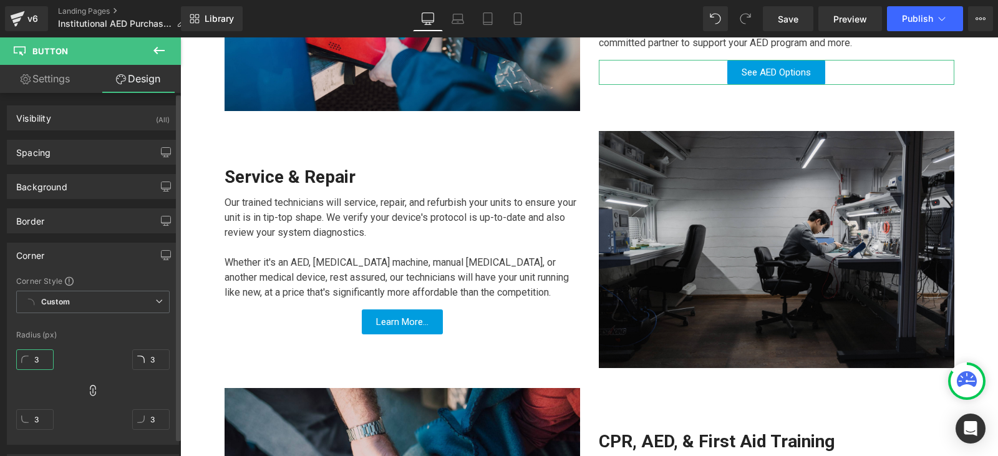
click at [50, 354] on input "3" at bounding box center [34, 359] width 37 height 21
type input "8"
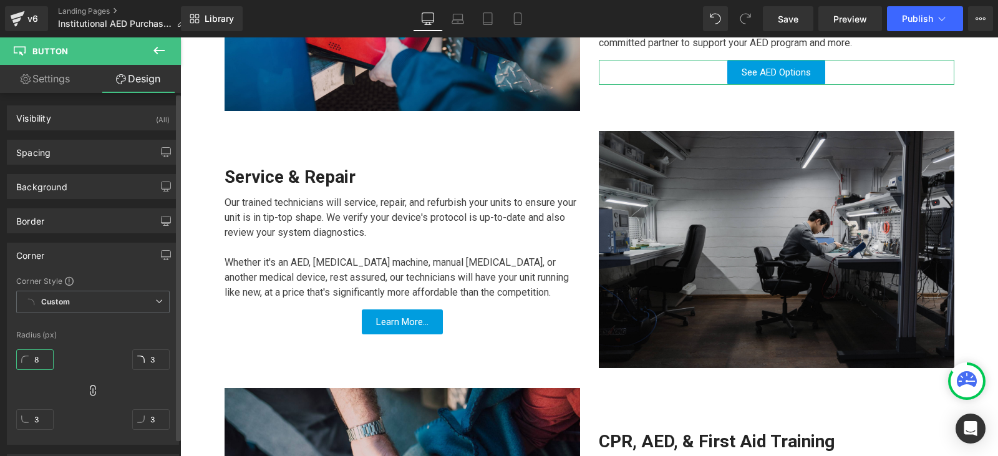
type input "8"
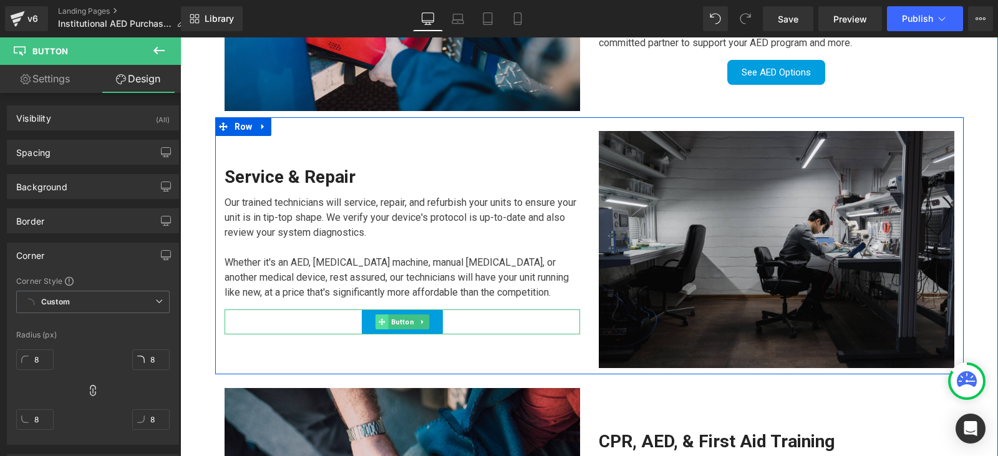
click at [380, 326] on span at bounding box center [381, 321] width 13 height 15
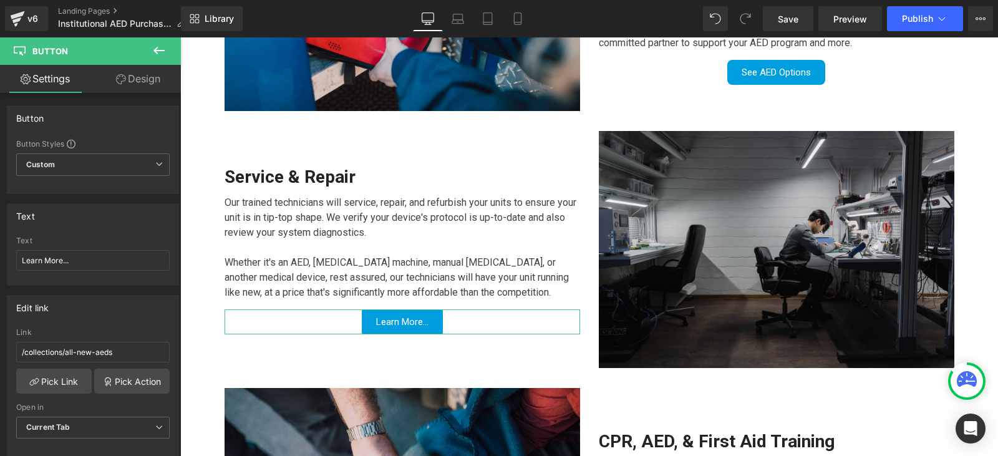
click at [144, 83] on link "Design" at bounding box center [138, 79] width 90 height 28
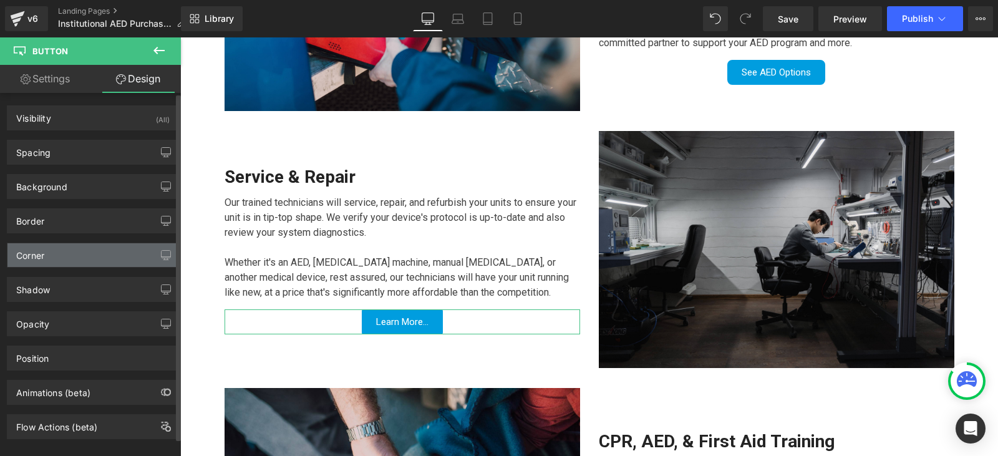
click at [99, 250] on div "Corner" at bounding box center [92, 255] width 171 height 24
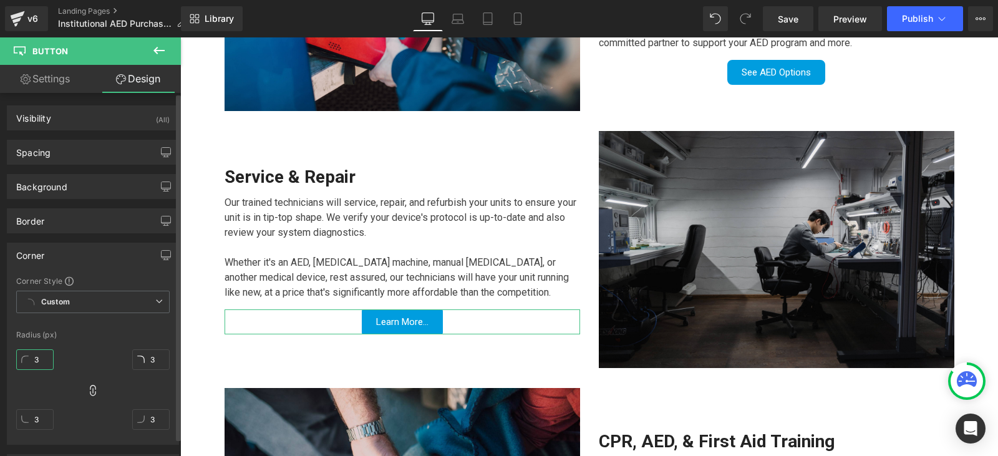
click at [41, 354] on input "3" at bounding box center [34, 359] width 37 height 21
type input "8"
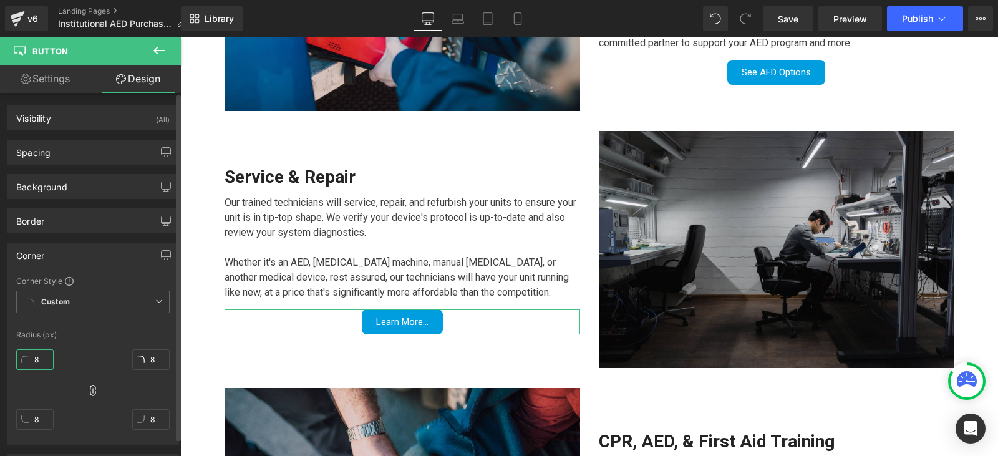
type input "8"
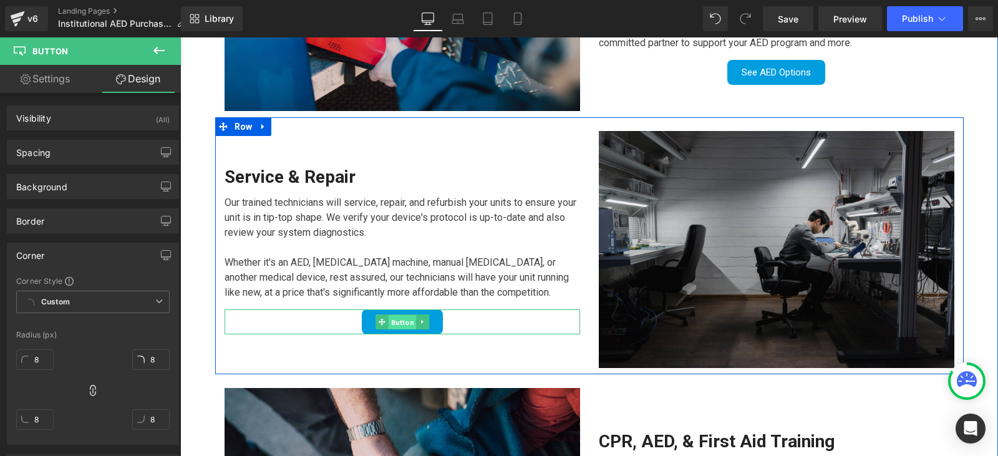
click at [395, 321] on span "Button" at bounding box center [402, 322] width 28 height 15
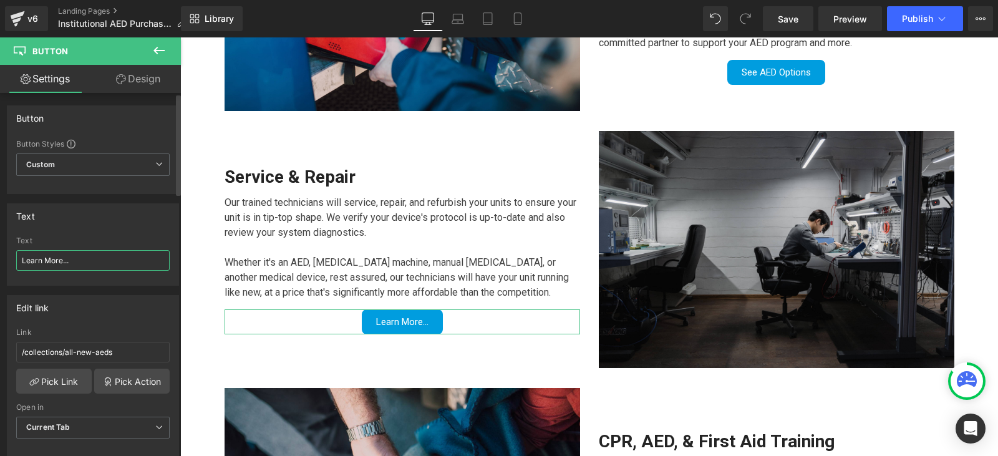
click at [92, 259] on input "Learn More..." at bounding box center [92, 260] width 153 height 21
paste input "Explore Service Options"
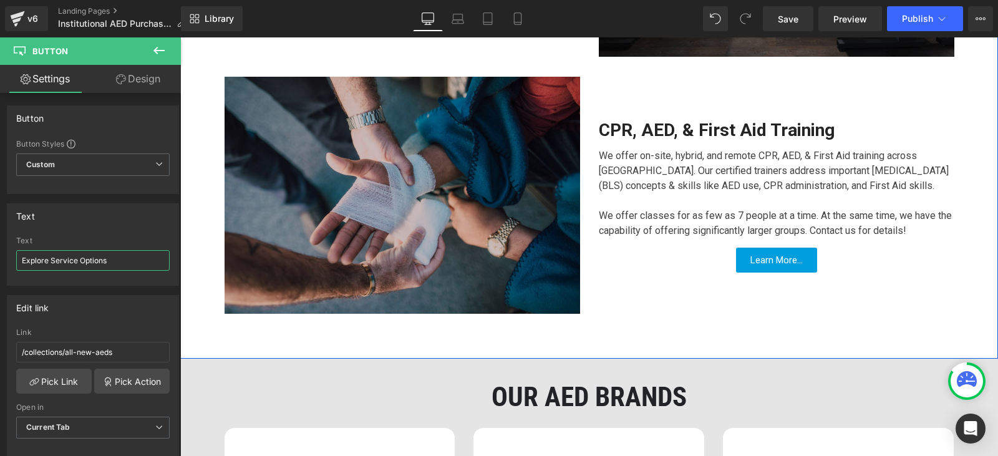
scroll to position [1351, 0]
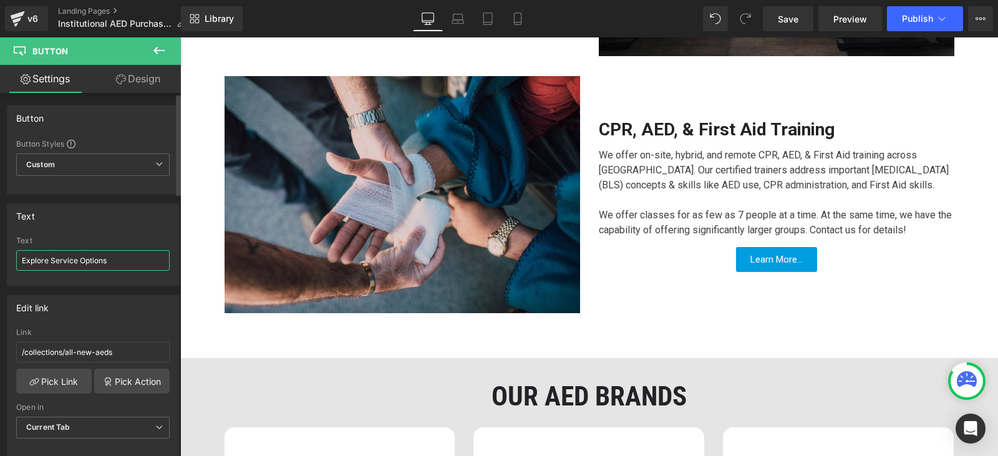
type input "Explore Service Options"
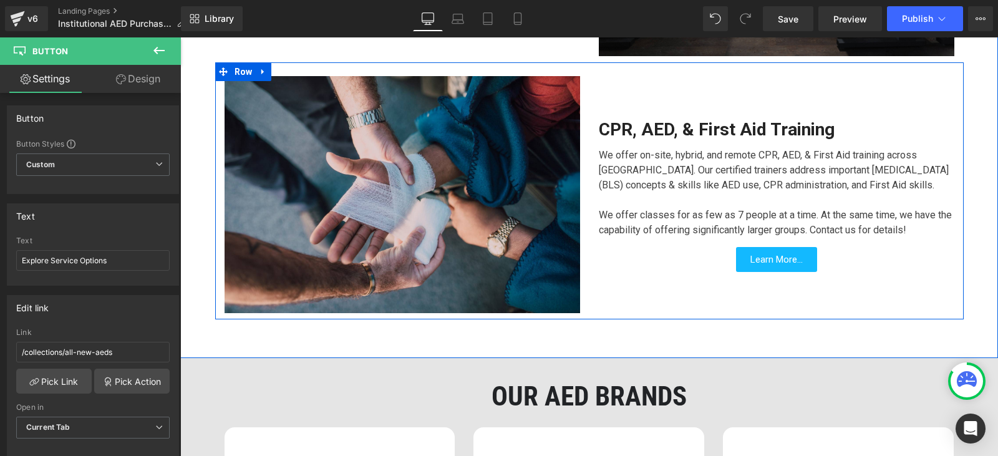
drag, startPoint x: 775, startPoint y: 251, endPoint x: 746, endPoint y: 251, distance: 28.7
click at [775, 251] on link "Learn More..." at bounding box center [776, 259] width 81 height 25
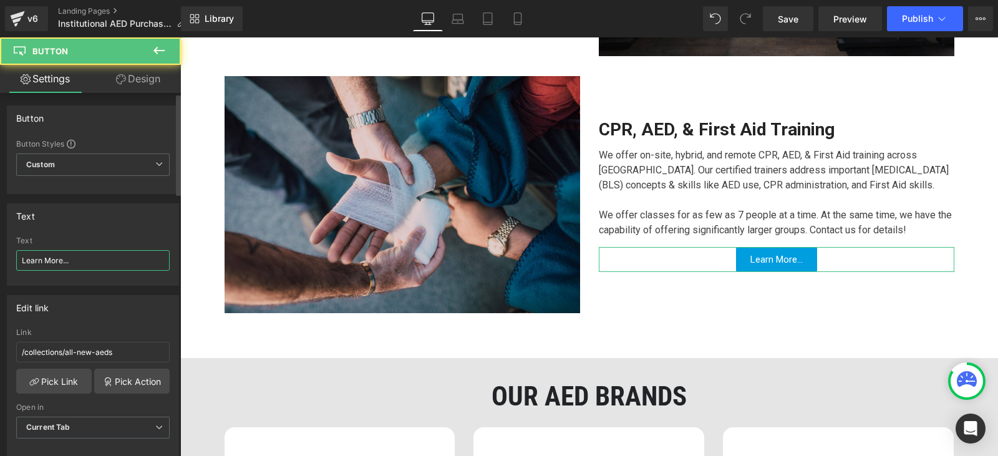
click at [82, 258] on input "Learn More..." at bounding box center [92, 260] width 153 height 21
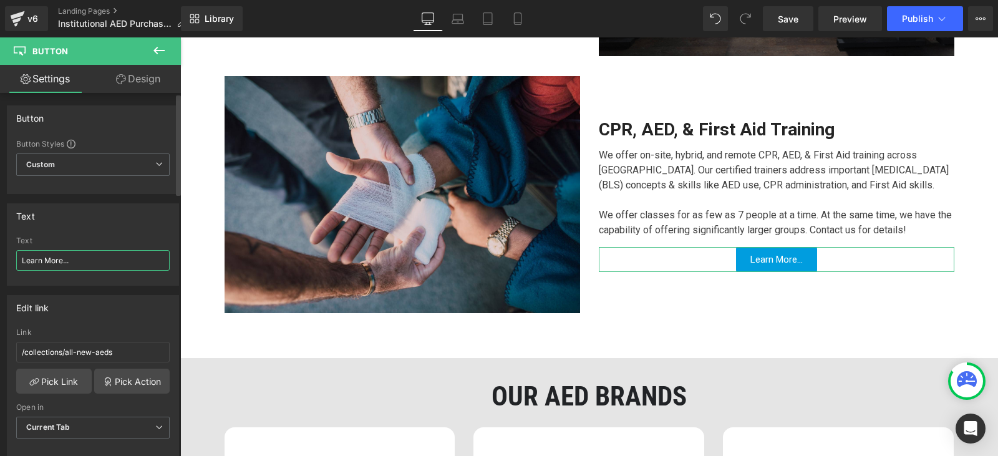
click at [82, 258] on input "Learn More..." at bounding box center [92, 260] width 153 height 21
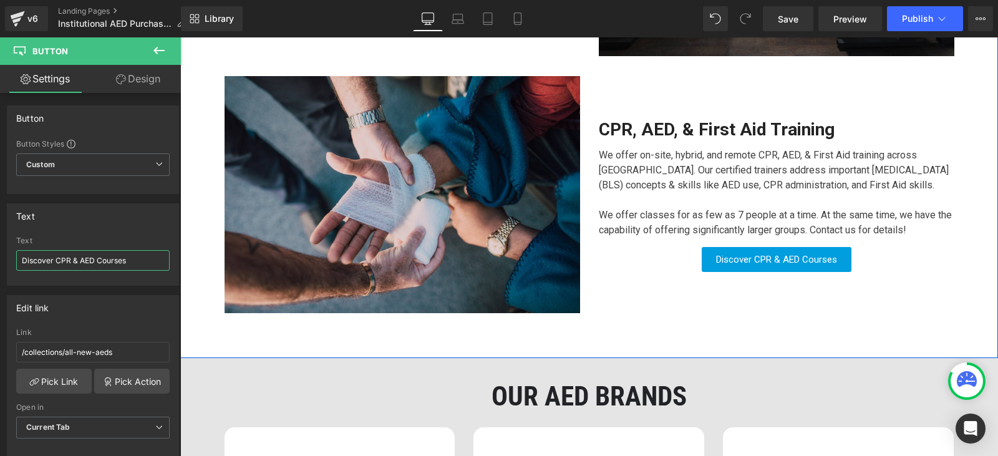
type input "Discover CPR & AED Courses"
click at [150, 85] on link "Design" at bounding box center [138, 79] width 90 height 28
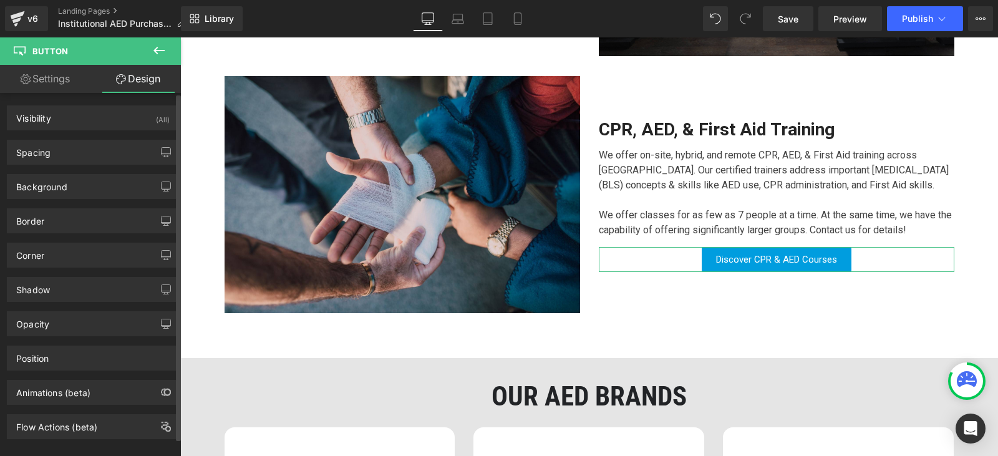
type input "3"
drag, startPoint x: 90, startPoint y: 254, endPoint x: 87, endPoint y: 274, distance: 20.3
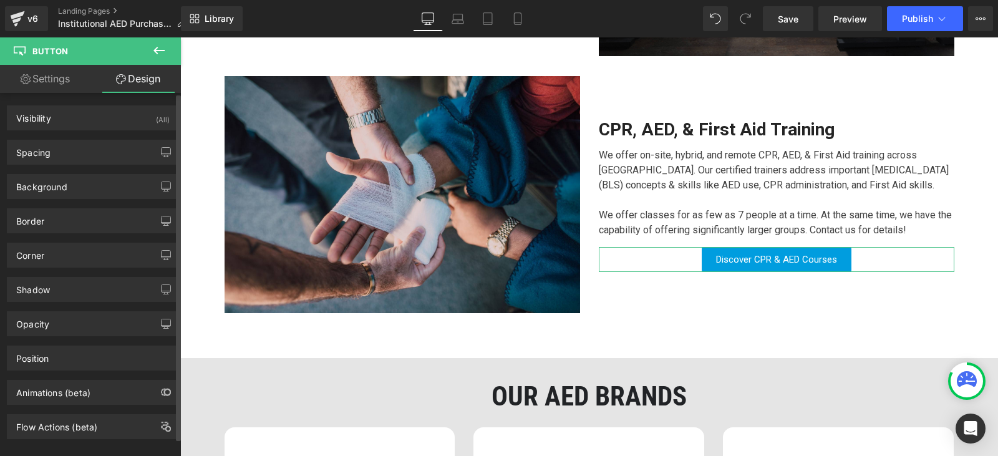
click at [89, 254] on div "Corner" at bounding box center [92, 255] width 171 height 24
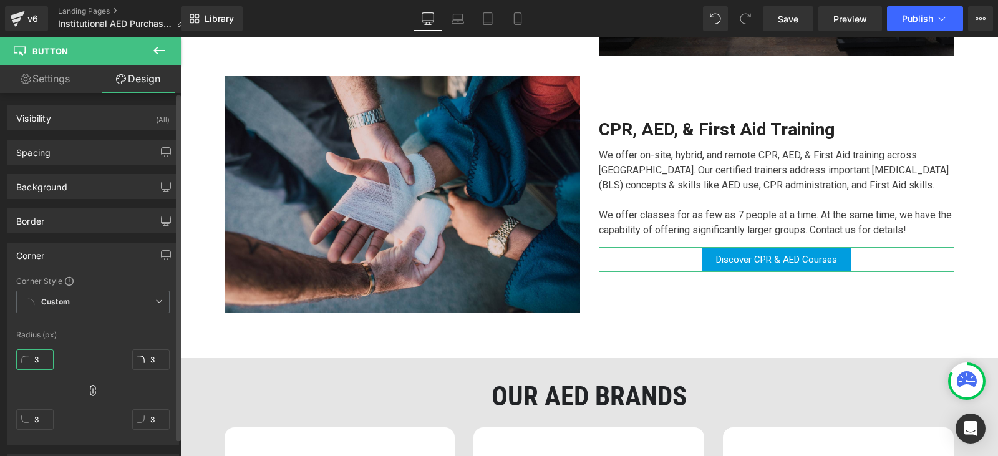
click at [37, 358] on input "3" at bounding box center [34, 359] width 37 height 21
type input "8"
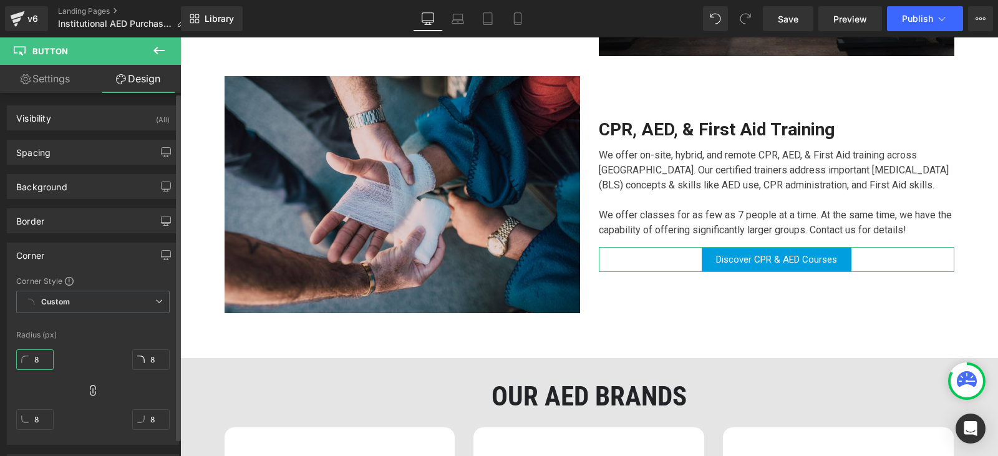
type input "8"
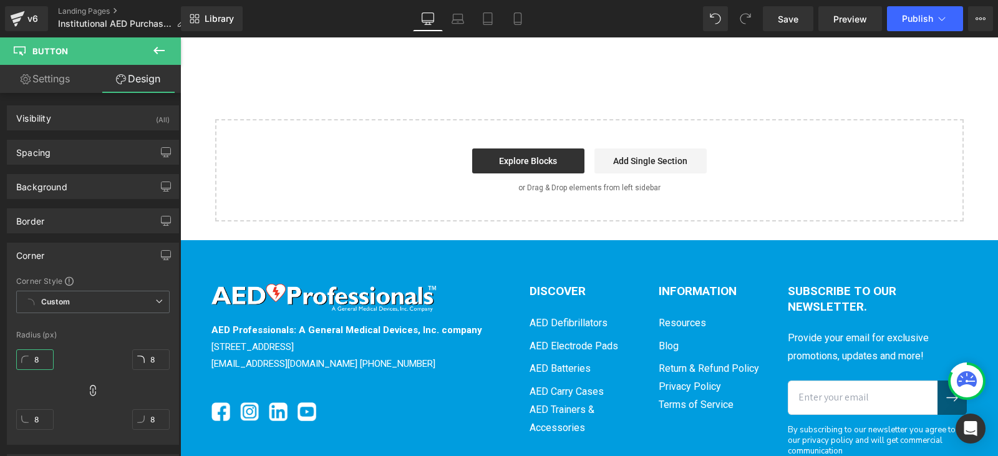
scroll to position [2848, 0]
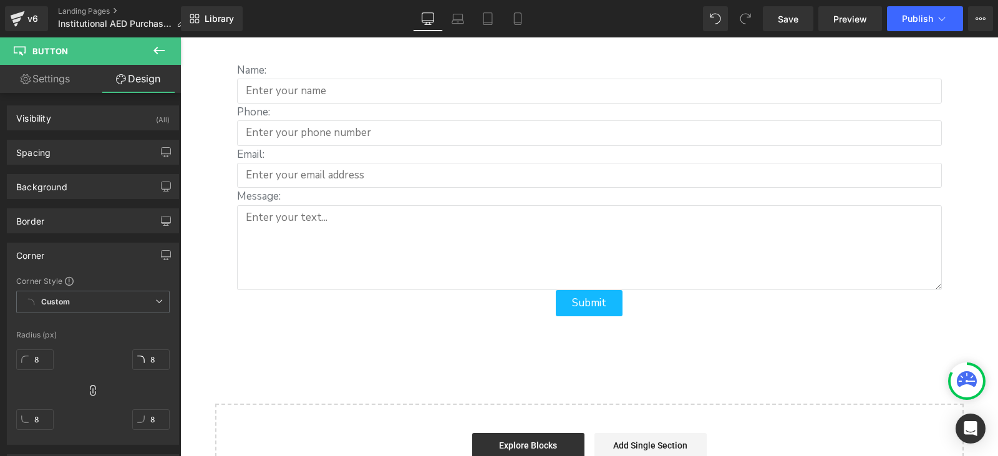
click at [581, 290] on div "Submit Submit Button" at bounding box center [589, 303] width 705 height 26
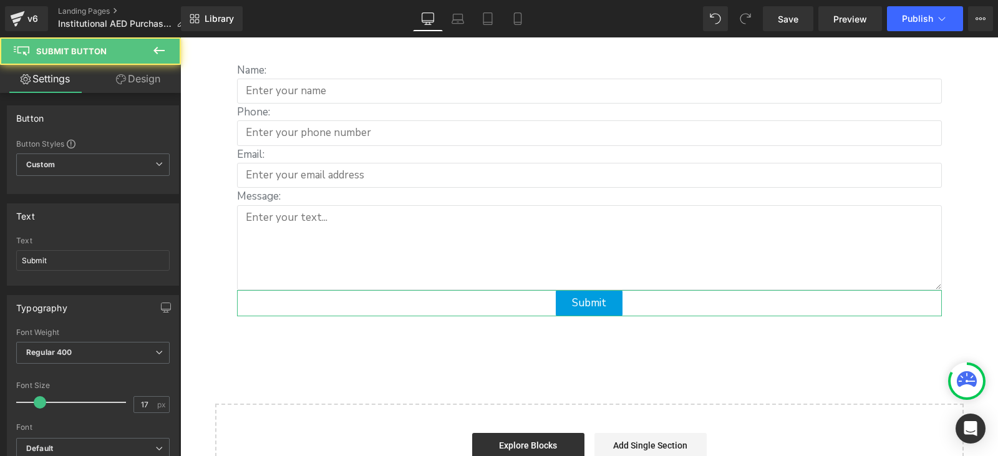
click at [110, 74] on link "Design" at bounding box center [138, 79] width 90 height 28
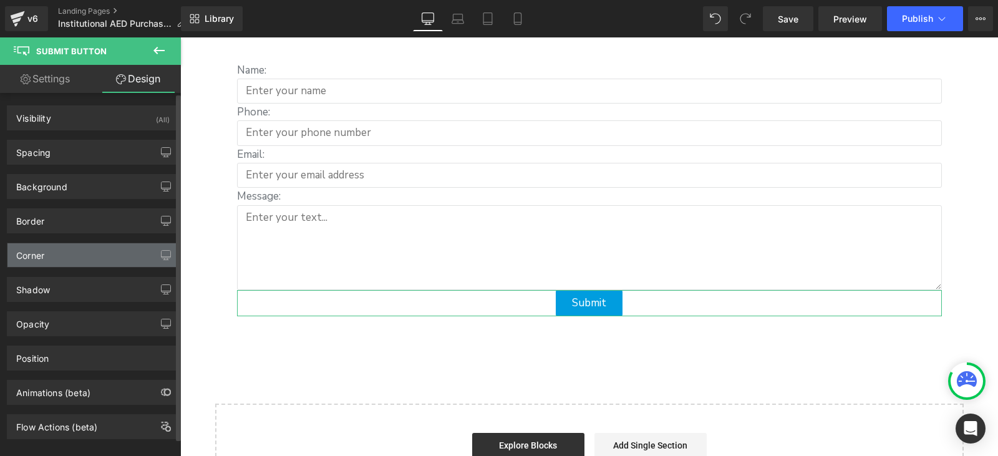
click at [74, 253] on div "Corner" at bounding box center [92, 255] width 171 height 24
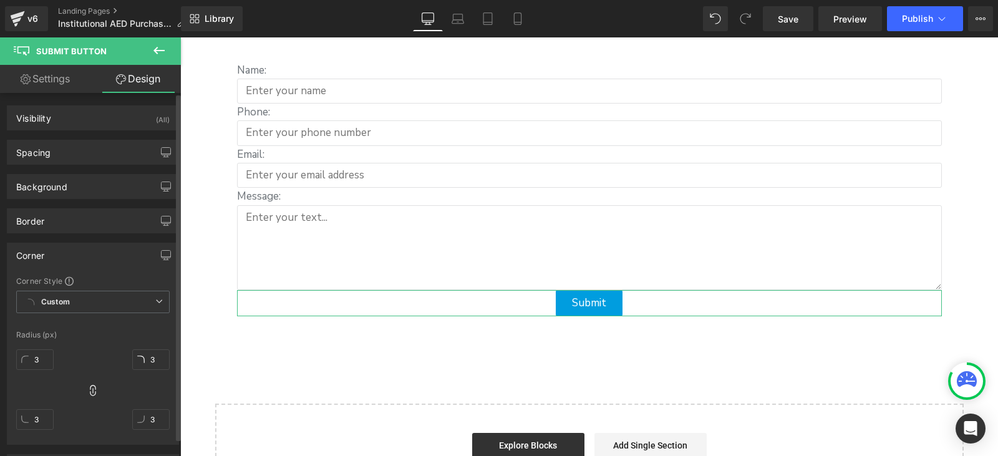
click at [51, 348] on div "3" at bounding box center [34, 364] width 37 height 40
click at [40, 354] on input "3" at bounding box center [34, 359] width 37 height 21
type input "8"
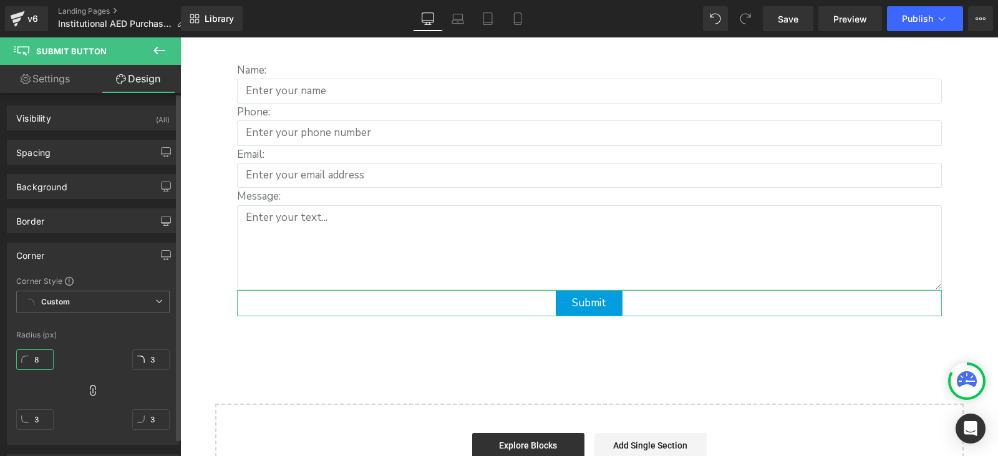
type input "8"
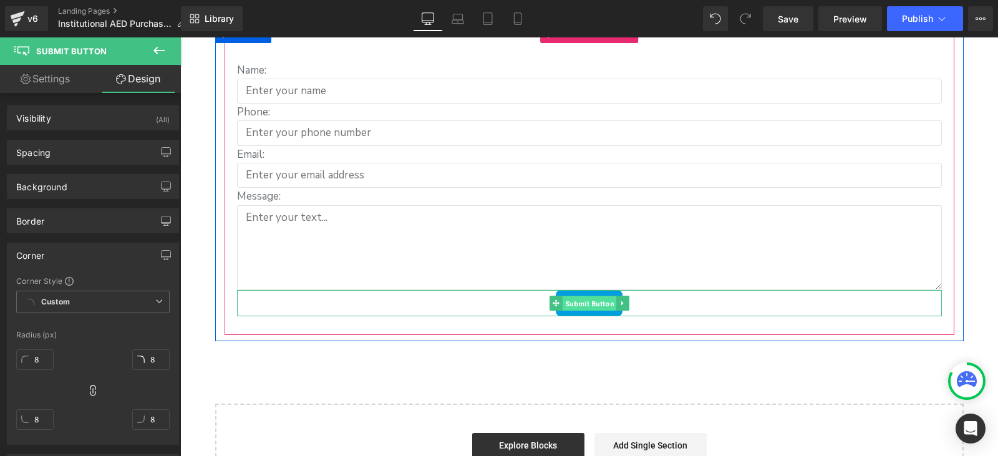
click at [583, 296] on span "Submit Button" at bounding box center [589, 303] width 54 height 15
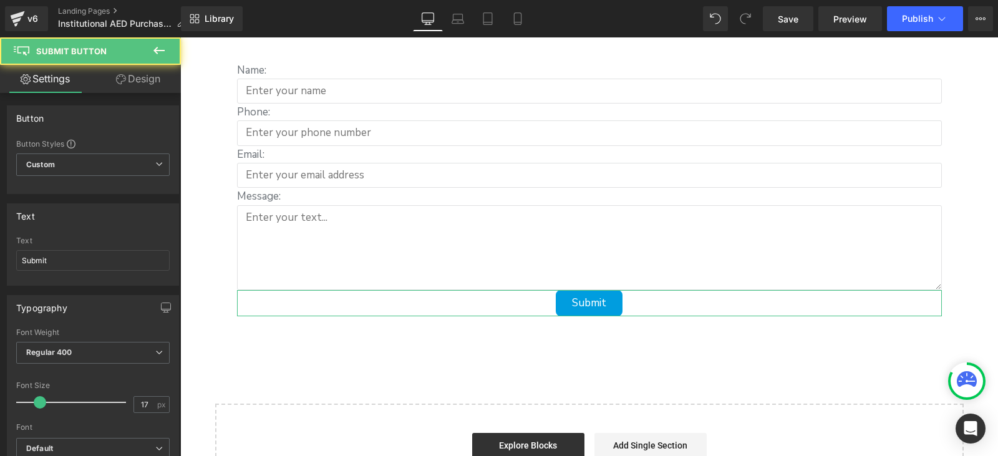
click at [132, 89] on link "Design" at bounding box center [138, 79] width 90 height 28
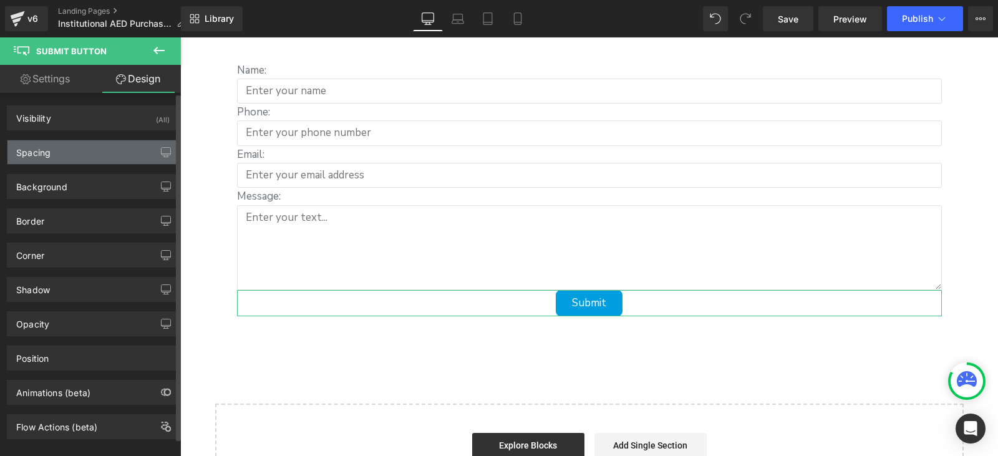
type input "0"
type input "9"
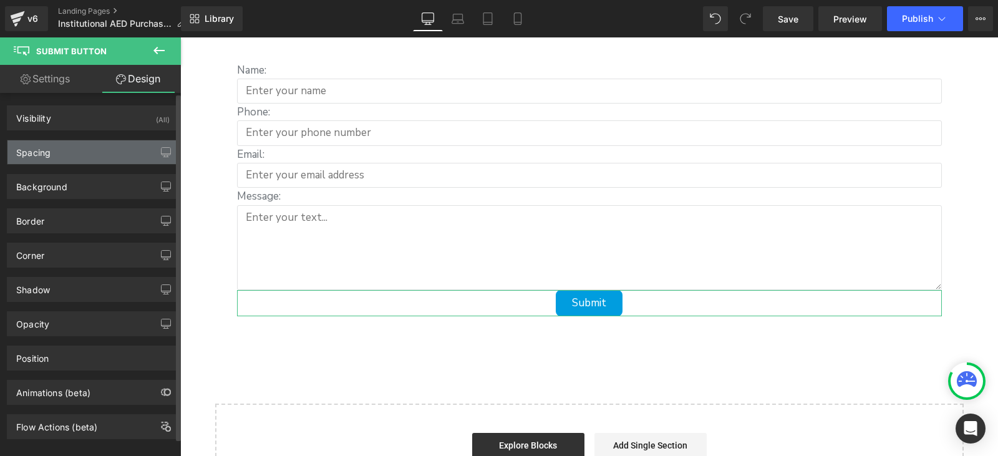
type input "23.8"
type input "9"
type input "23.8"
click at [89, 161] on div "Spacing" at bounding box center [92, 152] width 171 height 24
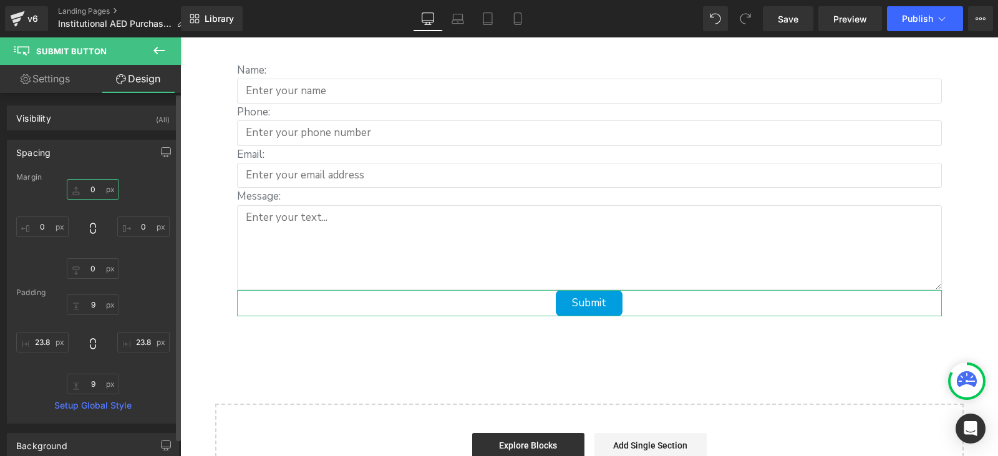
click at [95, 193] on input "0" at bounding box center [93, 189] width 52 height 21
type input "10"
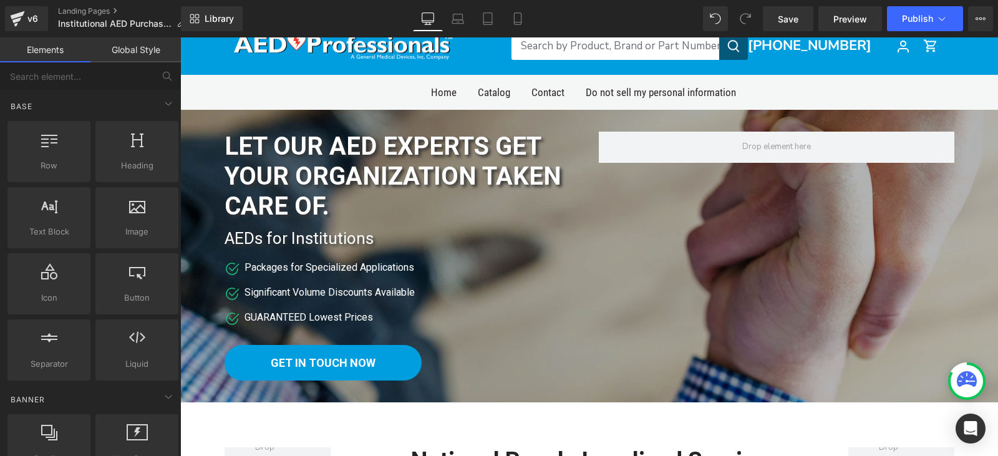
scroll to position [0, 0]
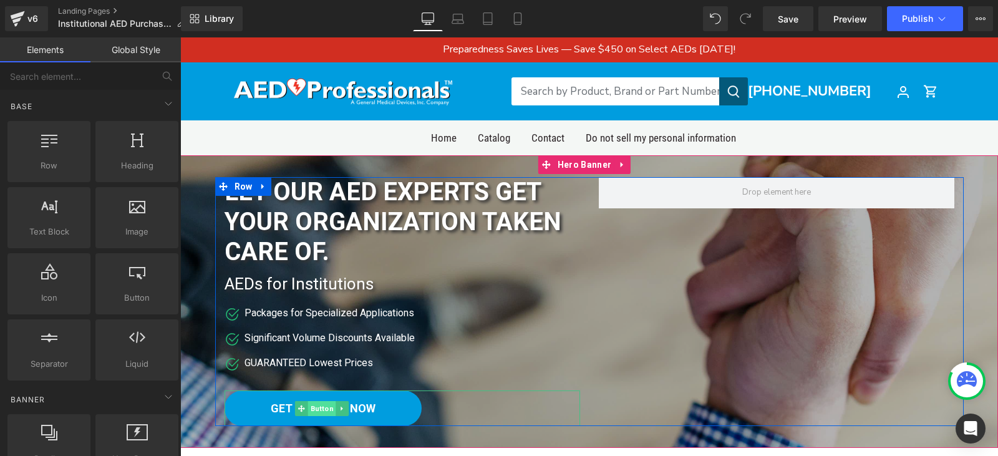
click at [311, 412] on span "Button" at bounding box center [322, 408] width 28 height 15
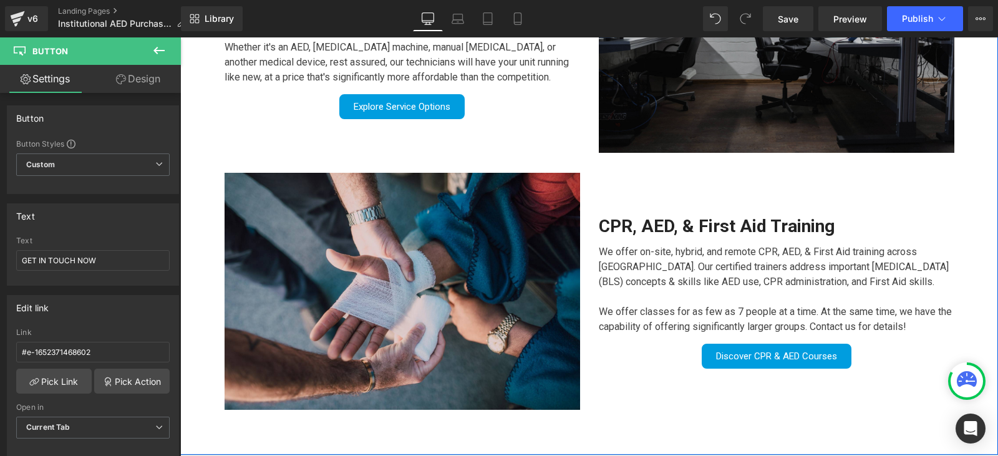
scroll to position [1434, 0]
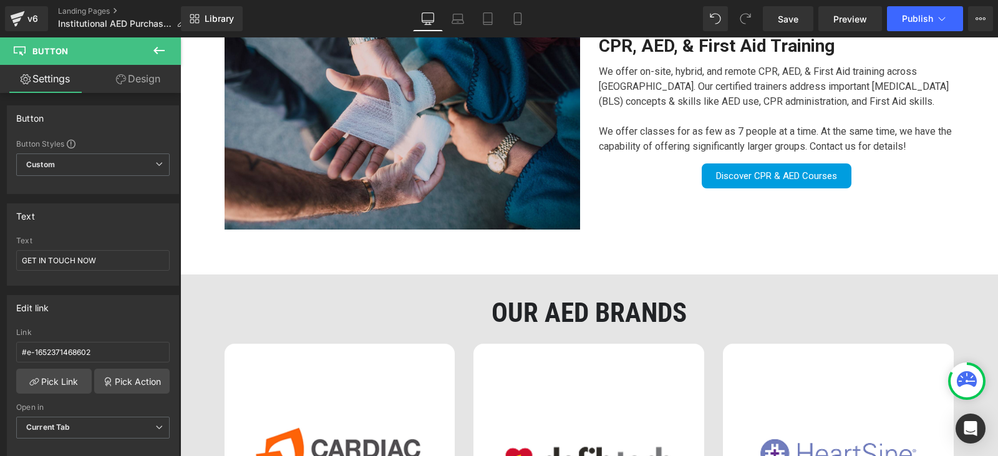
click at [788, 32] on div "Library Desktop Desktop Laptop Tablet Mobile Save Preview Publish Scheduled Vie…" at bounding box center [589, 18] width 817 height 37
click at [788, 27] on link "Save" at bounding box center [788, 18] width 51 height 25
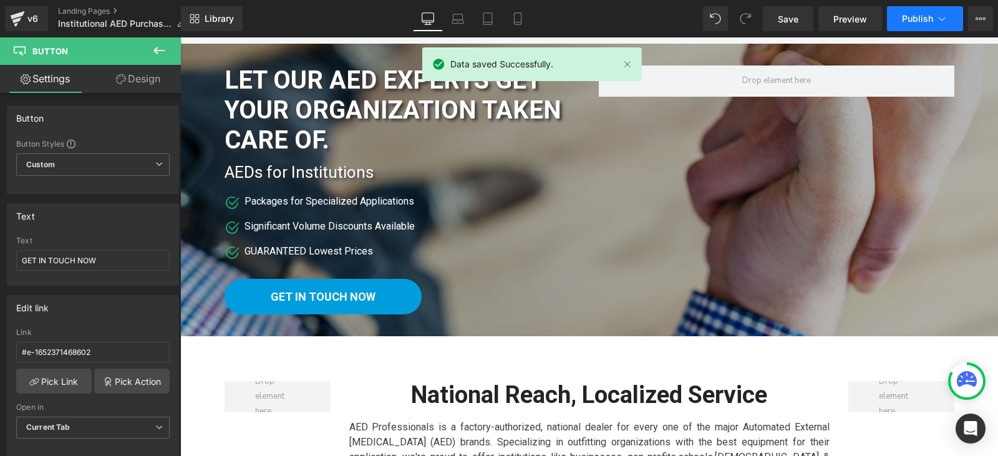
scroll to position [0, 0]
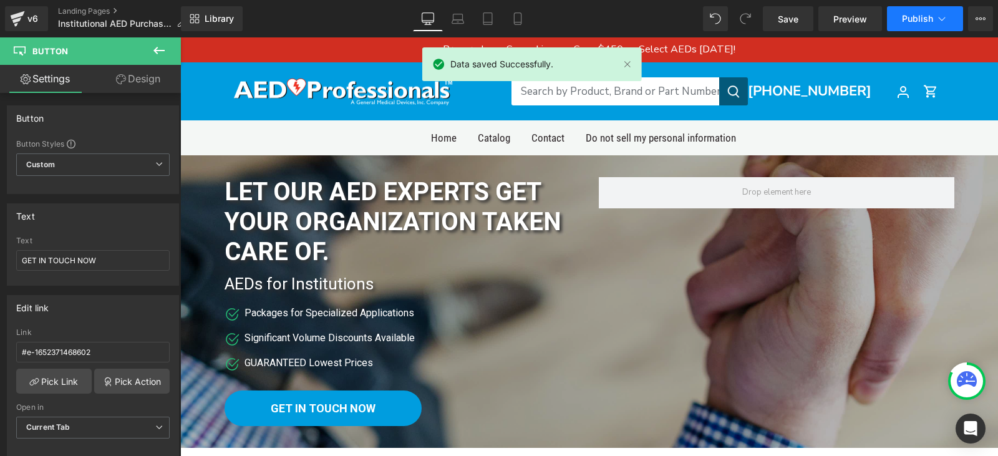
click at [950, 14] on button "Publish" at bounding box center [925, 18] width 76 height 25
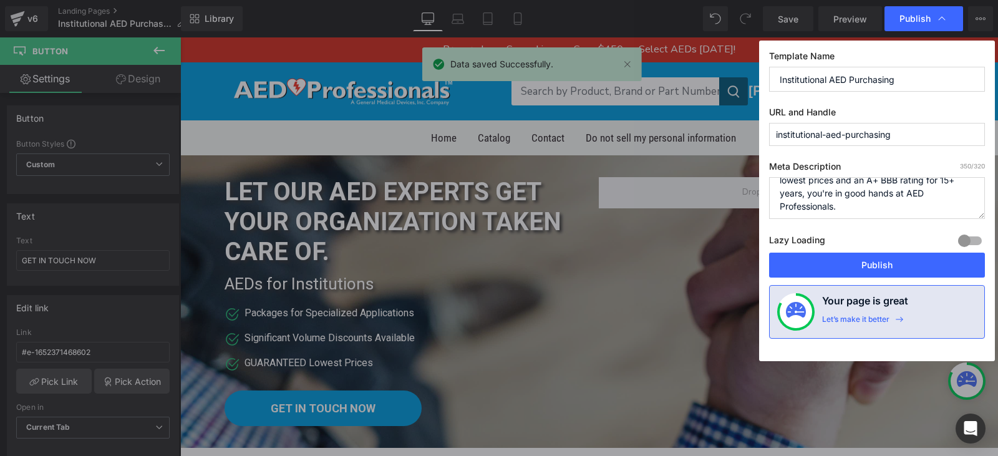
scroll to position [92, 0]
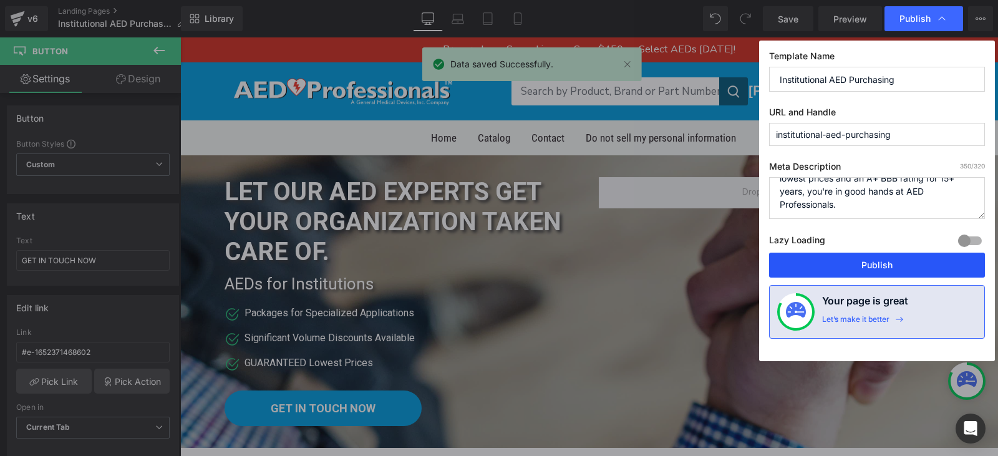
click at [884, 261] on button "Publish" at bounding box center [877, 265] width 216 height 25
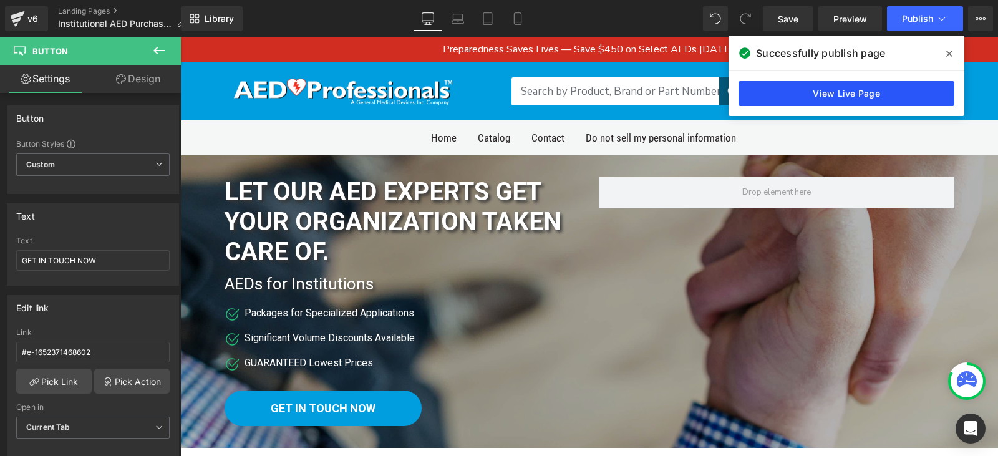
click at [904, 95] on link "View Live Page" at bounding box center [846, 93] width 216 height 25
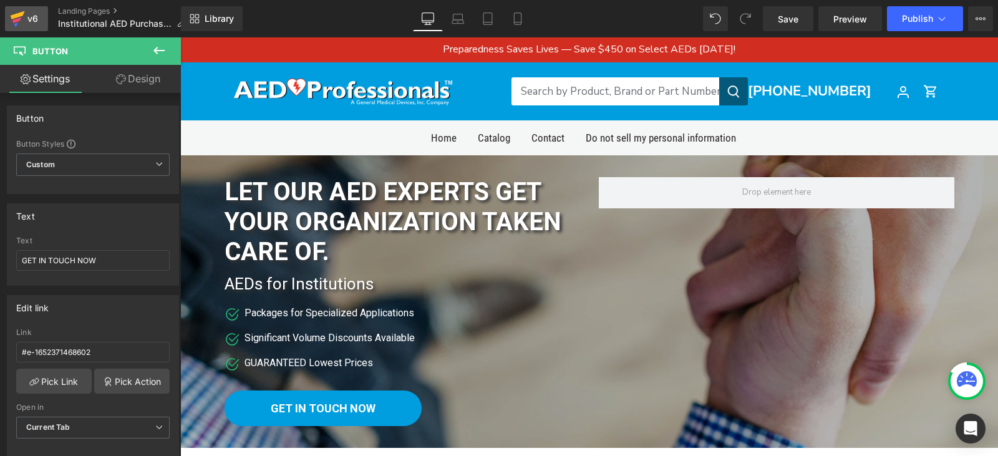
click at [11, 21] on icon at bounding box center [17, 18] width 15 height 31
